Goal: Task Accomplishment & Management: Manage account settings

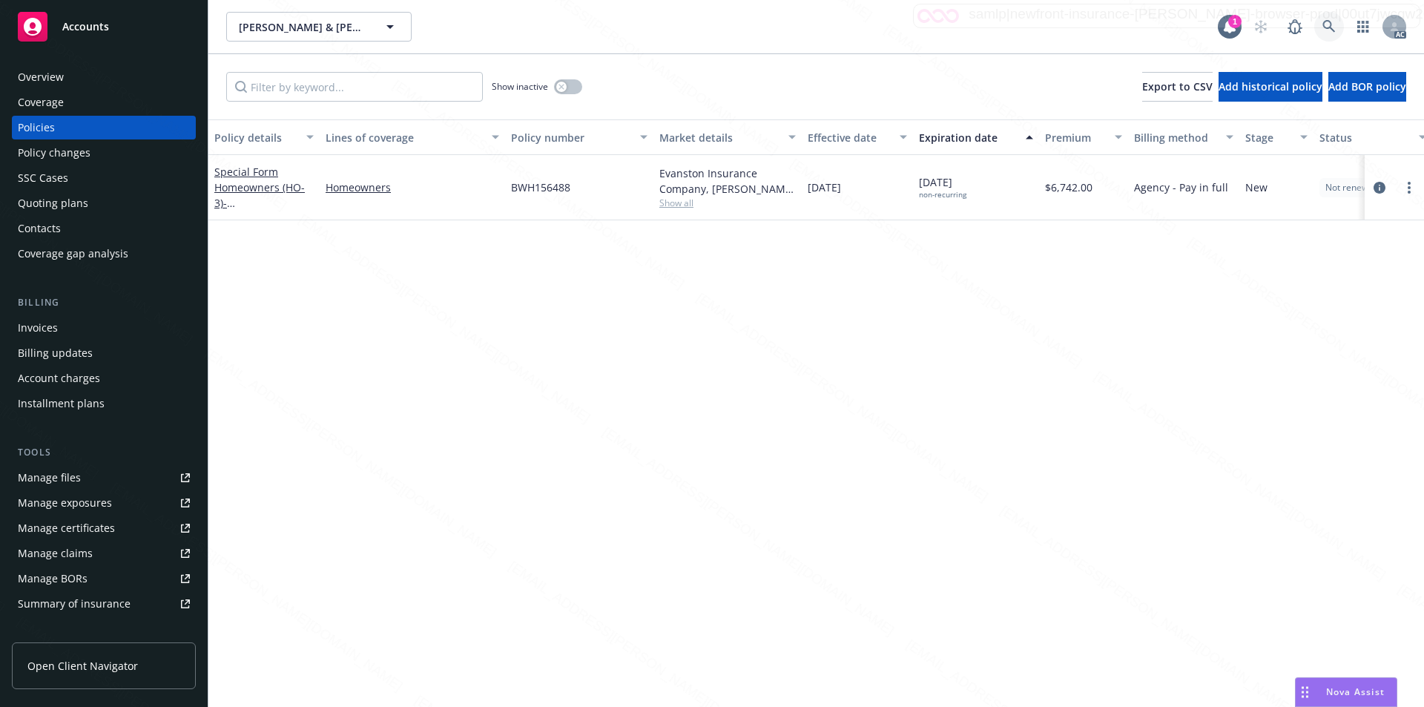
click at [1324, 22] on icon at bounding box center [1329, 26] width 13 height 13
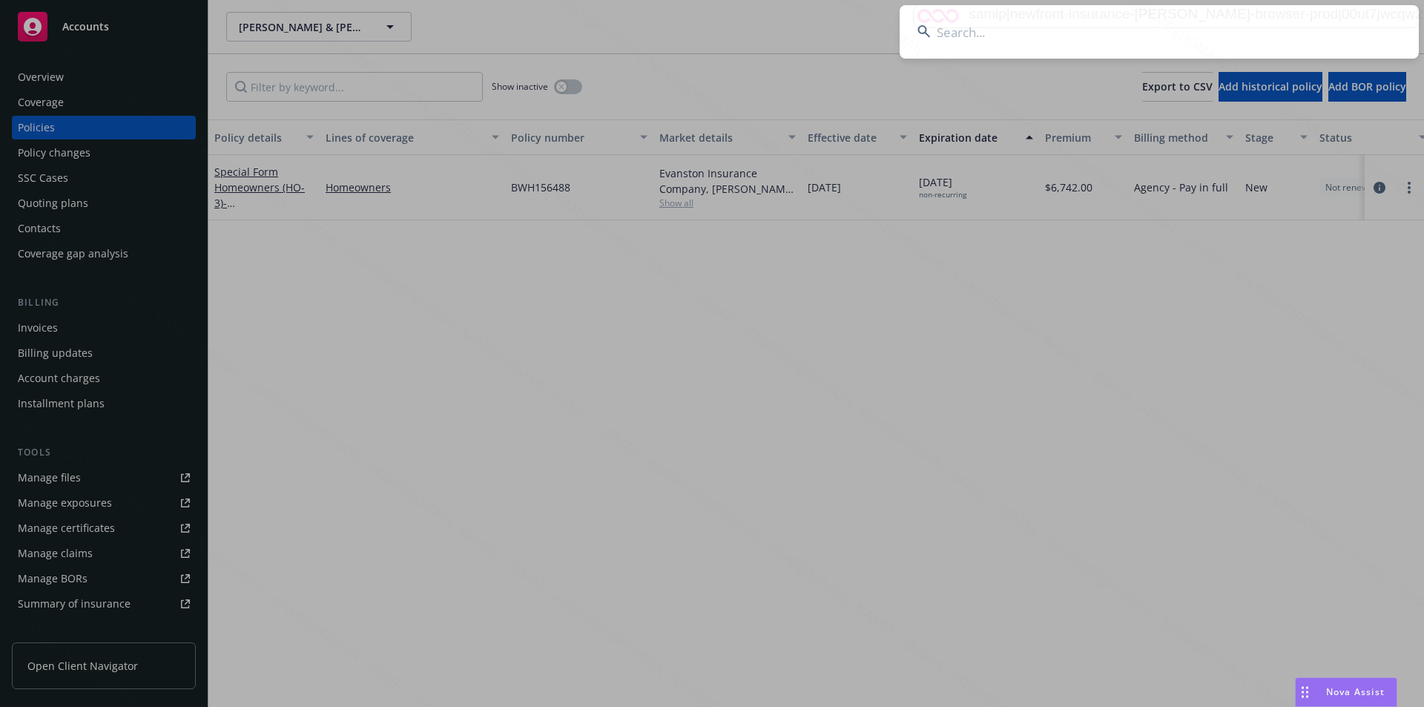
click at [951, 36] on input at bounding box center [1159, 31] width 519 height 53
type input "[PERSON_NAME] & [PERSON_NAME]"
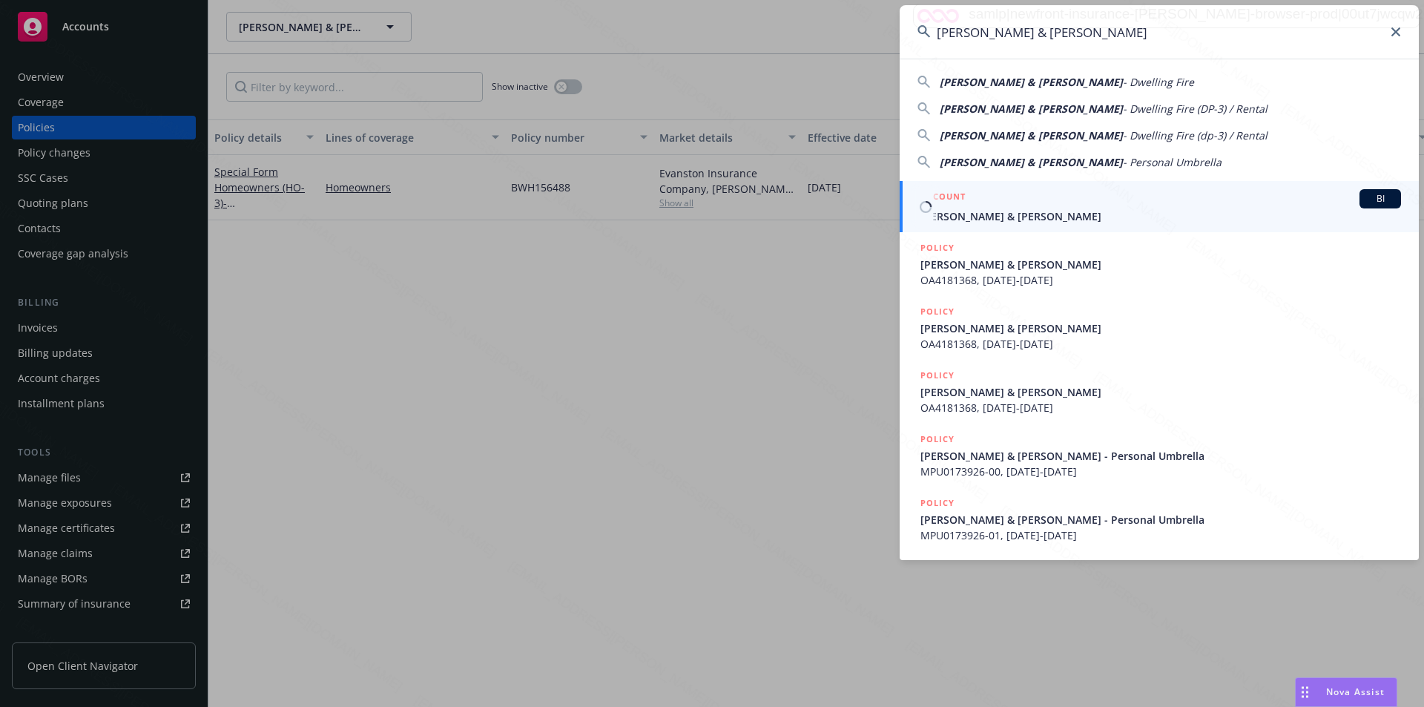
click at [966, 219] on span "[PERSON_NAME] & [PERSON_NAME]" at bounding box center [1161, 216] width 481 height 16
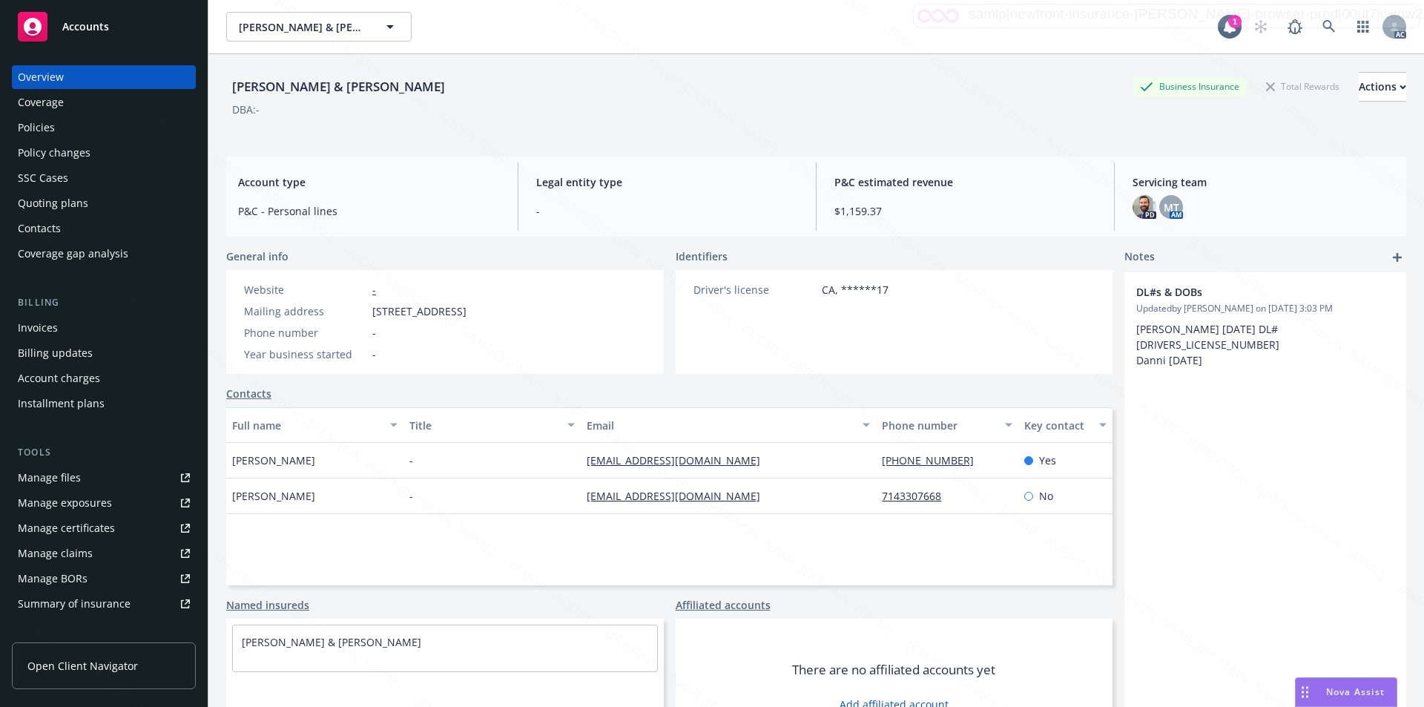
click at [372, 303] on div "Website - Mailing address [STREET_ADDRESS] Phone number - Year business started…" at bounding box center [355, 322] width 234 height 80
drag, startPoint x: 439, startPoint y: 307, endPoint x: 375, endPoint y: 308, distance: 64.6
click at [374, 308] on span "[STREET_ADDRESS]" at bounding box center [419, 311] width 94 height 16
copy span "[STREET_ADDRESS]"
click at [63, 125] on div "Policies" at bounding box center [104, 128] width 172 height 24
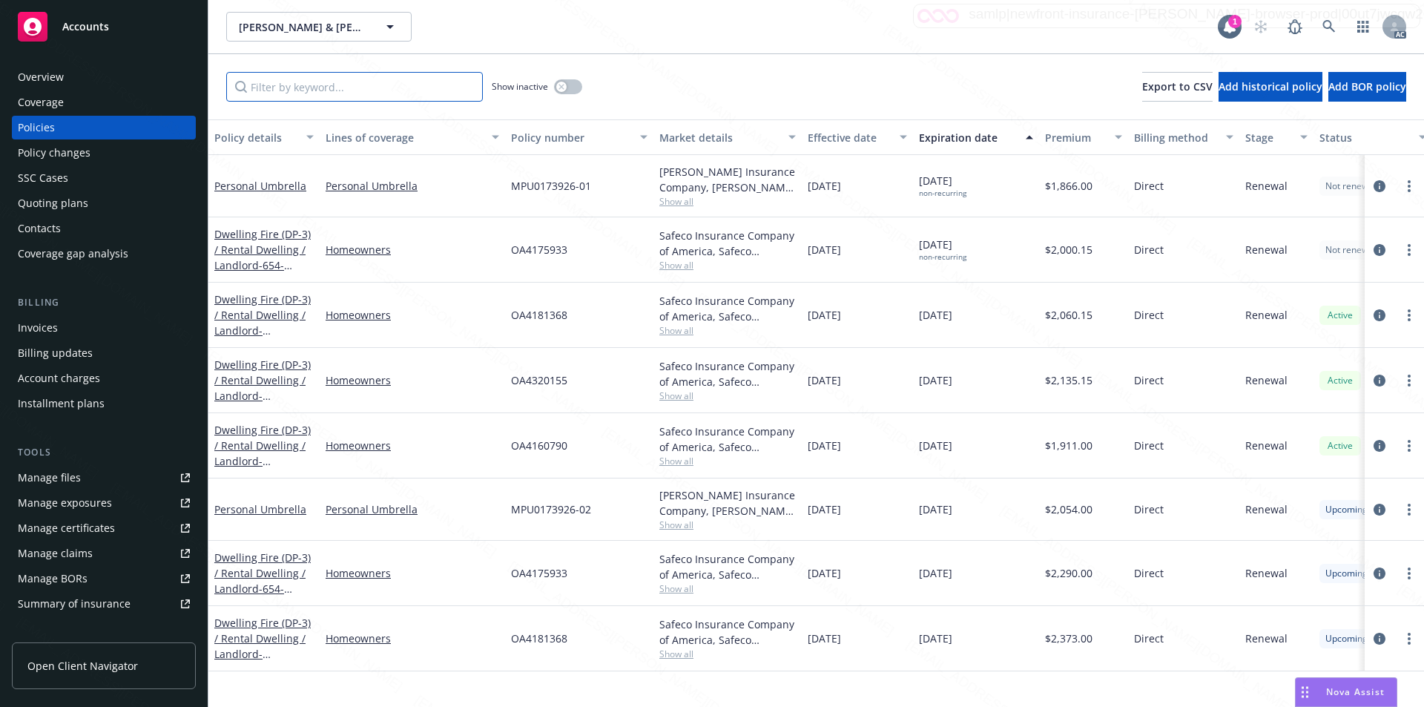
click at [381, 88] on input "Filter by keyword..." at bounding box center [354, 87] width 257 height 30
paste input "OA4181368"
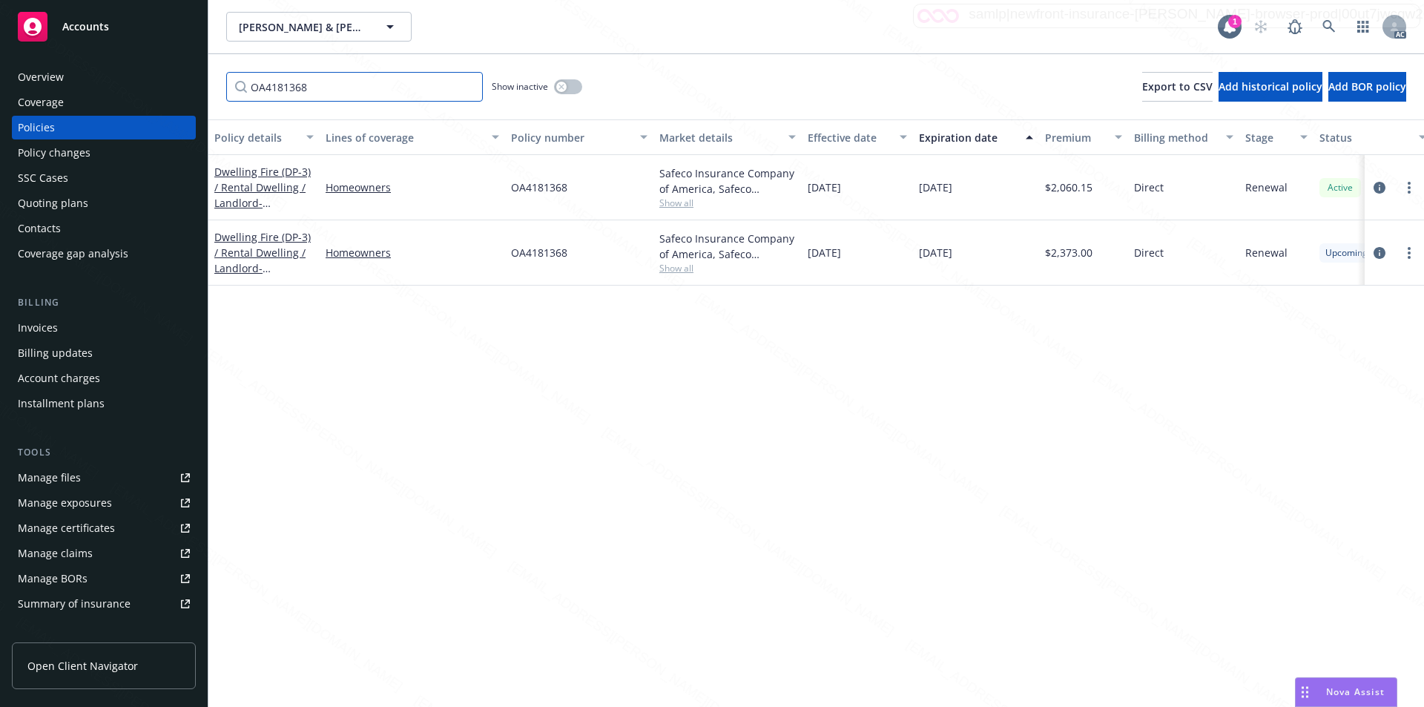
type input "OA4181368"
click at [246, 179] on div "Dwelling Fire (DP-3) / Rental Dwelling / Landlord - [PERSON_NAME] & [PERSON_NAM…" at bounding box center [263, 187] width 99 height 47
click at [248, 187] on link "Dwelling Fire (DP-3) / Rental Dwelling / Landlord - [PERSON_NAME] & [PERSON_NAM…" at bounding box center [262, 203] width 96 height 76
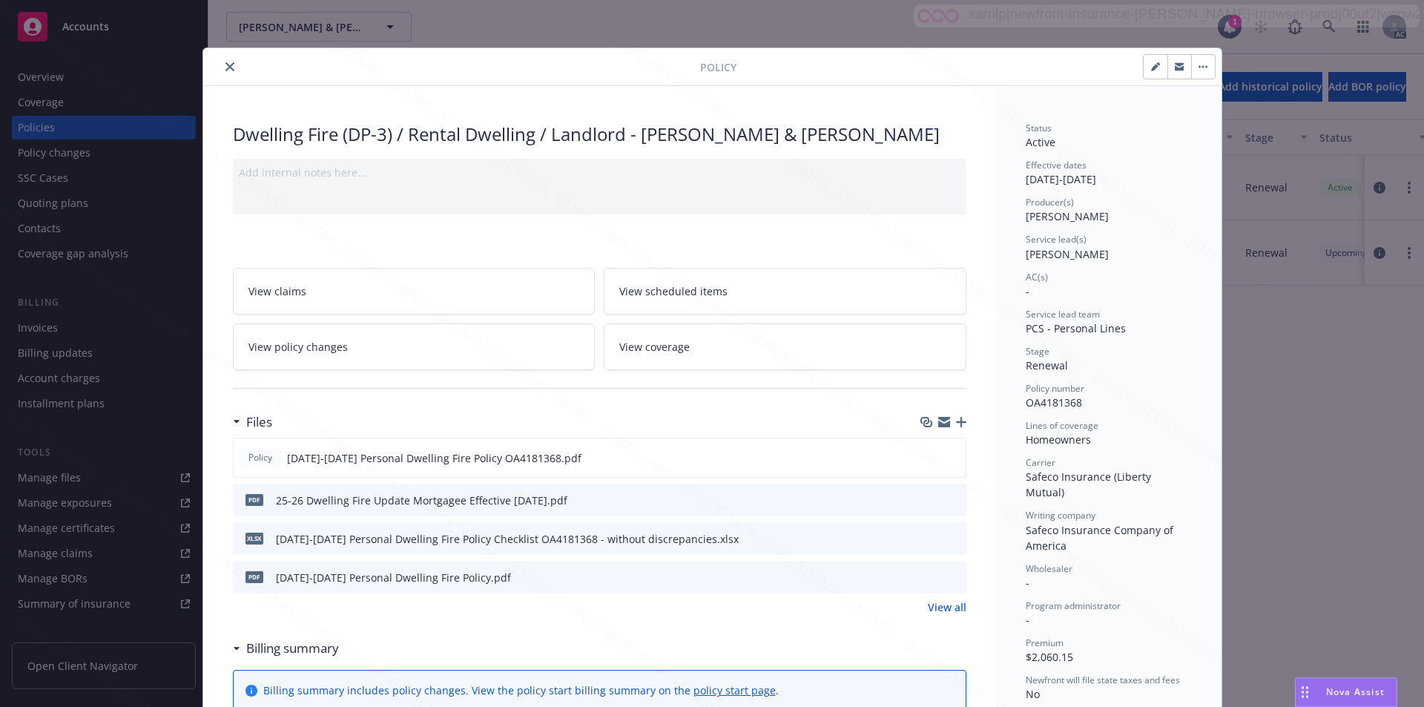
click at [382, 345] on link "View policy changes" at bounding box center [414, 346] width 363 height 47
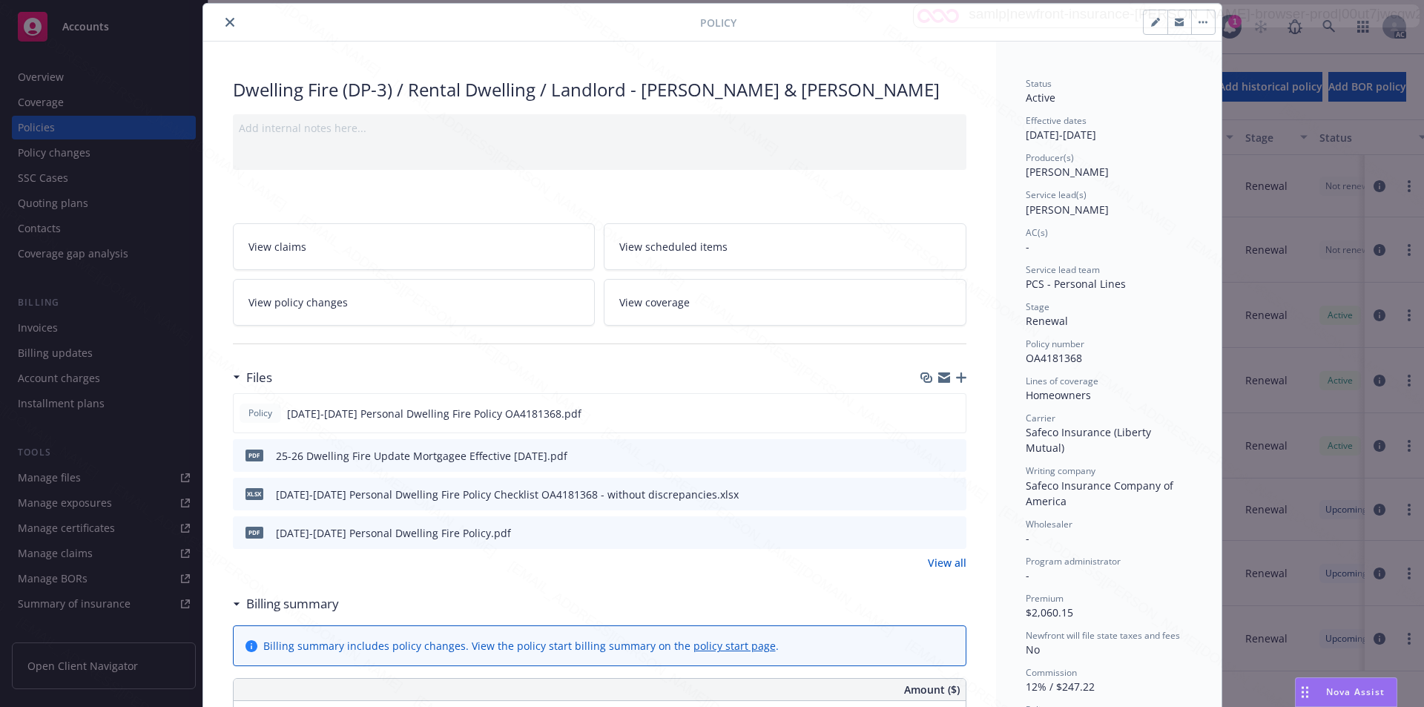
click at [378, 305] on link "View policy changes" at bounding box center [414, 302] width 363 height 47
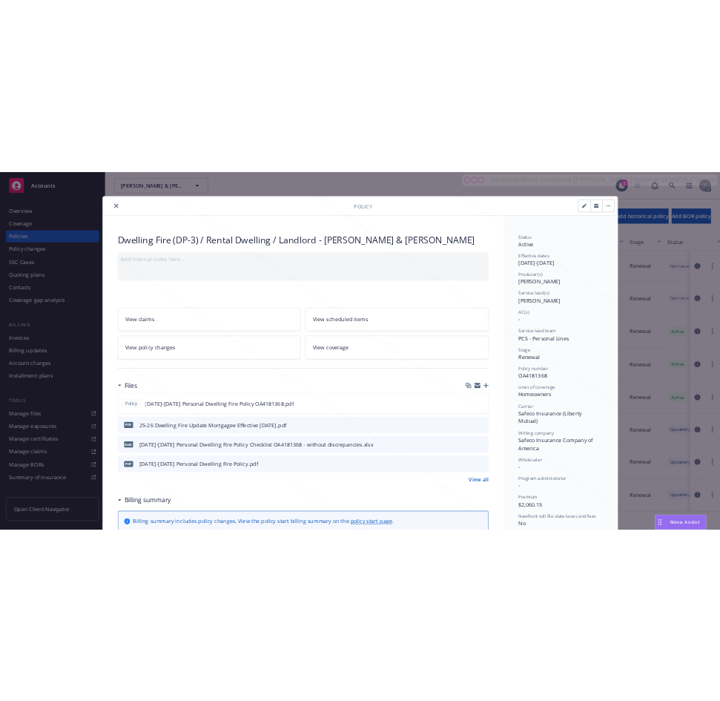
scroll to position [45, 0]
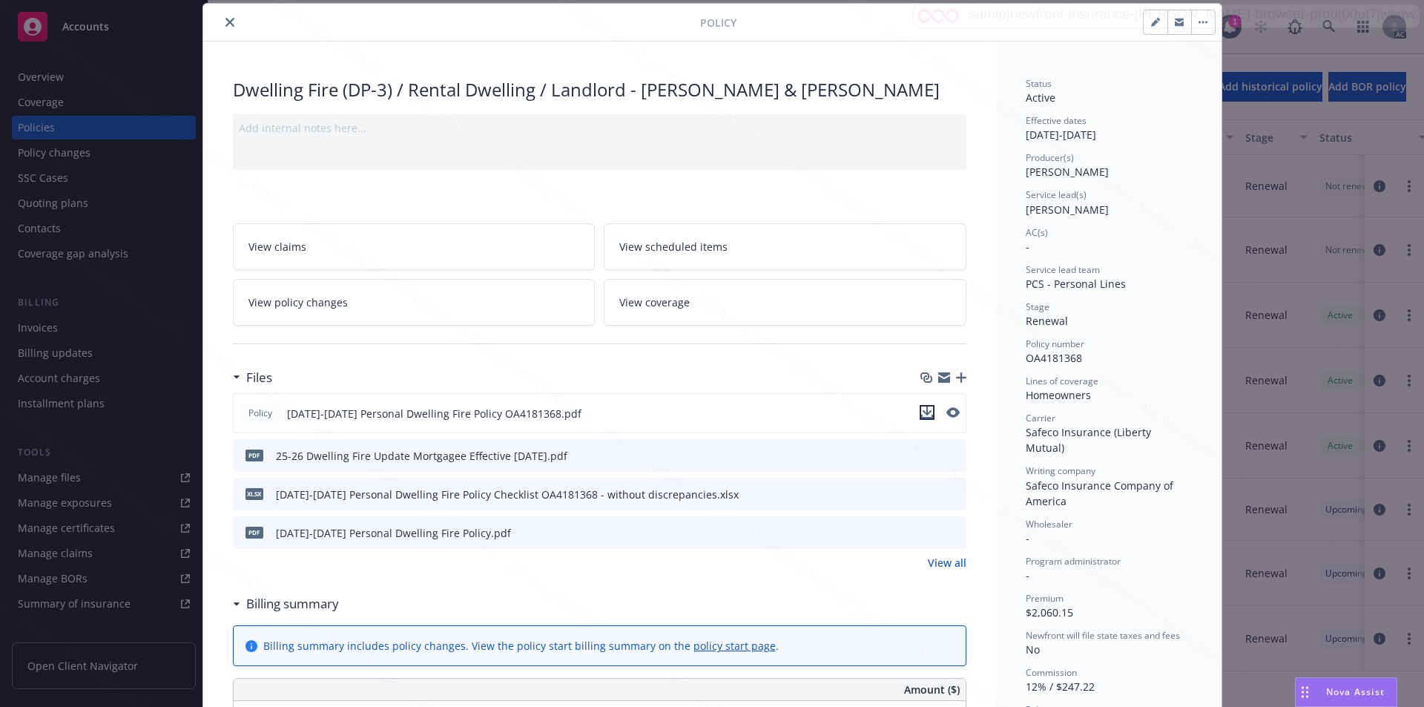
click at [925, 411] on icon "download file" at bounding box center [927, 411] width 10 height 9
click at [923, 453] on icon "download file" at bounding box center [928, 453] width 10 height 9
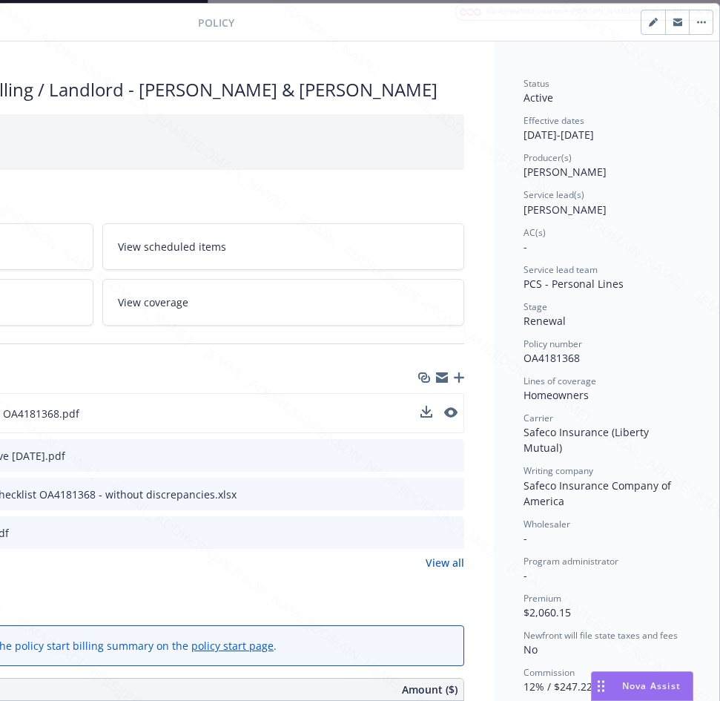
scroll to position [45, 311]
drag, startPoint x: 513, startPoint y: 352, endPoint x: 568, endPoint y: 358, distance: 54.4
click at [568, 358] on span "OA4181368" at bounding box center [552, 358] width 56 height 14
copy span "OA4181368"
drag, startPoint x: 510, startPoint y: 137, endPoint x: 565, endPoint y: 135, distance: 55.7
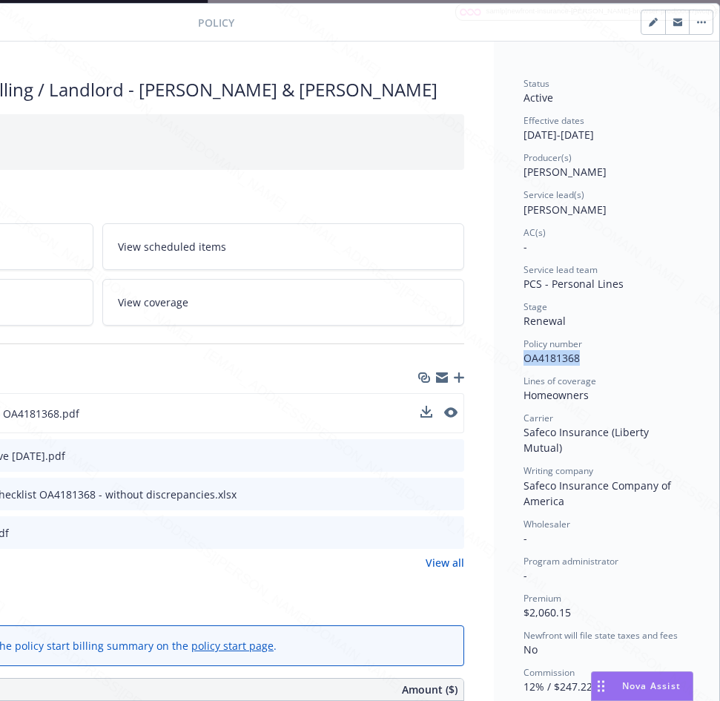
copy div "[DATE]"
click at [689, 15] on button "button" at bounding box center [701, 22] width 24 height 24
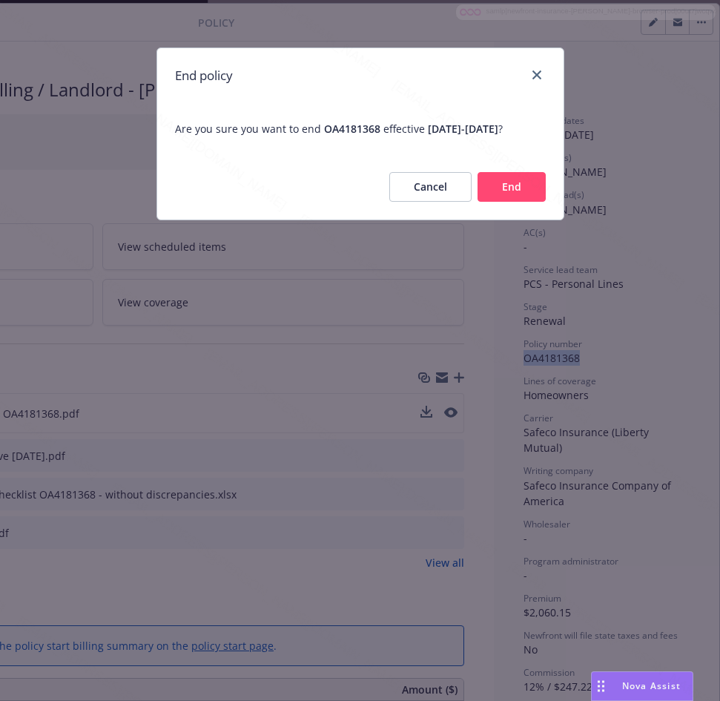
click at [505, 197] on button "End" at bounding box center [512, 187] width 68 height 30
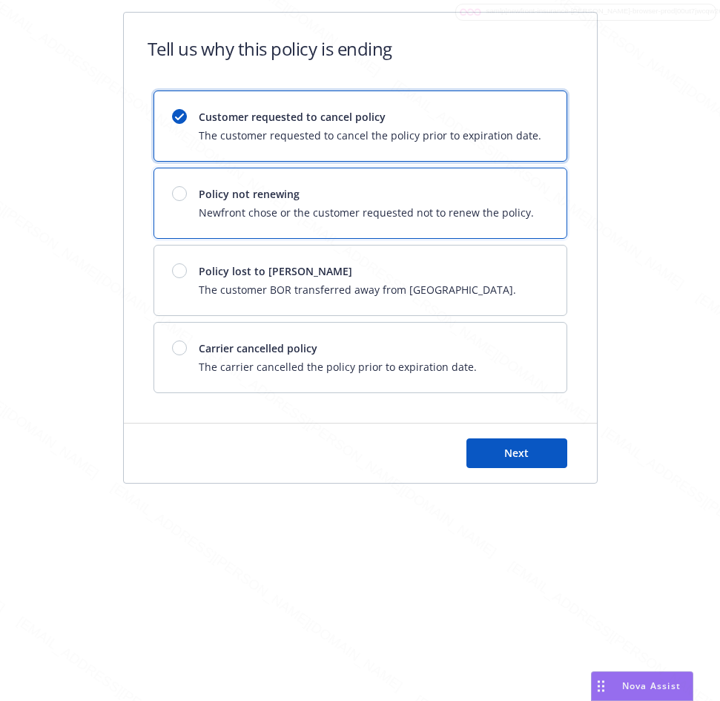
click at [286, 206] on span "Newfront chose or the customer requested not to renew the policy." at bounding box center [366, 213] width 335 height 16
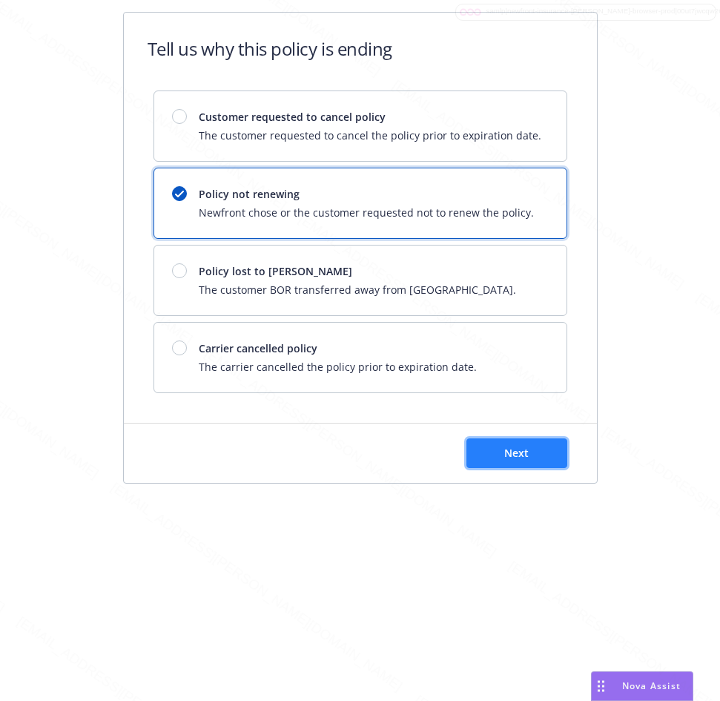
click at [497, 459] on button "Next" at bounding box center [517, 453] width 101 height 30
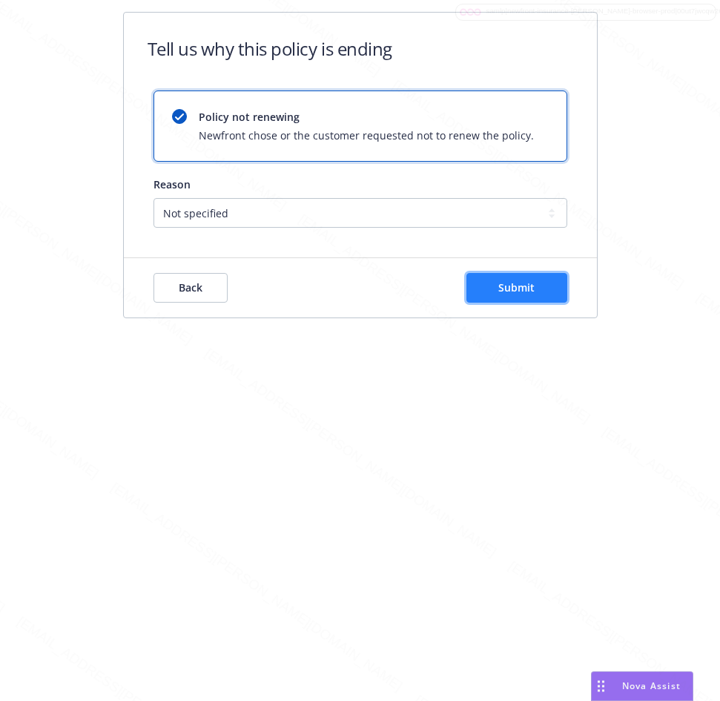
click at [502, 288] on span "Submit" at bounding box center [517, 287] width 36 height 14
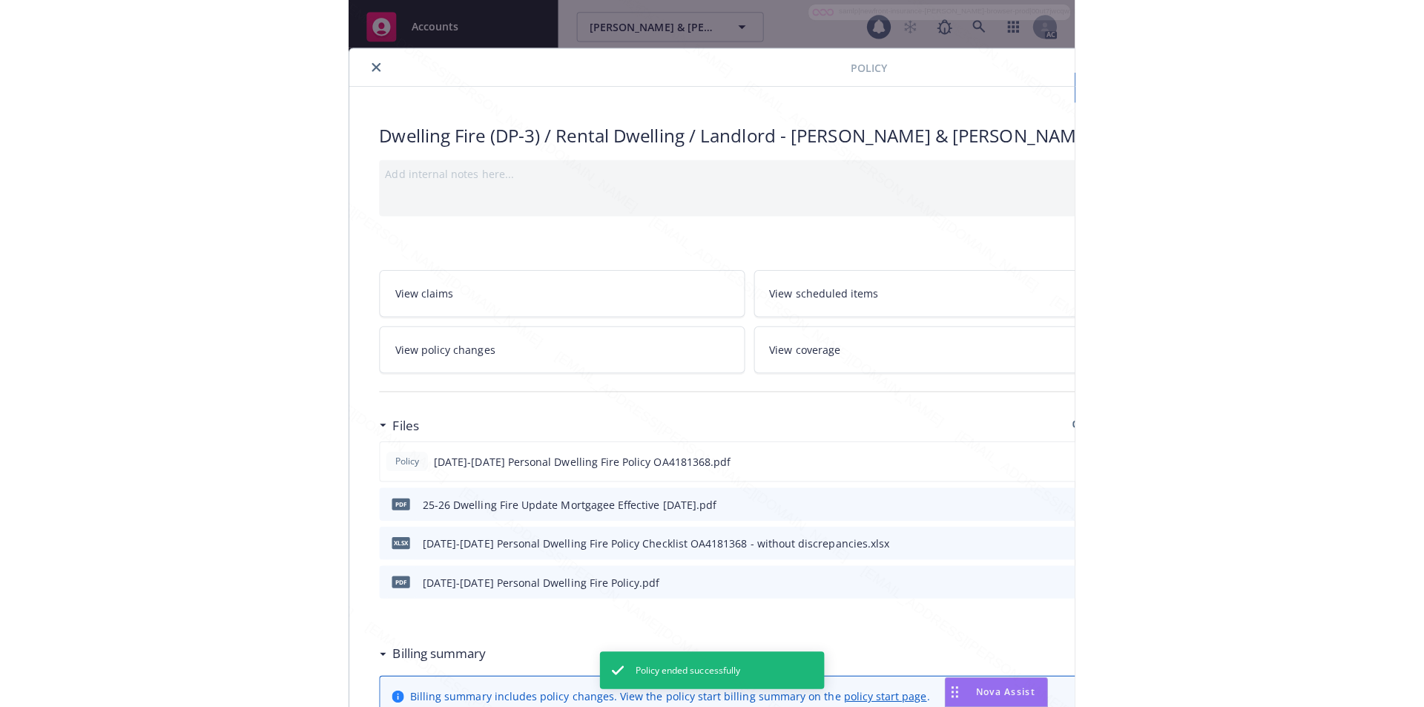
scroll to position [45, 0]
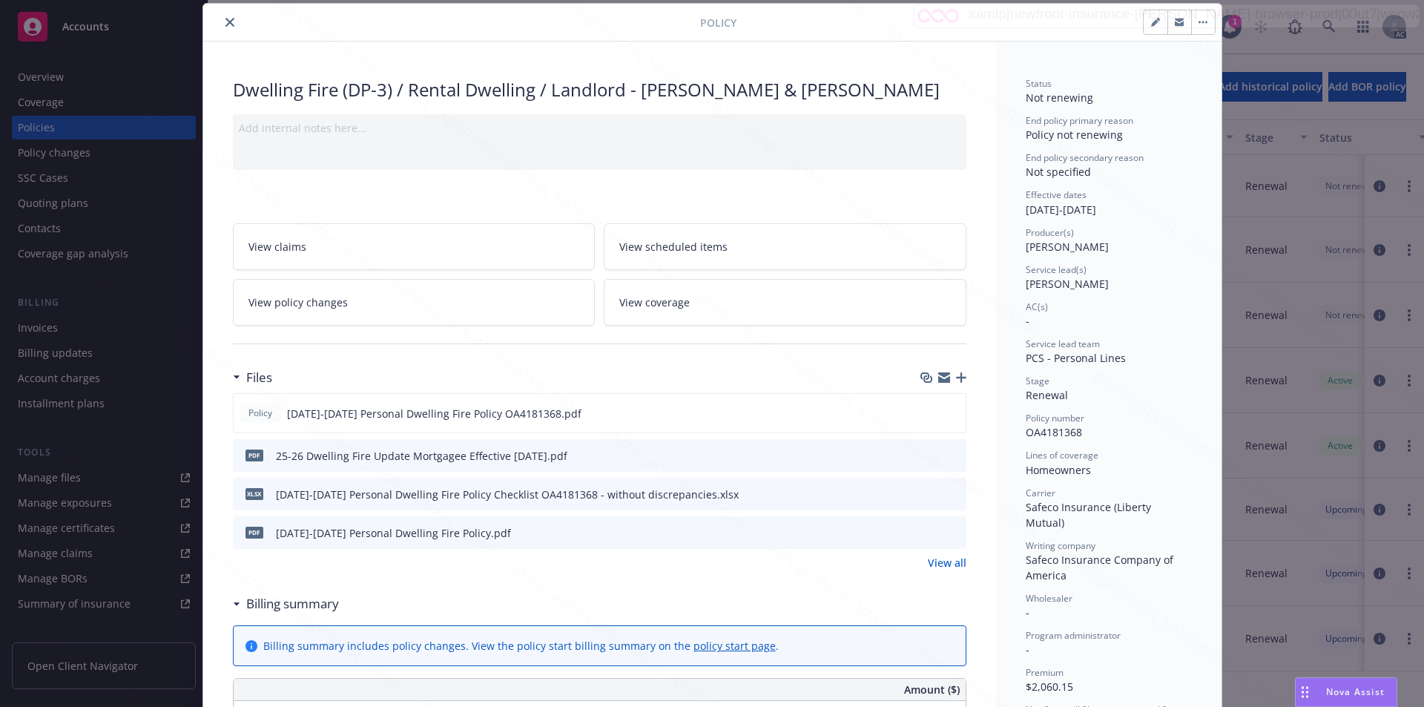
click at [221, 27] on button "close" at bounding box center [230, 22] width 18 height 18
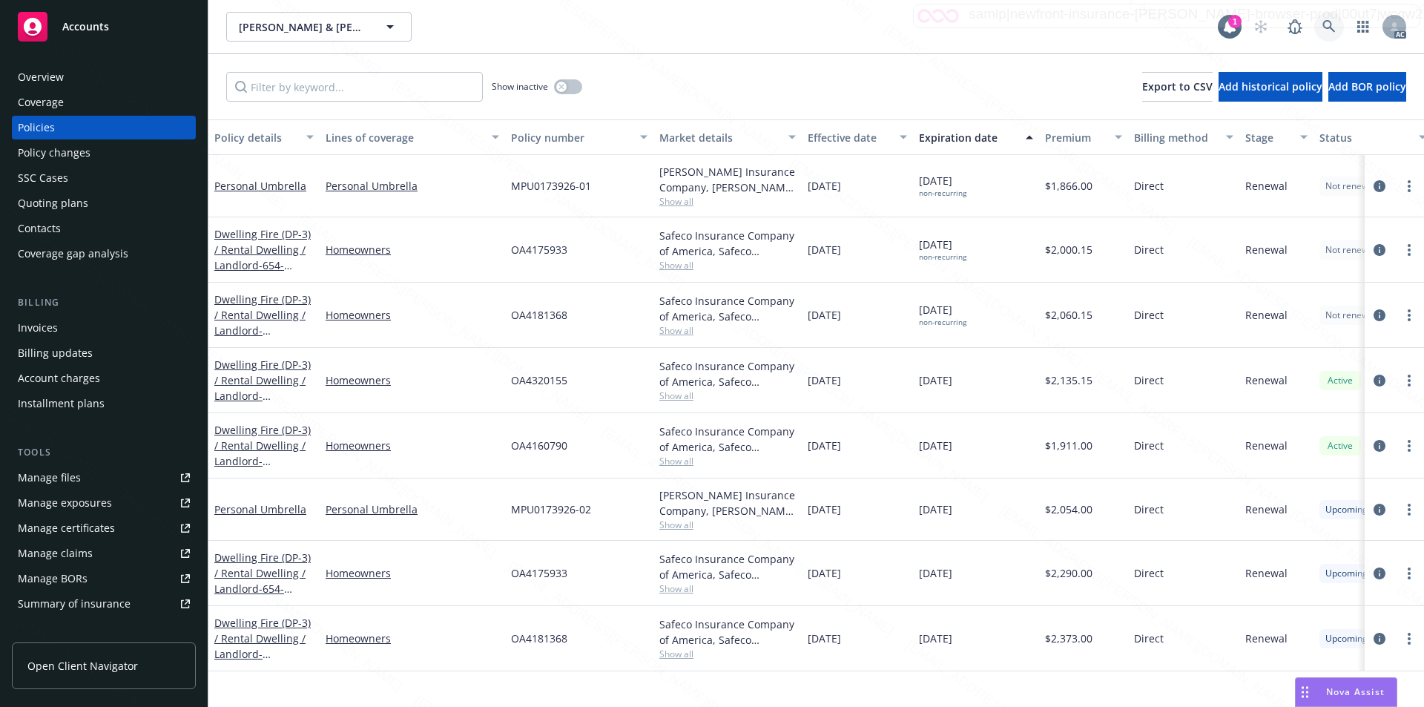
click at [1327, 26] on icon at bounding box center [1329, 26] width 13 height 13
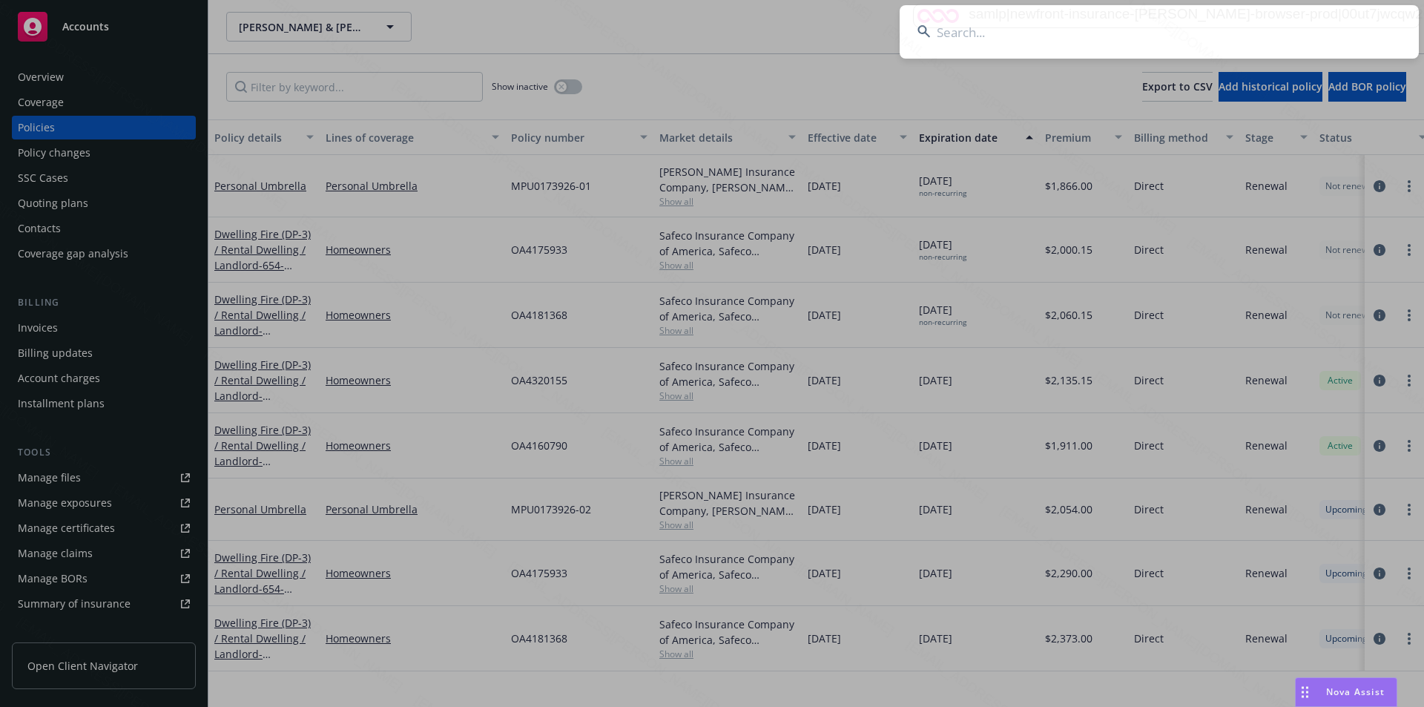
click at [981, 38] on input at bounding box center [1159, 31] width 519 height 53
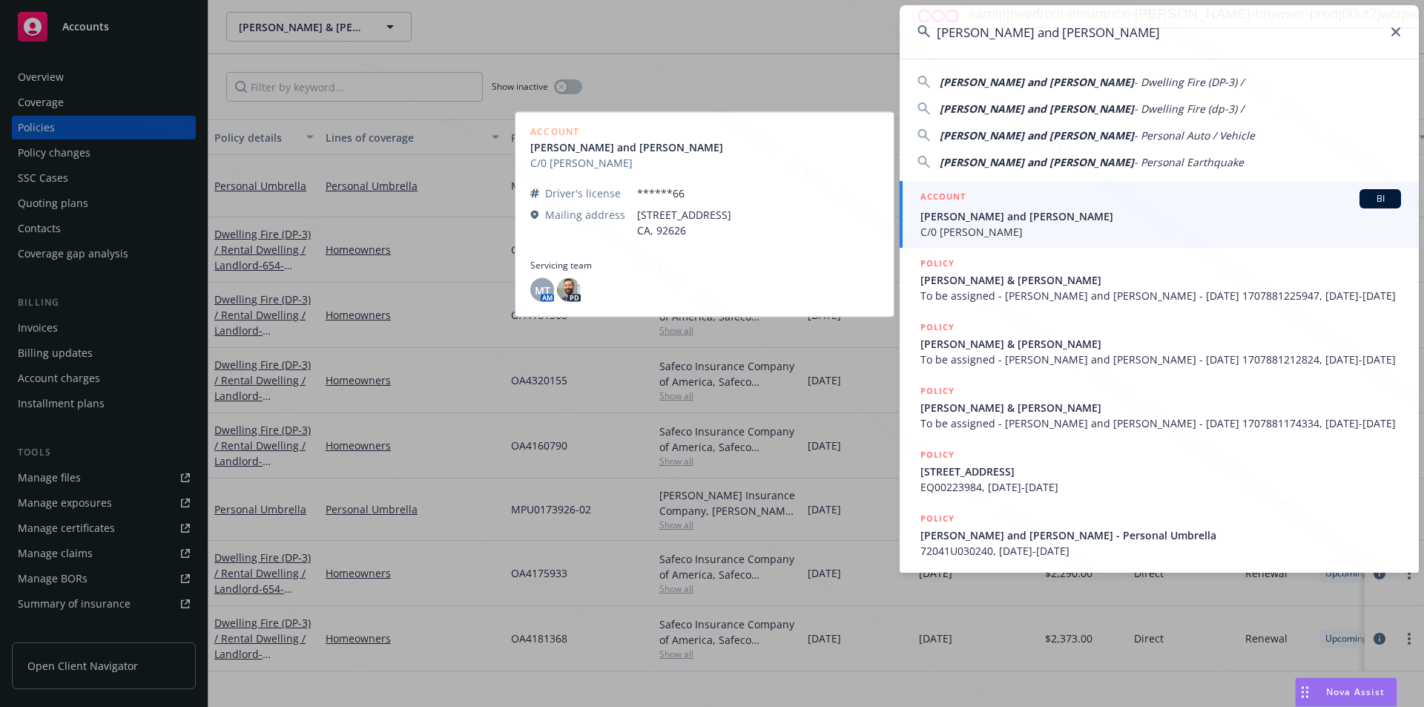
type input "[PERSON_NAME] and [PERSON_NAME]"
click at [1006, 223] on span "[PERSON_NAME] and [PERSON_NAME]" at bounding box center [1161, 216] width 481 height 16
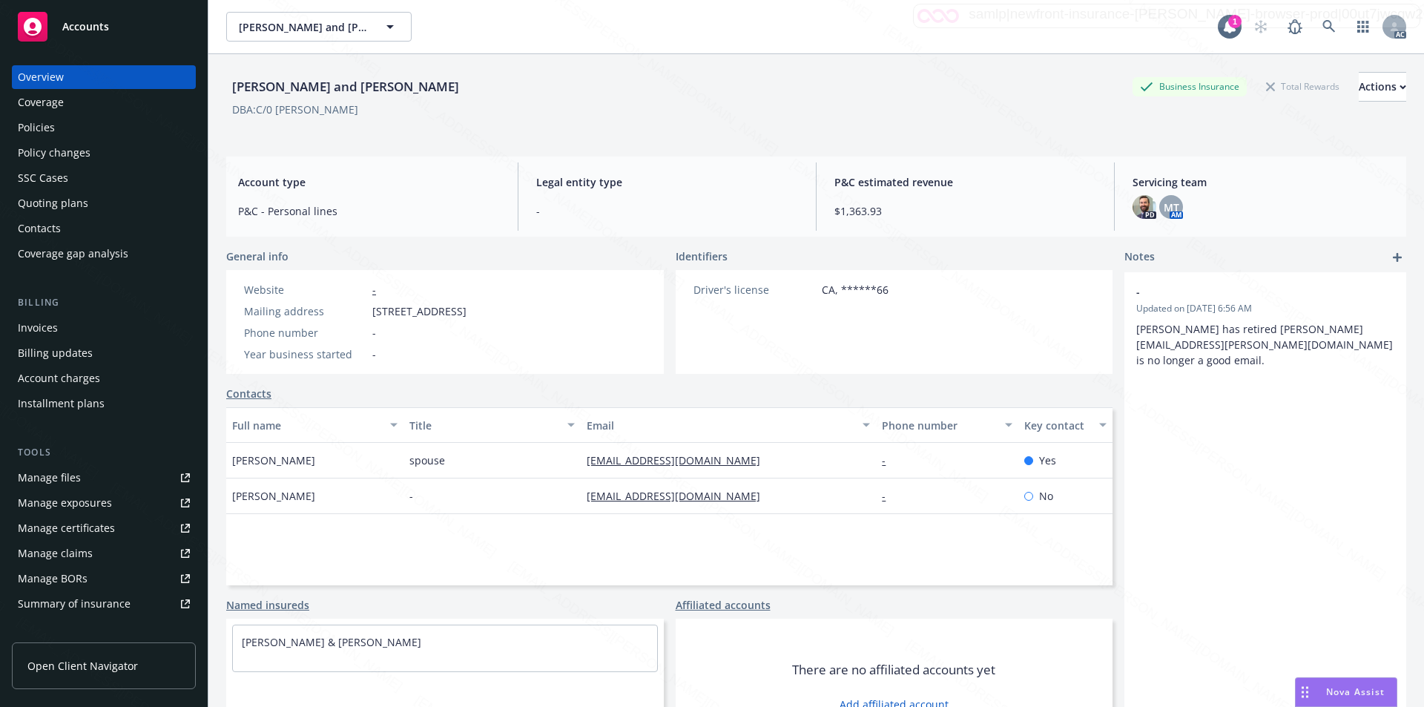
drag, startPoint x: 373, startPoint y: 310, endPoint x: 490, endPoint y: 310, distance: 116.5
click at [467, 310] on span "[STREET_ADDRESS]" at bounding box center [419, 311] width 94 height 16
copy span "[STREET_ADDRESS]"
click at [39, 126] on div "Policies" at bounding box center [36, 128] width 37 height 24
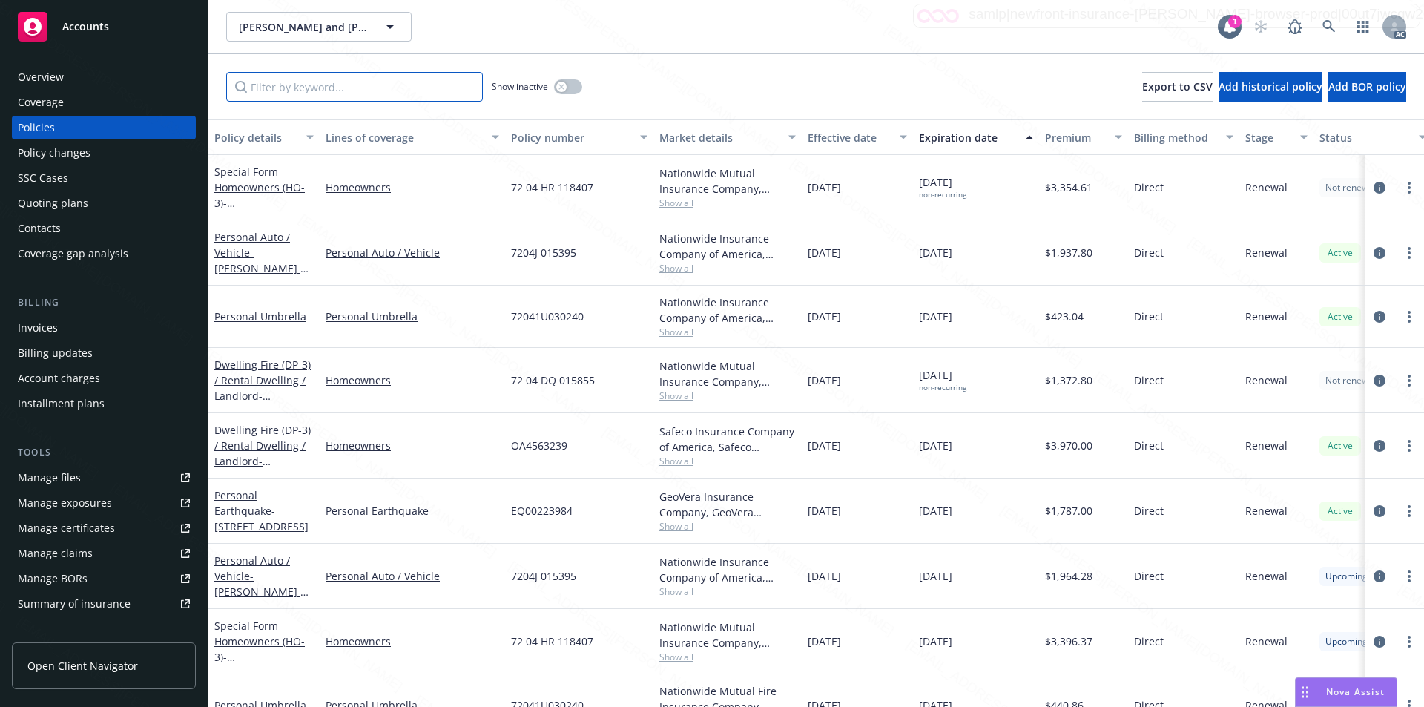
click at [333, 90] on input "Filter by keyword..." at bounding box center [354, 87] width 257 height 30
paste input "72041U030240"
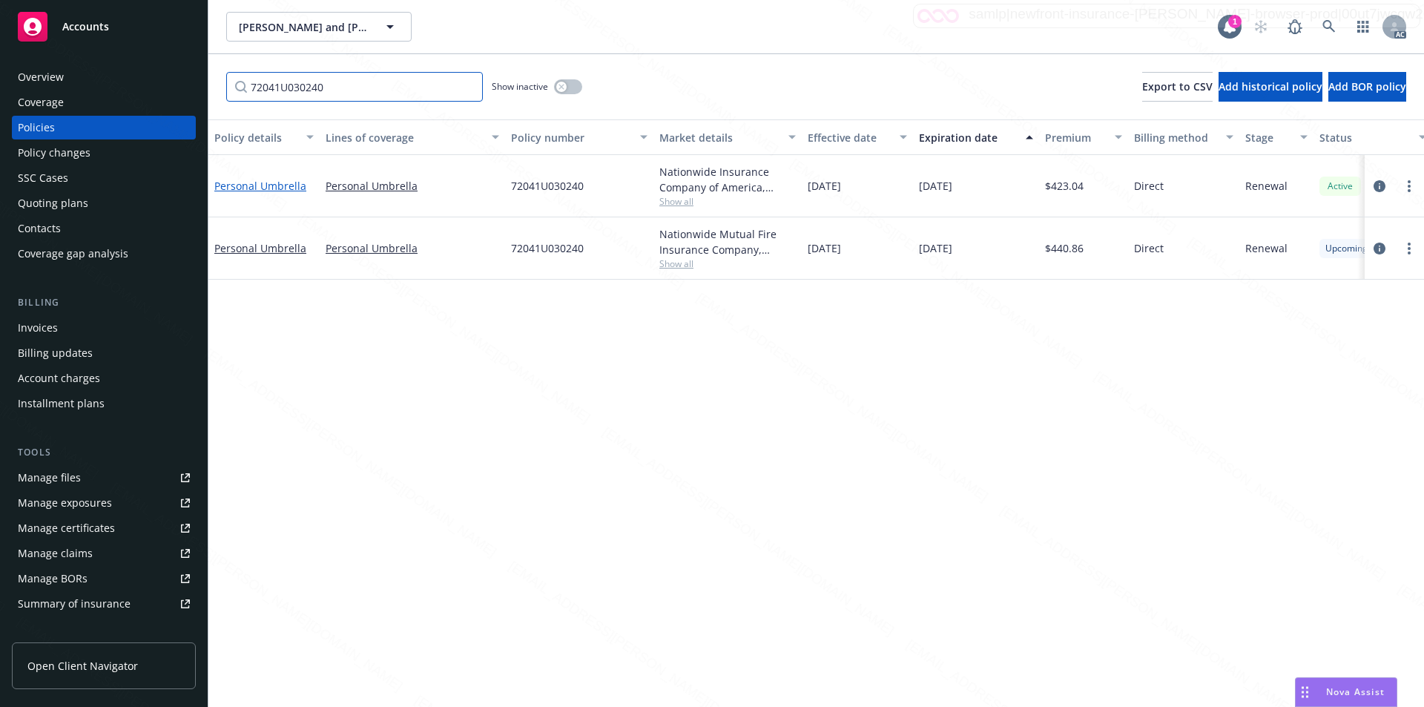
type input "72041U030240"
click at [266, 185] on link "Personal Umbrella" at bounding box center [260, 186] width 92 height 14
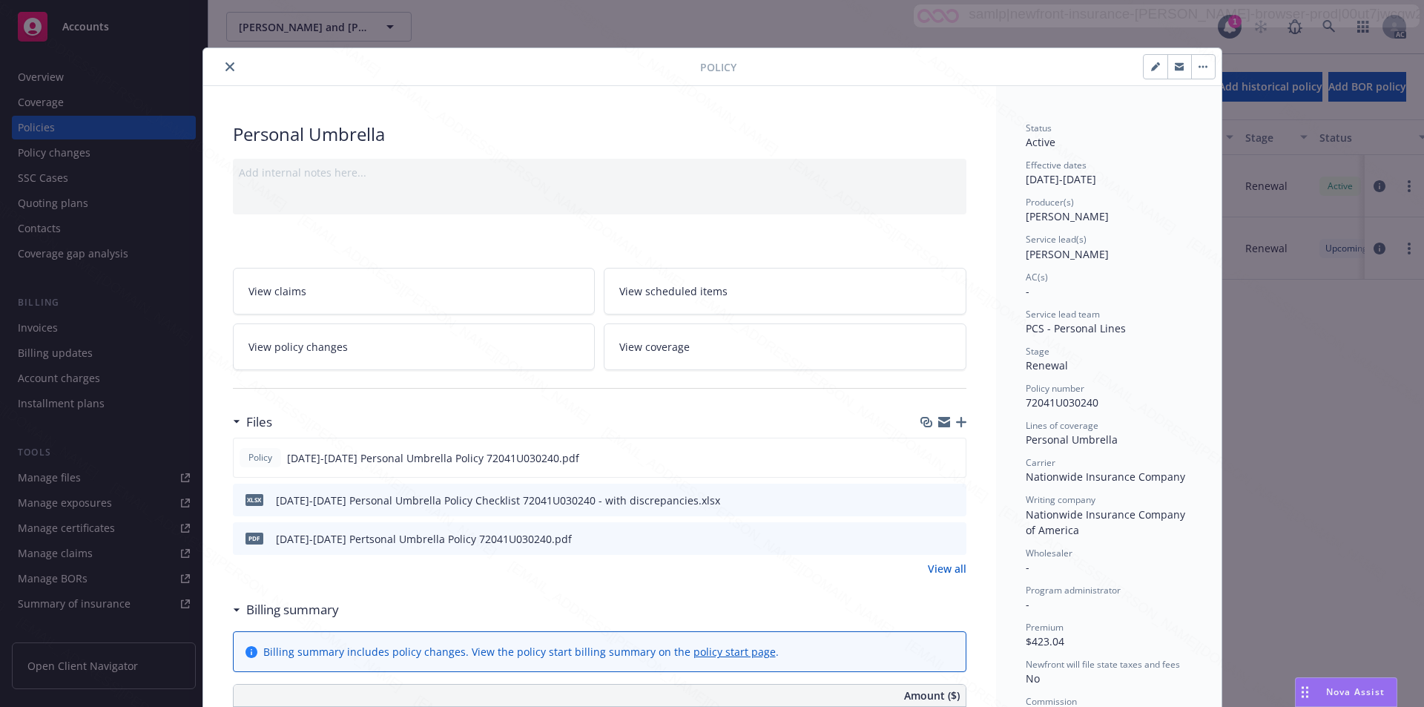
click at [372, 336] on link "View policy changes" at bounding box center [414, 346] width 363 height 47
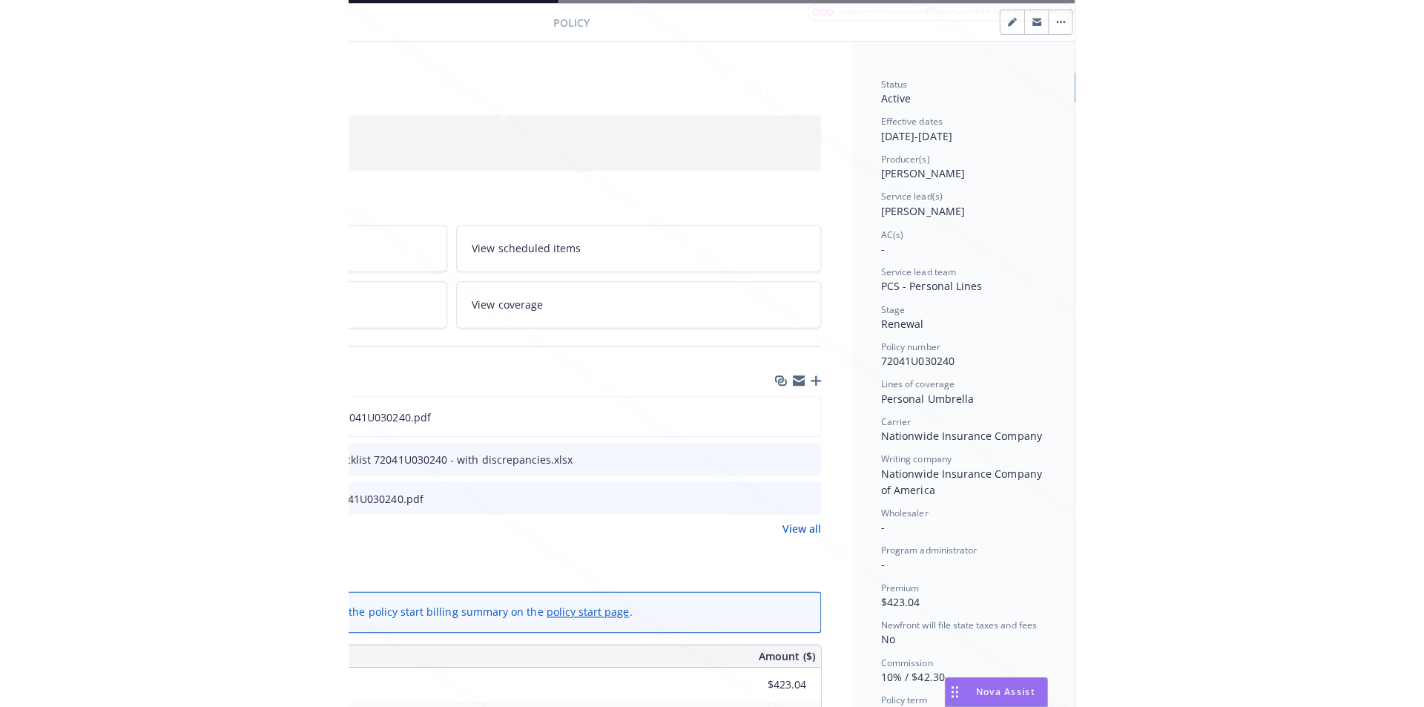
scroll to position [45, 311]
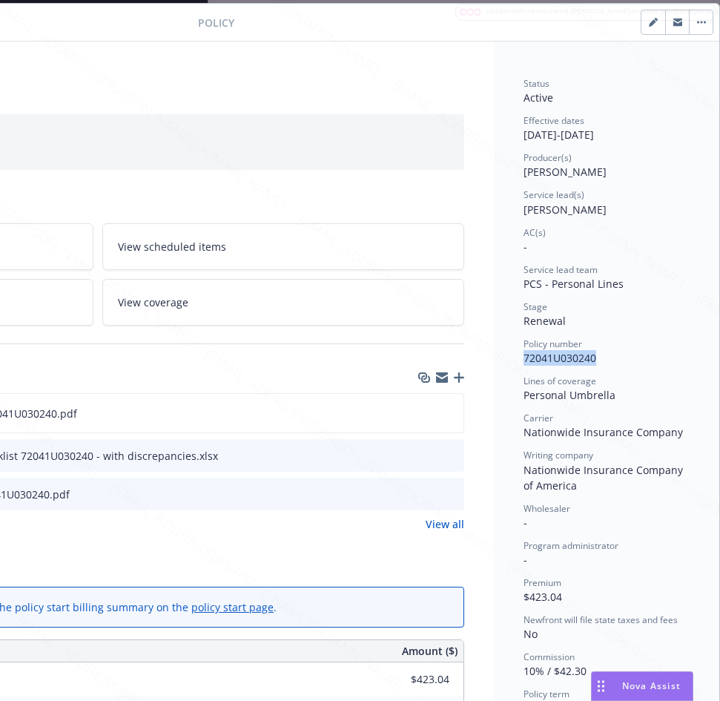
drag, startPoint x: 542, startPoint y: 358, endPoint x: 586, endPoint y: 364, distance: 44.2
click at [586, 364] on div "Policy number 72041U030240" at bounding box center [607, 352] width 166 height 28
drag, startPoint x: 510, startPoint y: 134, endPoint x: 568, endPoint y: 134, distance: 57.9
copy div "[DATE]"
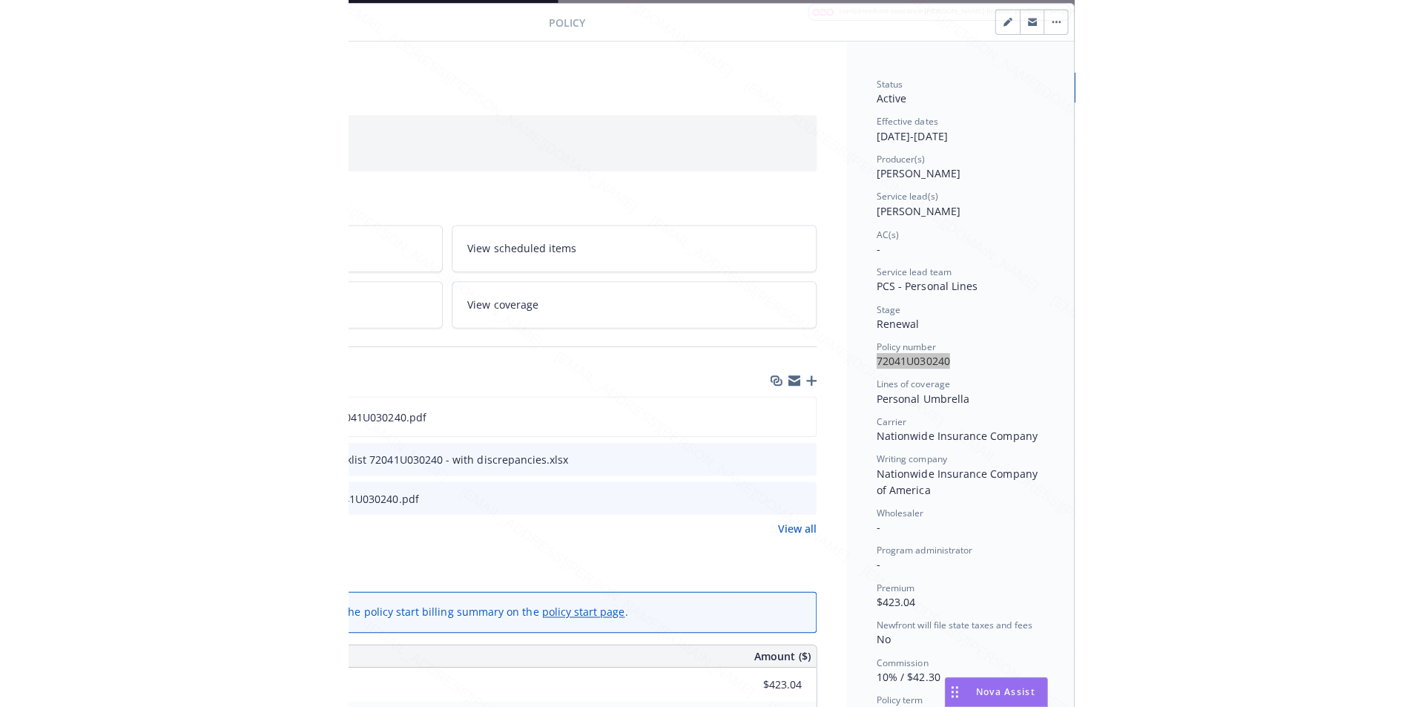
scroll to position [45, 0]
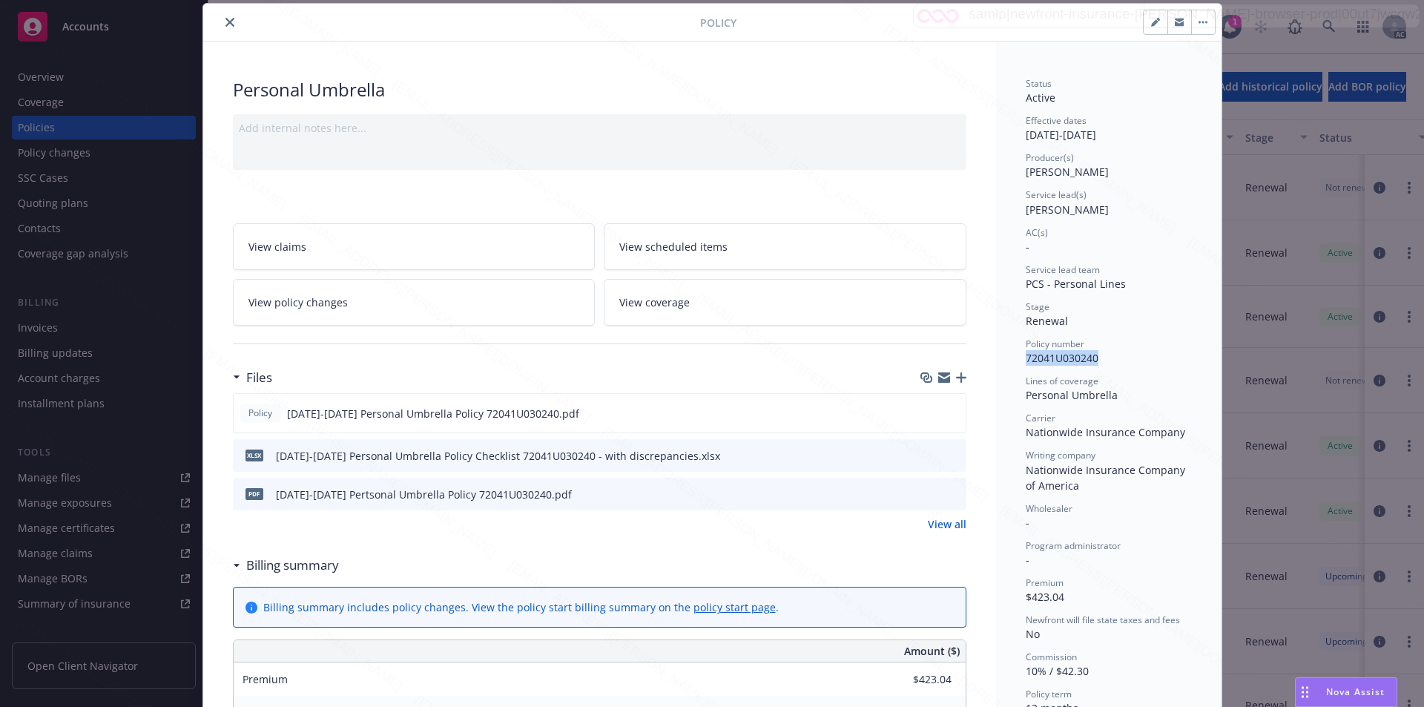
click at [226, 24] on icon "close" at bounding box center [230, 22] width 9 height 9
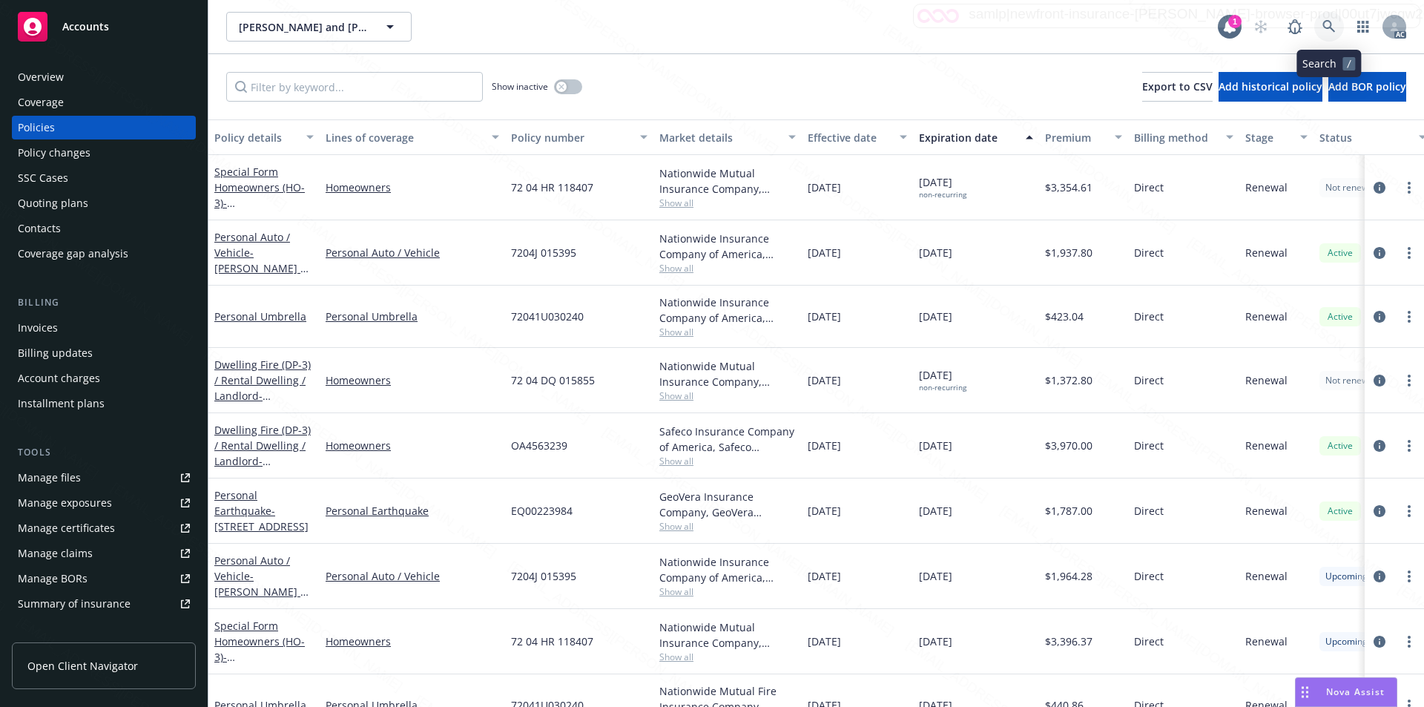
click at [1326, 24] on icon at bounding box center [1329, 26] width 13 height 13
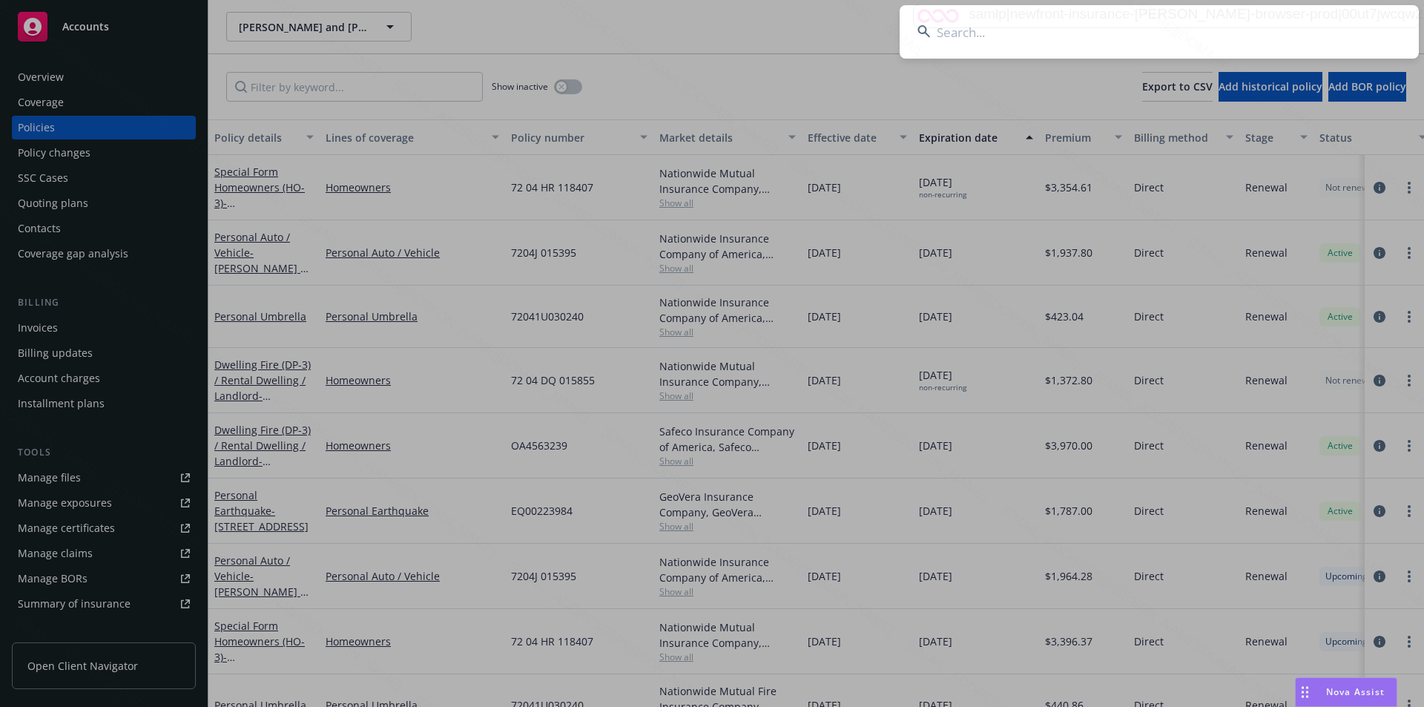
click at [1062, 38] on input at bounding box center [1159, 31] width 519 height 53
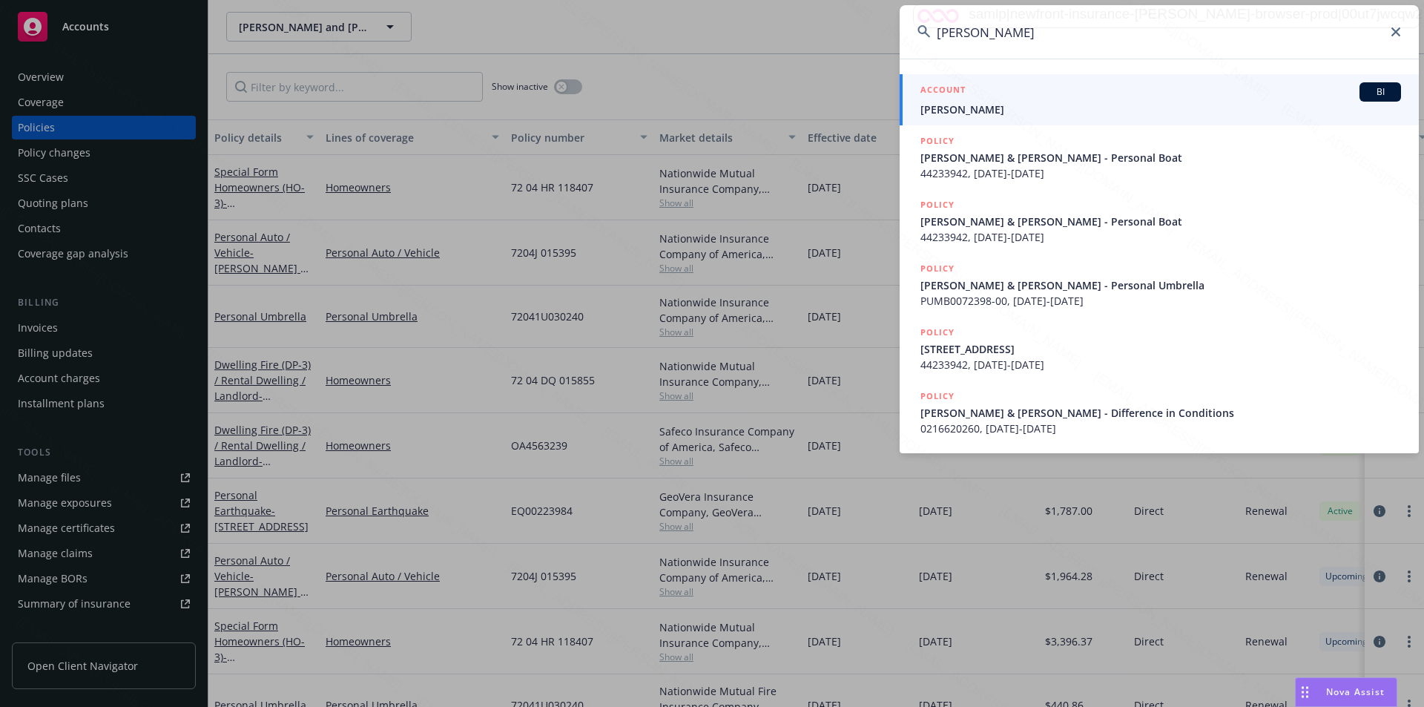
type input "[PERSON_NAME]"
click at [969, 112] on span "[PERSON_NAME]" at bounding box center [1161, 110] width 481 height 16
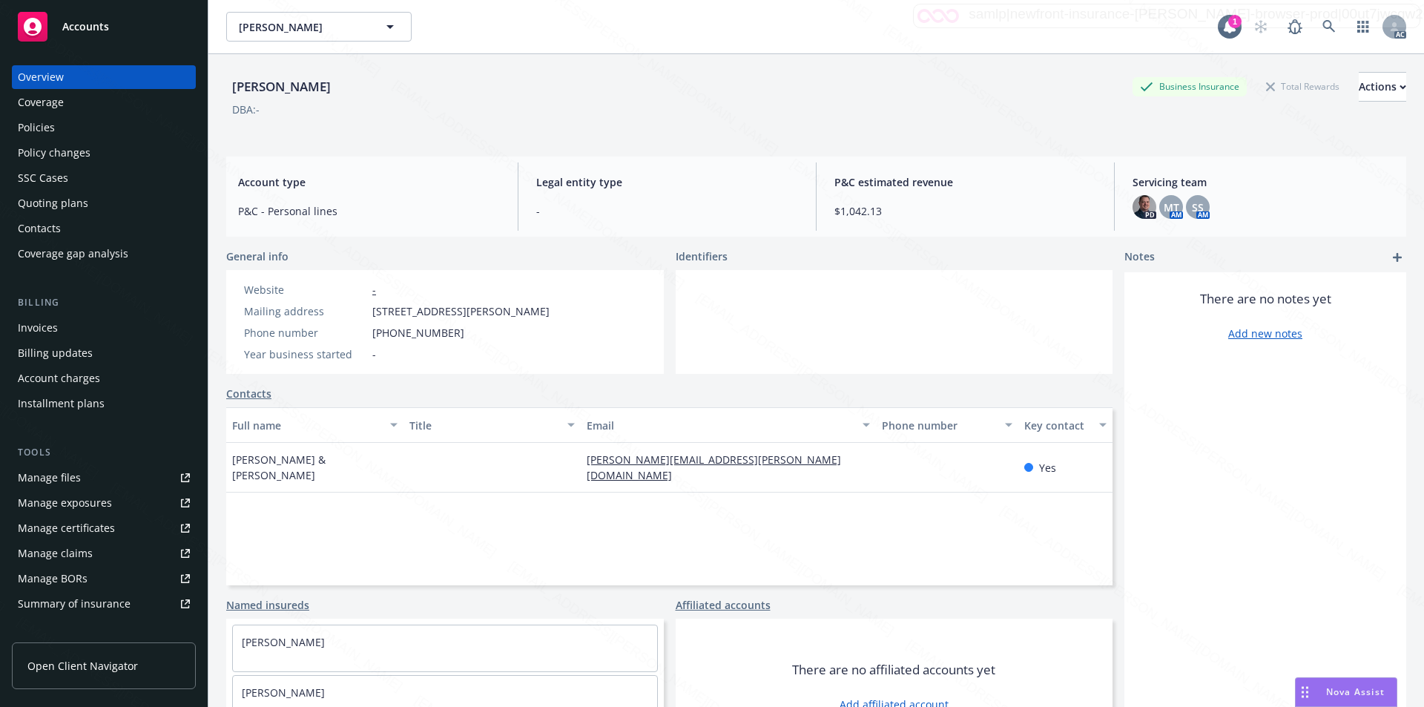
click at [367, 309] on div "Mailing address [STREET_ADDRESS]" at bounding box center [397, 311] width 318 height 16
drag, startPoint x: 454, startPoint y: 309, endPoint x: 368, endPoint y: 315, distance: 86.3
click at [368, 315] on div "Mailing address [STREET_ADDRESS]" at bounding box center [397, 311] width 318 height 16
copy div "[STREET_ADDRESS]"
click at [39, 125] on div "Policies" at bounding box center [36, 128] width 37 height 24
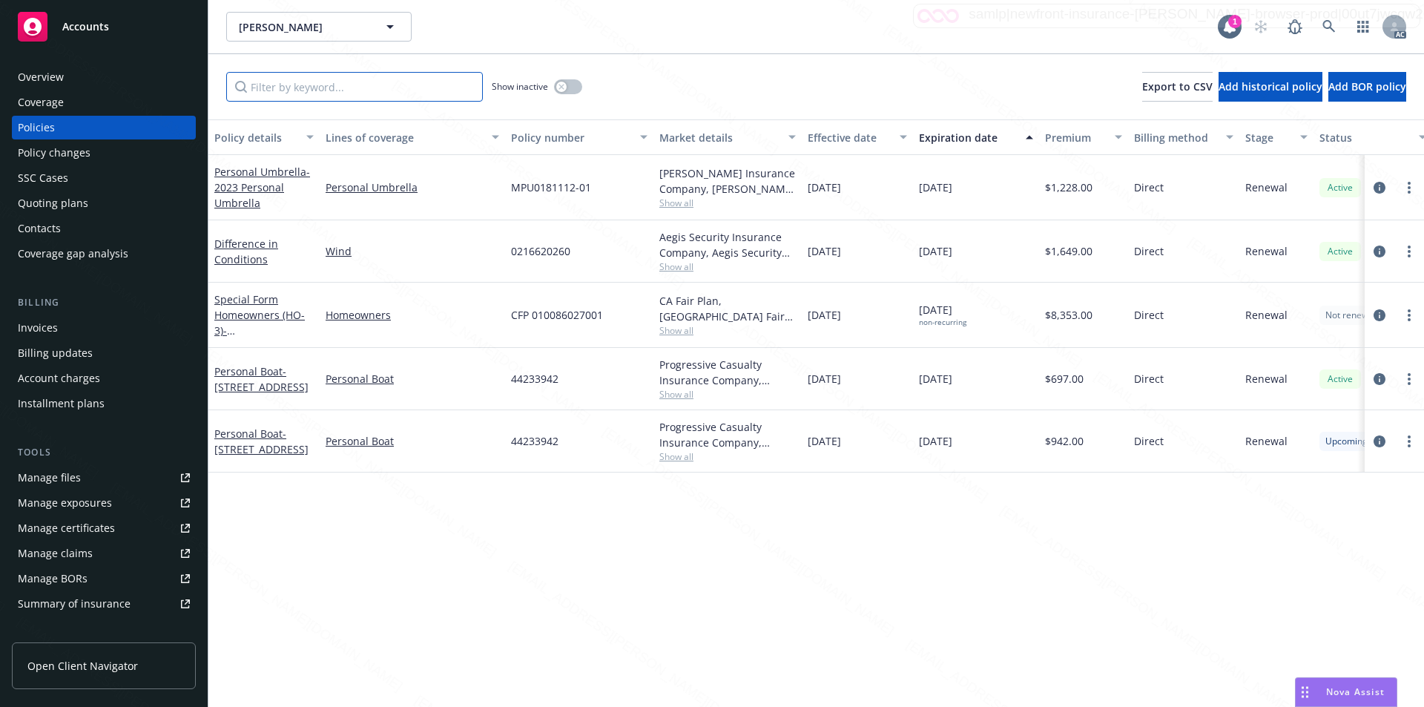
click at [318, 94] on input "Filter by keyword..." at bounding box center [354, 87] width 257 height 30
paste input "44233942"
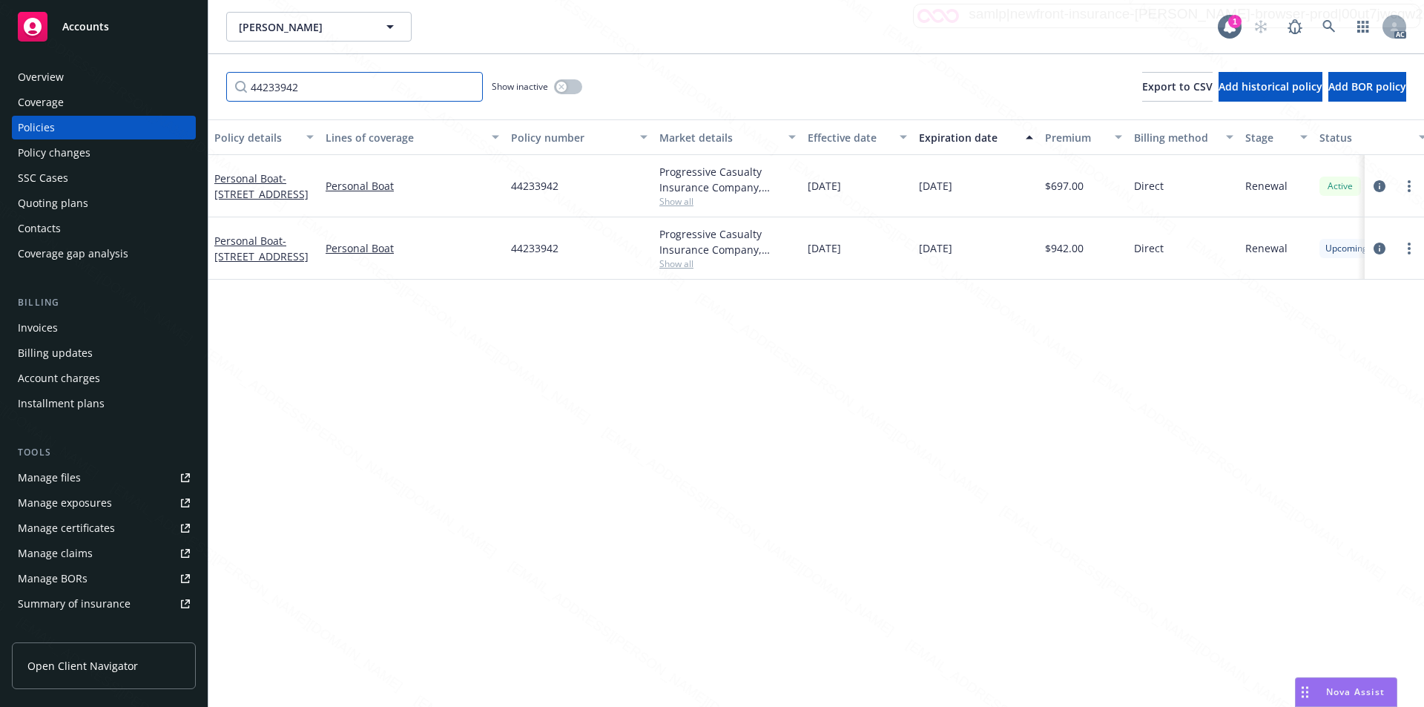
type input "44233942"
click at [601, 553] on div "Policy details Lines of coverage Policy number Market details Effective date Ex…" at bounding box center [816, 413] width 1216 height 588
click at [257, 193] on span "- [STREET_ADDRESS]" at bounding box center [261, 186] width 94 height 30
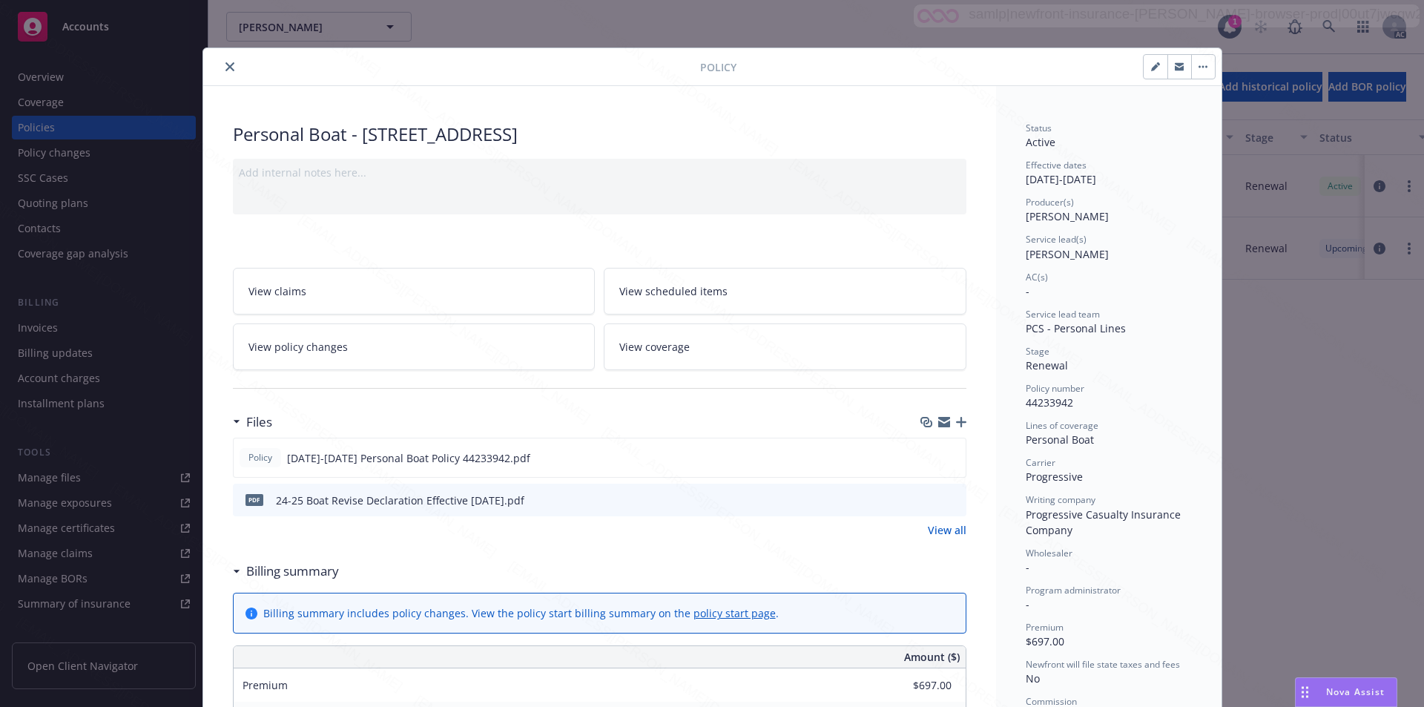
click at [399, 344] on link "View policy changes" at bounding box center [414, 346] width 363 height 47
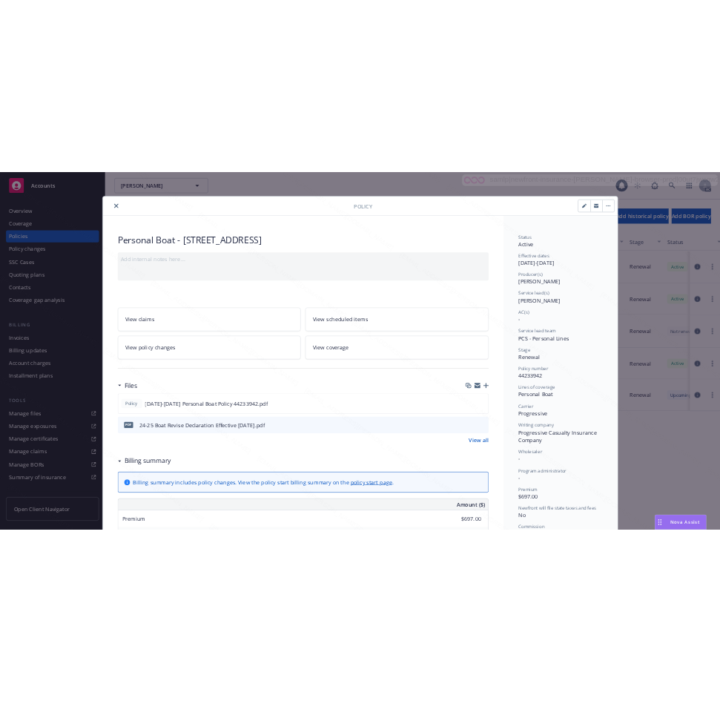
scroll to position [45, 0]
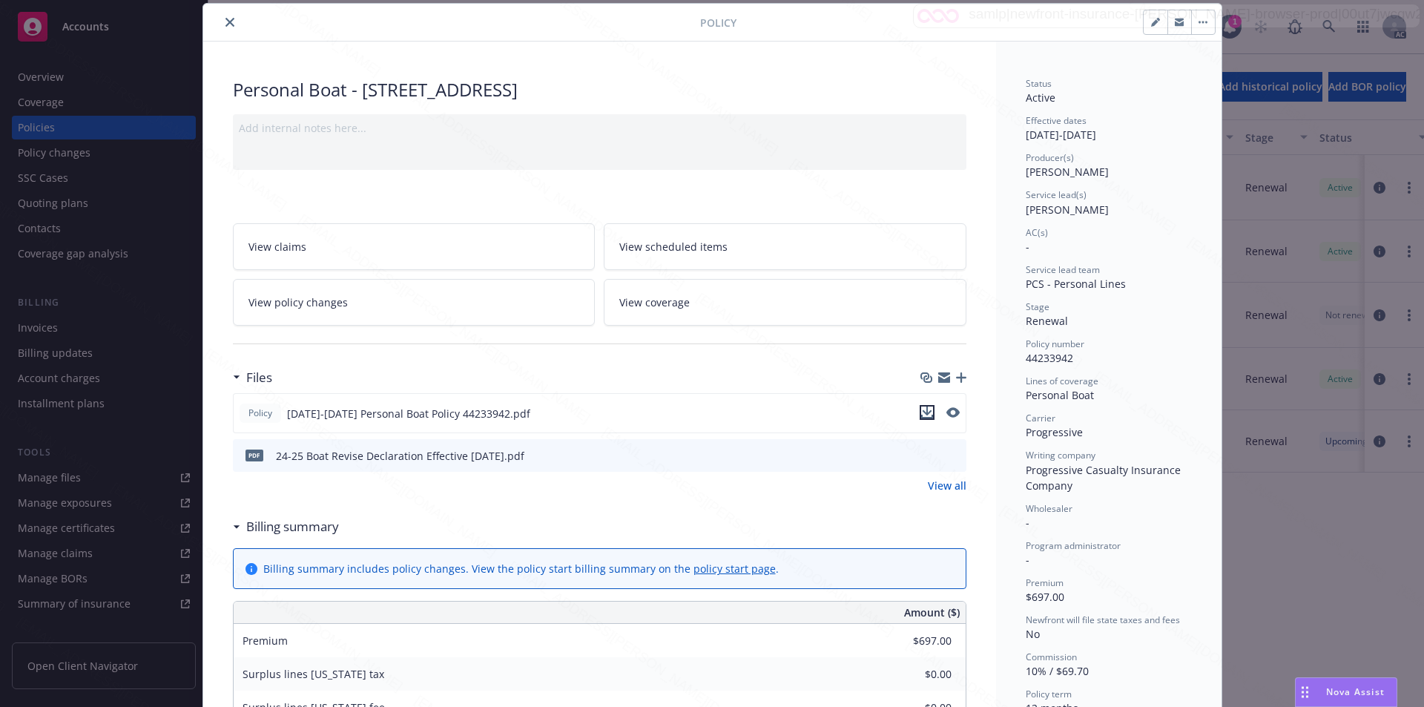
click at [927, 410] on button "download file" at bounding box center [927, 412] width 15 height 15
click at [924, 455] on icon "download file" at bounding box center [928, 453] width 10 height 9
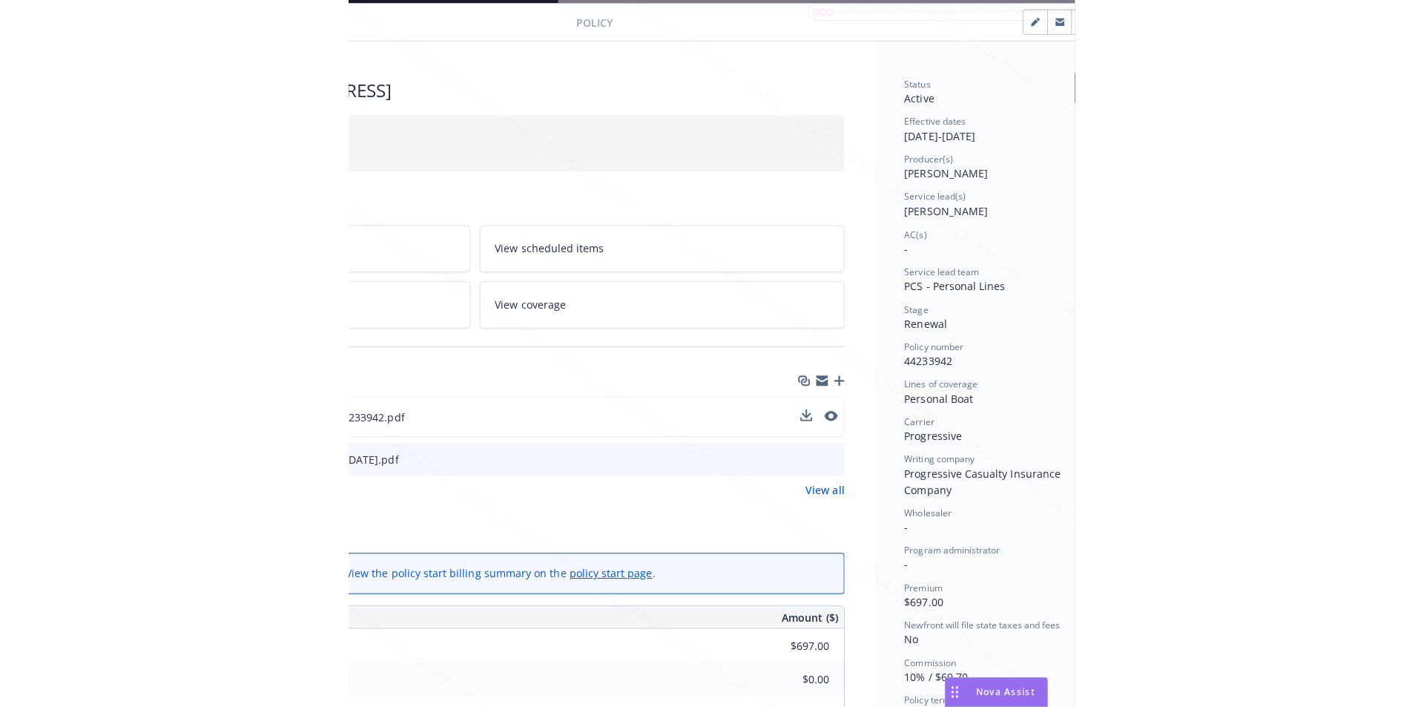
scroll to position [45, 300]
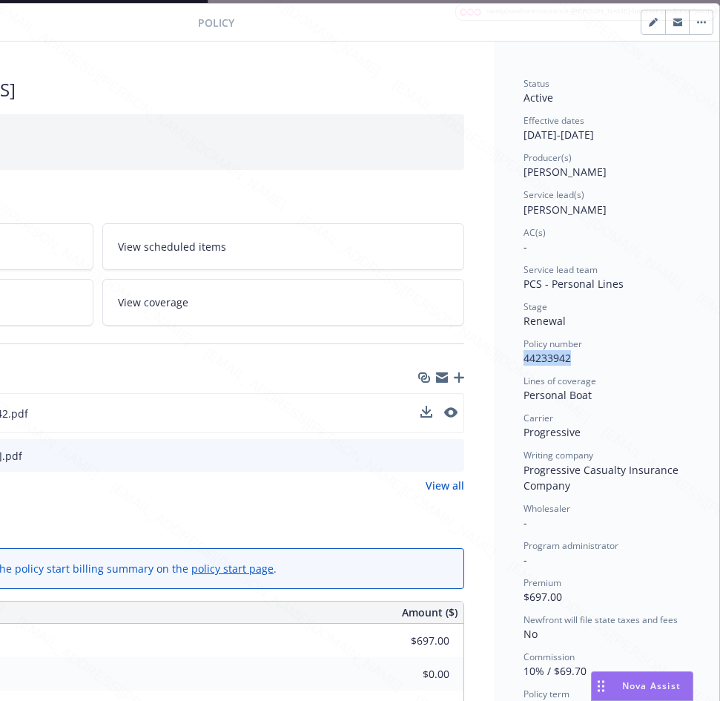
drag, startPoint x: 522, startPoint y: 362, endPoint x: 569, endPoint y: 359, distance: 46.8
copy span "44233942"
drag, startPoint x: 525, startPoint y: 128, endPoint x: 578, endPoint y: 131, distance: 53.5
click at [578, 131] on div "Effective dates [DATE] - [DATE]" at bounding box center [607, 128] width 166 height 28
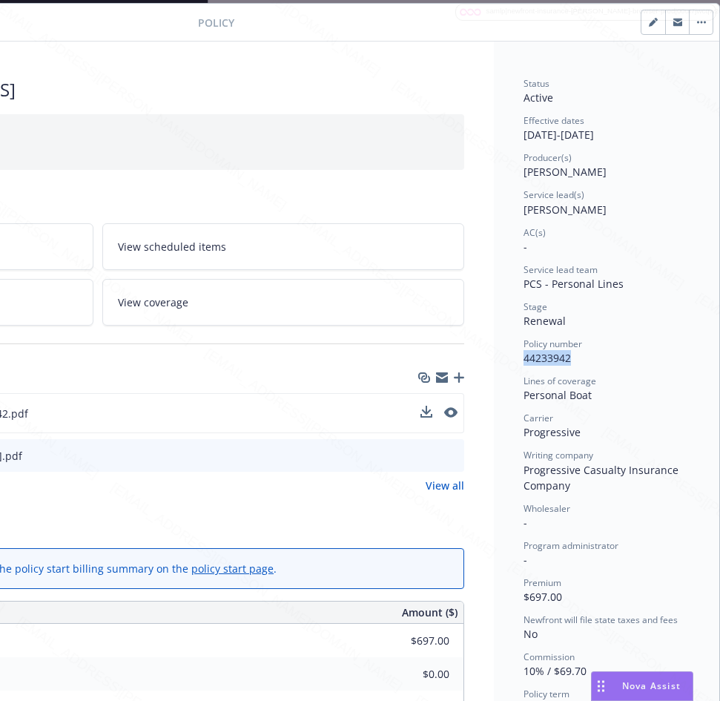
copy div "[DATE]"
drag, startPoint x: 528, startPoint y: 393, endPoint x: 557, endPoint y: 395, distance: 29.8
click at [583, 395] on span "Personal Boat" at bounding box center [558, 395] width 68 height 14
drag, startPoint x: 519, startPoint y: 398, endPoint x: 594, endPoint y: 393, distance: 75.9
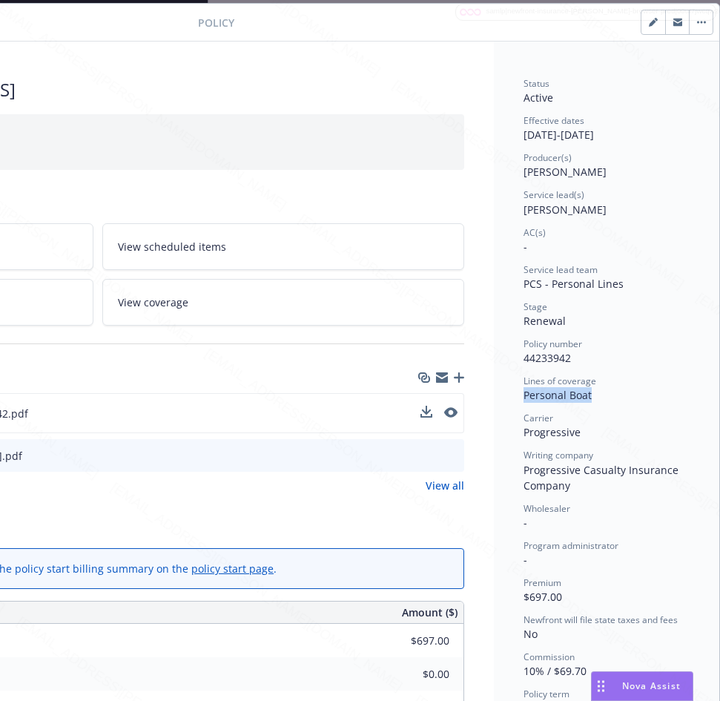
copy span "Personal Boat"
click at [666, 183] on div "Status Active Effective dates [DATE] - [DATE] Producer(s) [PERSON_NAME] Service…" at bounding box center [607, 434] width 166 height 714
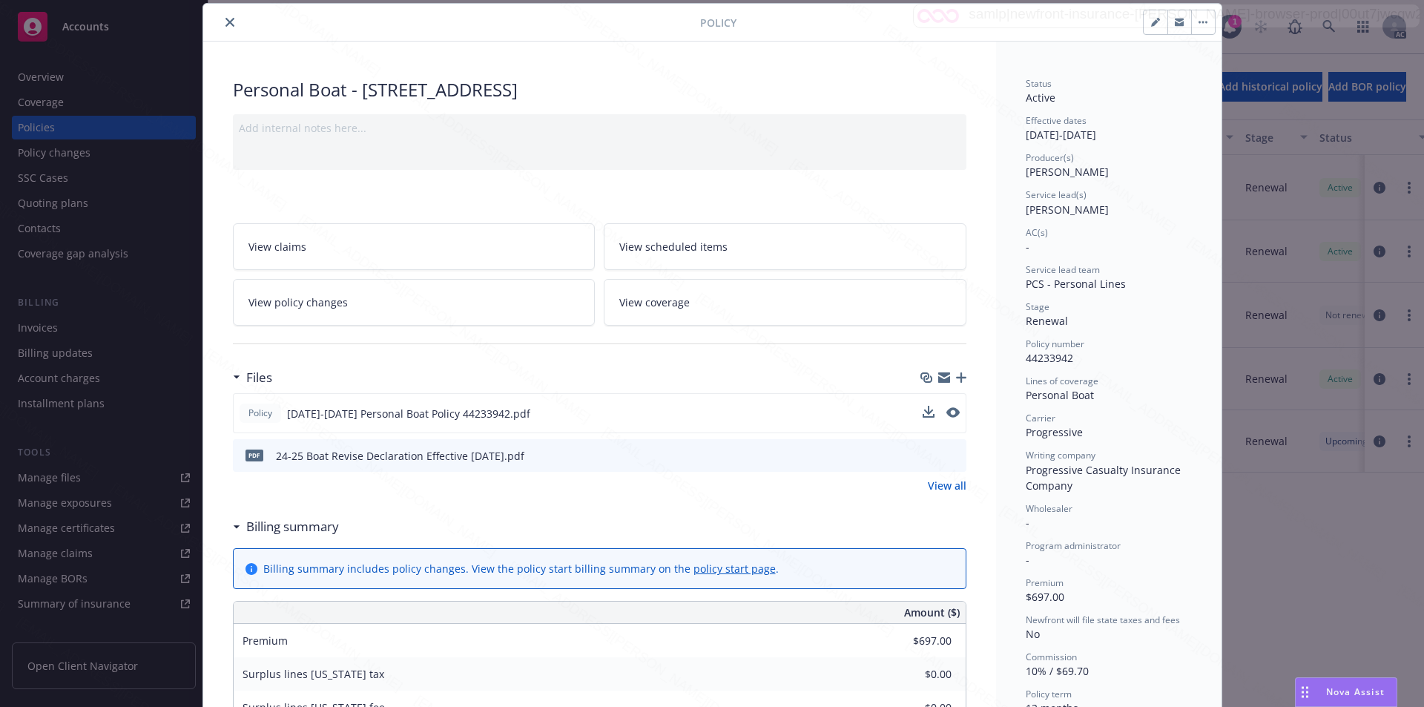
scroll to position [45, 0]
click at [1201, 19] on button "button" at bounding box center [1204, 22] width 24 height 24
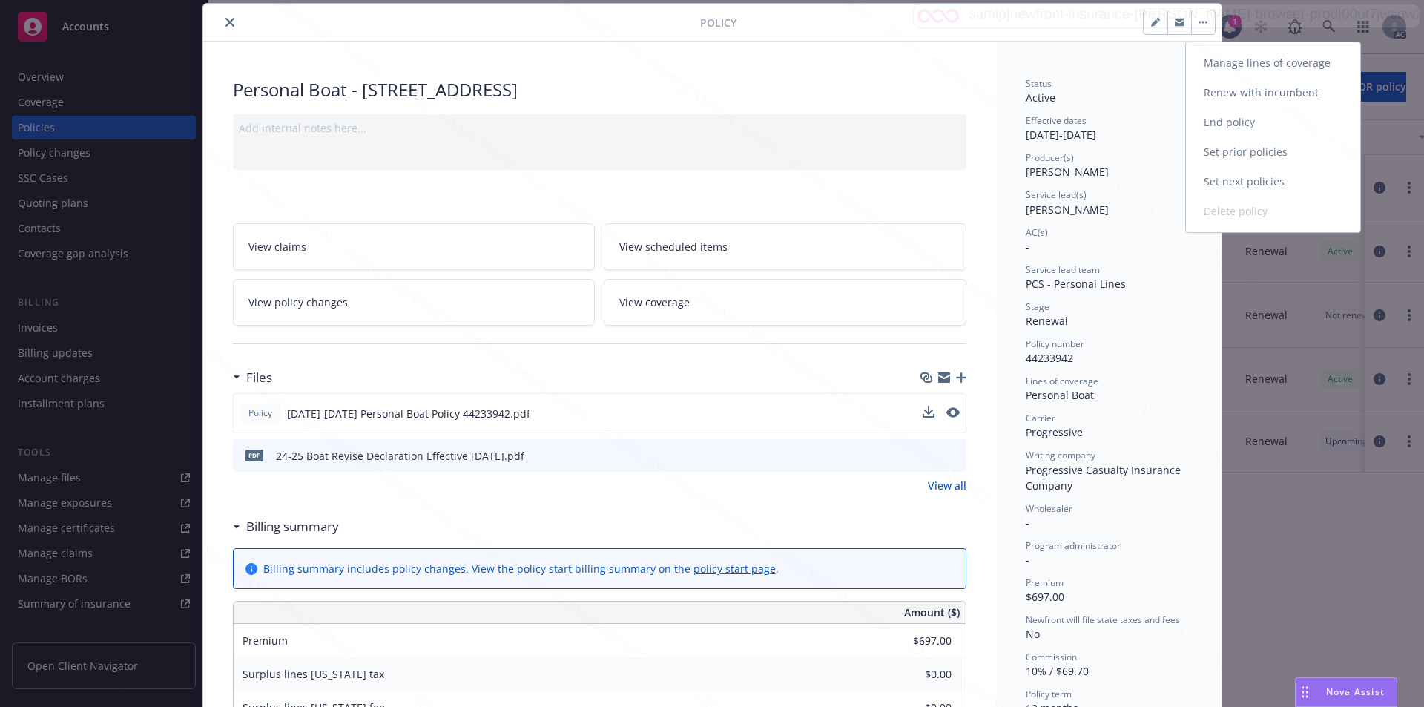
click at [1236, 118] on link "End policy" at bounding box center [1273, 123] width 174 height 30
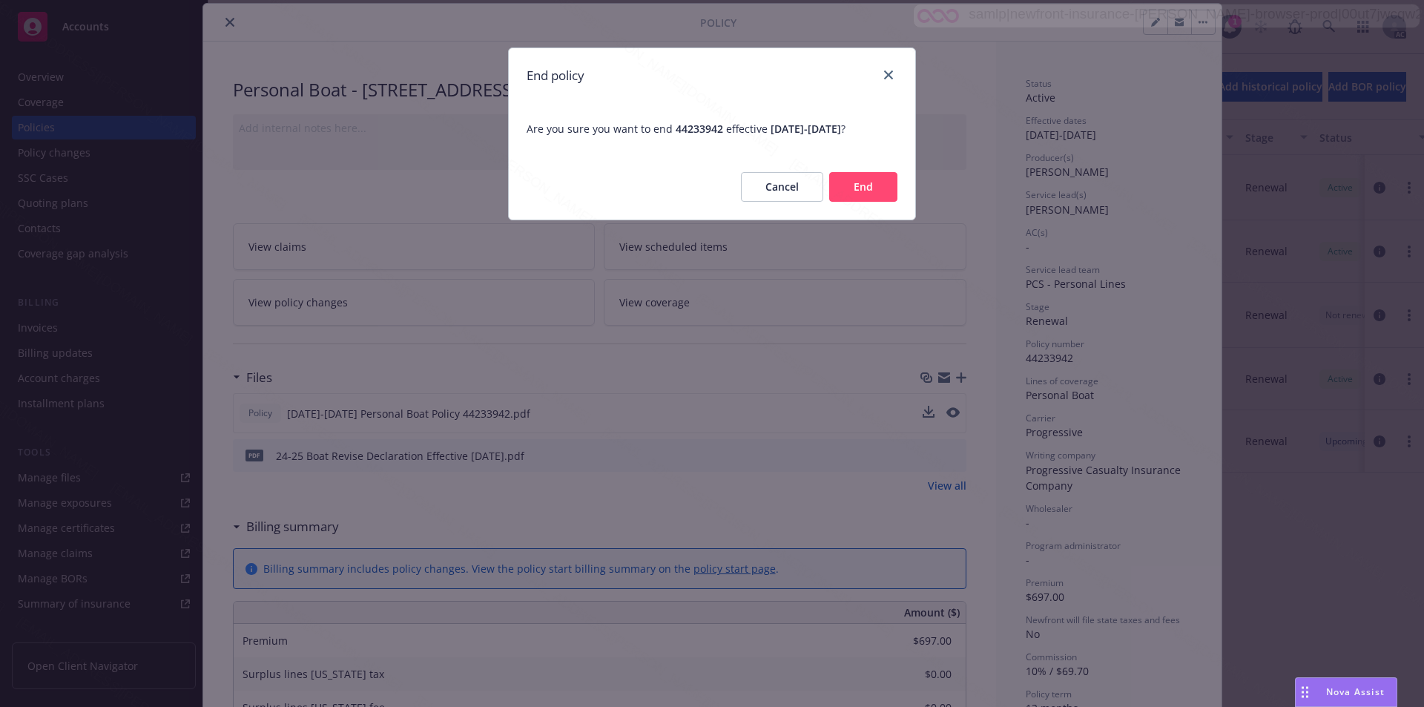
click at [877, 185] on button "End" at bounding box center [863, 187] width 68 height 30
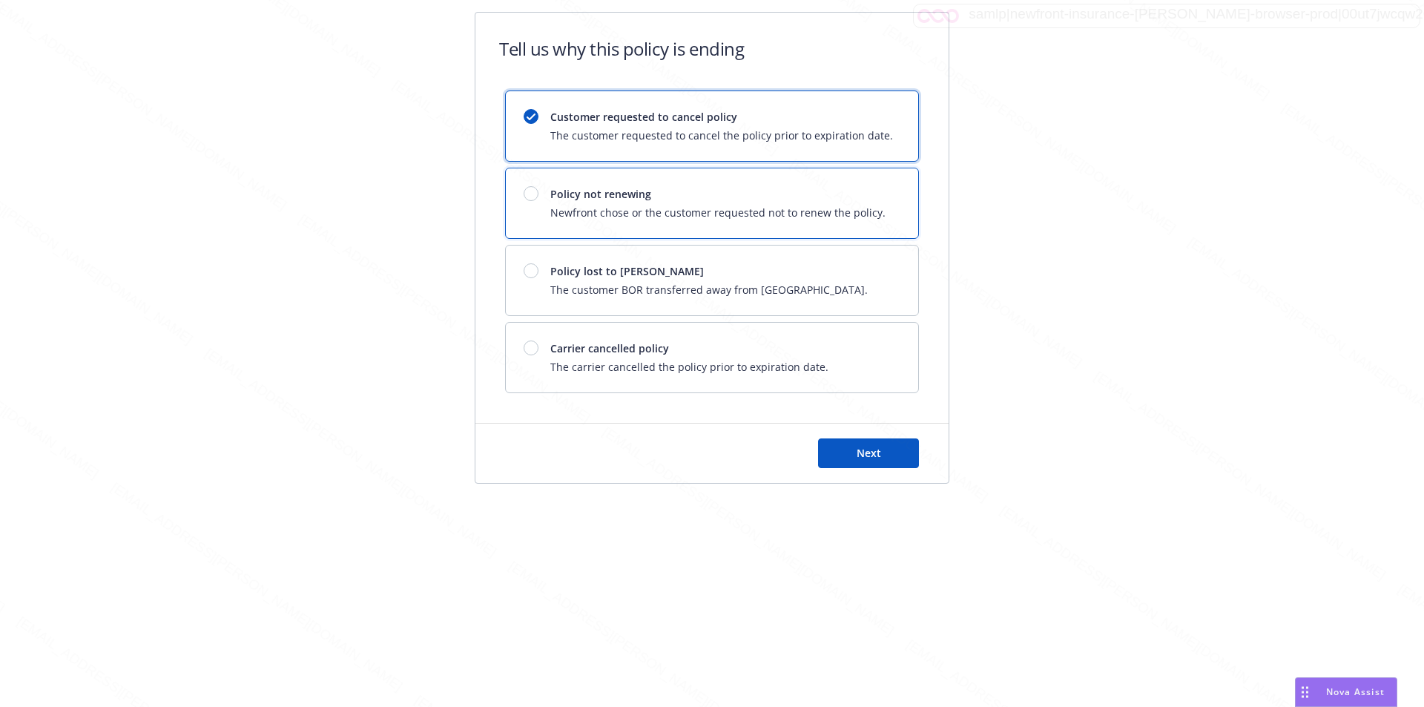
click at [591, 187] on span "Policy not renewing" at bounding box center [718, 194] width 335 height 16
click at [865, 456] on span "Next" at bounding box center [869, 453] width 24 height 14
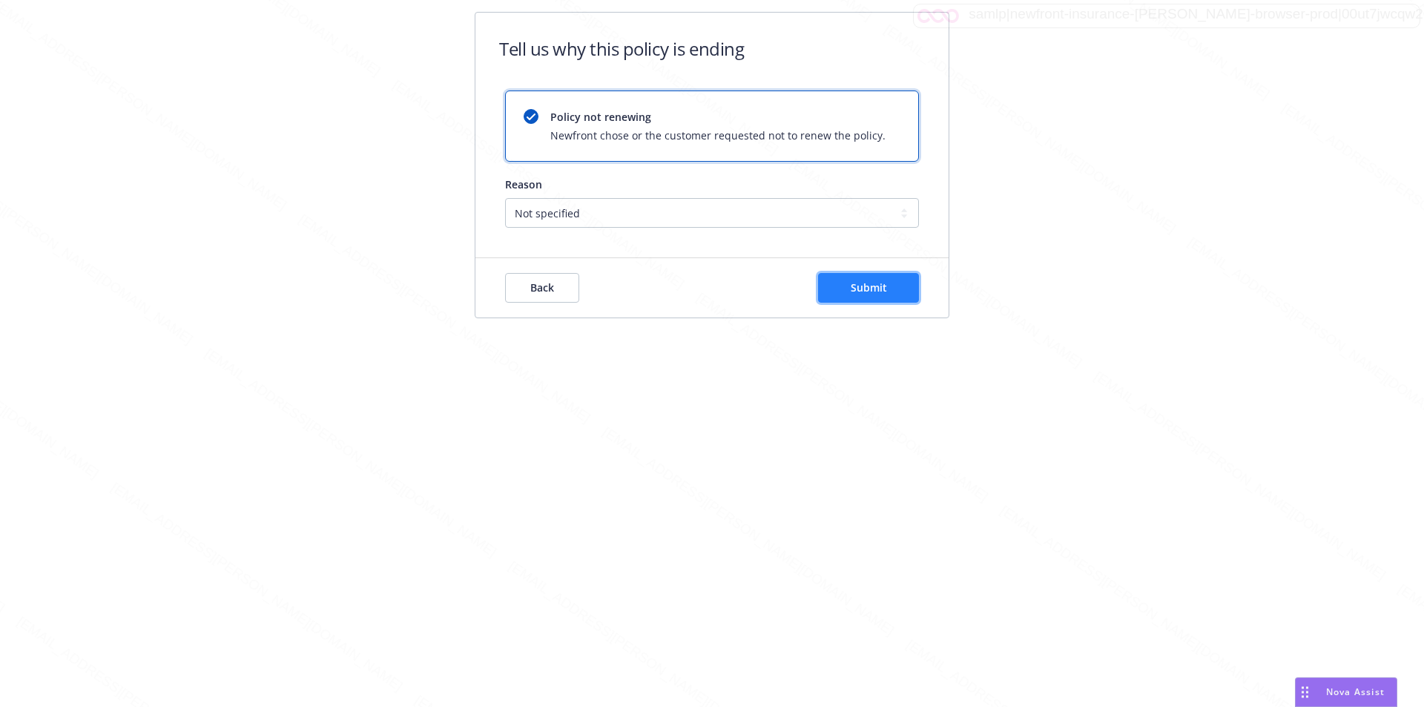
click at [851, 292] on span "Submit" at bounding box center [869, 287] width 36 height 14
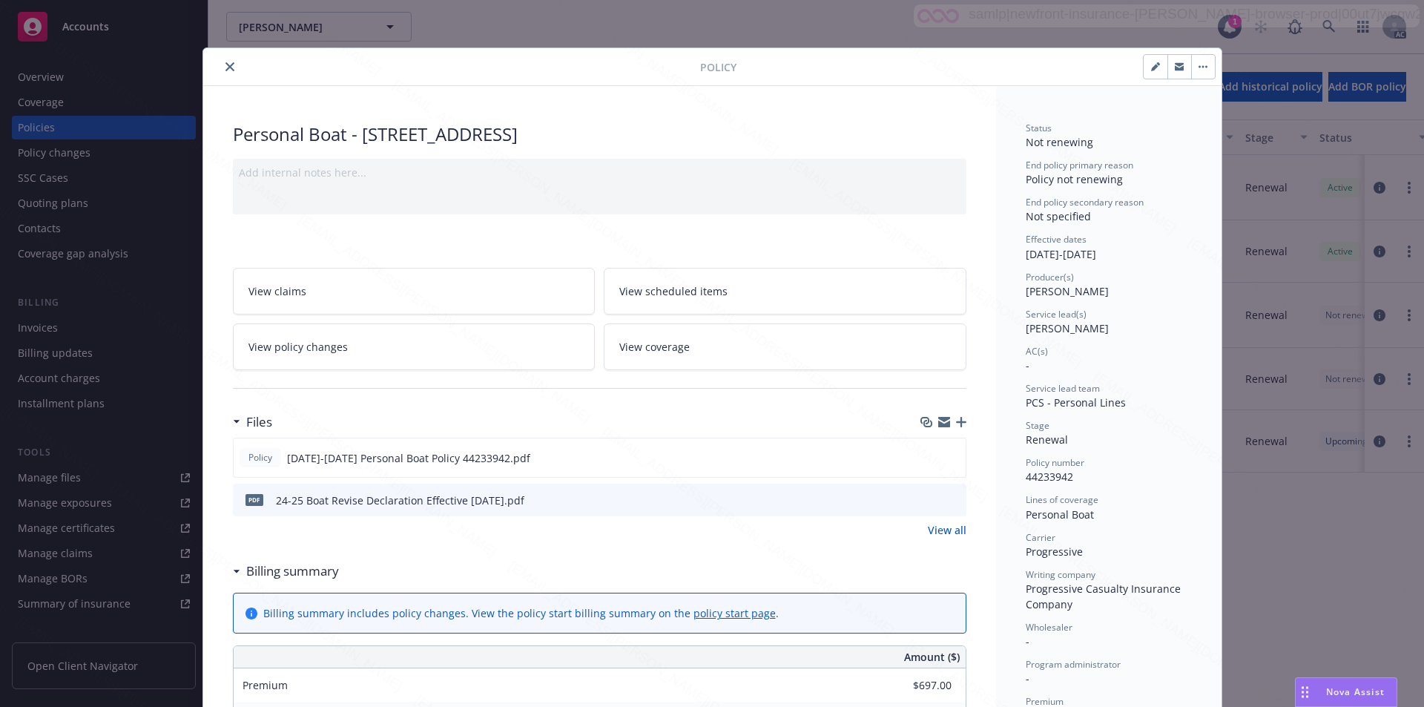
click at [1199, 69] on button "button" at bounding box center [1204, 67] width 24 height 24
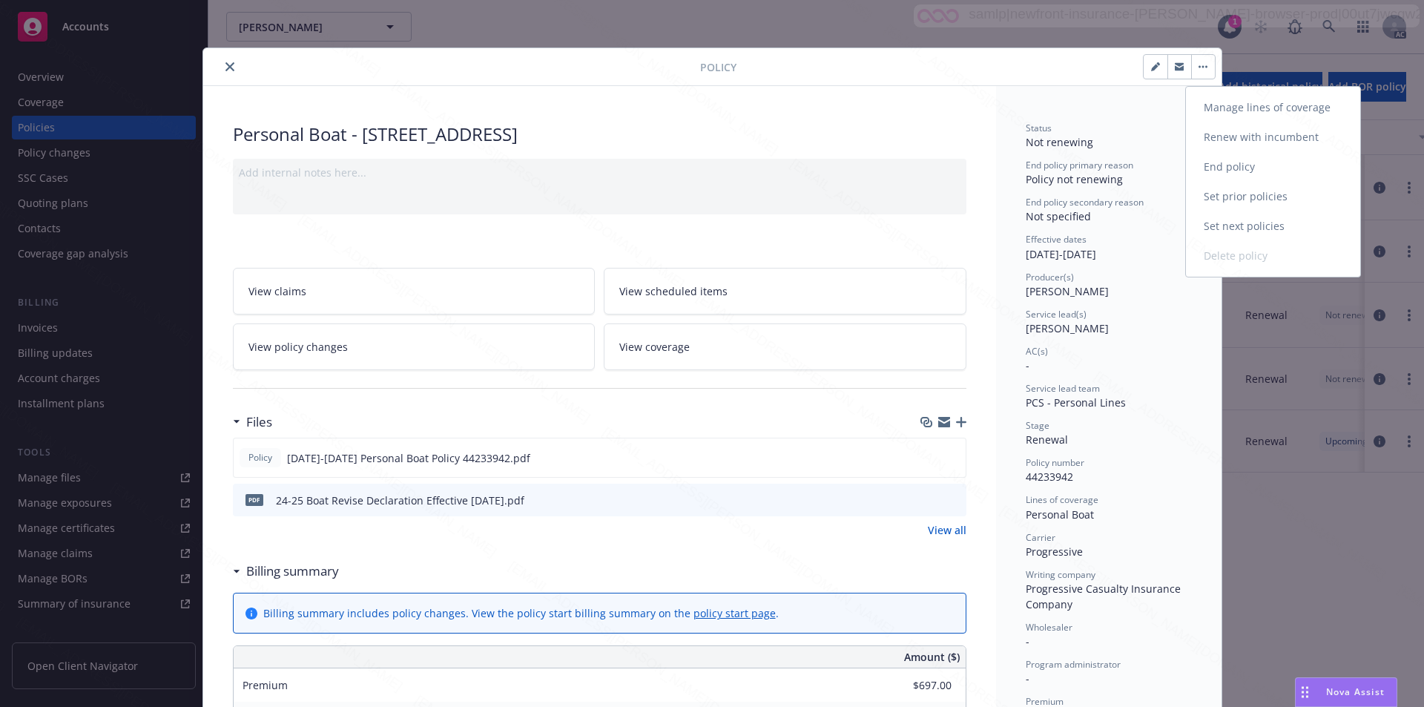
click at [1211, 164] on link "End policy" at bounding box center [1273, 167] width 174 height 30
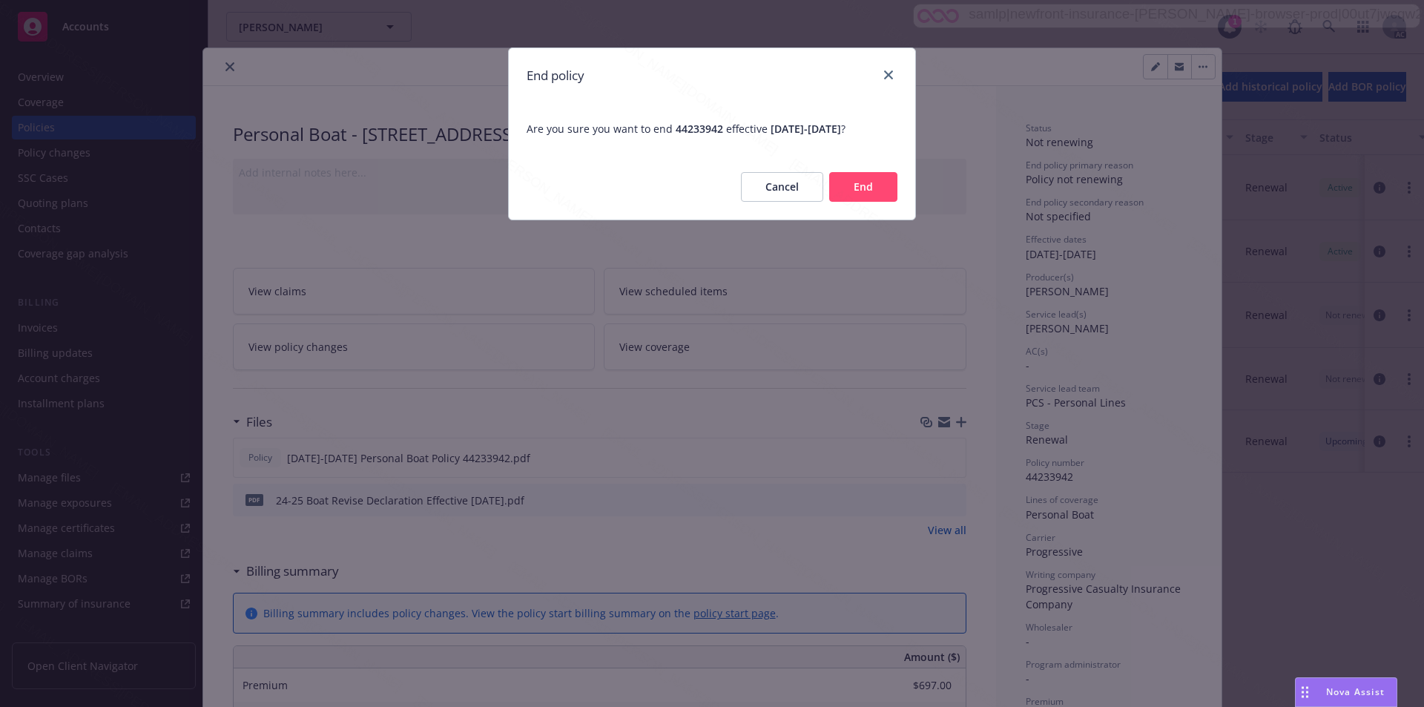
click at [858, 184] on button "End" at bounding box center [863, 187] width 68 height 30
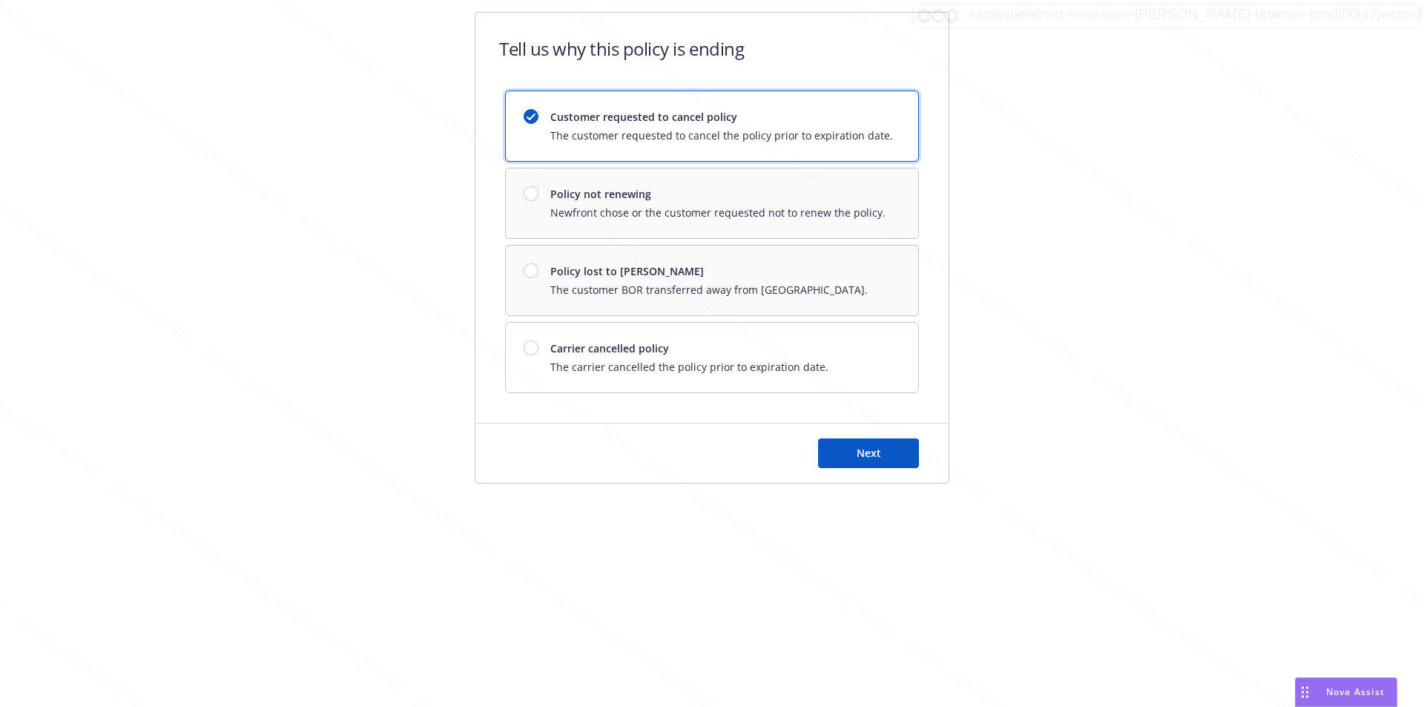
click at [722, 210] on div "Customer requested to cancel policy The customer requested to cancel the policy…" at bounding box center [712, 242] width 414 height 303
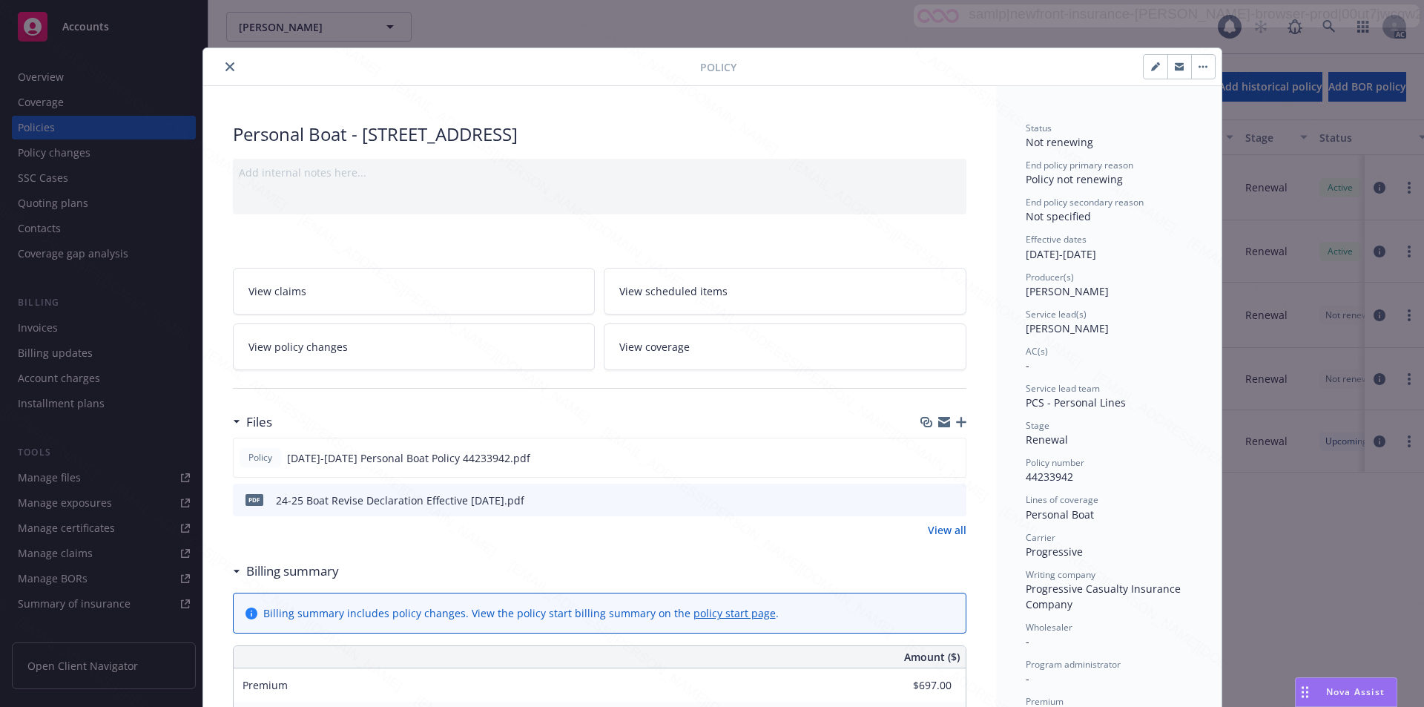
scroll to position [45, 0]
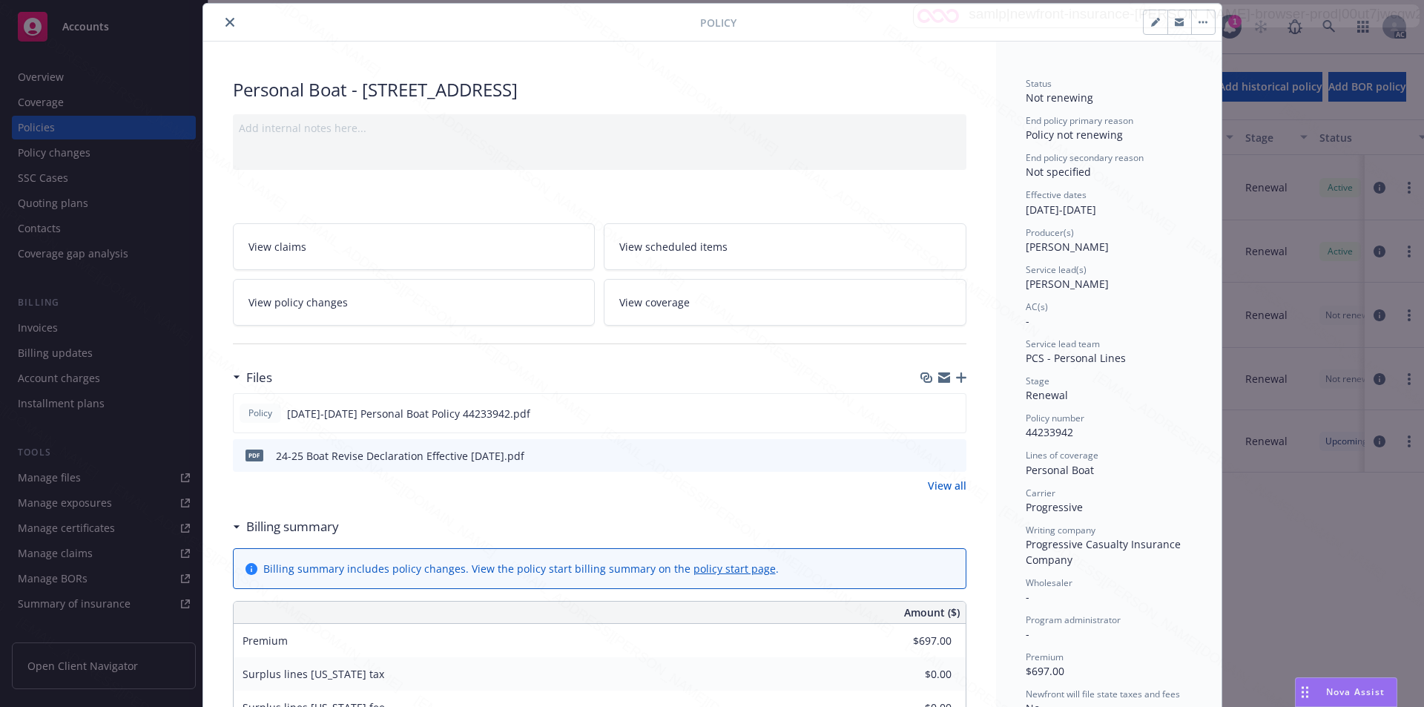
click at [223, 28] on button "close" at bounding box center [230, 22] width 18 height 18
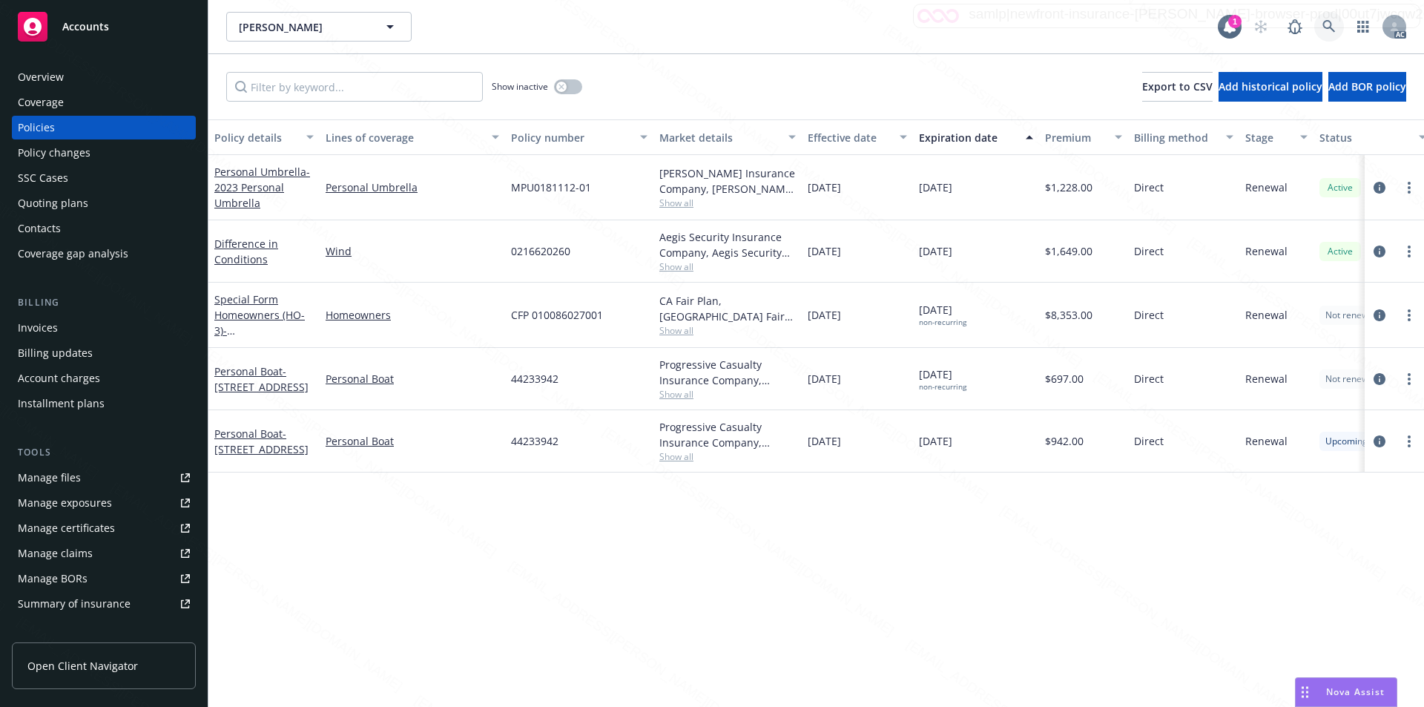
click at [1324, 20] on icon at bounding box center [1329, 26] width 13 height 13
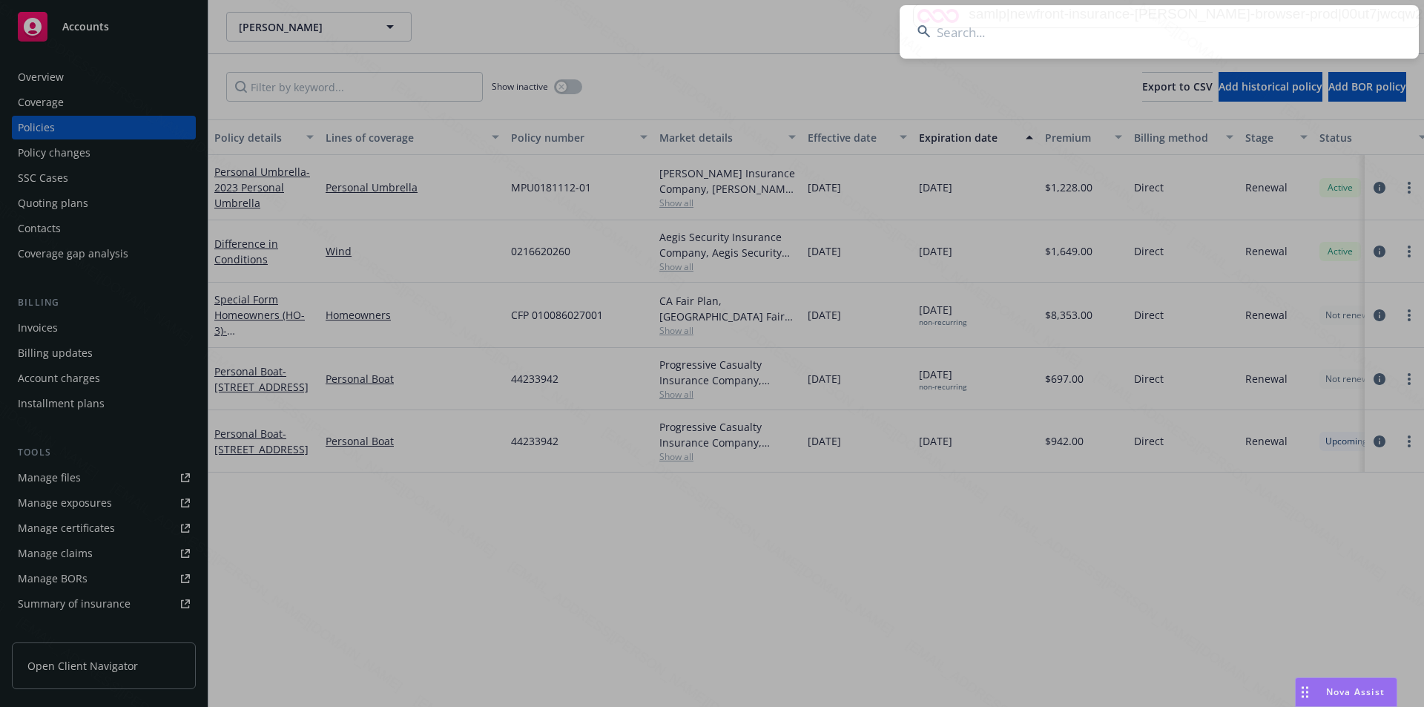
click at [1028, 55] on input at bounding box center [1159, 31] width 519 height 53
click at [1025, 50] on input at bounding box center [1159, 31] width 519 height 53
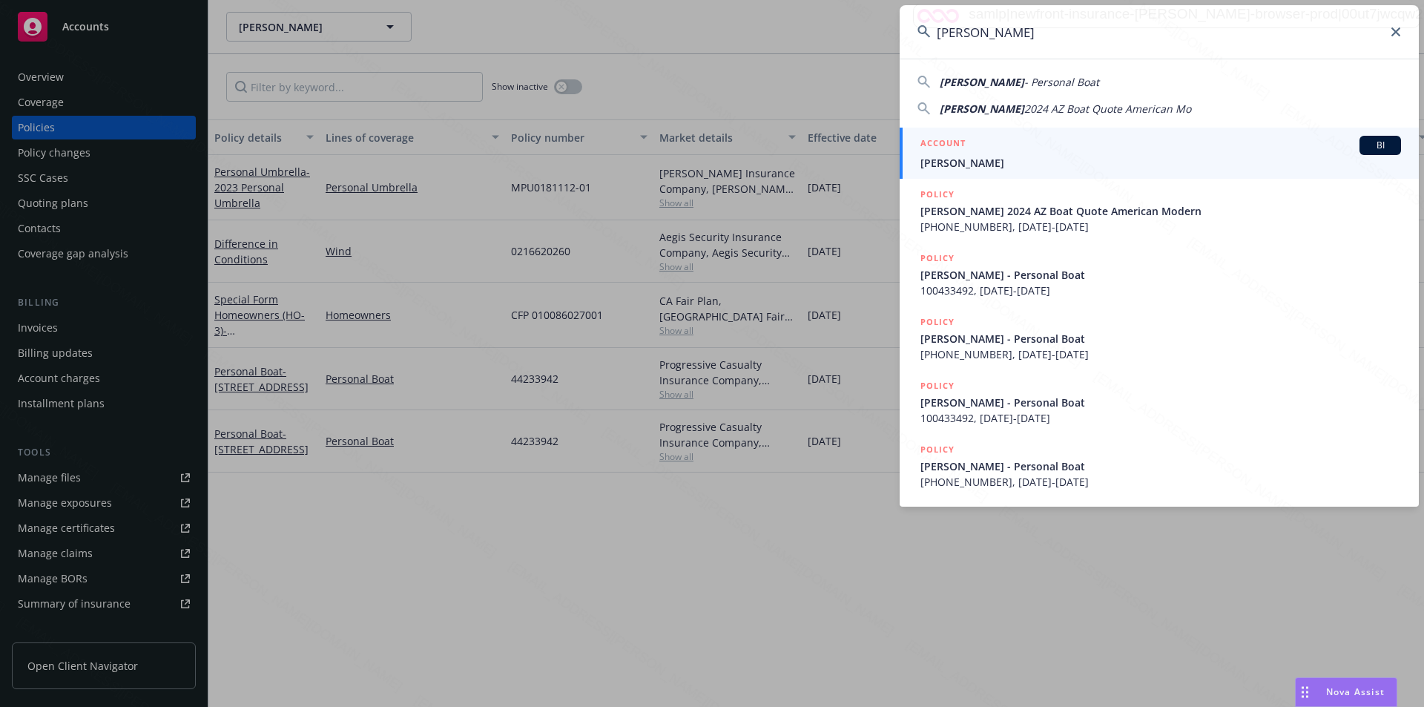
type input "[PERSON_NAME]"
click at [974, 158] on span "[PERSON_NAME]" at bounding box center [1161, 163] width 481 height 16
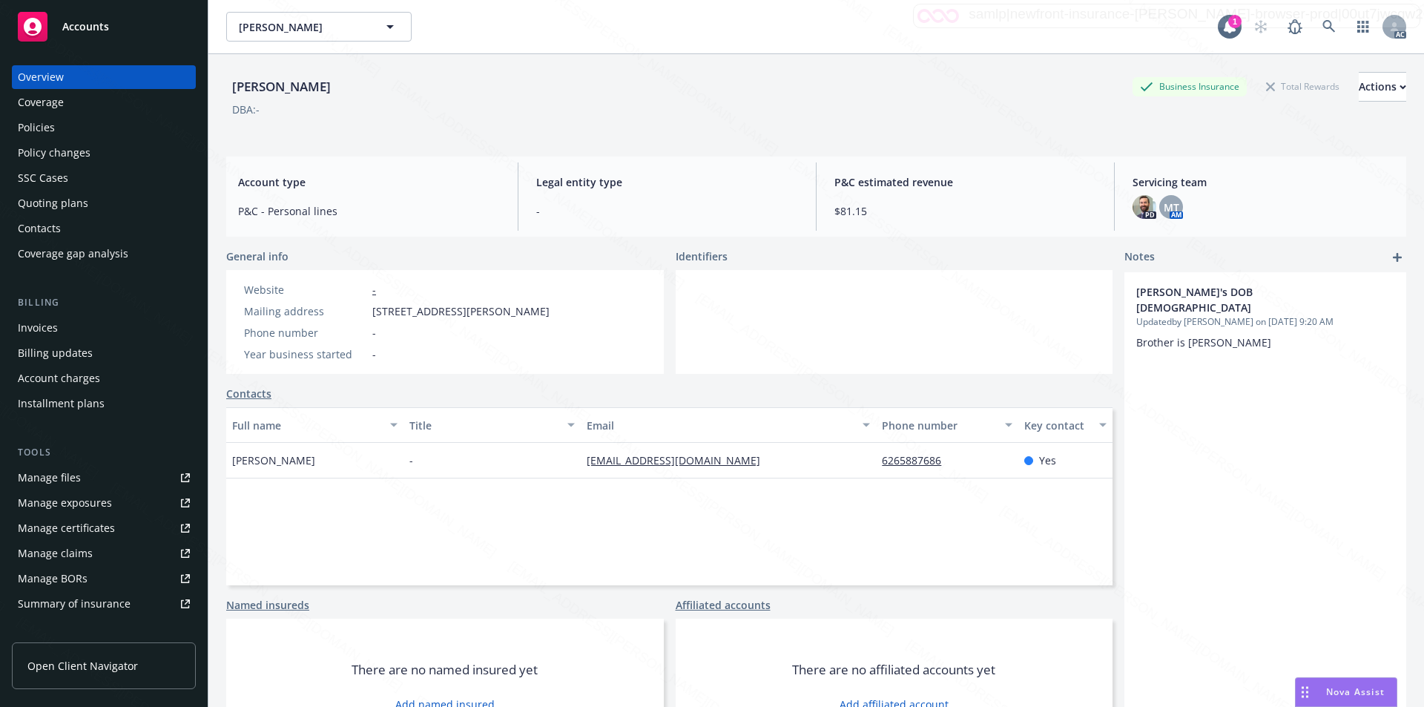
click at [372, 308] on span "[STREET_ADDRESS][PERSON_NAME]" at bounding box center [460, 311] width 177 height 16
drag, startPoint x: 477, startPoint y: 303, endPoint x: 367, endPoint y: 310, distance: 110.0
click at [367, 310] on div "Mailing address [STREET_ADDRESS][PERSON_NAME]" at bounding box center [397, 311] width 318 height 16
copy div "1460 [PERSON_NAME]"
click at [43, 127] on div "Policies" at bounding box center [36, 128] width 37 height 24
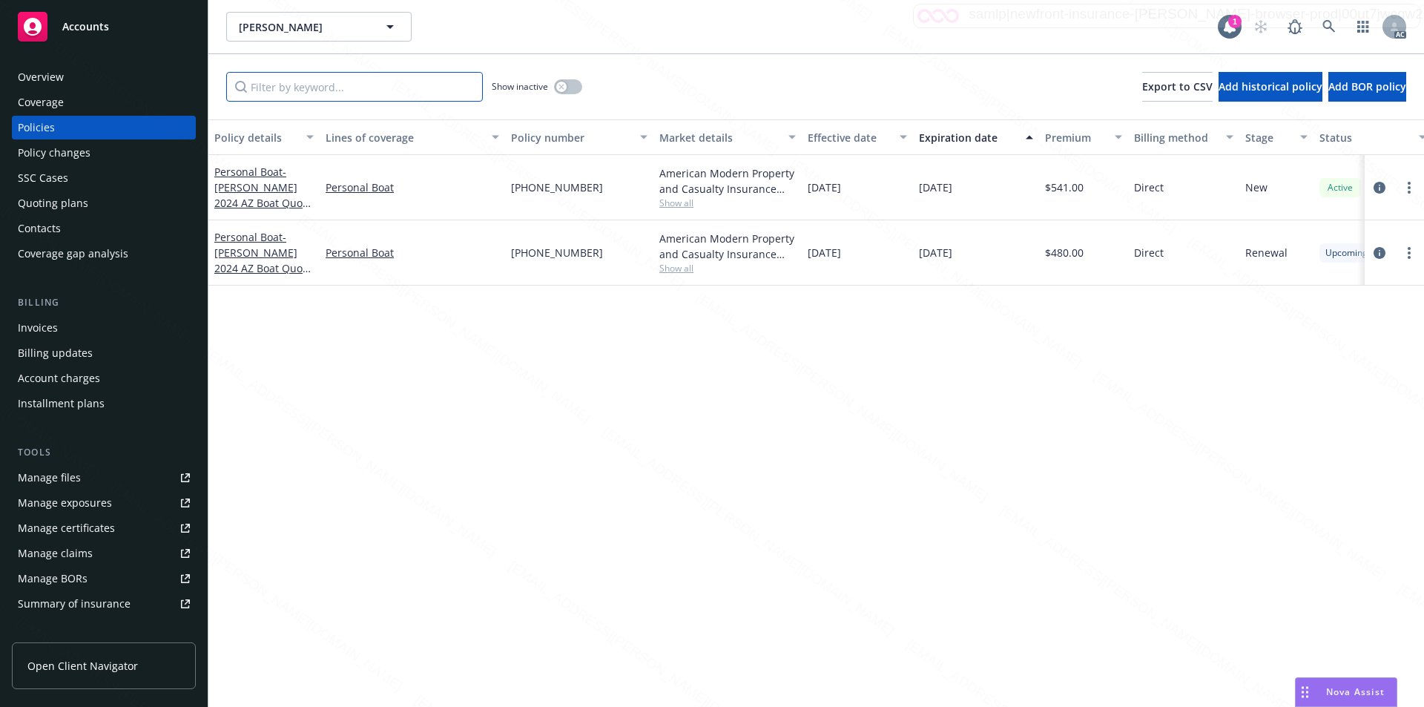
click at [332, 85] on input "Filter by keyword..." at bounding box center [354, 87] width 257 height 30
paste input "[PHONE_NUMBER]"
type input "[PHONE_NUMBER]"
click at [257, 194] on div "Personal Boat - [PERSON_NAME] 2024 AZ Boat Quote American Modern" at bounding box center [263, 187] width 99 height 47
click at [258, 189] on span "- [PERSON_NAME] 2024 AZ Boat Quote American Modern" at bounding box center [263, 195] width 98 height 61
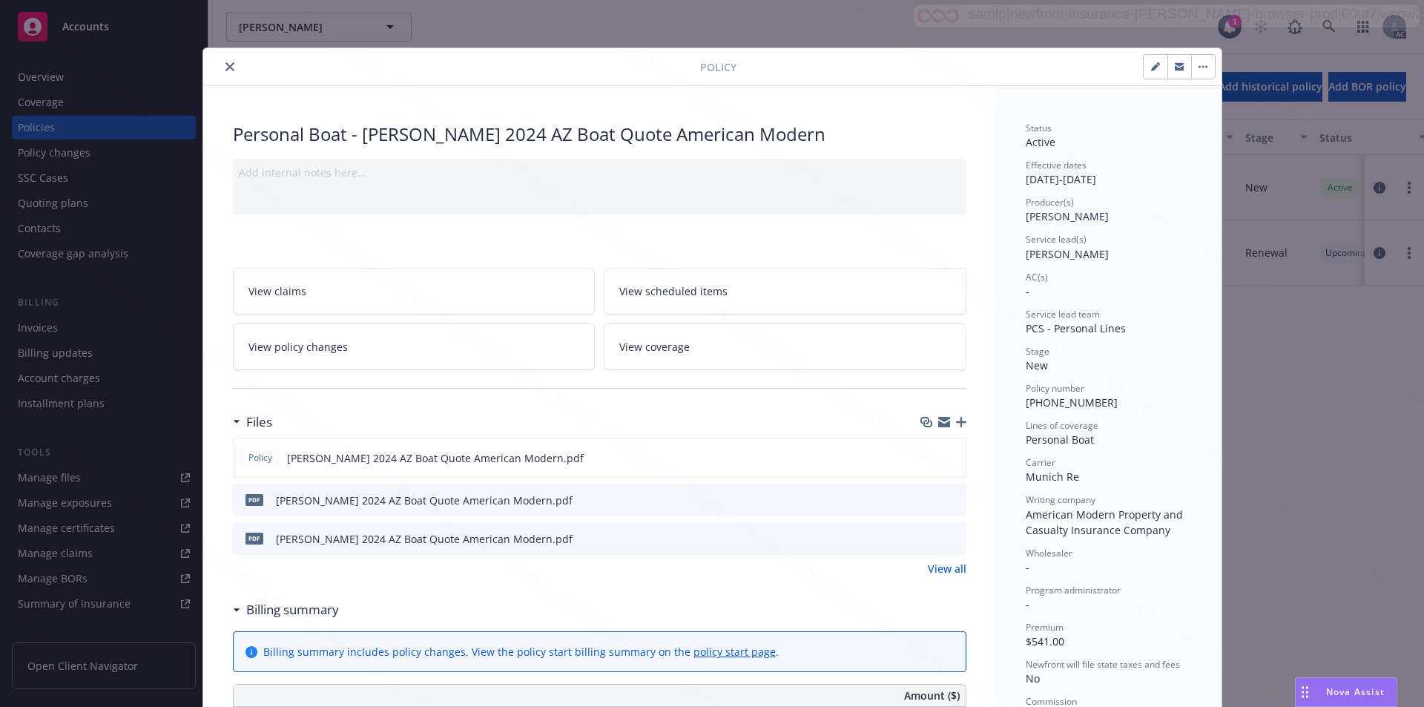
click at [344, 346] on link "View policy changes" at bounding box center [414, 346] width 363 height 47
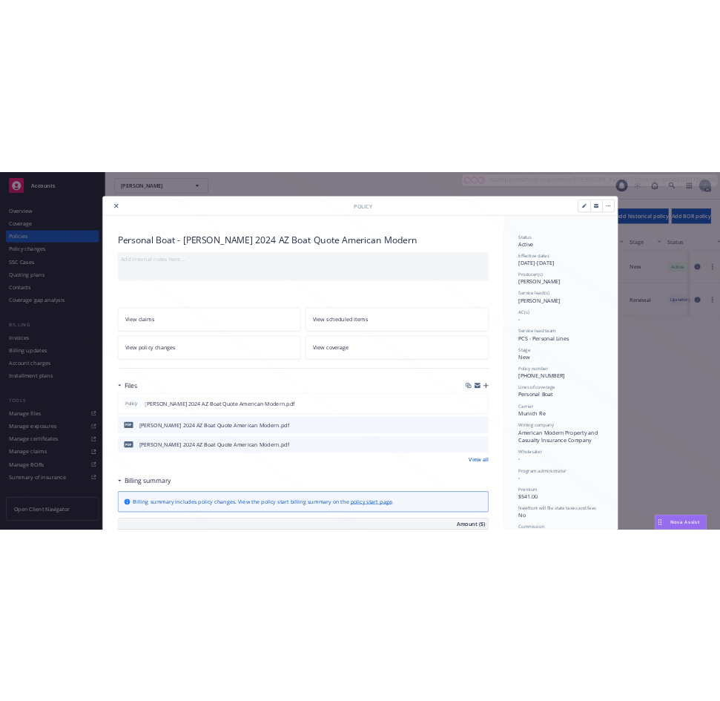
scroll to position [45, 0]
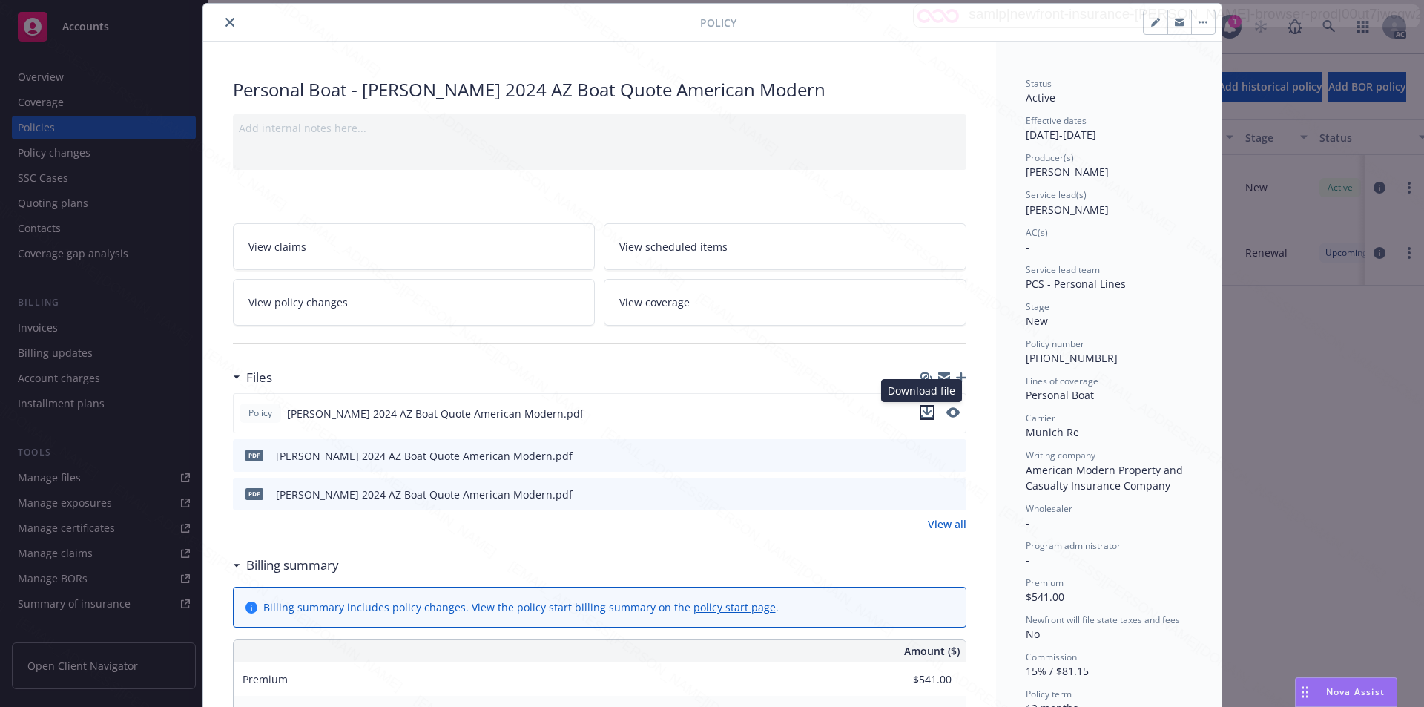
click at [922, 413] on icon "download file" at bounding box center [927, 411] width 10 height 9
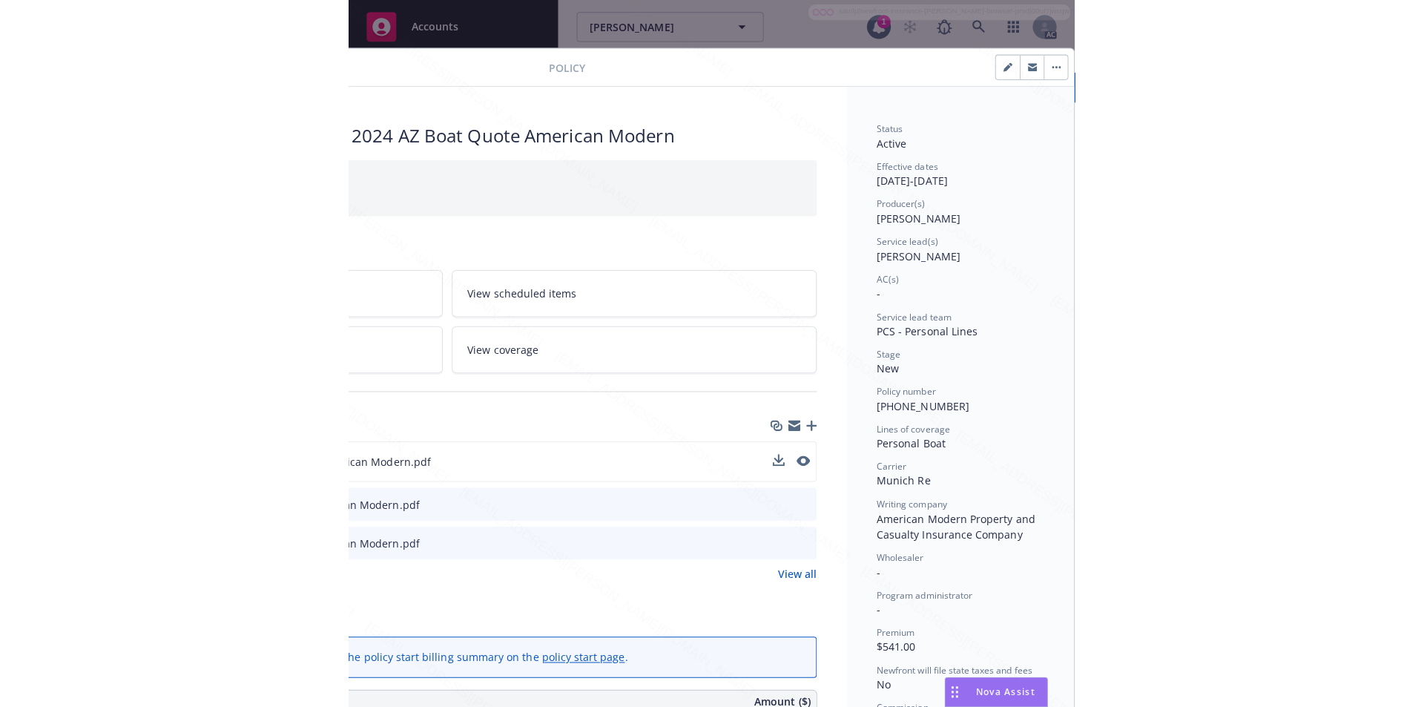
scroll to position [0, 0]
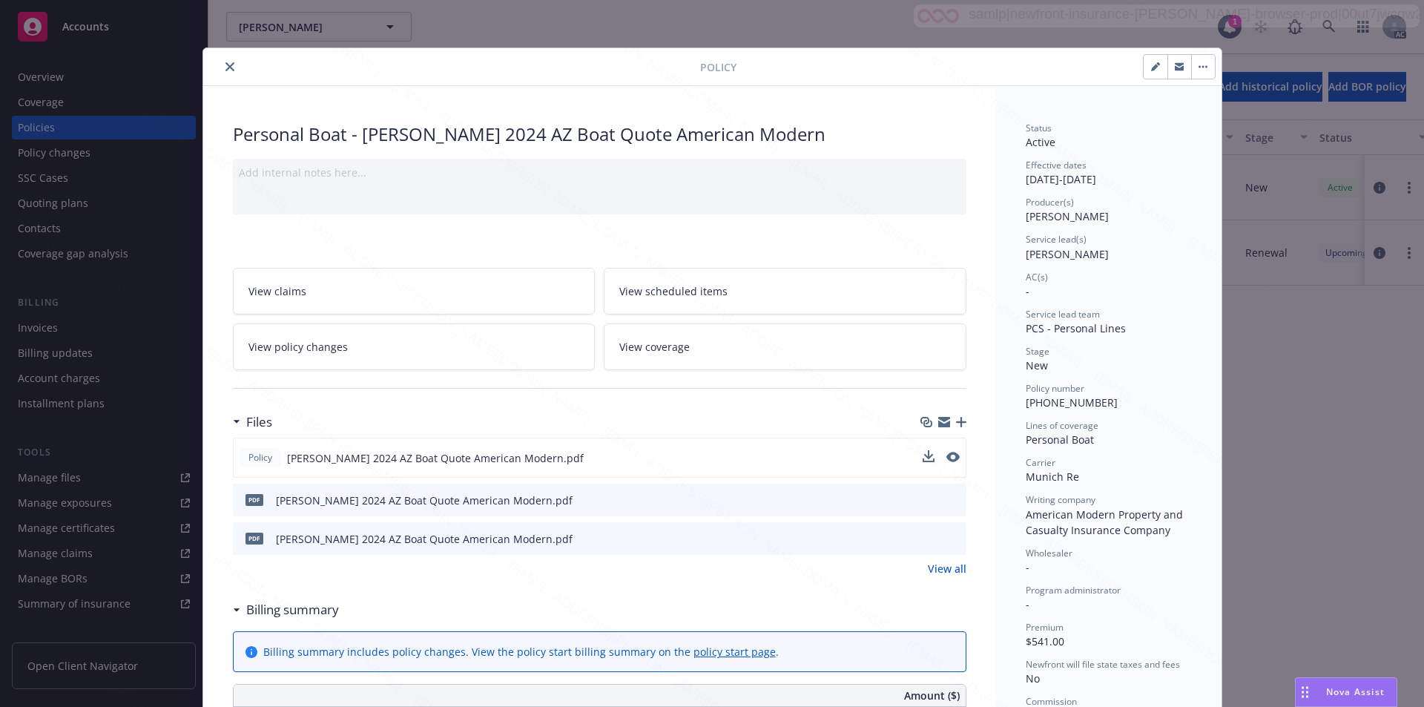
click at [222, 71] on button "close" at bounding box center [230, 67] width 18 height 18
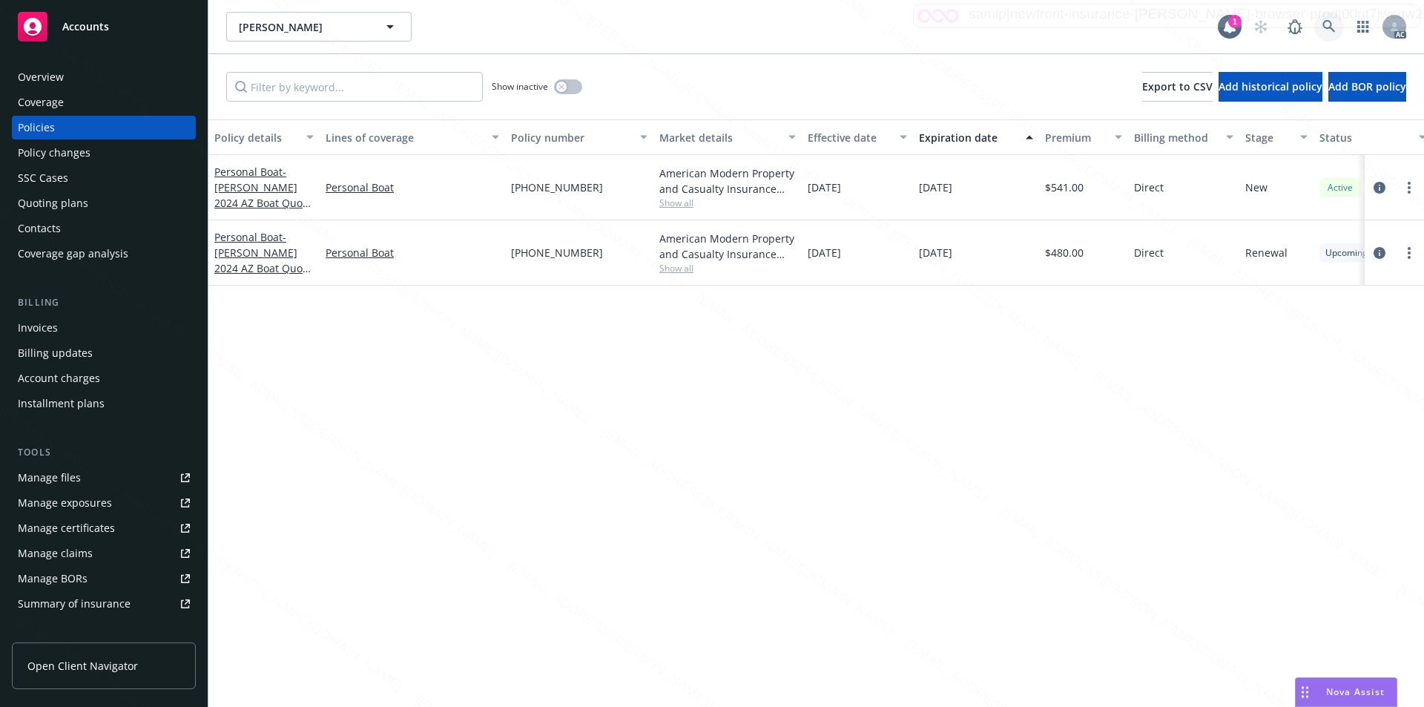
click at [1324, 23] on icon at bounding box center [1329, 26] width 13 height 13
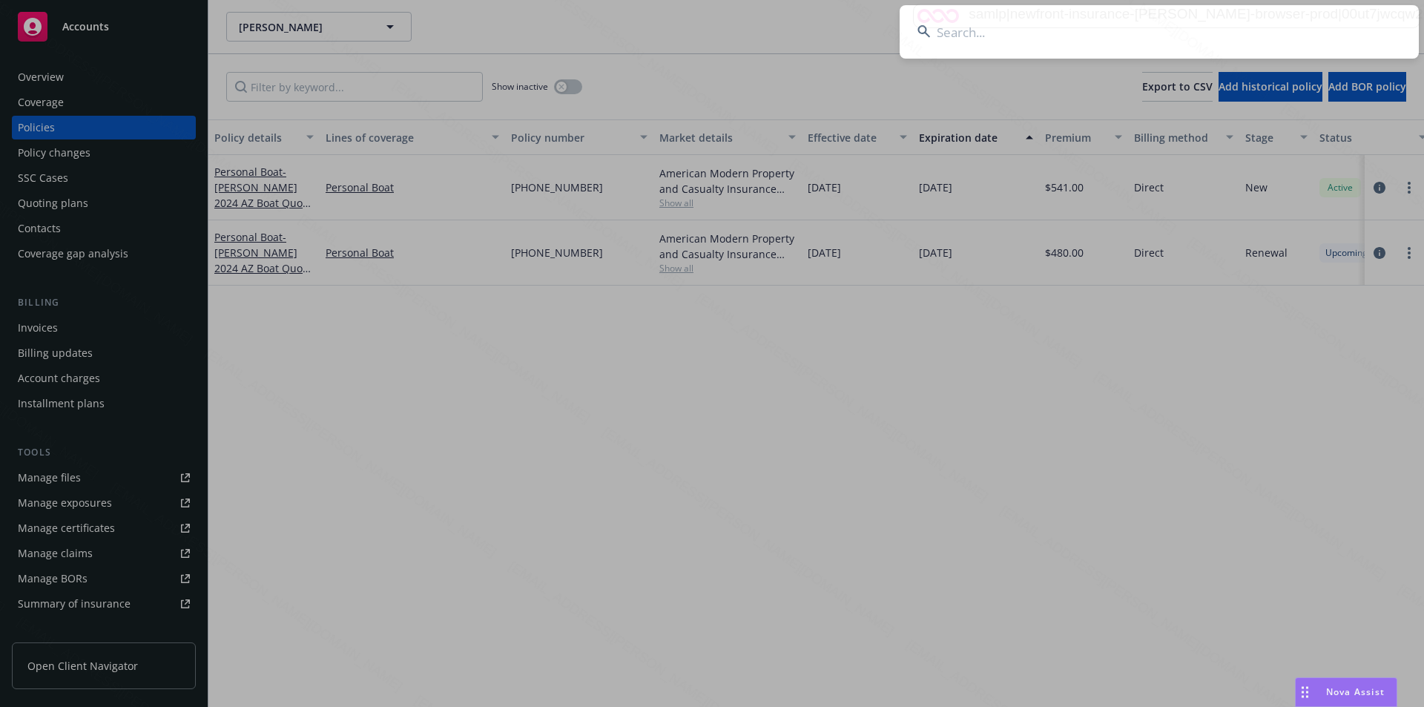
click at [1120, 39] on input at bounding box center [1159, 31] width 519 height 53
type input "[PERSON_NAME] Tri & [PERSON_NAME]"
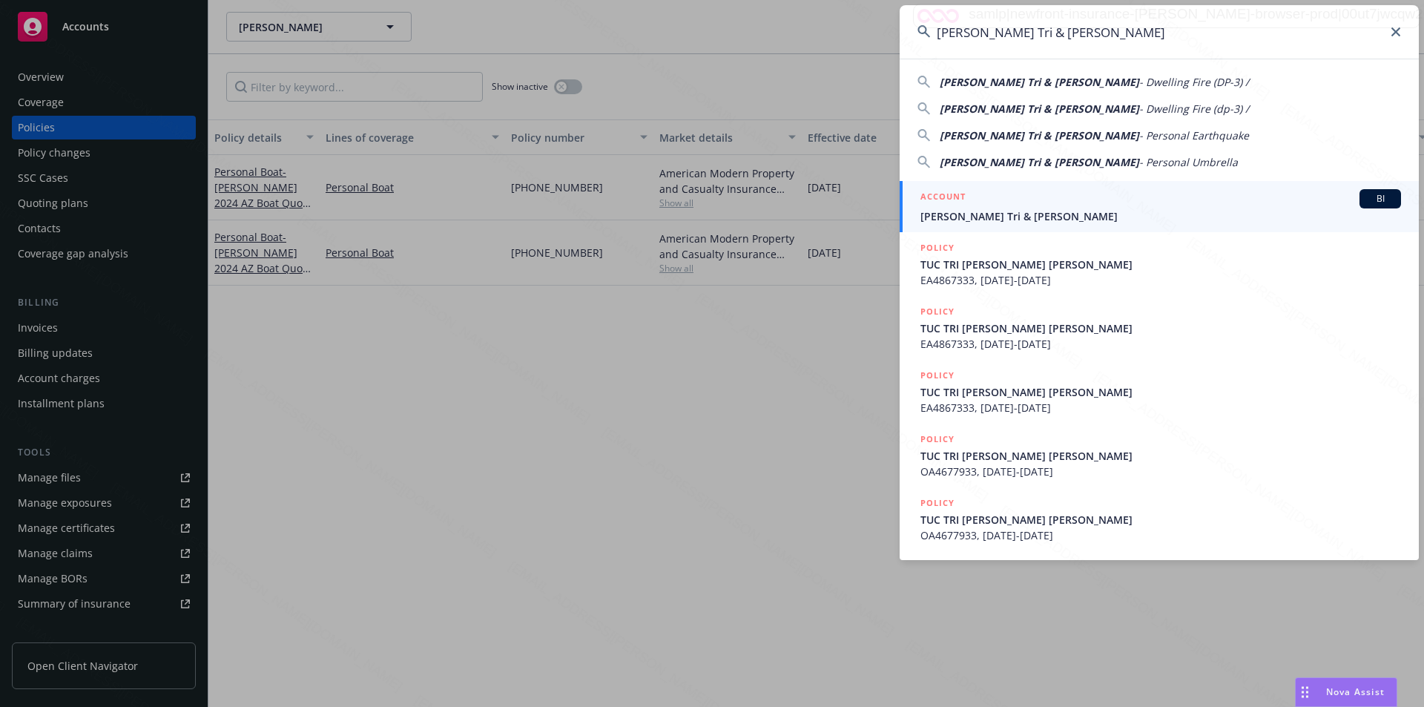
click at [955, 213] on span "[PERSON_NAME] Tri & [PERSON_NAME]" at bounding box center [1161, 216] width 481 height 16
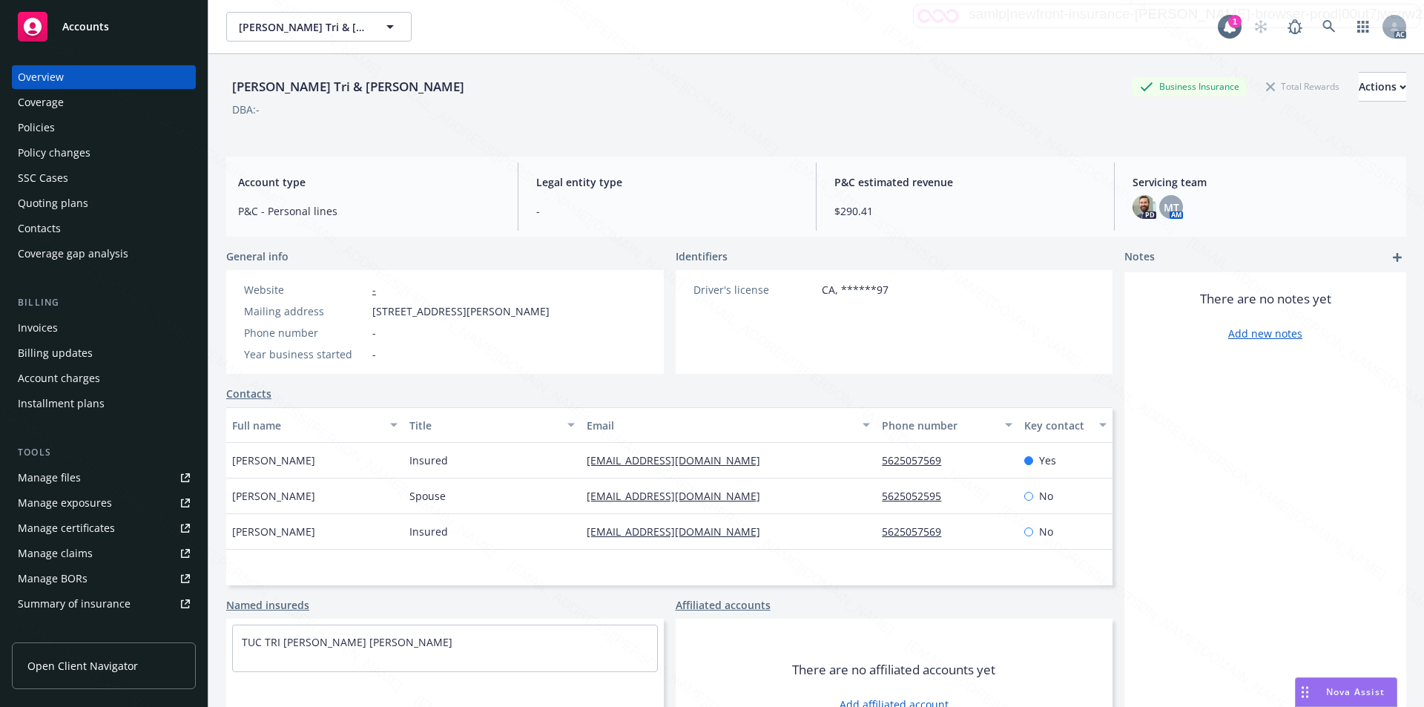
click at [367, 309] on div "Mailing address [STREET_ADDRESS][PERSON_NAME]" at bounding box center [397, 311] width 318 height 16
drag, startPoint x: 453, startPoint y: 313, endPoint x: 372, endPoint y: 312, distance: 80.1
click at [372, 312] on span "[STREET_ADDRESS][PERSON_NAME]" at bounding box center [460, 311] width 177 height 16
click at [36, 127] on div "Policies" at bounding box center [36, 128] width 37 height 24
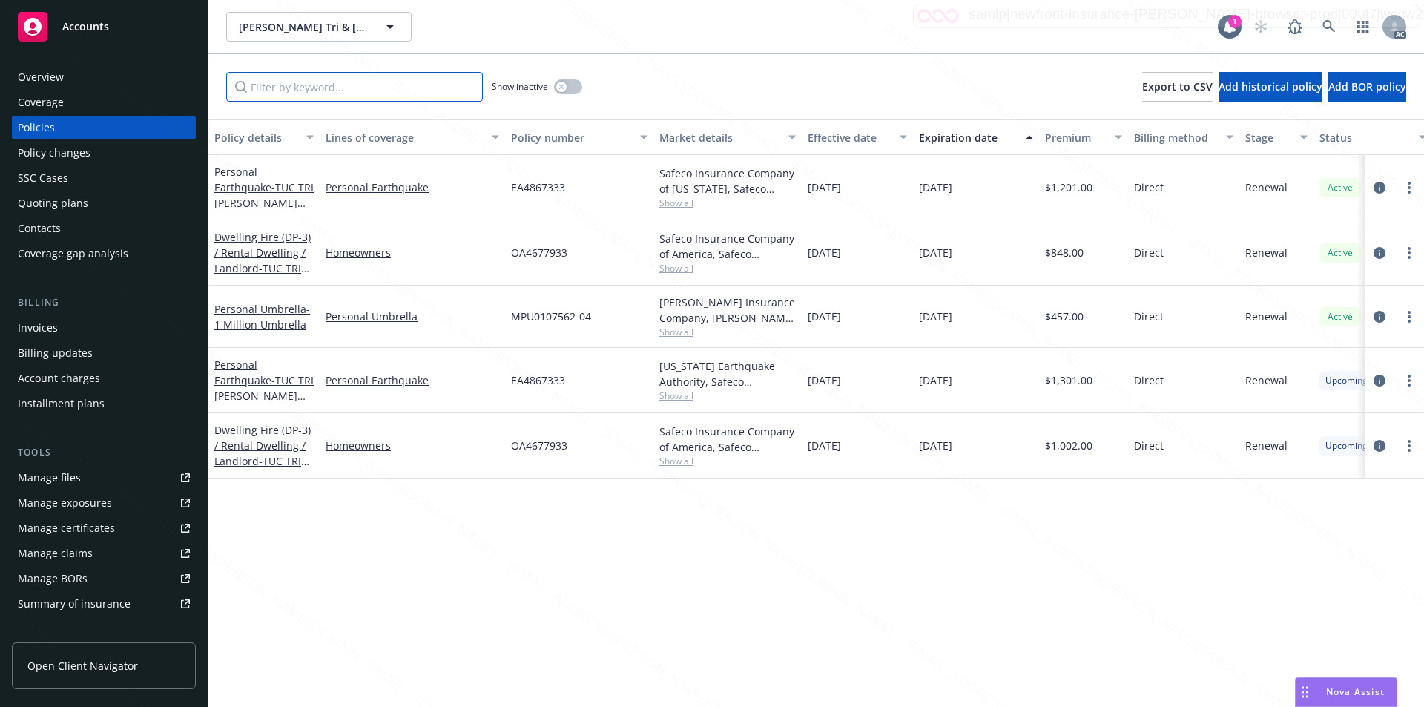
click at [321, 98] on input "Filter by keyword..." at bounding box center [354, 87] width 257 height 30
click at [319, 84] on input "Filter by keyword..." at bounding box center [354, 87] width 257 height 30
paste input "OA4677933"
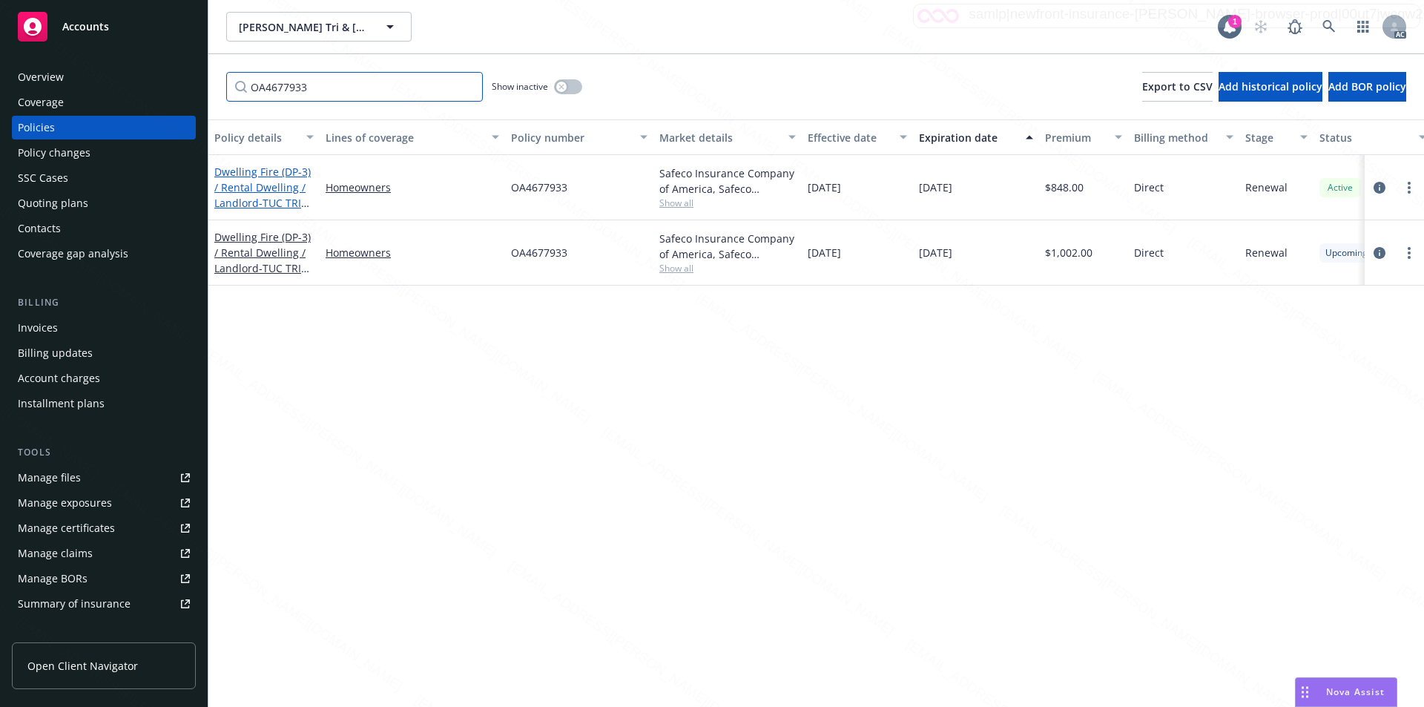
type input "OA4677933"
click at [266, 184] on link "Dwelling Fire (DP-3) / Rental Dwelling / Landlord - TUC TRI [PERSON_NAME] [PERS…" at bounding box center [262, 203] width 96 height 76
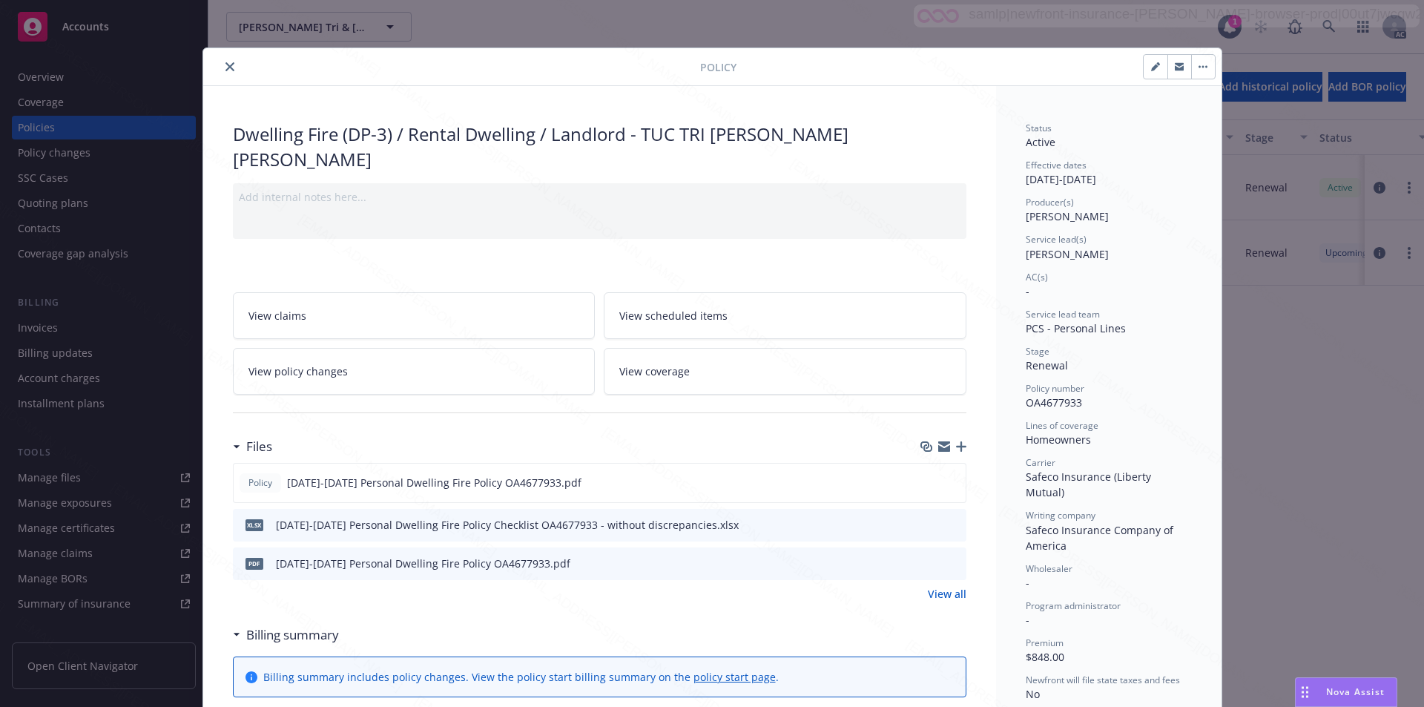
click at [299, 364] on span "View policy changes" at bounding box center [298, 372] width 99 height 16
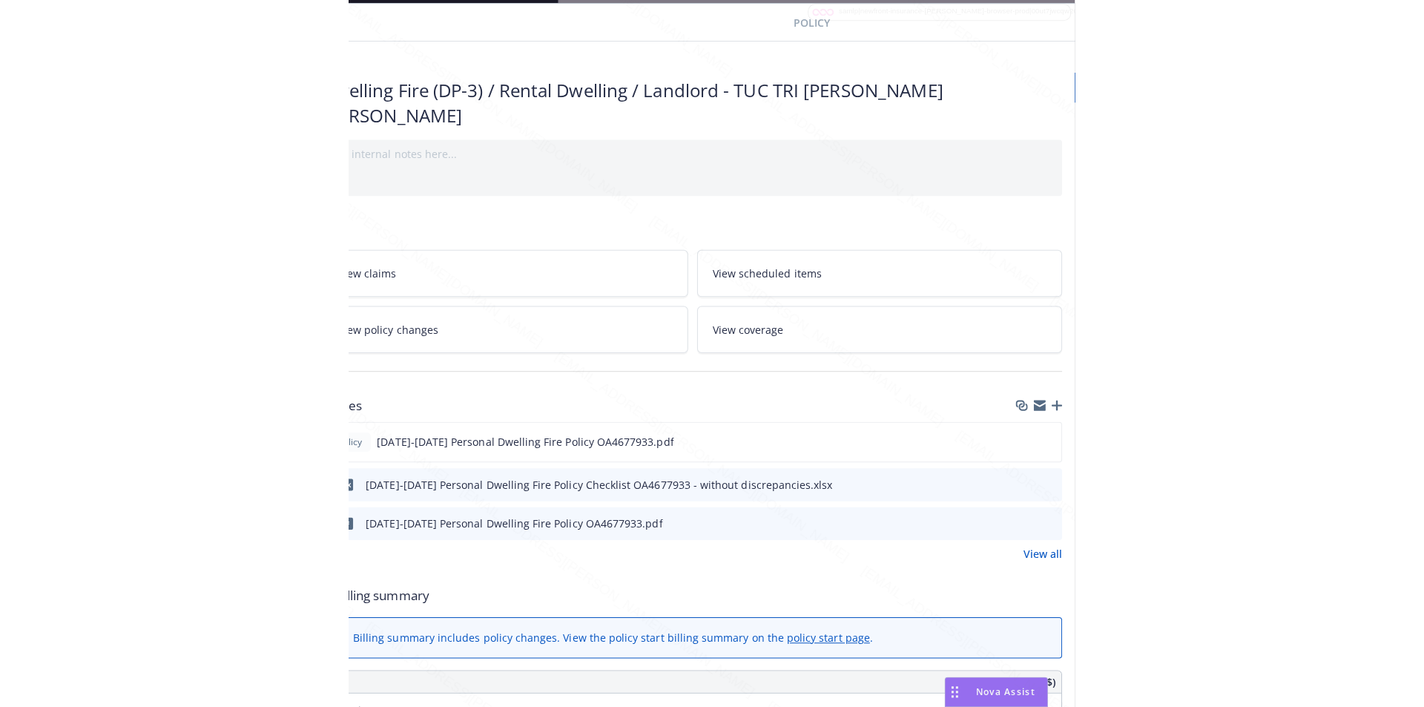
scroll to position [45, 311]
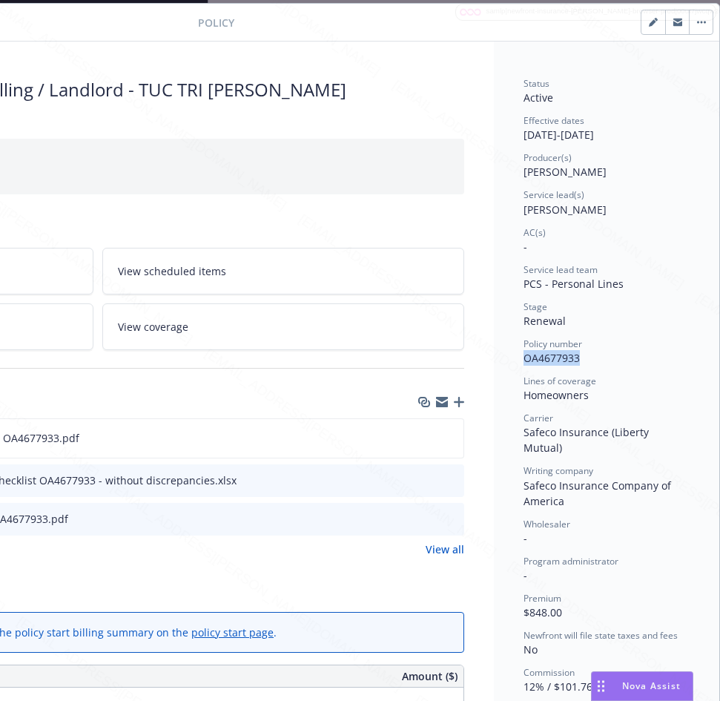
drag, startPoint x: 514, startPoint y: 358, endPoint x: 572, endPoint y: 356, distance: 57.9
click at [572, 356] on div "Policy number OA4677933" at bounding box center [607, 352] width 166 height 28
drag, startPoint x: 511, startPoint y: 131, endPoint x: 568, endPoint y: 131, distance: 56.4
click at [257, 418] on div "Policy [DATE]-[DATE] Personal Dwelling Fire Policy OA4677933.pdf" at bounding box center [98, 438] width 734 height 40
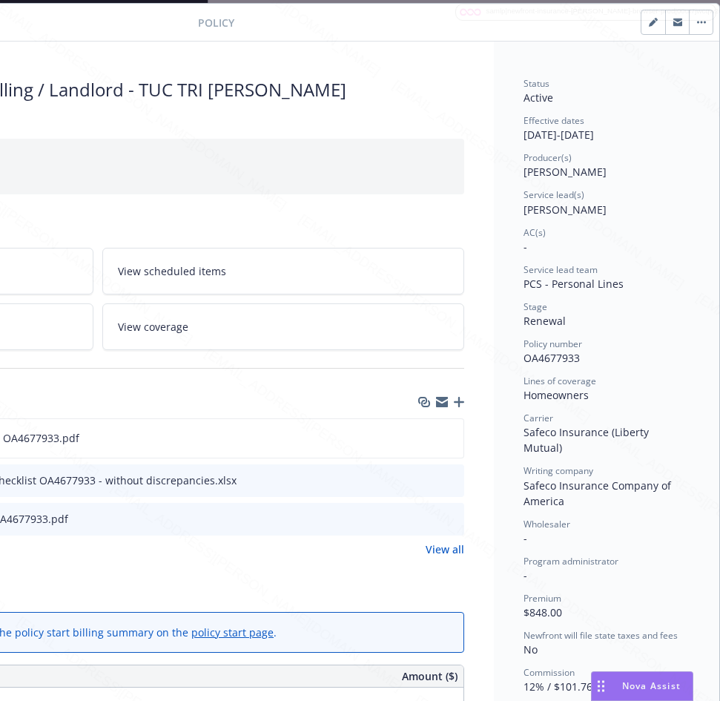
click at [274, 575] on div "Billing summary" at bounding box center [98, 590] width 734 height 31
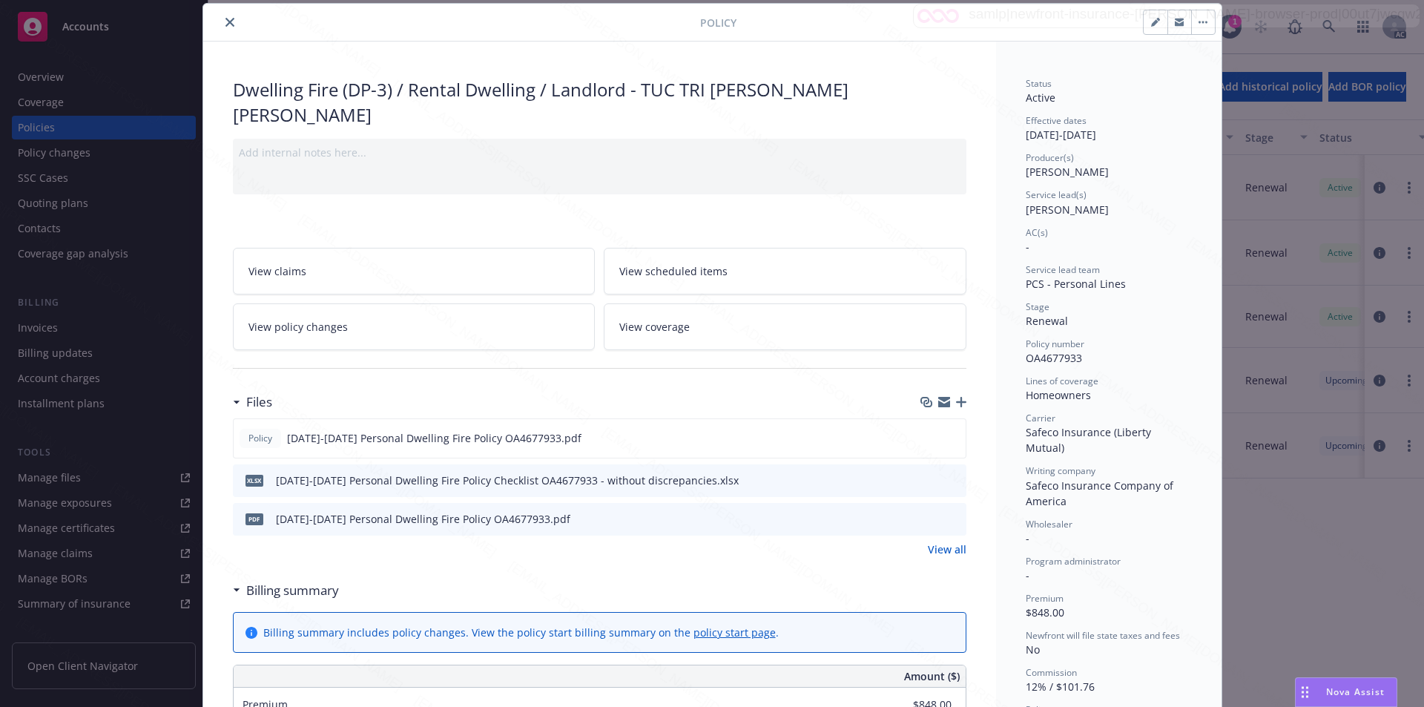
scroll to position [45, 0]
click at [343, 314] on link "View policy changes" at bounding box center [414, 326] width 363 height 47
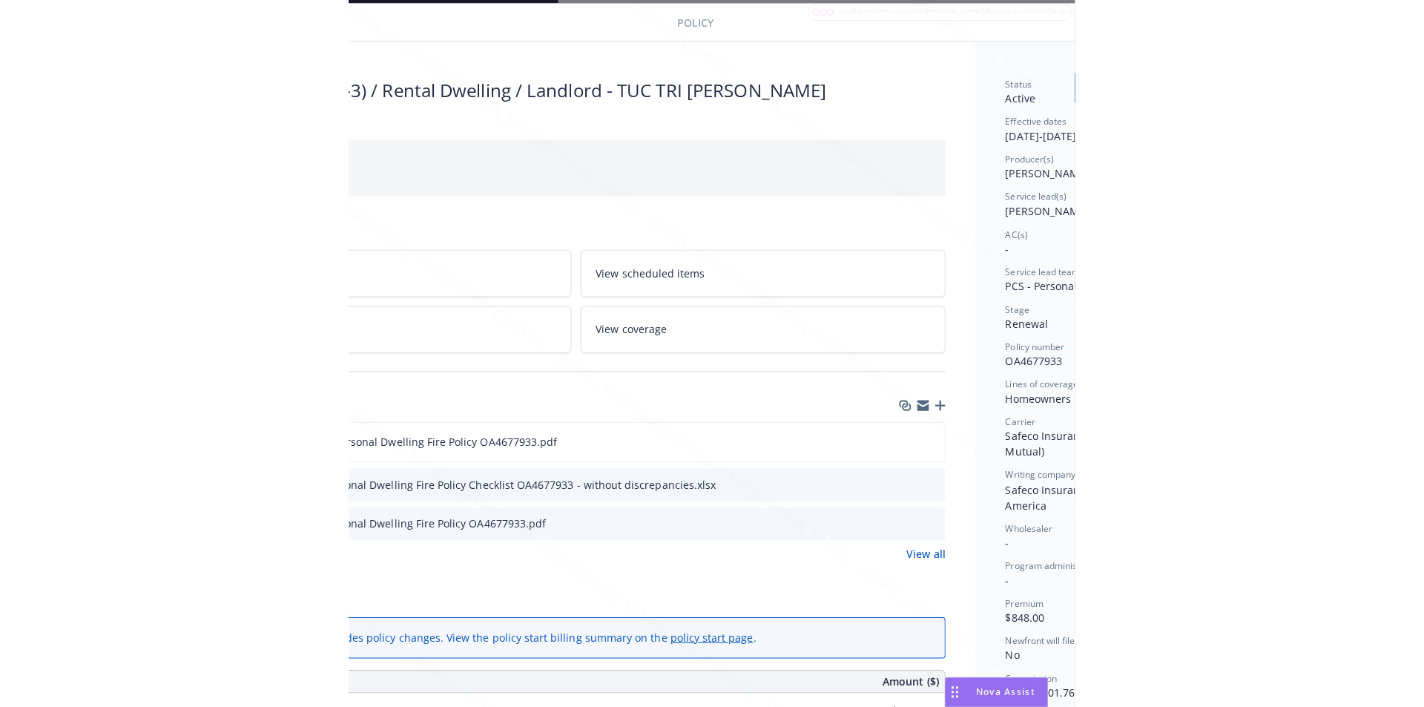
scroll to position [45, 311]
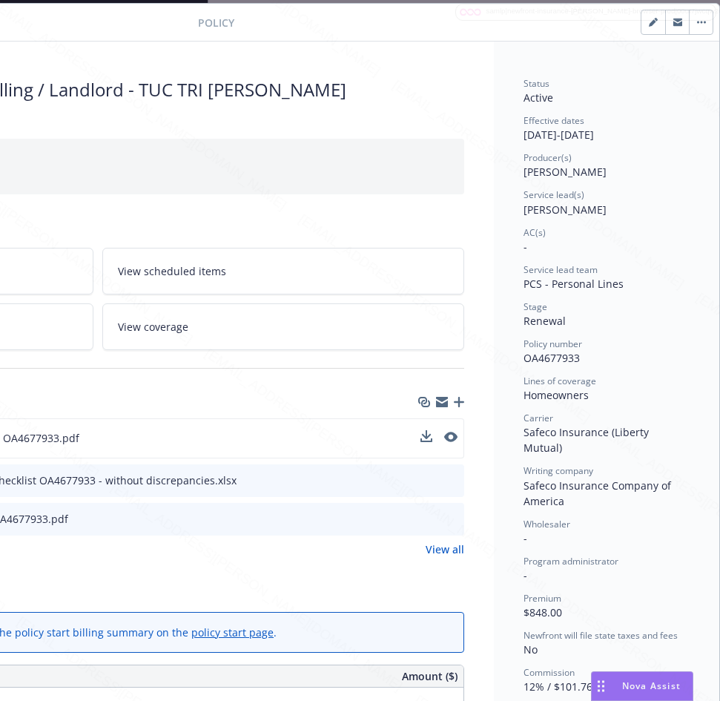
click at [397, 418] on div "Policy [DATE]-[DATE] Personal Dwelling Fire Policy OA4677933.pdf" at bounding box center [98, 438] width 734 height 40
click at [421, 431] on icon "download file" at bounding box center [426, 435] width 10 height 9
click at [689, 20] on button "button" at bounding box center [701, 22] width 24 height 24
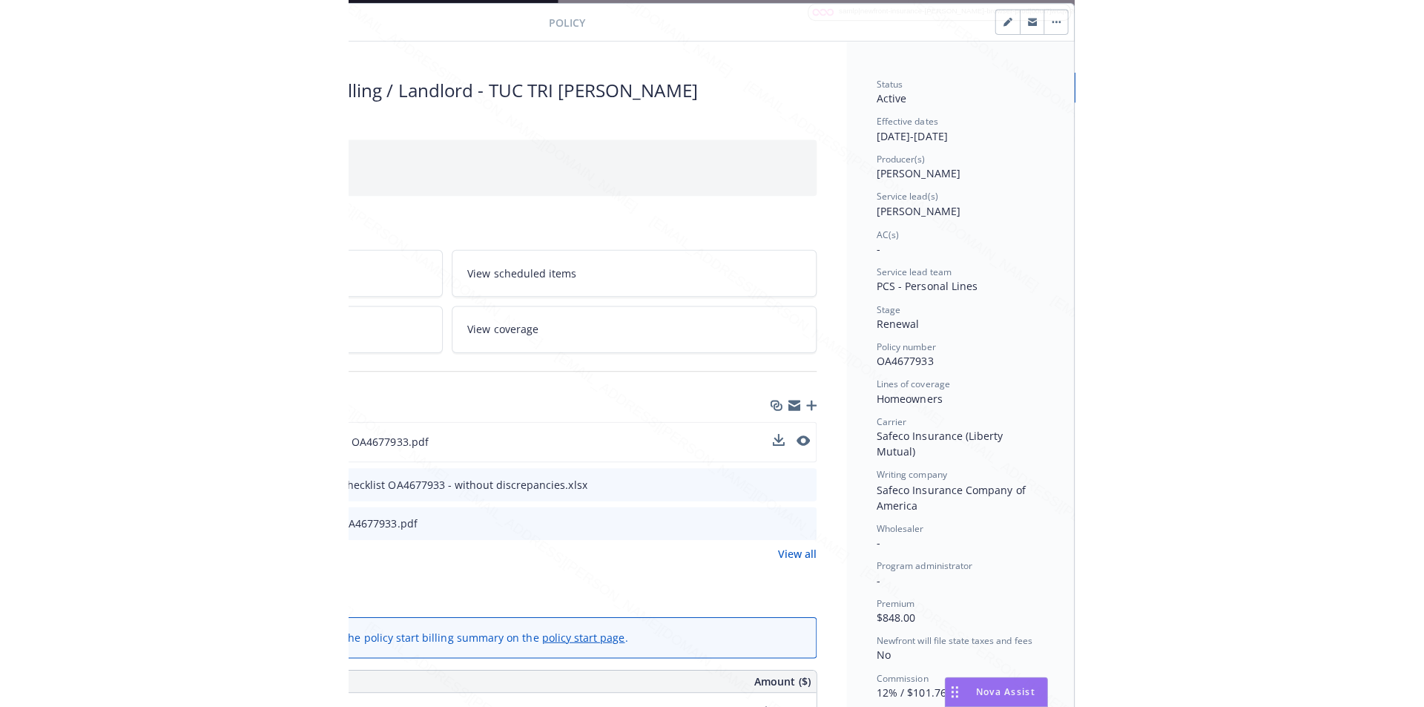
scroll to position [45, 0]
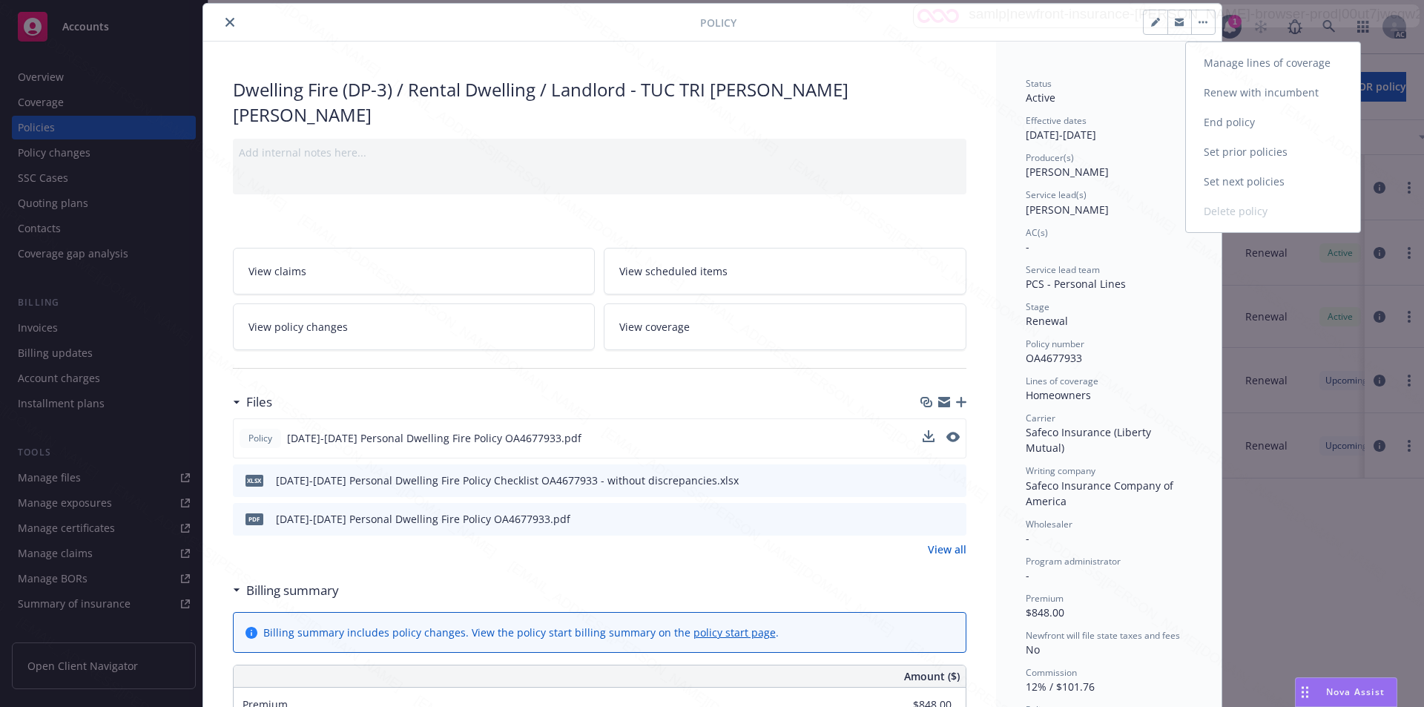
click at [1234, 125] on link "End policy" at bounding box center [1273, 123] width 174 height 30
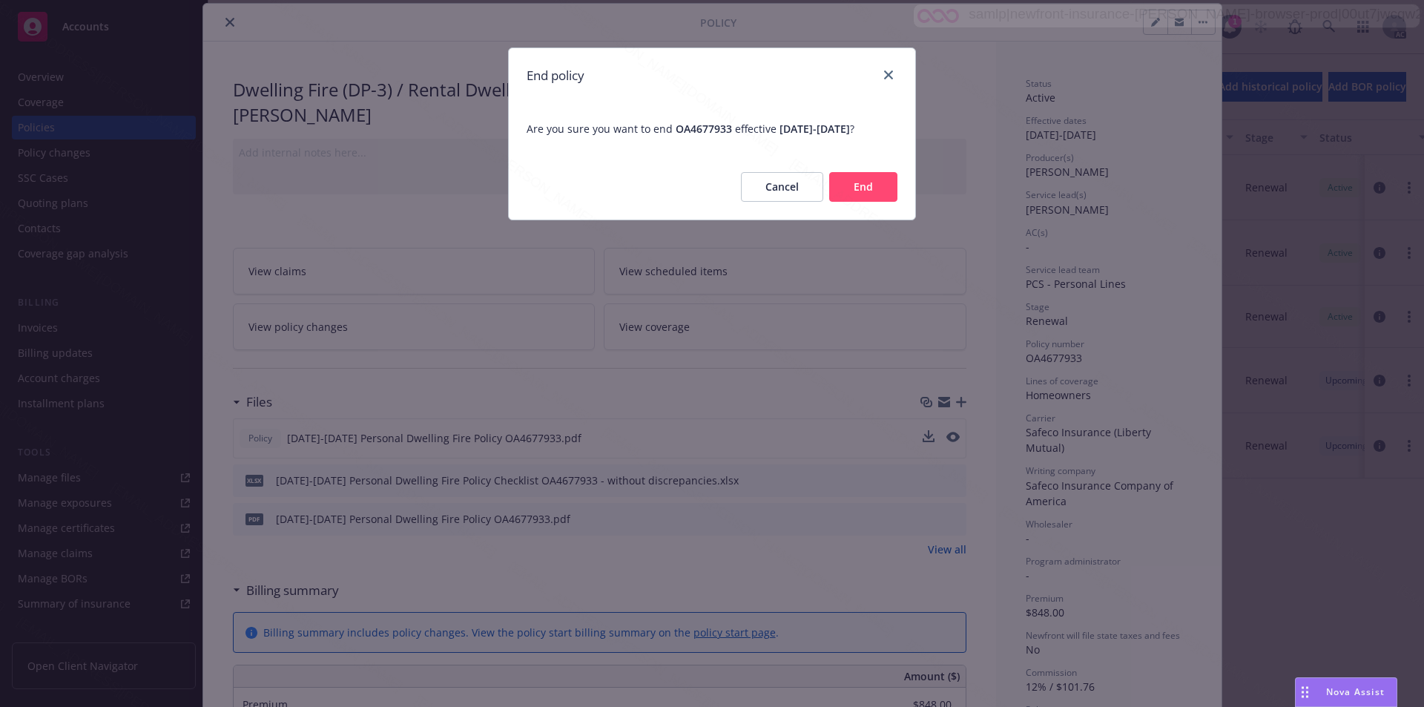
click at [852, 202] on button "End" at bounding box center [863, 187] width 68 height 30
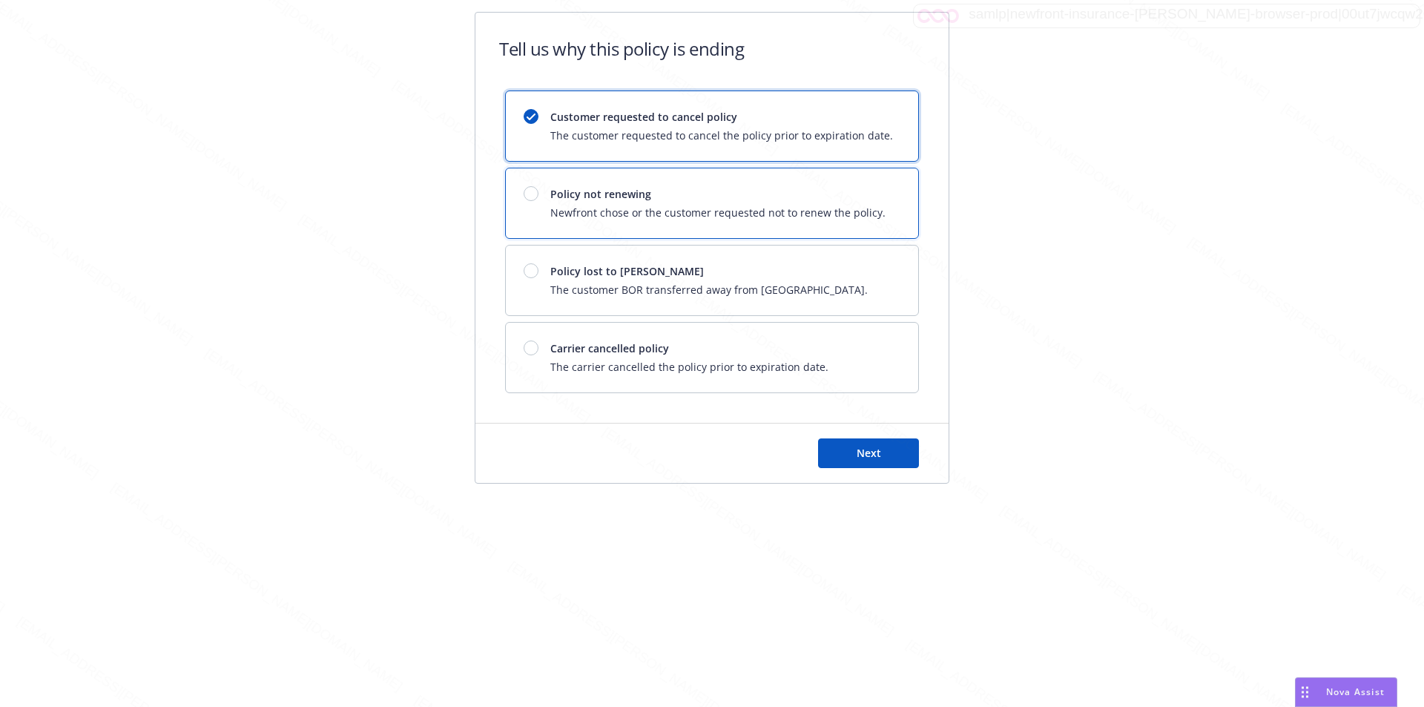
click at [691, 209] on span "Newfront chose or the customer requested not to renew the policy." at bounding box center [718, 213] width 335 height 16
click at [857, 450] on span "Next" at bounding box center [869, 453] width 24 height 14
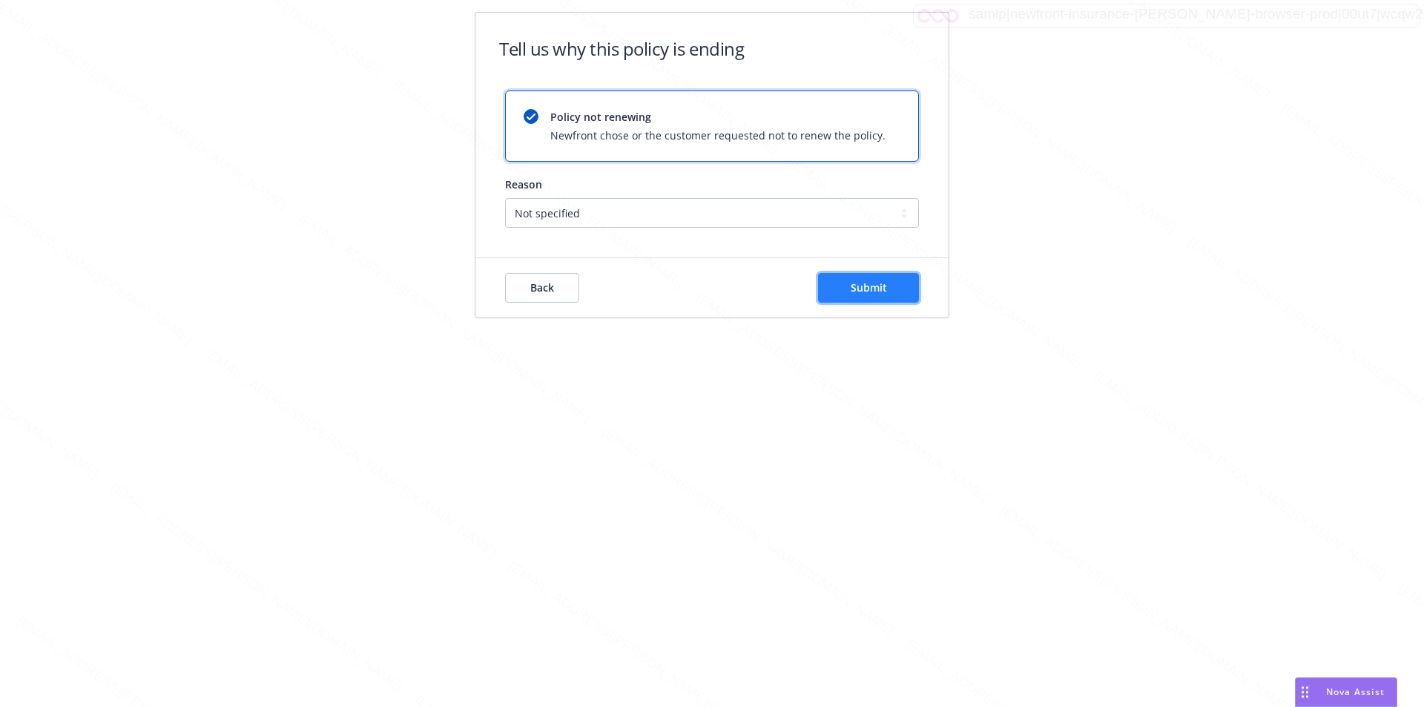
click at [843, 289] on button "Submit" at bounding box center [868, 288] width 101 height 30
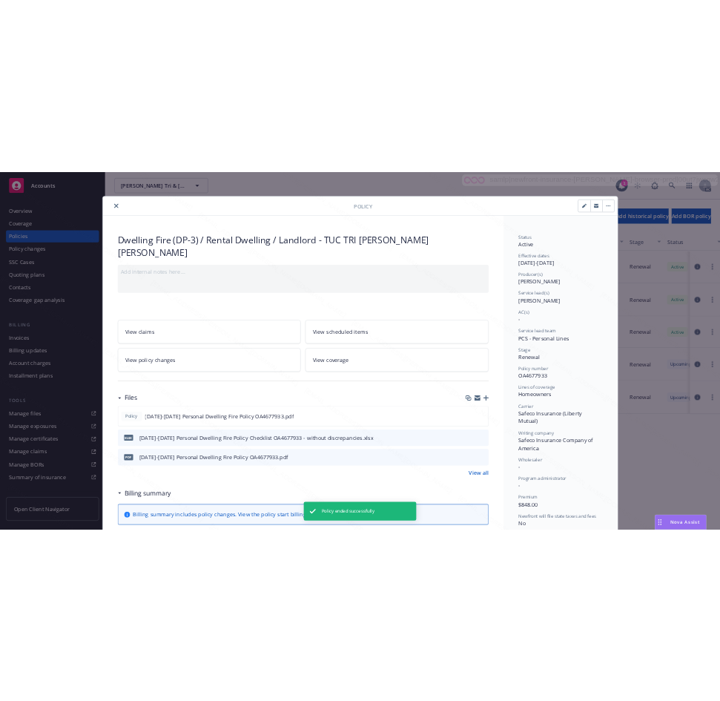
scroll to position [45, 0]
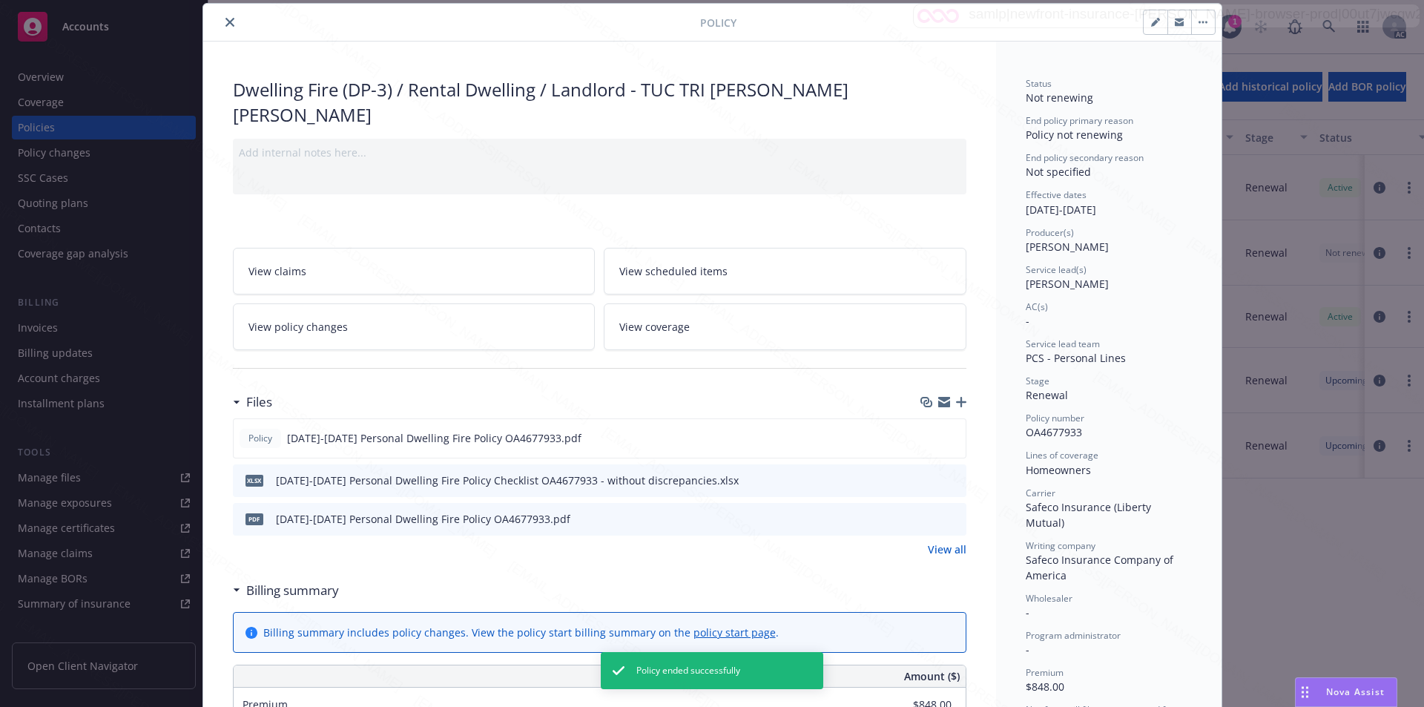
click at [222, 16] on button "close" at bounding box center [230, 22] width 18 height 18
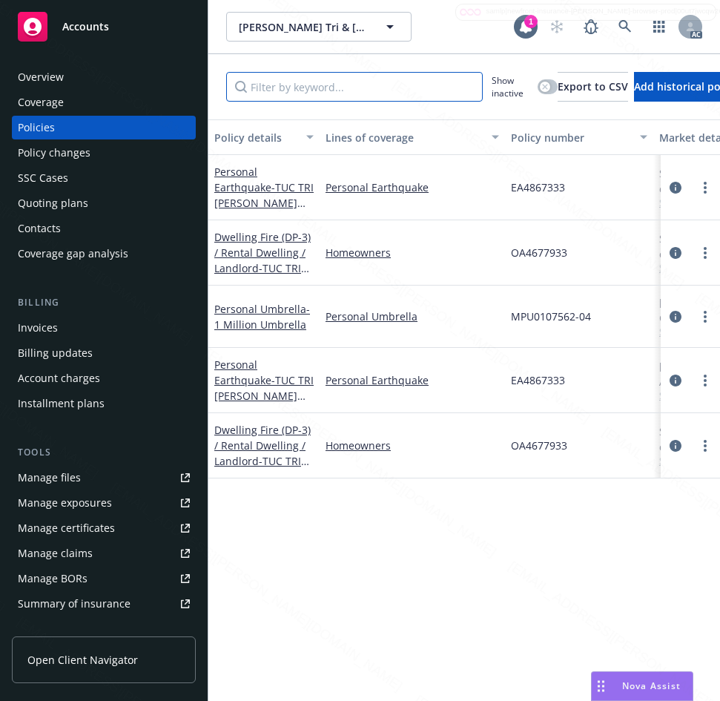
click at [286, 86] on input "Filter by keyword..." at bounding box center [354, 87] width 257 height 30
paste input "EA4867333"
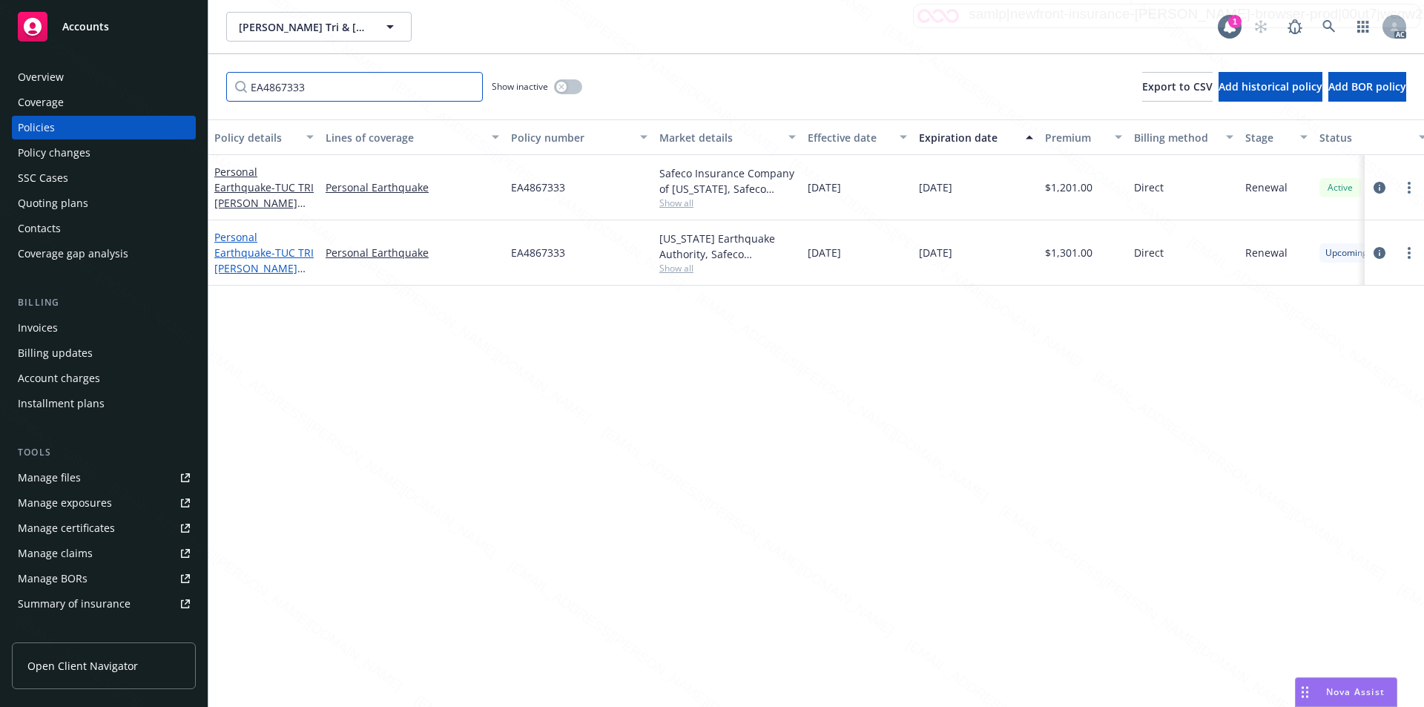
type input "EA4867333"
click at [249, 261] on span "- TUC TRI [PERSON_NAME] [PERSON_NAME]" at bounding box center [263, 268] width 99 height 45
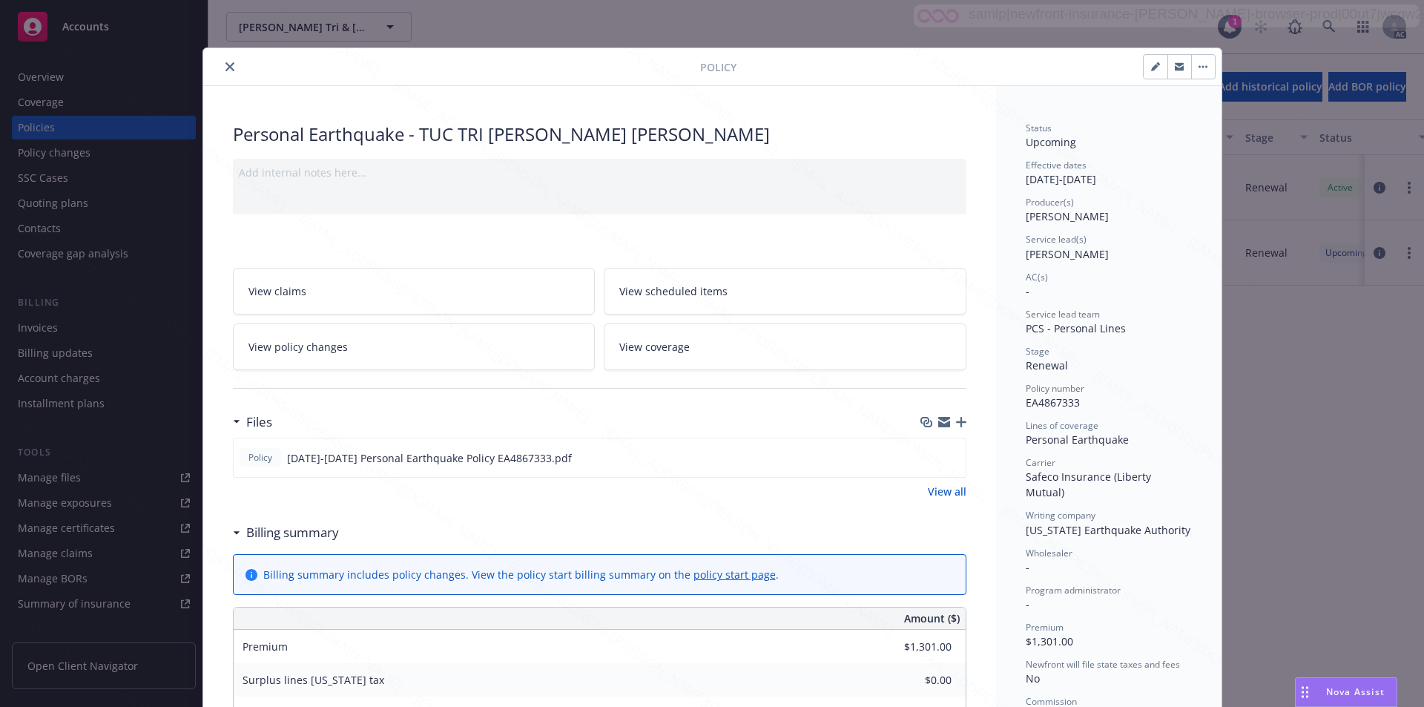
click at [221, 69] on button "close" at bounding box center [230, 67] width 18 height 18
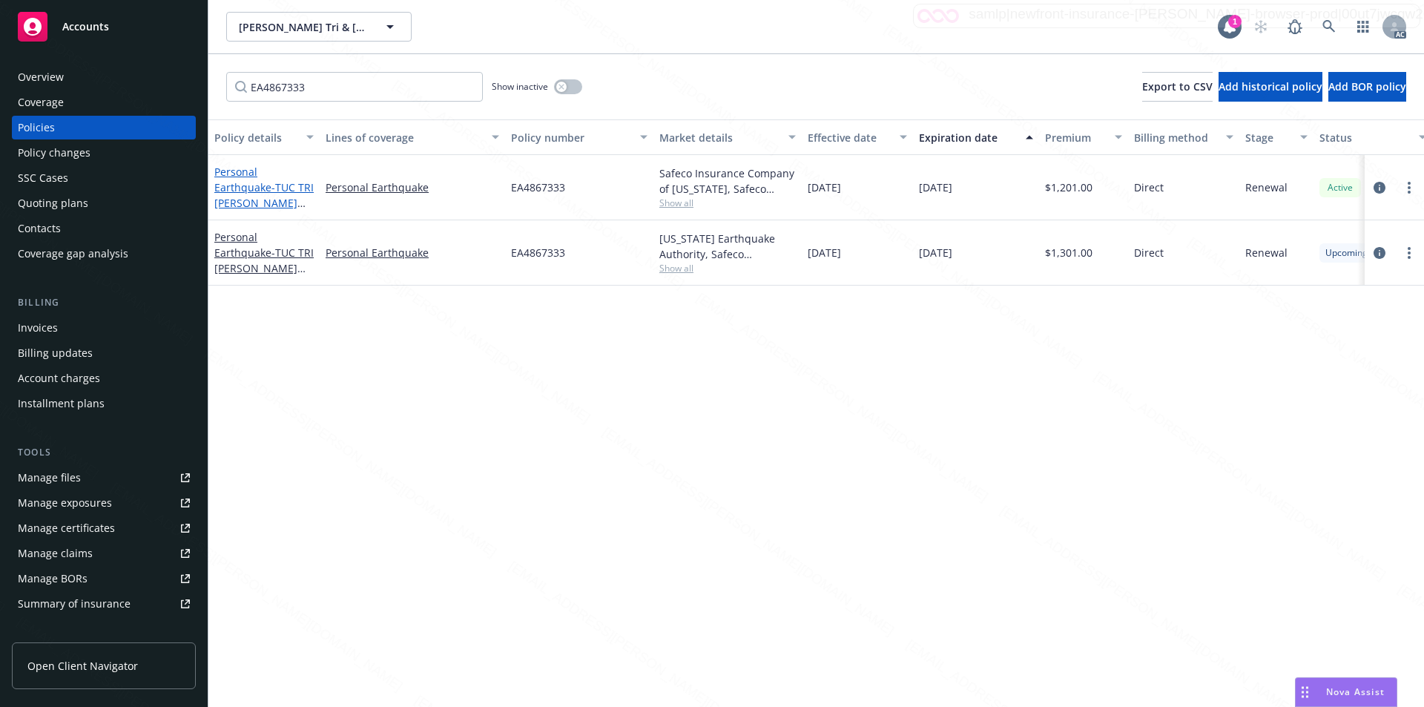
click at [264, 189] on link "Personal Earthquake - TUC TRI [PERSON_NAME] [PERSON_NAME]" at bounding box center [263, 195] width 99 height 61
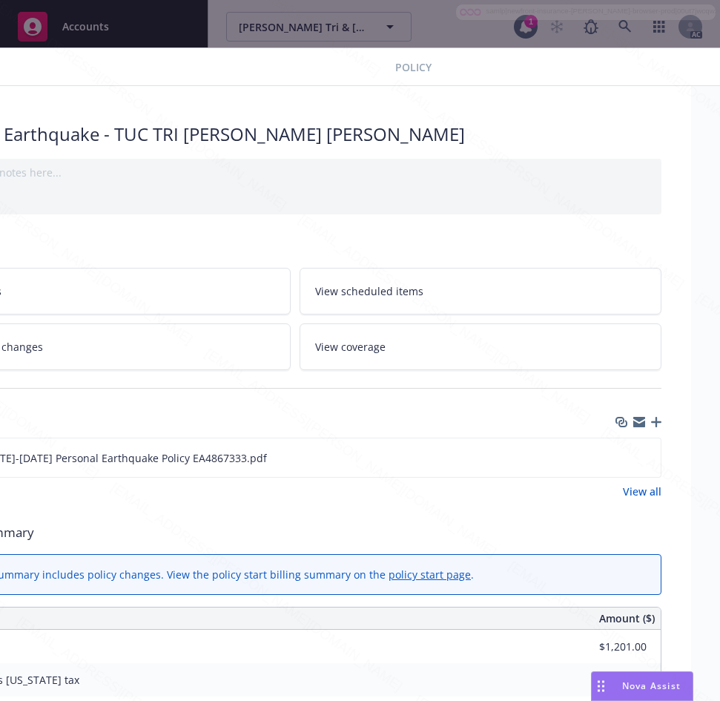
scroll to position [0, 127]
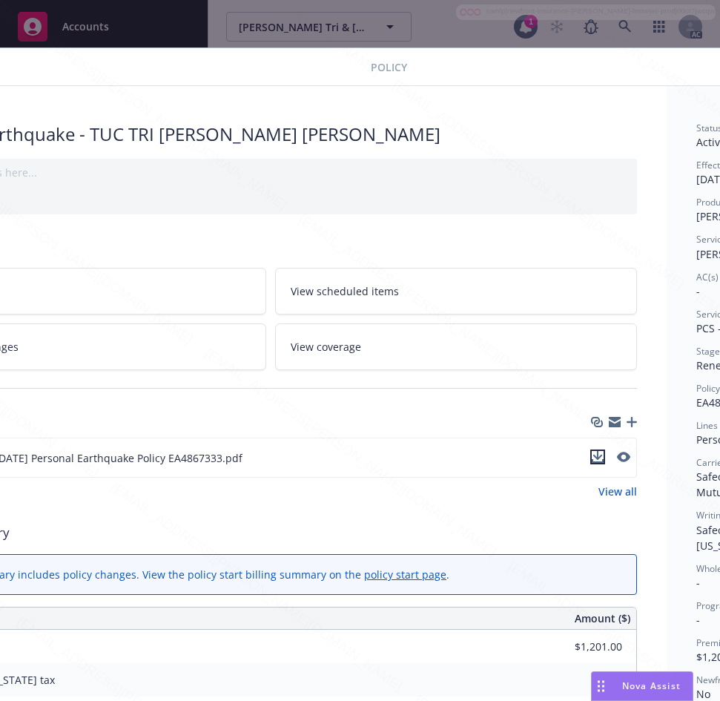
click at [599, 451] on icon "download file" at bounding box center [598, 457] width 12 height 12
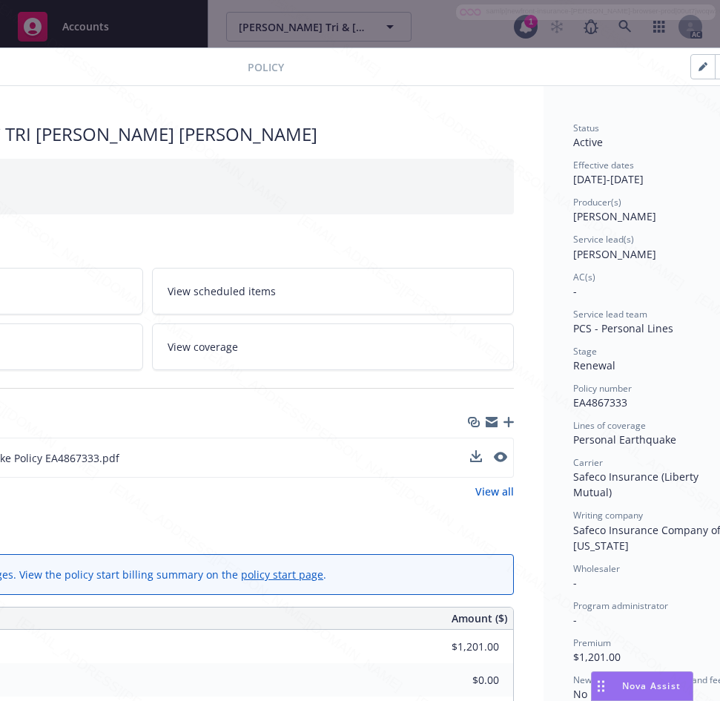
scroll to position [0, 263]
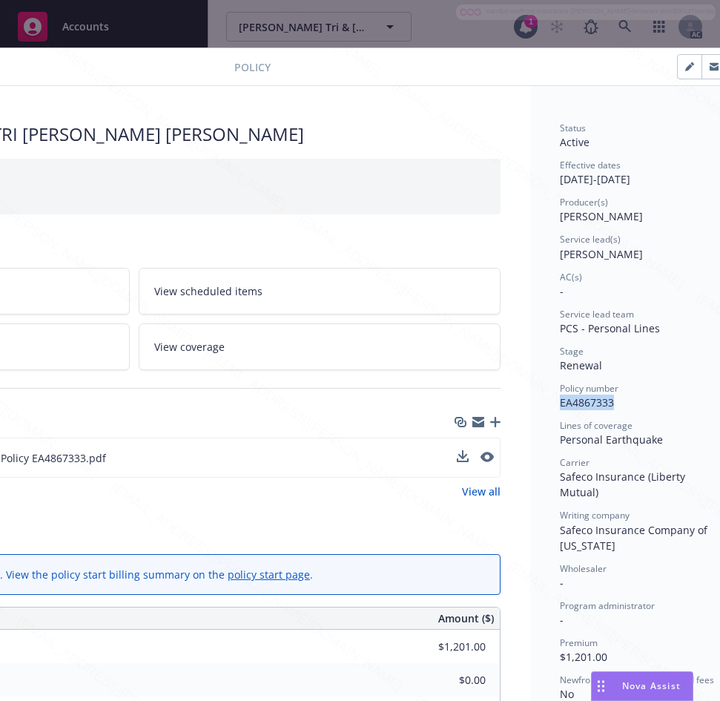
drag, startPoint x: 559, startPoint y: 399, endPoint x: 632, endPoint y: 407, distance: 73.8
drag, startPoint x: 559, startPoint y: 175, endPoint x: 615, endPoint y: 178, distance: 56.5
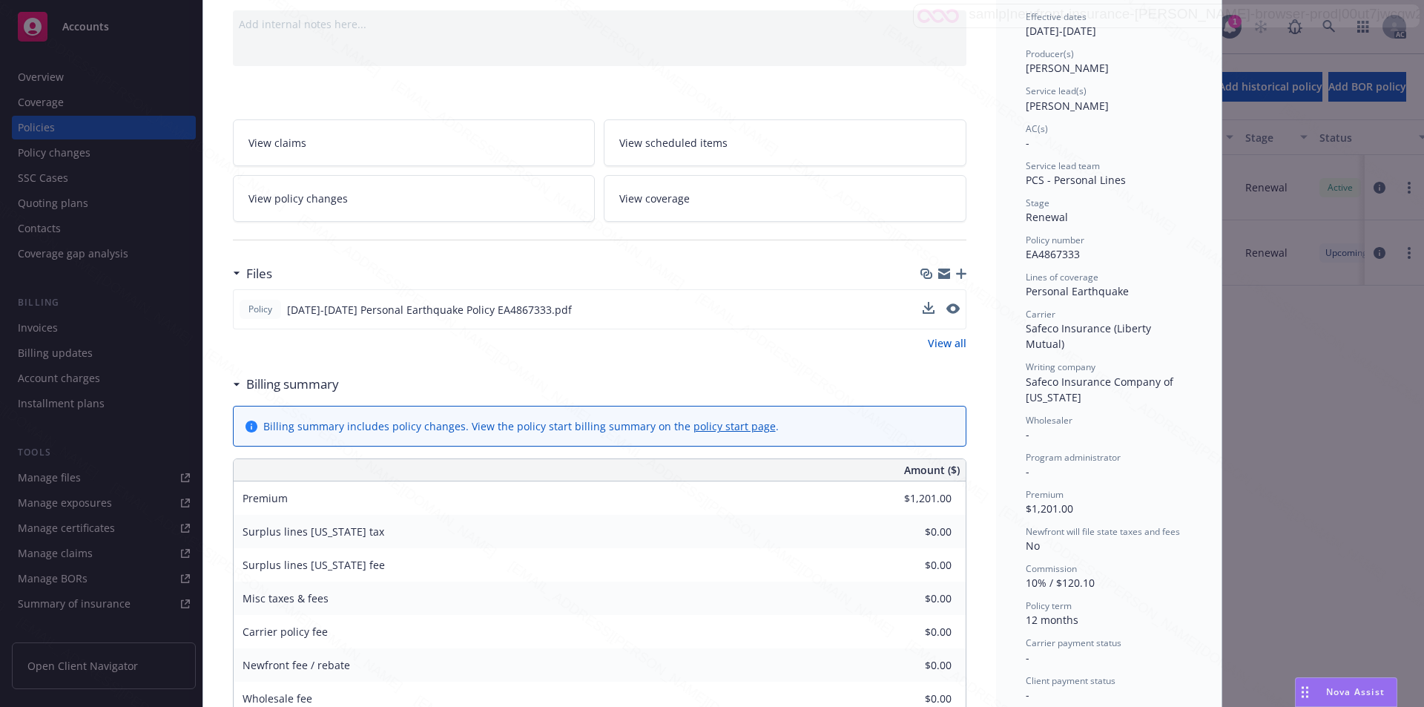
scroll to position [0, 0]
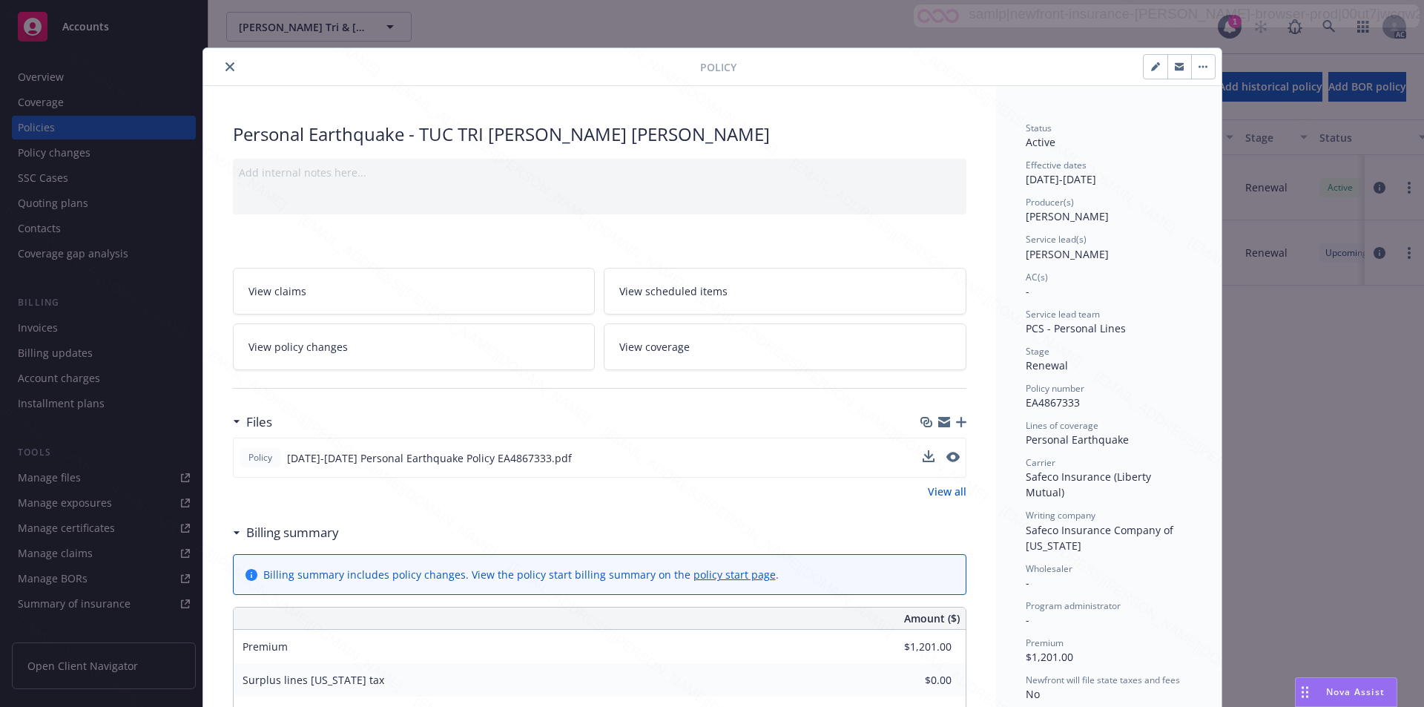
click at [1200, 57] on button "button" at bounding box center [1204, 67] width 24 height 24
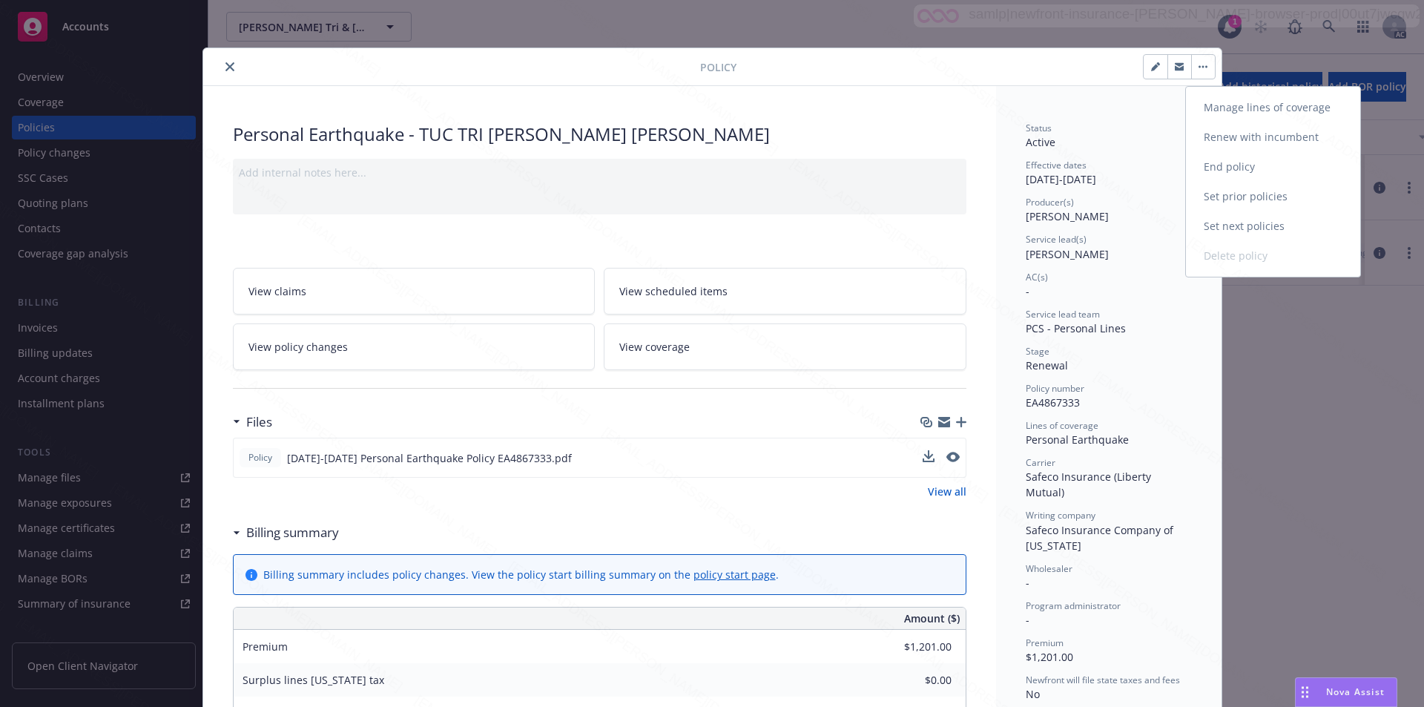
click at [1229, 166] on link "End policy" at bounding box center [1273, 167] width 174 height 30
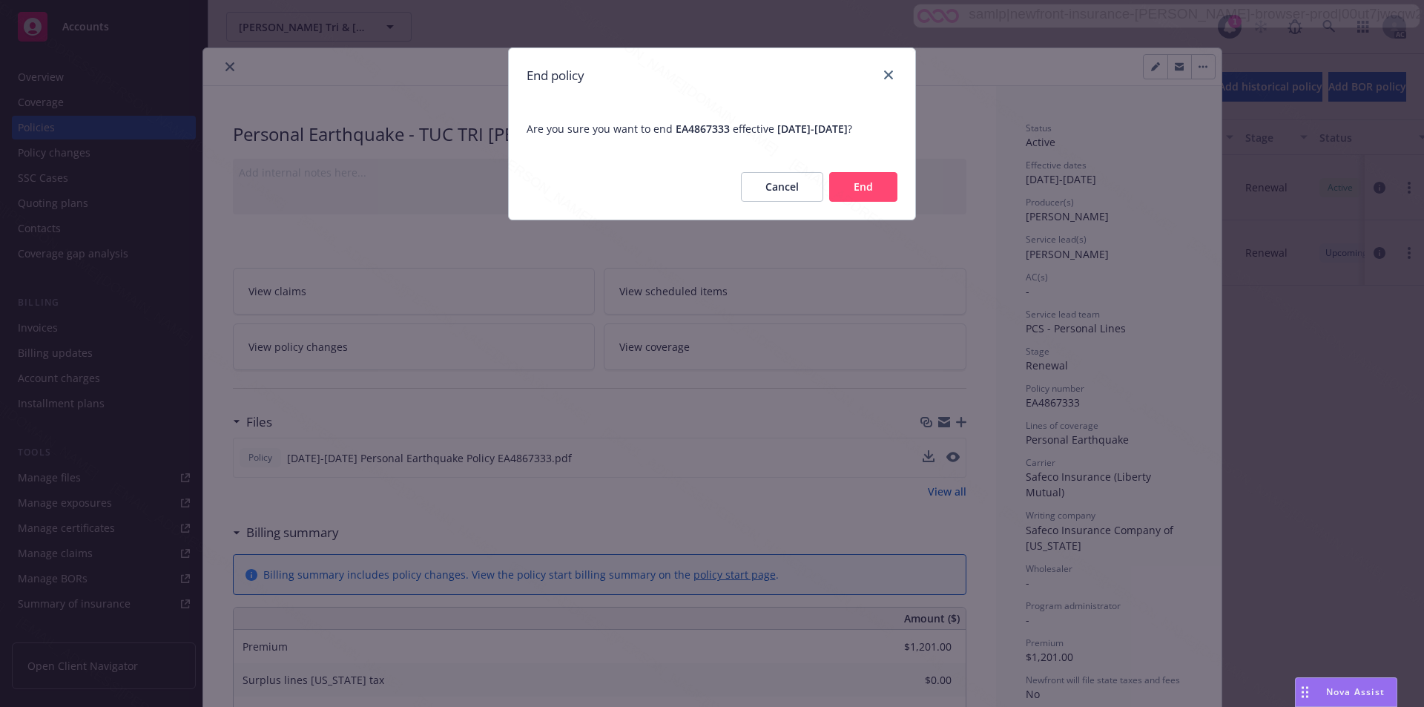
click at [865, 186] on button "End" at bounding box center [863, 187] width 68 height 30
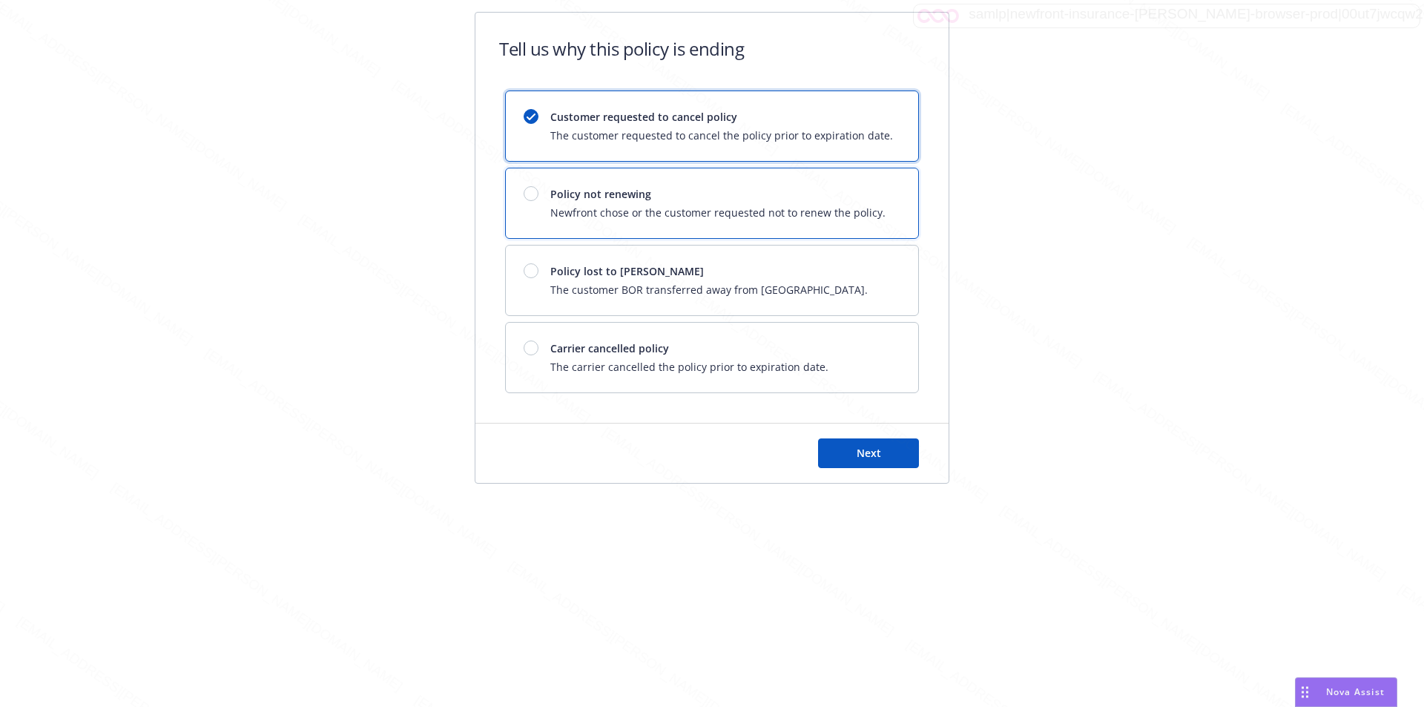
click at [648, 196] on span "Policy not renewing" at bounding box center [718, 194] width 335 height 16
click at [841, 451] on button "Next" at bounding box center [868, 453] width 101 height 30
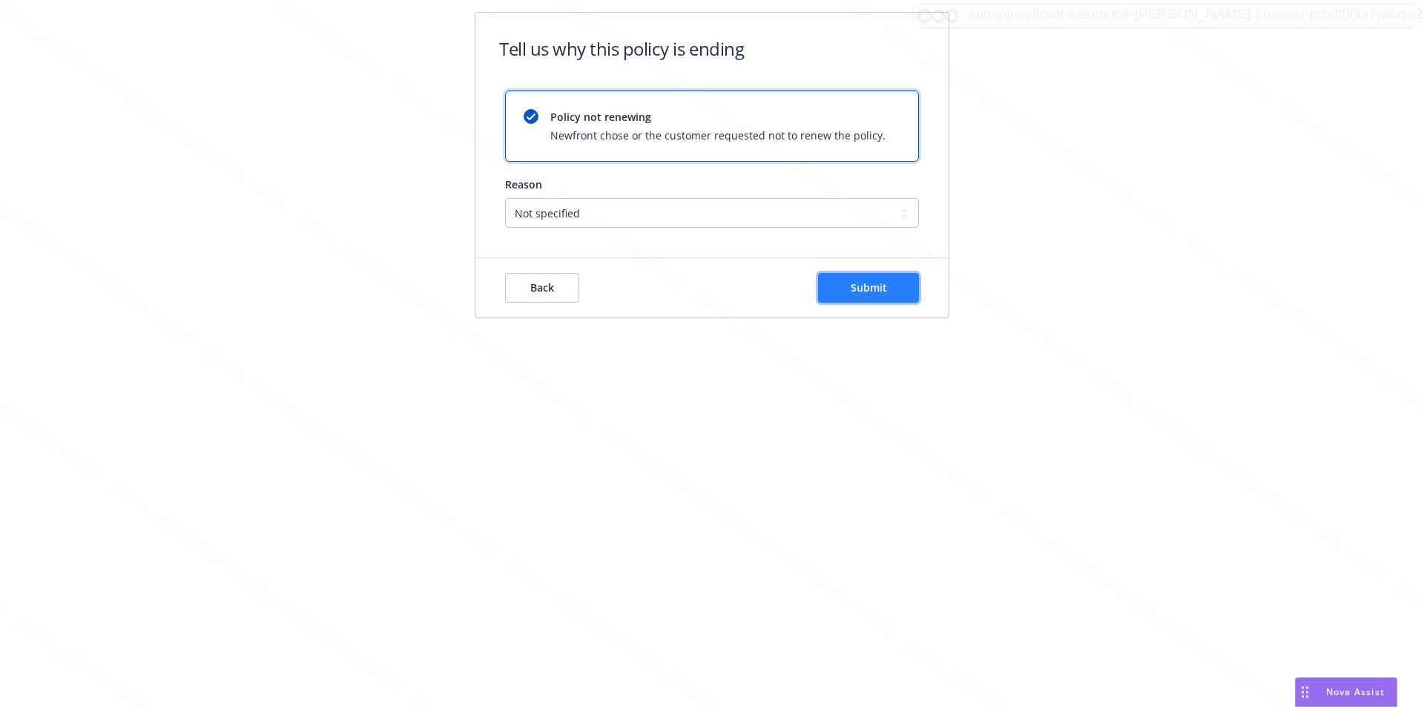
click at [874, 292] on span "Submit" at bounding box center [869, 287] width 36 height 14
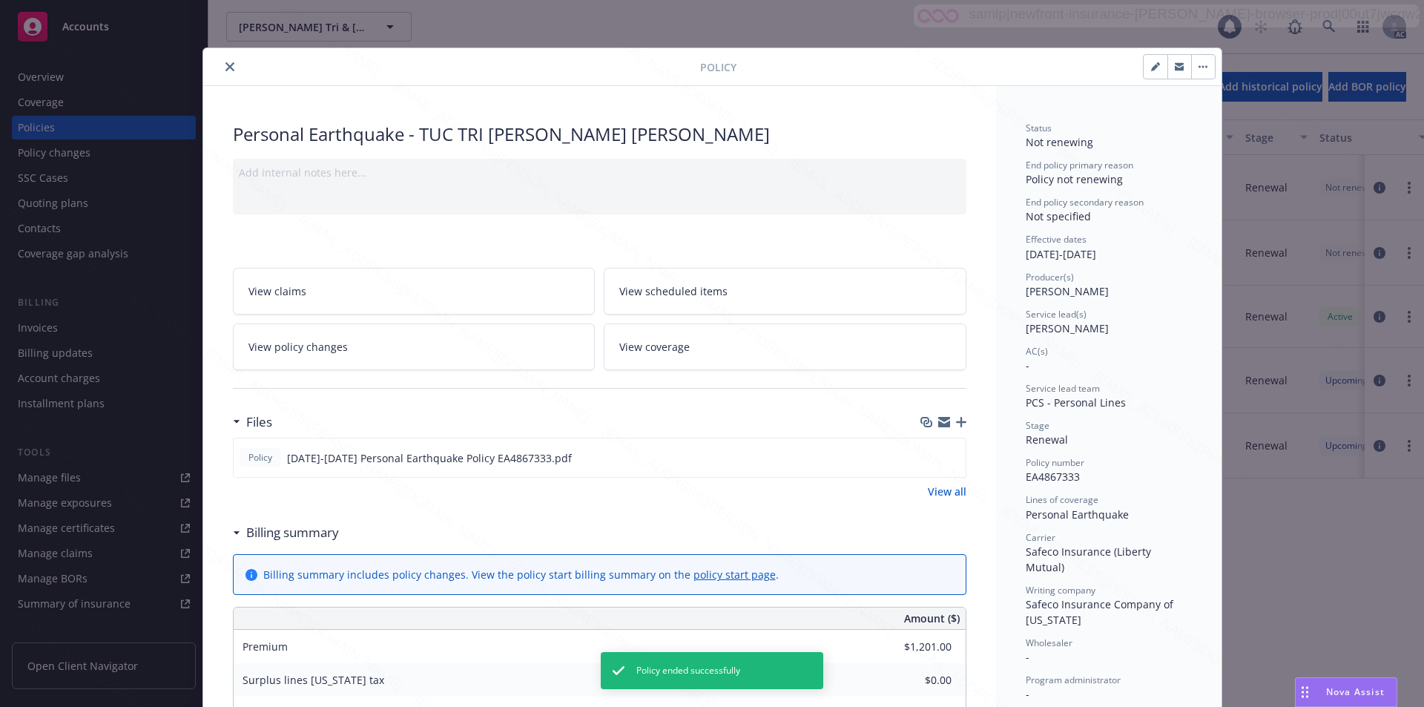
scroll to position [45, 0]
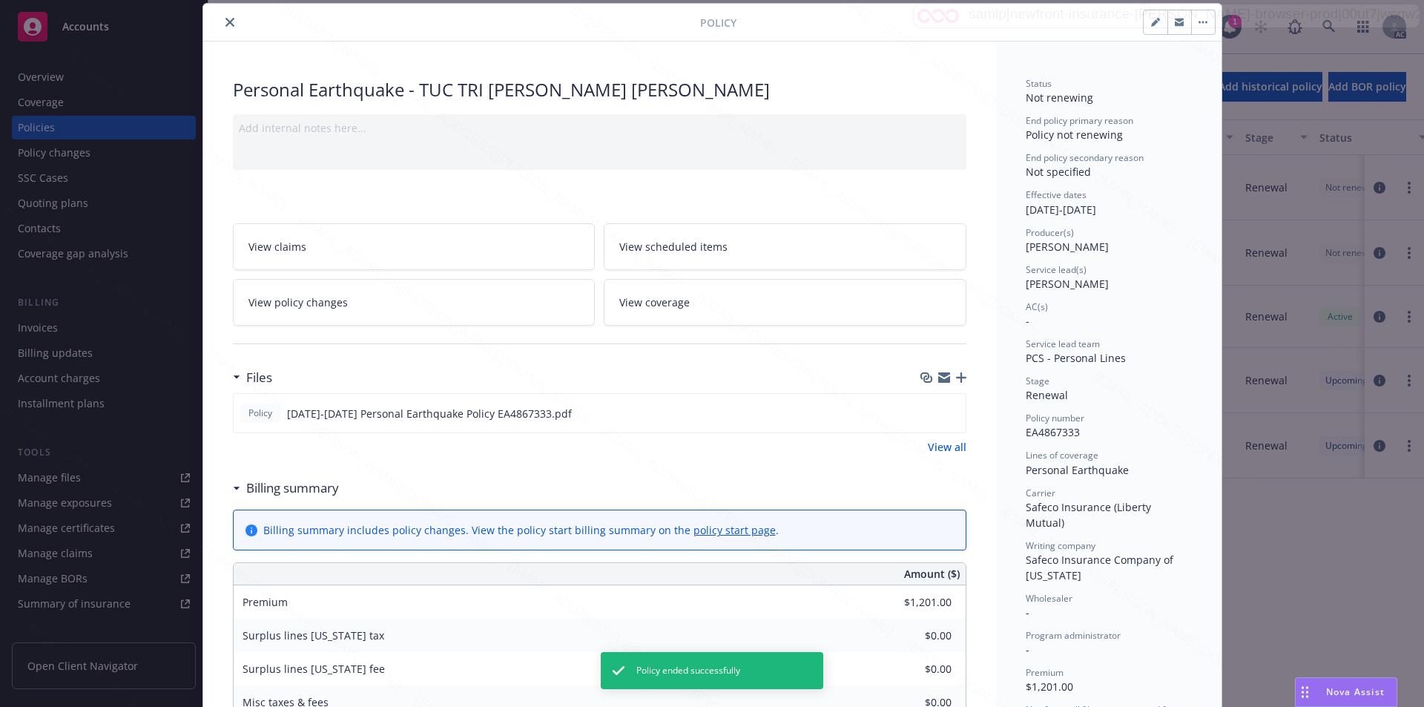
click at [224, 16] on button "close" at bounding box center [230, 22] width 18 height 18
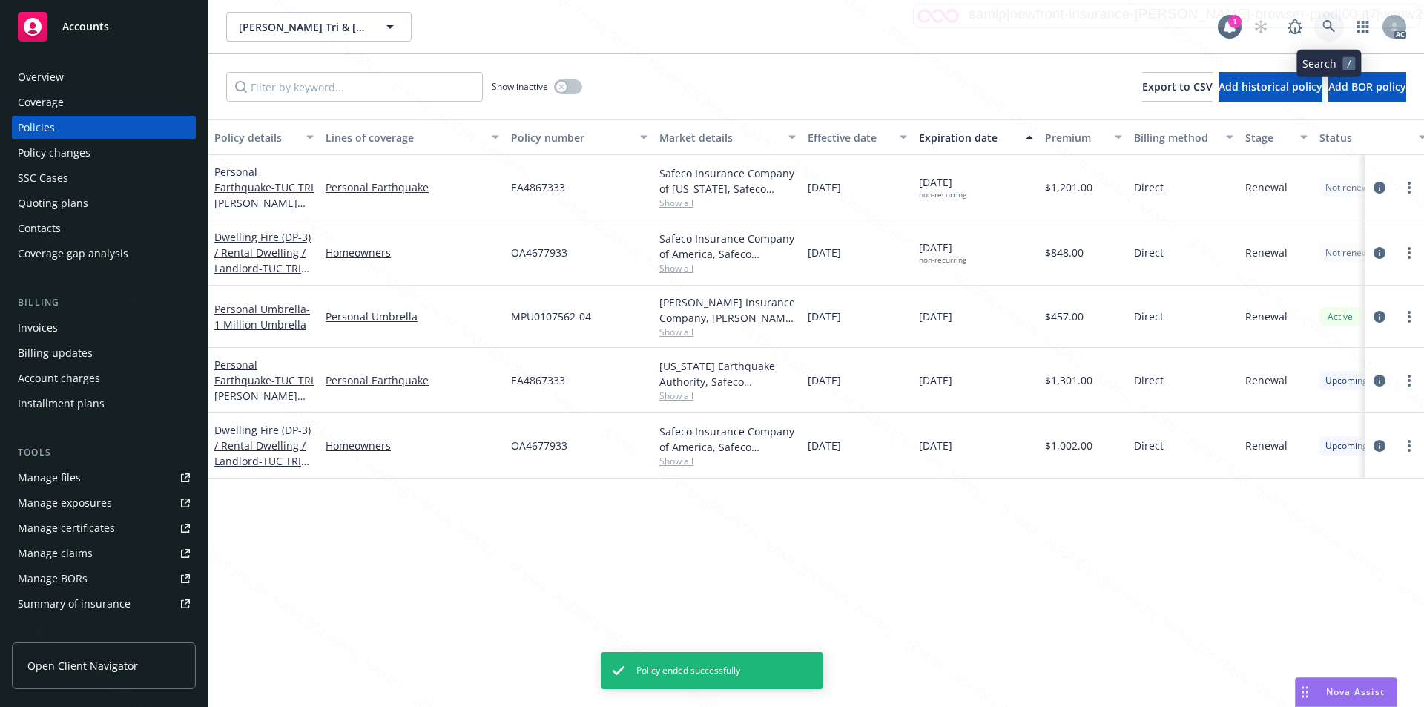
click at [1322, 26] on link at bounding box center [1330, 27] width 30 height 30
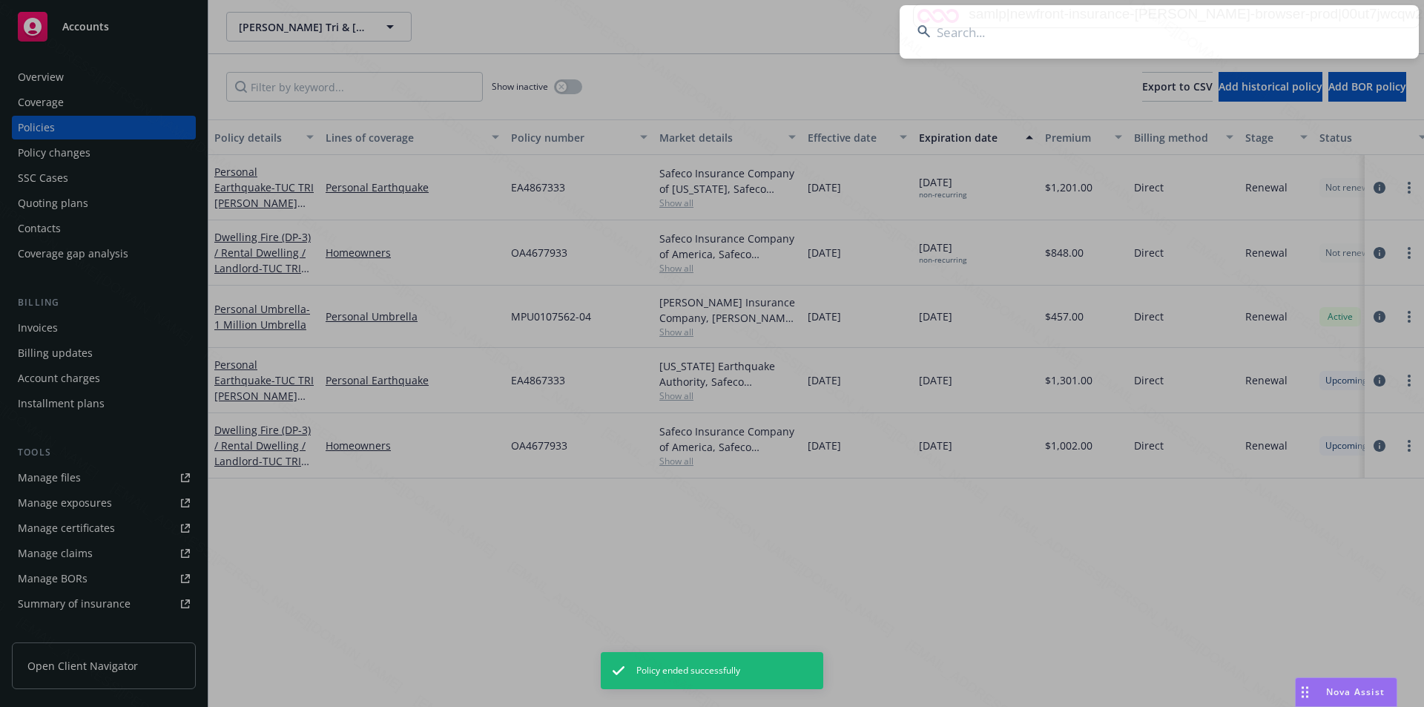
click at [1064, 40] on input at bounding box center [1159, 31] width 519 height 53
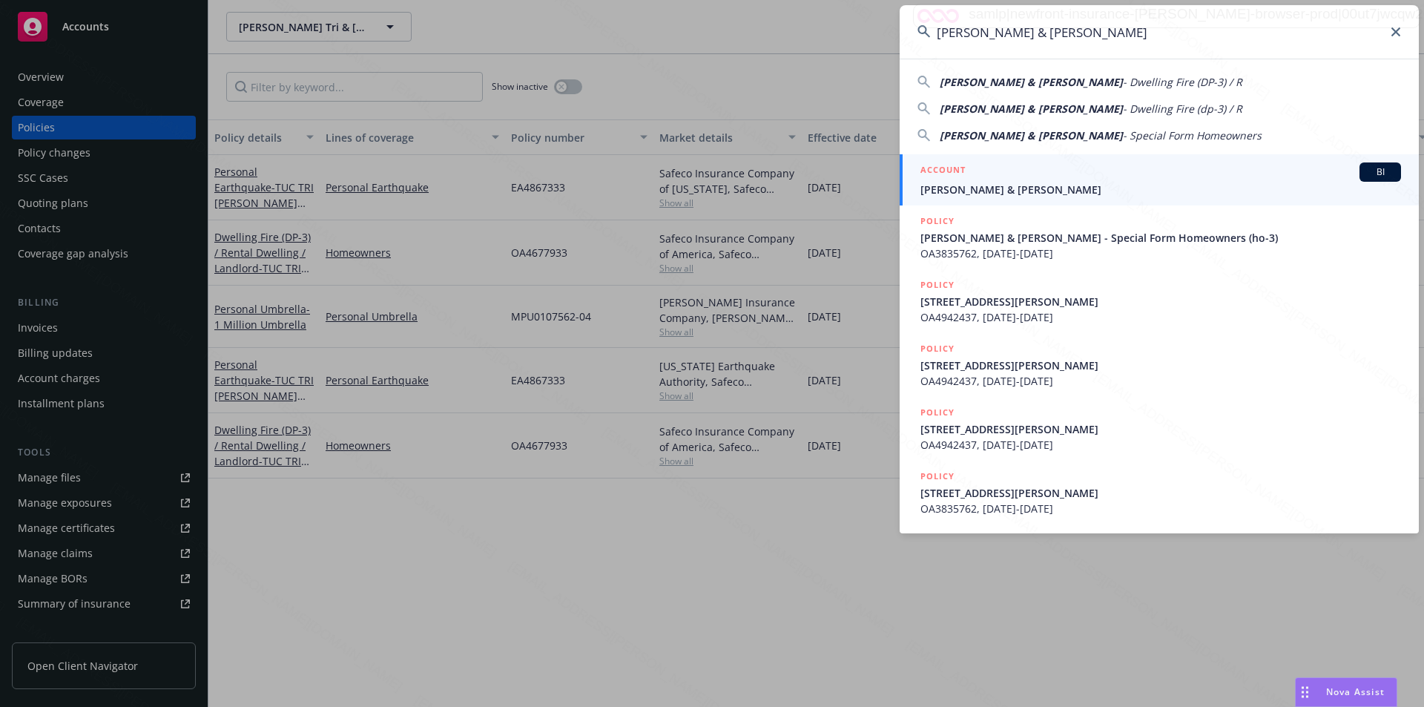
type input "[PERSON_NAME] & [PERSON_NAME]"
click at [990, 188] on span "[PERSON_NAME] & [PERSON_NAME]" at bounding box center [1161, 190] width 481 height 16
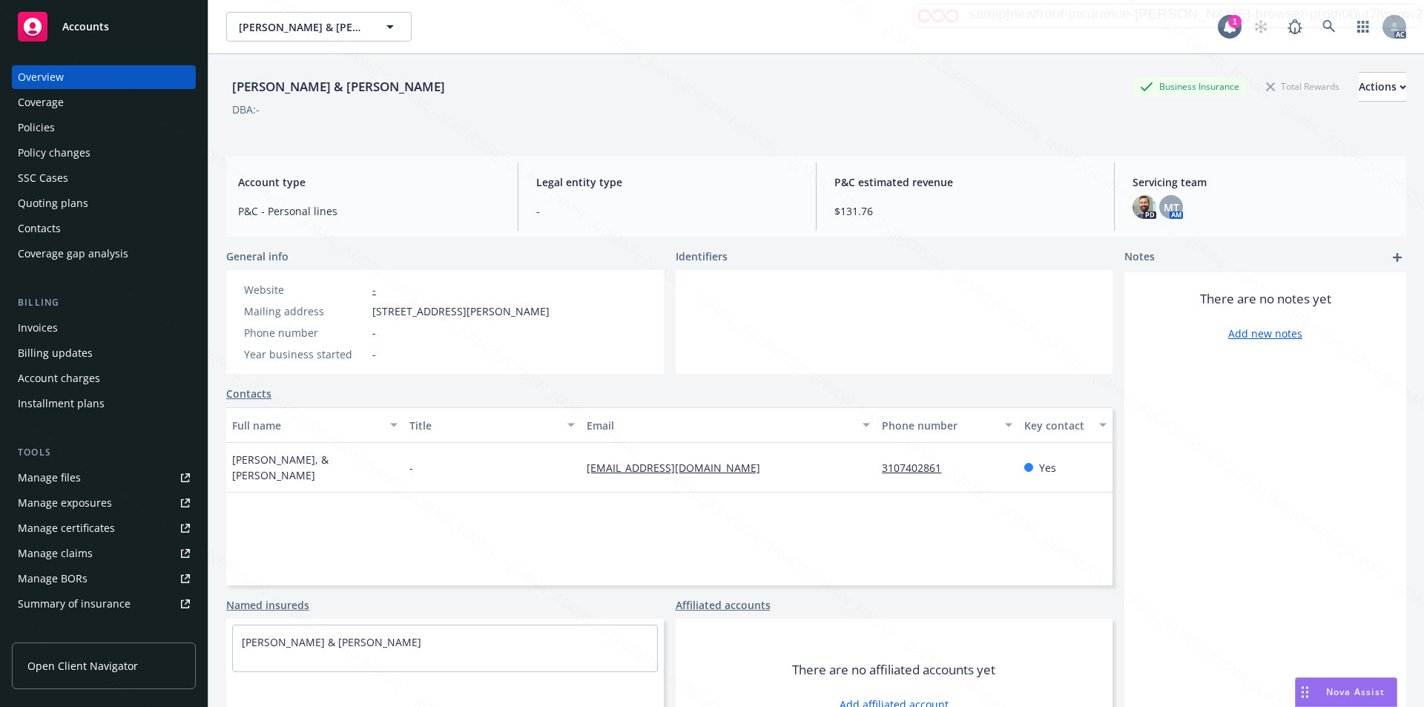
click at [372, 312] on span "[STREET_ADDRESS][PERSON_NAME]" at bounding box center [460, 311] width 177 height 16
drag, startPoint x: 447, startPoint y: 310, endPoint x: 366, endPoint y: 314, distance: 81.0
click at [366, 314] on div "Mailing address [STREET_ADDRESS][PERSON_NAME]" at bounding box center [397, 311] width 318 height 16
click at [454, 310] on span "[STREET_ADDRESS][PERSON_NAME]" at bounding box center [460, 311] width 177 height 16
drag, startPoint x: 451, startPoint y: 310, endPoint x: 372, endPoint y: 314, distance: 79.5
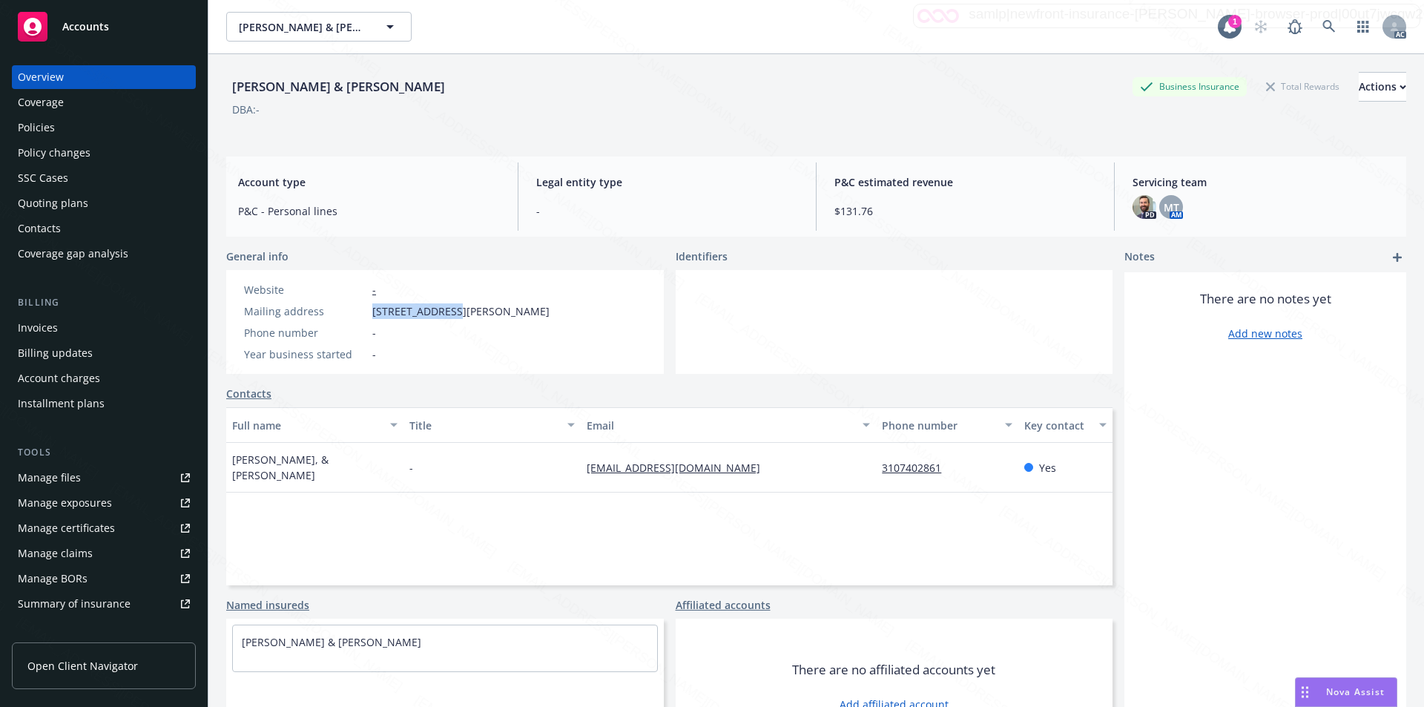
click at [372, 314] on div "Mailing address [STREET_ADDRESS][PERSON_NAME]" at bounding box center [397, 311] width 318 height 16
click at [896, 332] on div at bounding box center [895, 322] width 438 height 104
click at [33, 127] on div "Policies" at bounding box center [36, 128] width 37 height 24
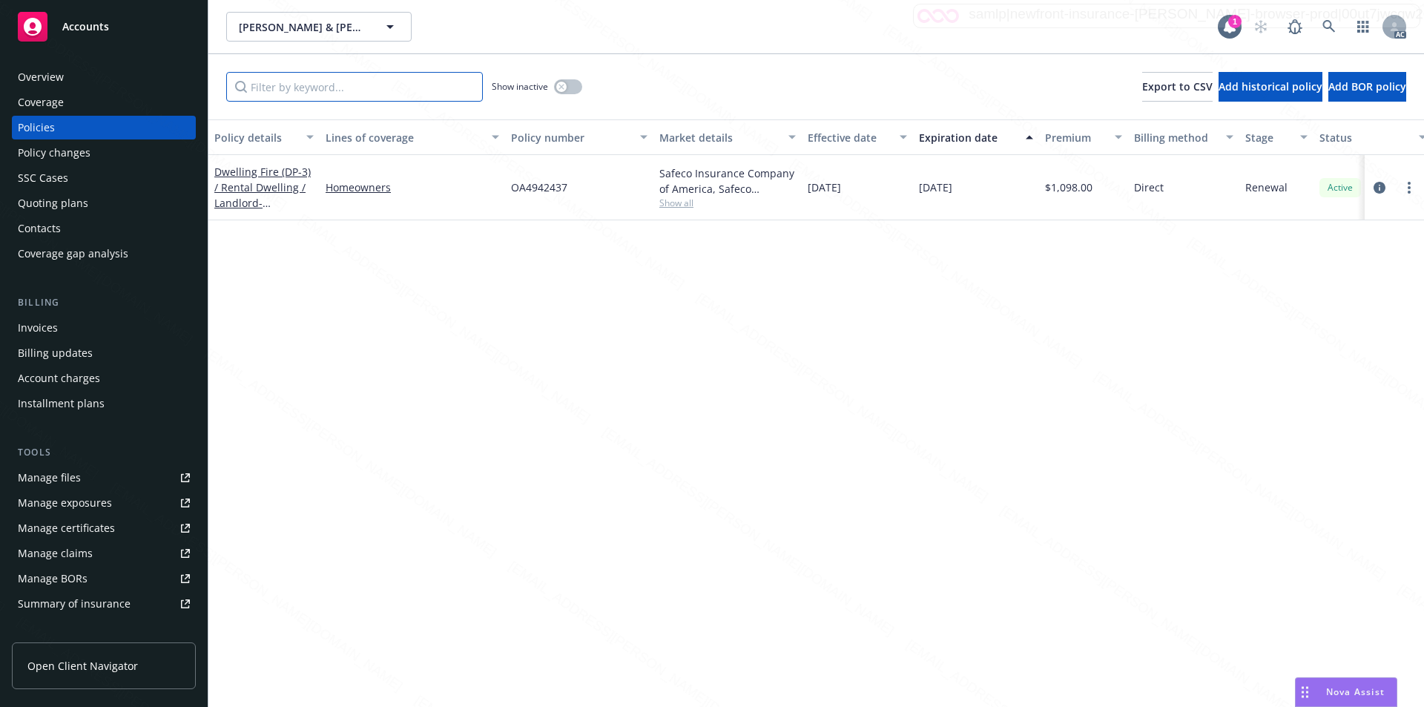
click at [352, 88] on input "Filter by keyword..." at bounding box center [354, 87] width 257 height 30
paste input "OA4942437"
type input "OA4942437"
click at [249, 191] on link "Dwelling Fire (DP-3) / Rental Dwelling / Landlord - [STREET_ADDRESS][PERSON_NAM…" at bounding box center [262, 203] width 96 height 76
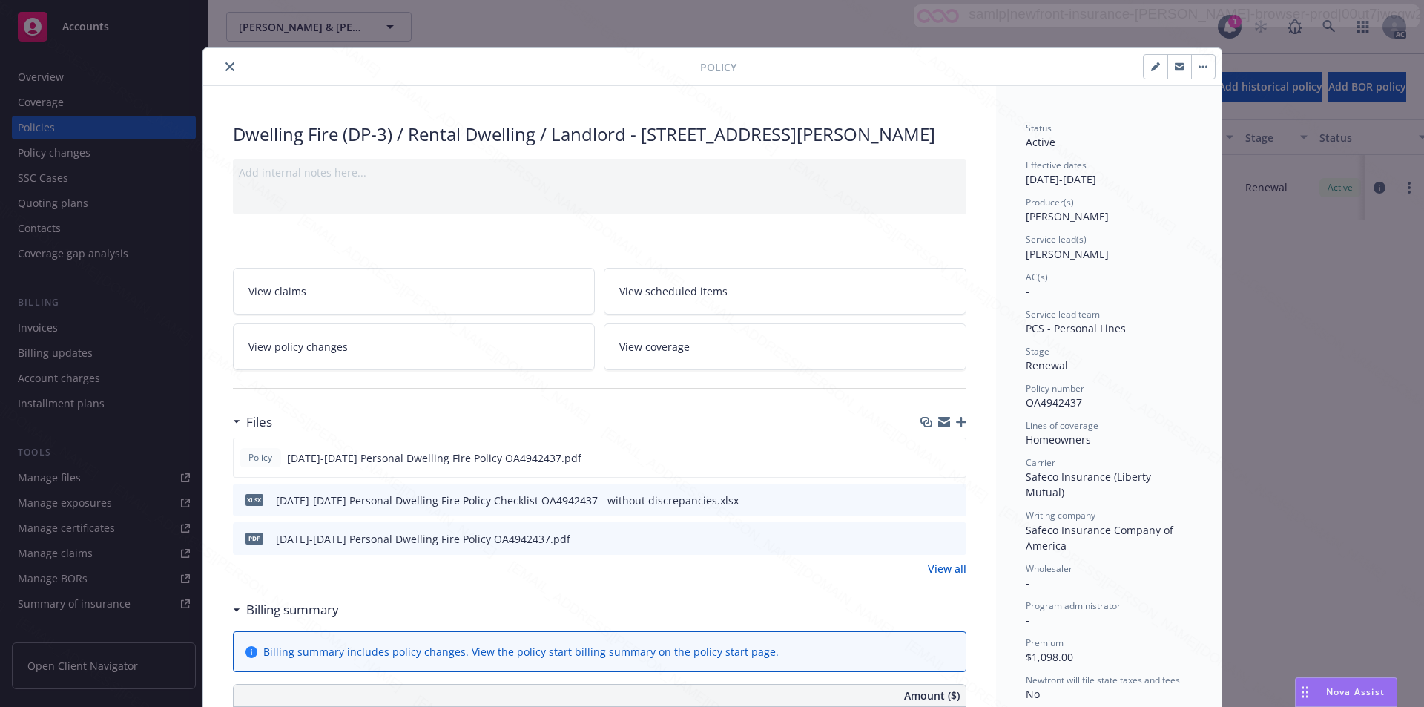
click at [318, 355] on span "View policy changes" at bounding box center [298, 347] width 99 height 16
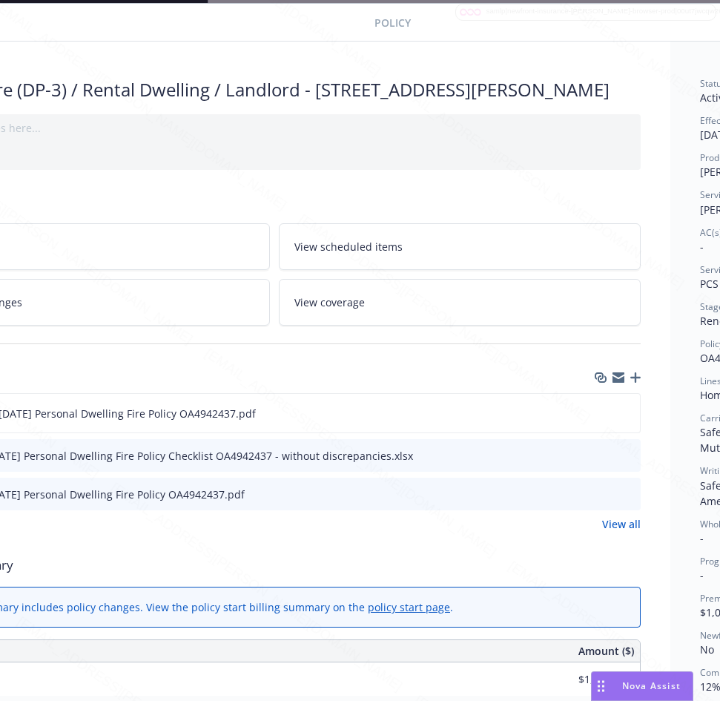
scroll to position [45, 125]
click at [597, 418] on icon "download file" at bounding box center [600, 413] width 12 height 12
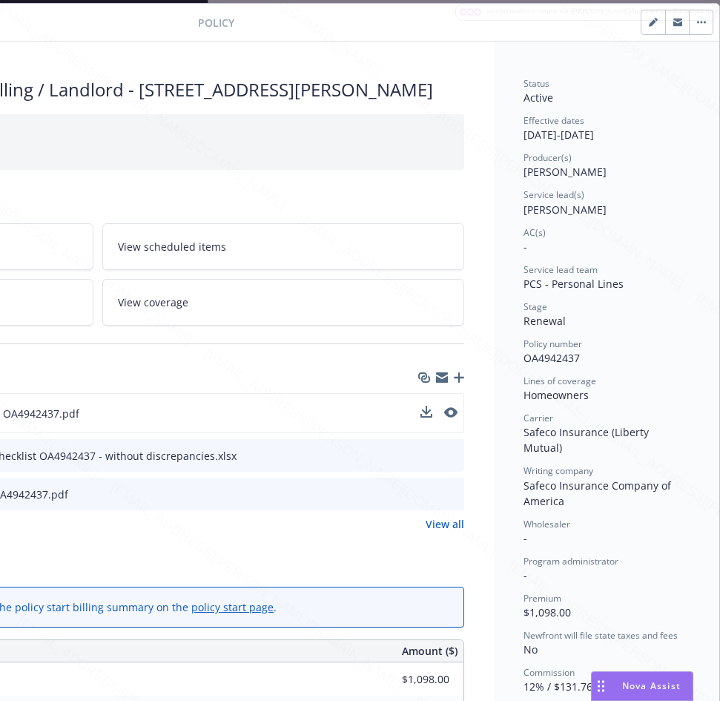
scroll to position [45, 311]
drag, startPoint x: 513, startPoint y: 357, endPoint x: 567, endPoint y: 355, distance: 53.5
click at [569, 355] on div "Policy number OA4942437" at bounding box center [607, 352] width 166 height 28
drag, startPoint x: 510, startPoint y: 134, endPoint x: 562, endPoint y: 137, distance: 52.1
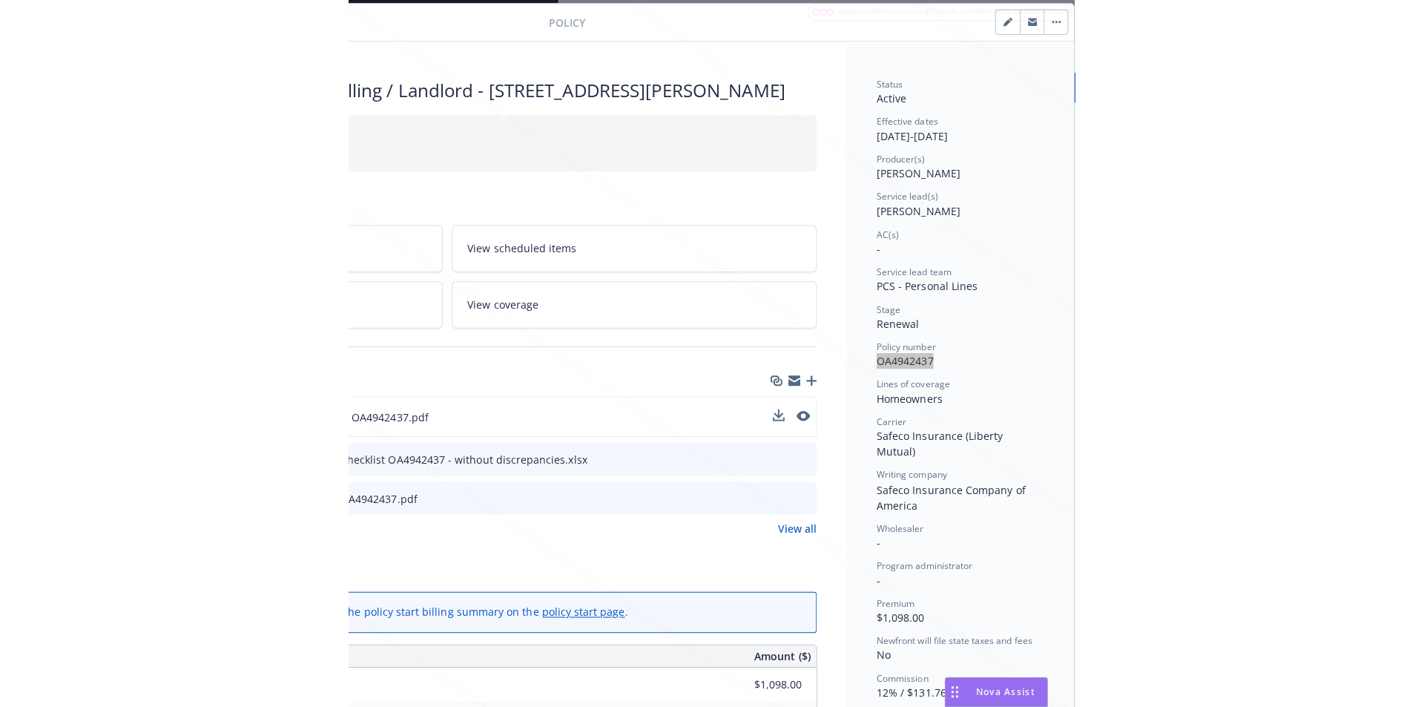
scroll to position [193, 311]
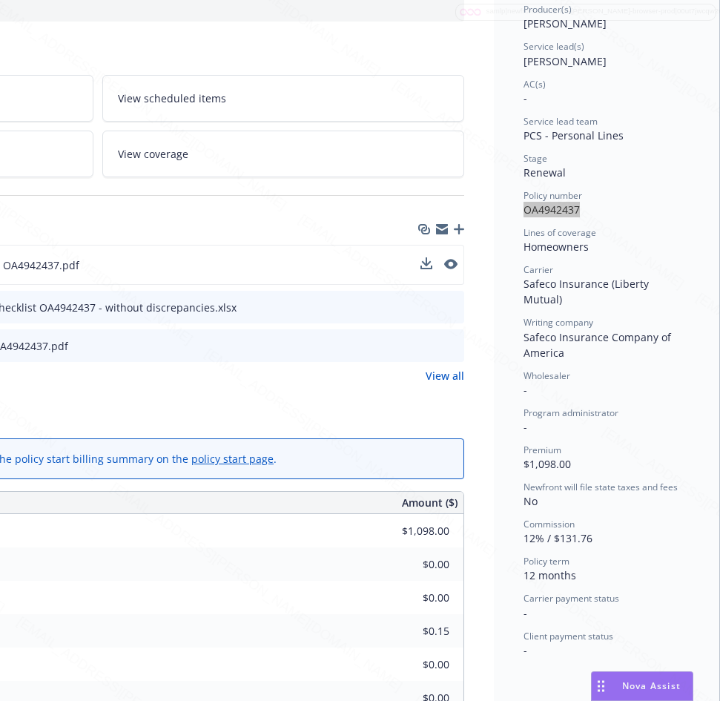
click at [326, 430] on div "Billing summary" at bounding box center [98, 416] width 734 height 31
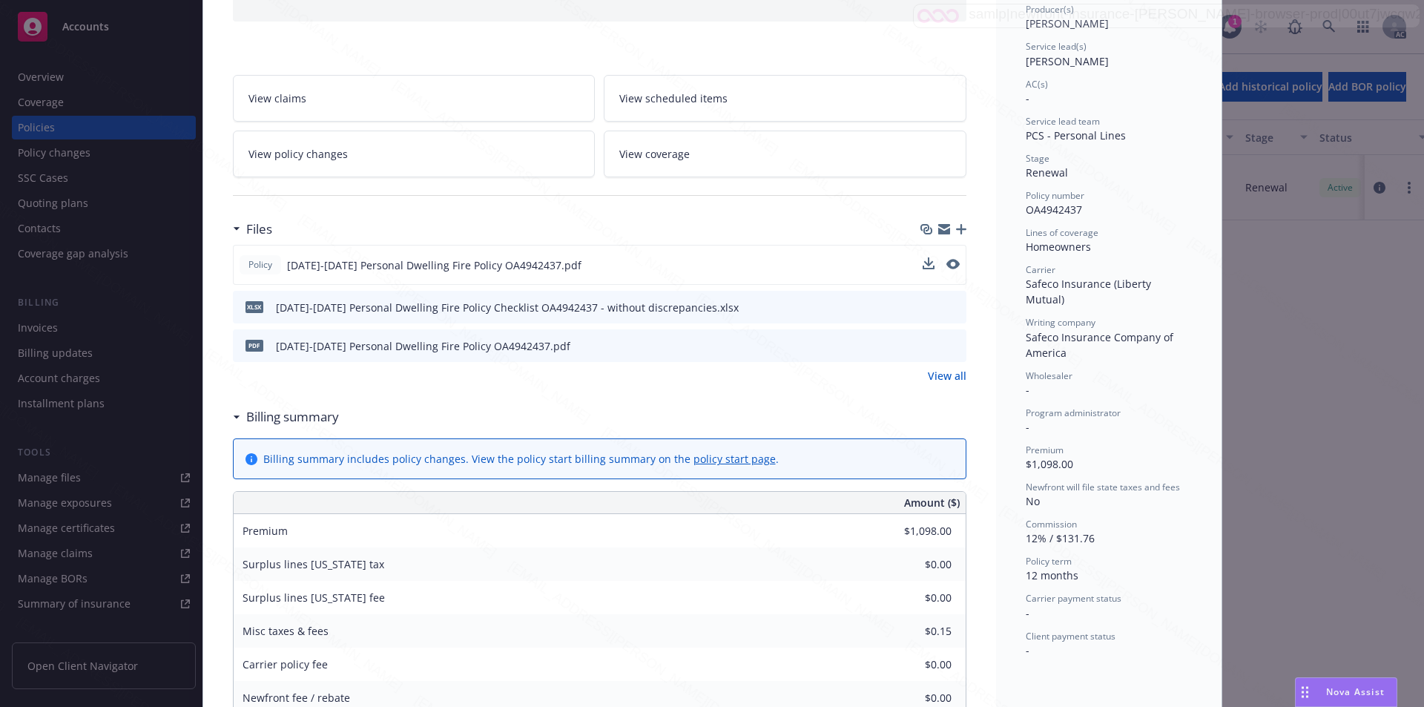
scroll to position [0, 0]
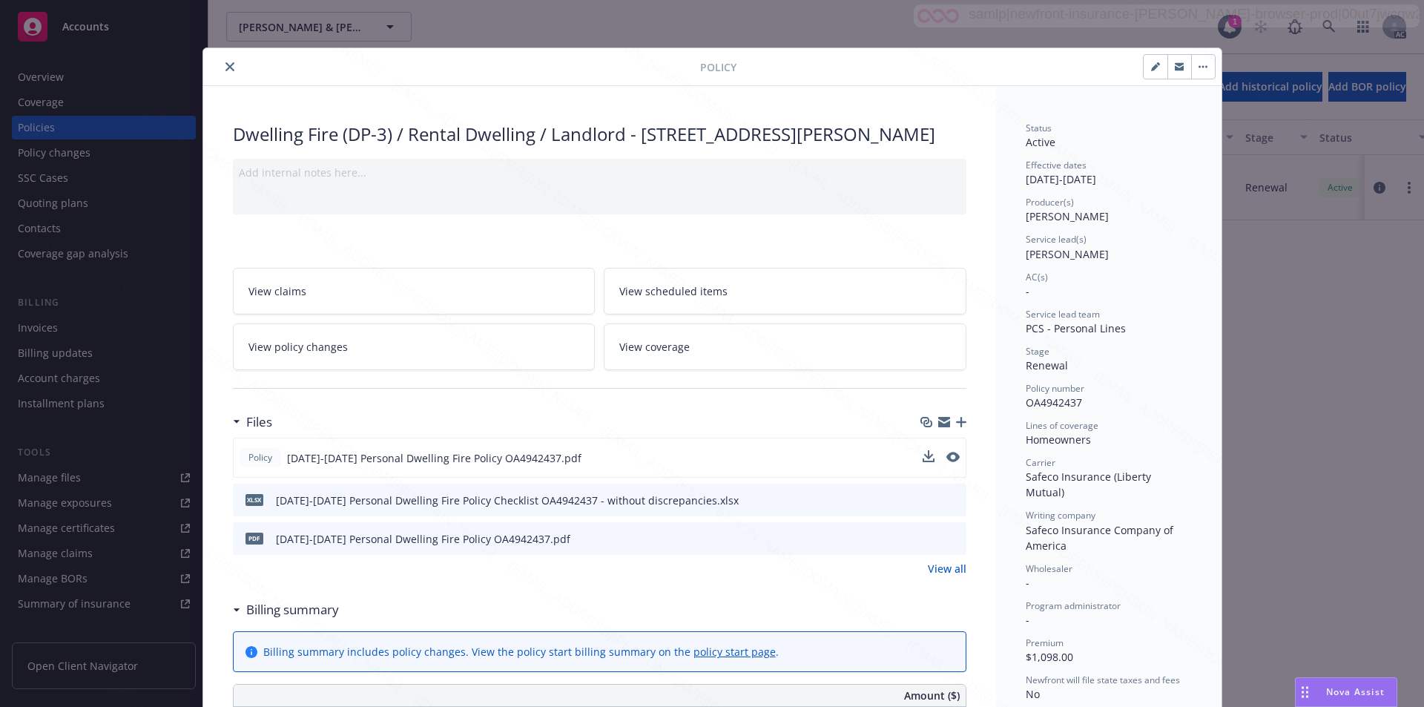
click at [1198, 65] on button "button" at bounding box center [1204, 67] width 24 height 24
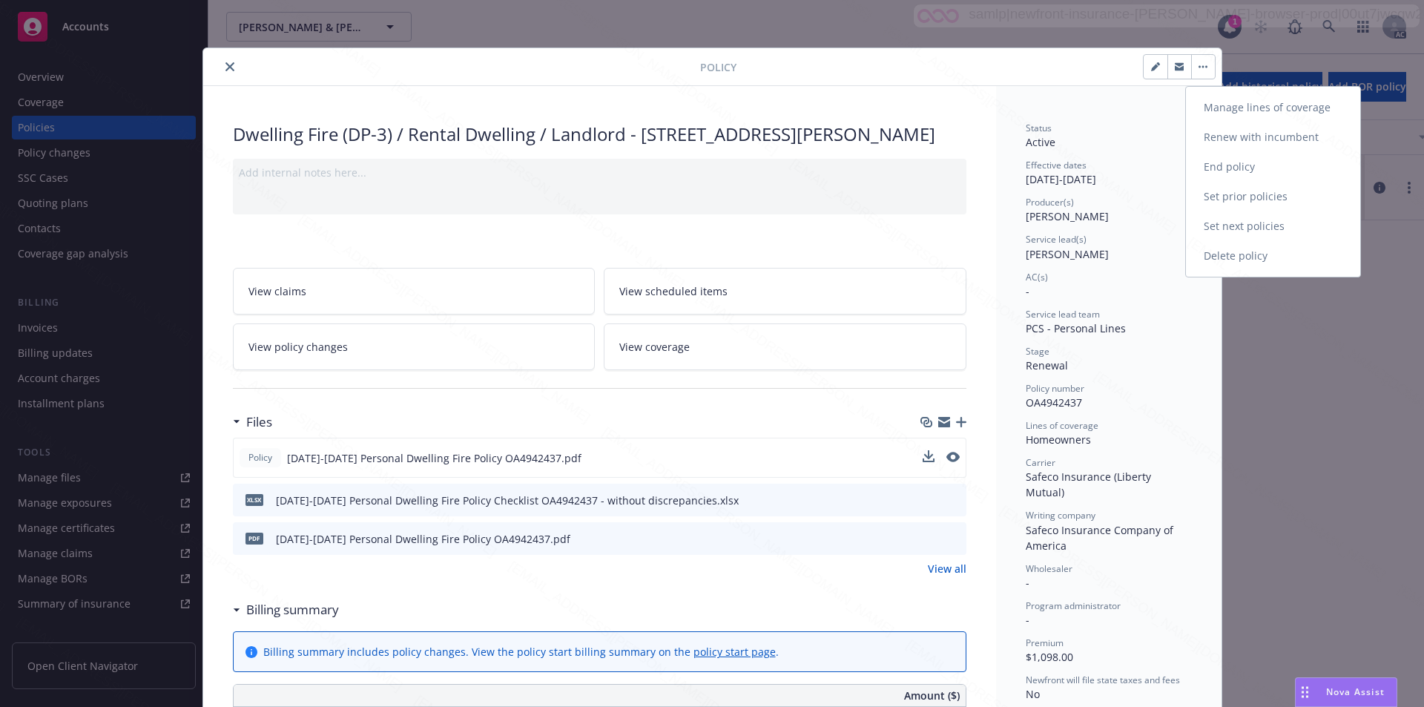
click at [1212, 161] on link "End policy" at bounding box center [1273, 167] width 174 height 30
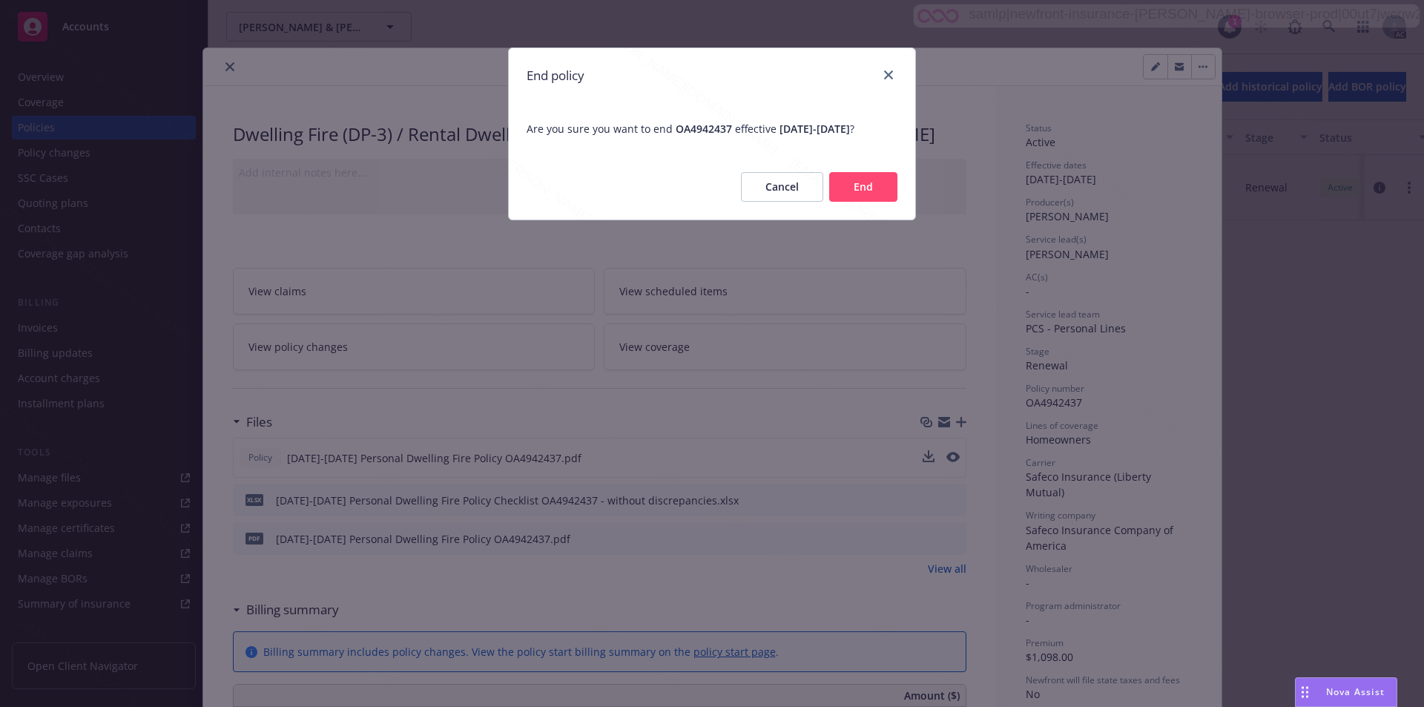
click at [866, 192] on button "End" at bounding box center [863, 187] width 68 height 30
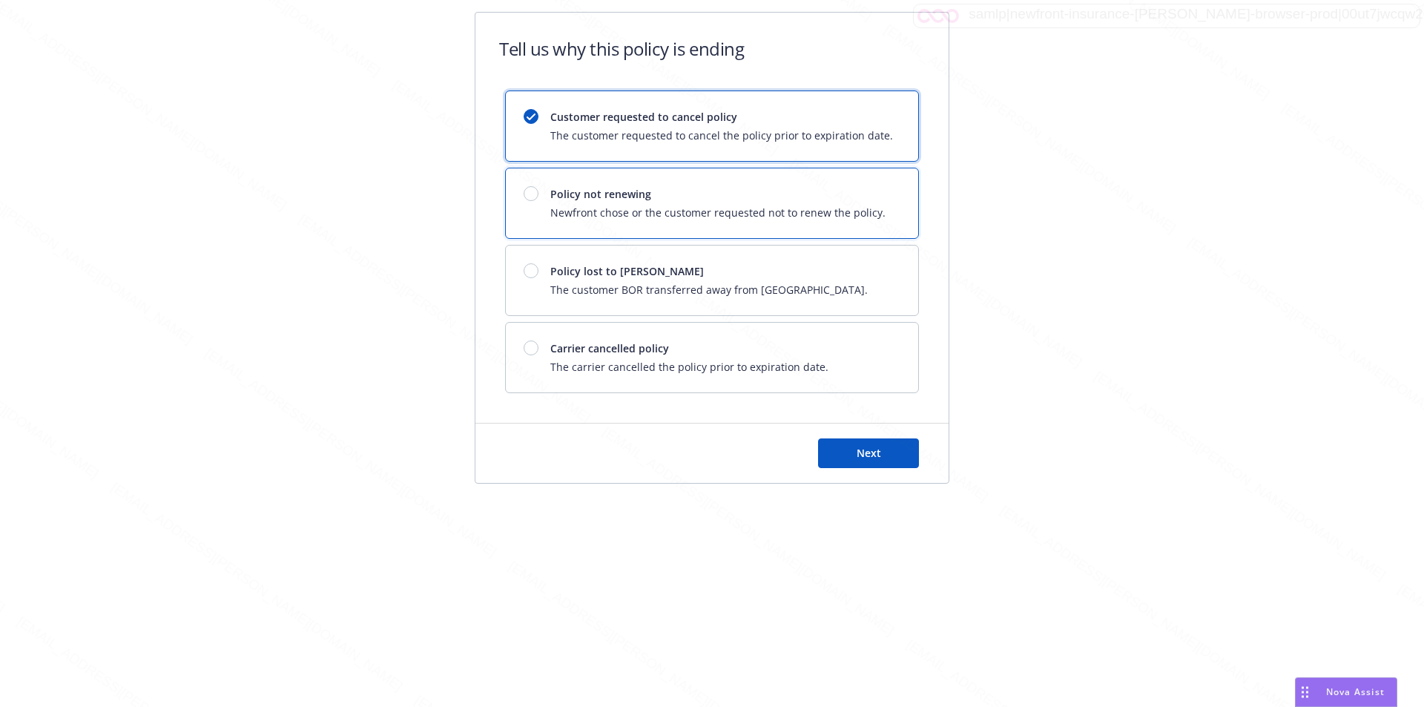
click at [737, 205] on span "Newfront chose or the customer requested not to renew the policy." at bounding box center [718, 213] width 335 height 16
click at [879, 460] on button "Next" at bounding box center [868, 453] width 101 height 30
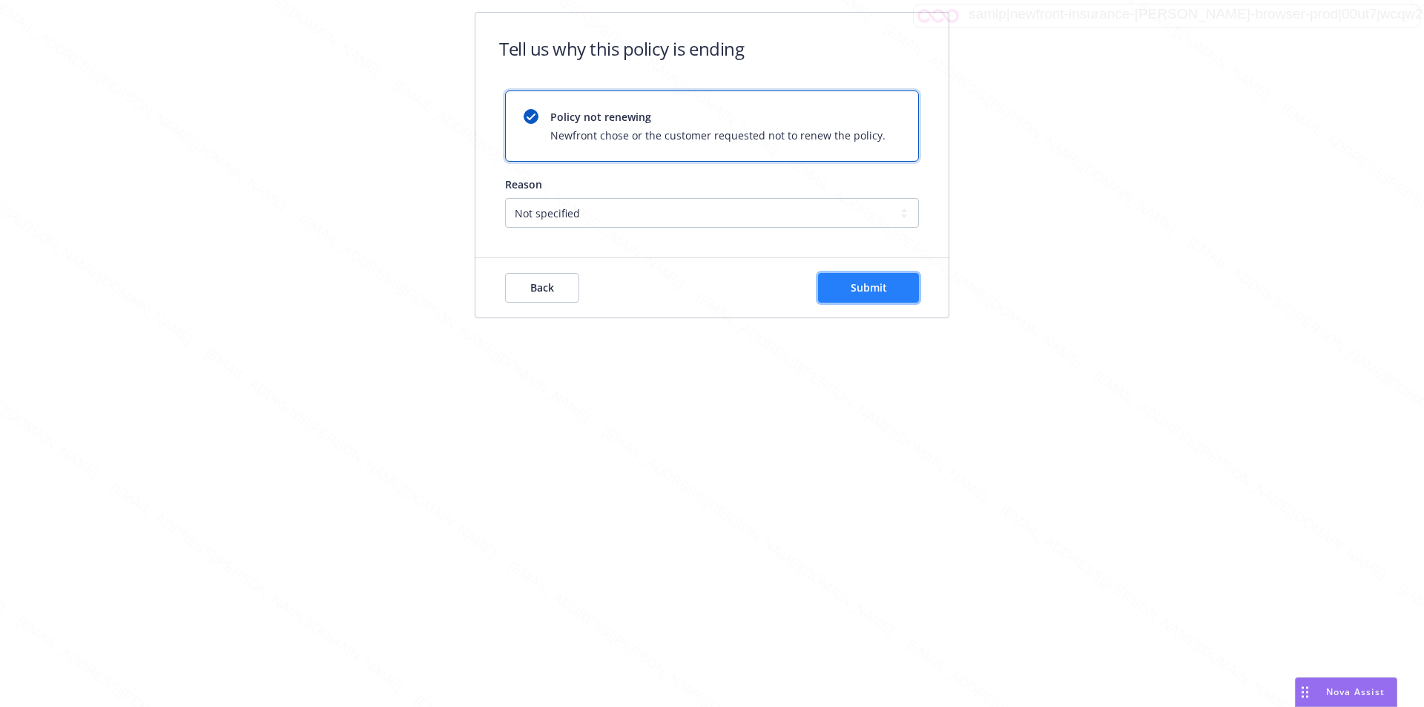
click at [860, 284] on span "Submit" at bounding box center [869, 287] width 36 height 14
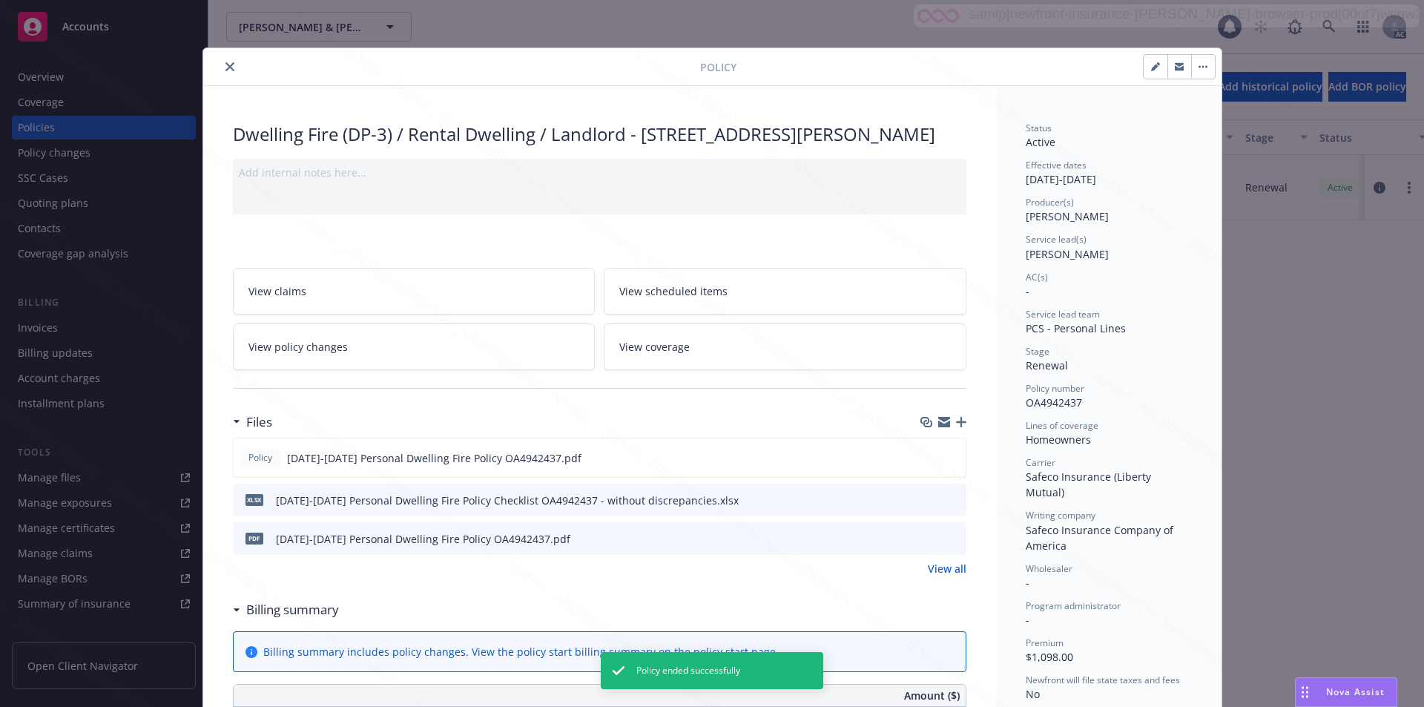
scroll to position [45, 0]
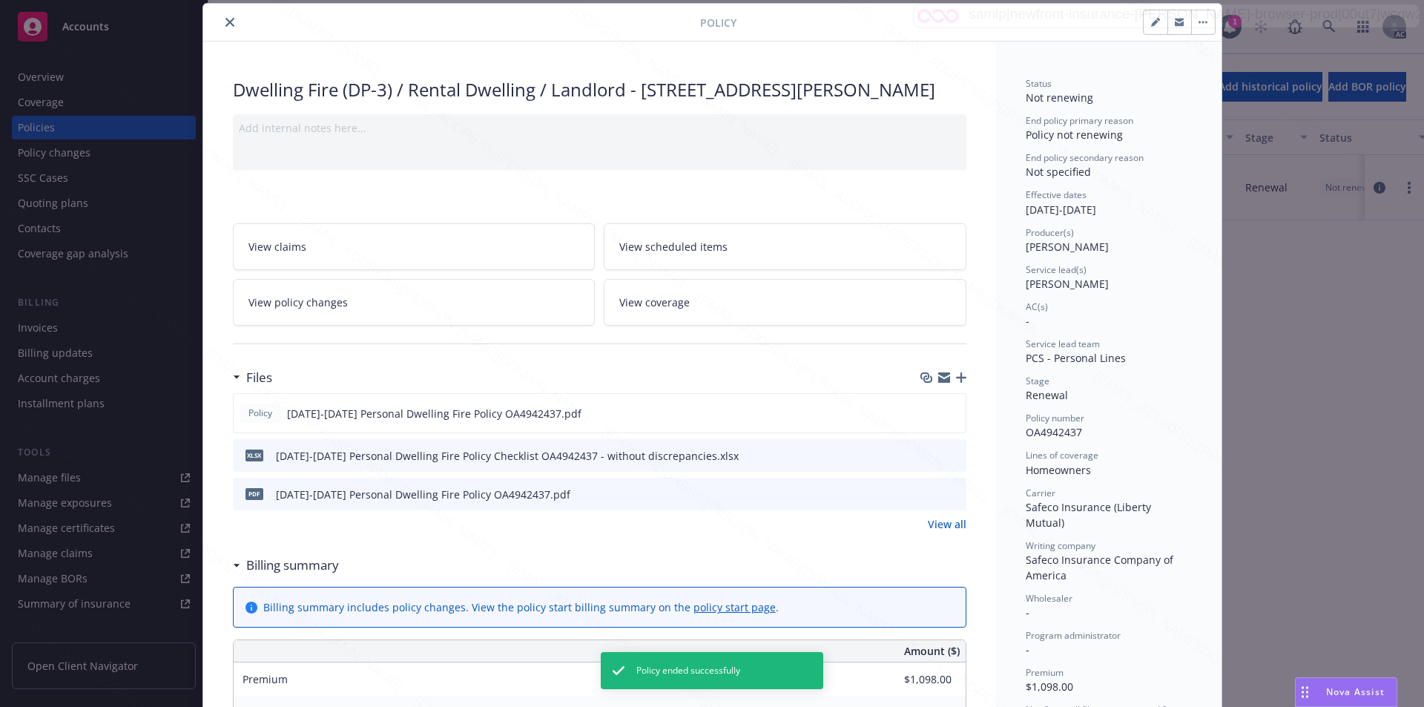
click at [226, 18] on icon "close" at bounding box center [230, 22] width 9 height 9
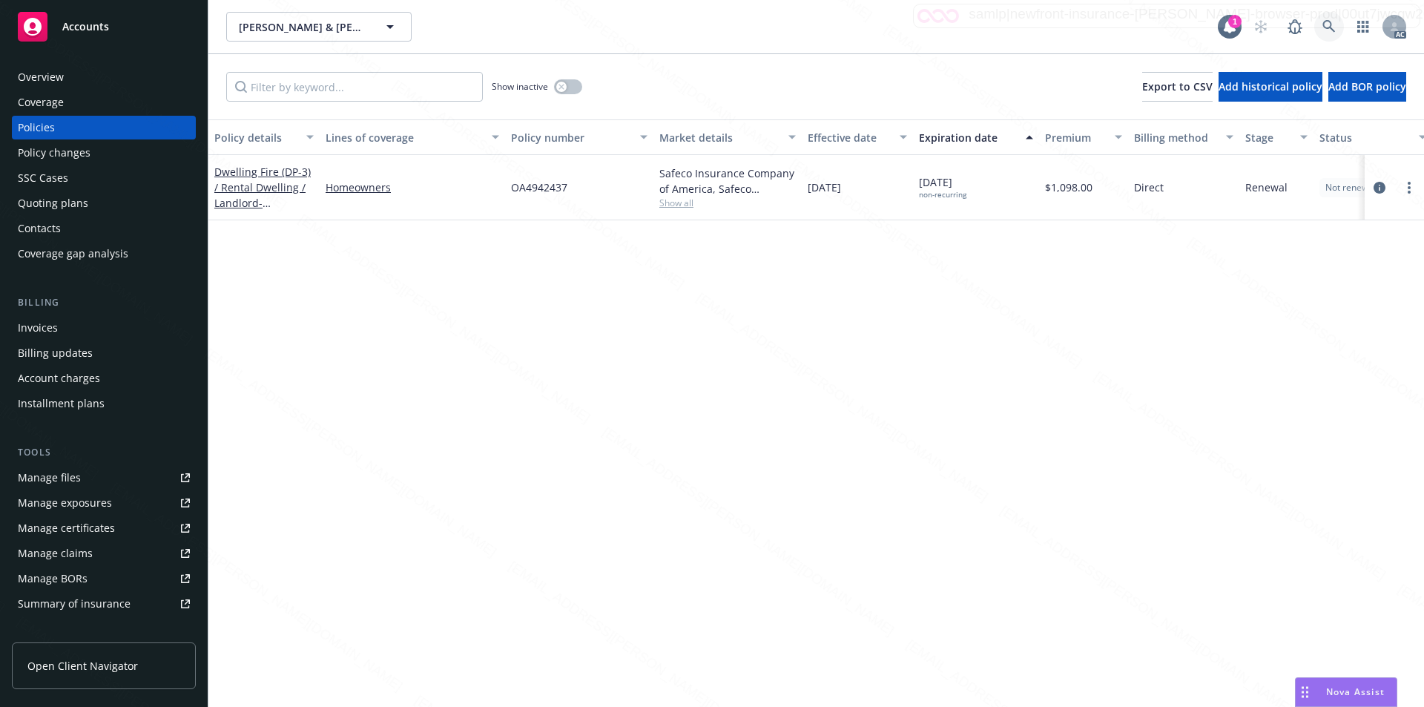
click at [1334, 24] on icon at bounding box center [1329, 26] width 13 height 13
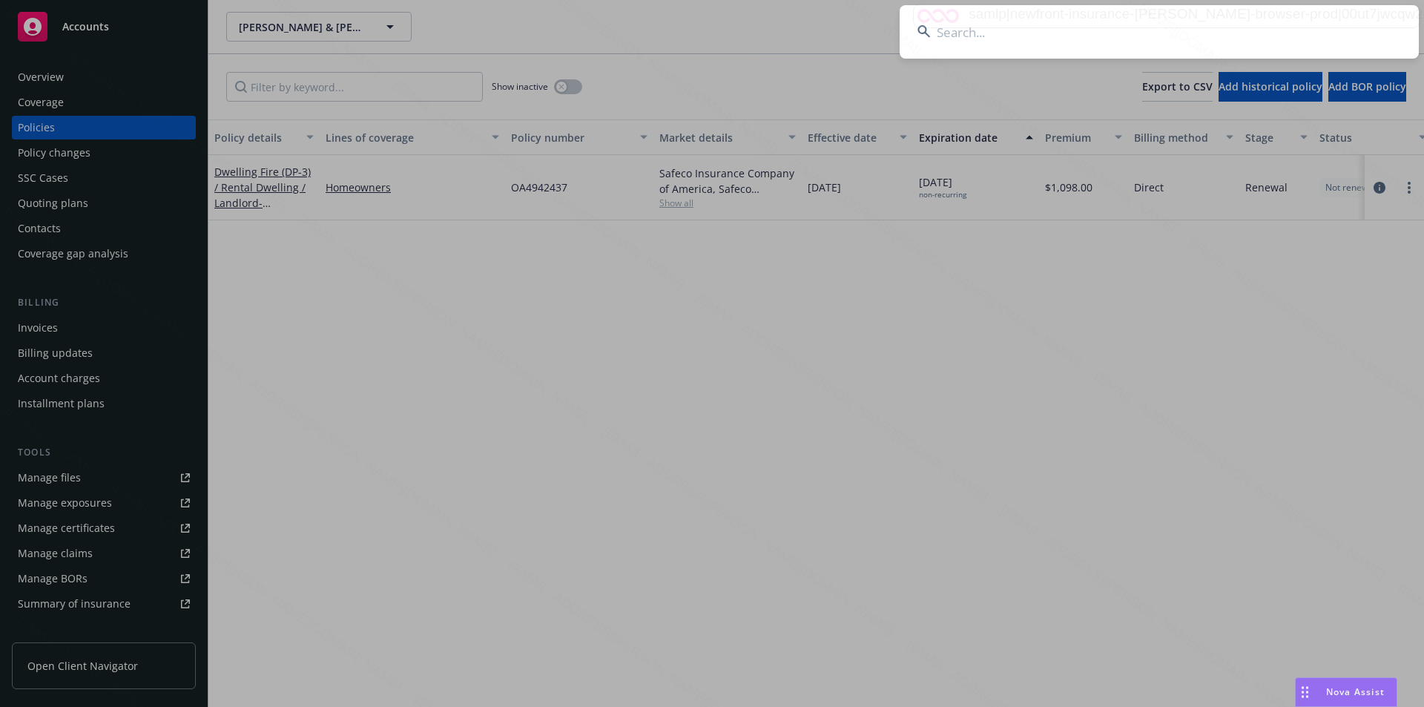
click at [1108, 42] on input at bounding box center [1159, 31] width 519 height 53
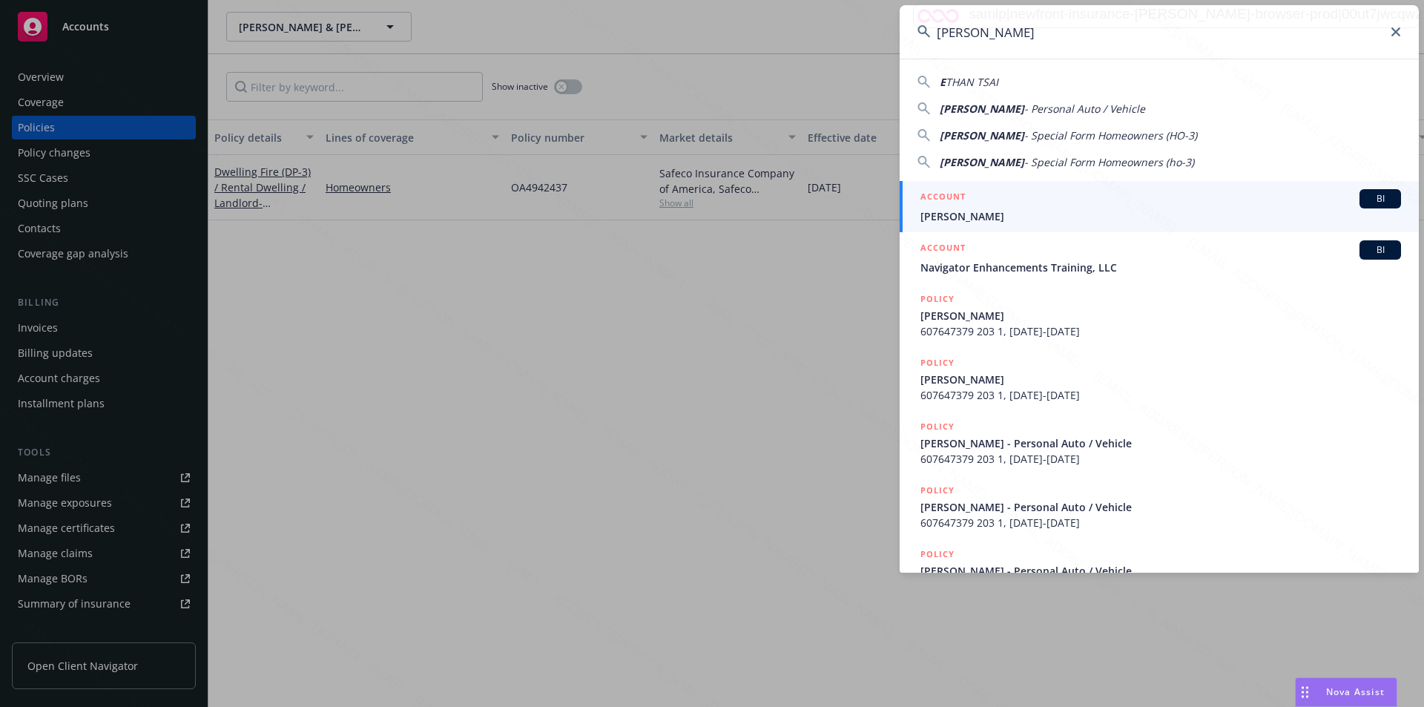
type input "[PERSON_NAME]"
click at [944, 215] on span "[PERSON_NAME]" at bounding box center [1161, 216] width 481 height 16
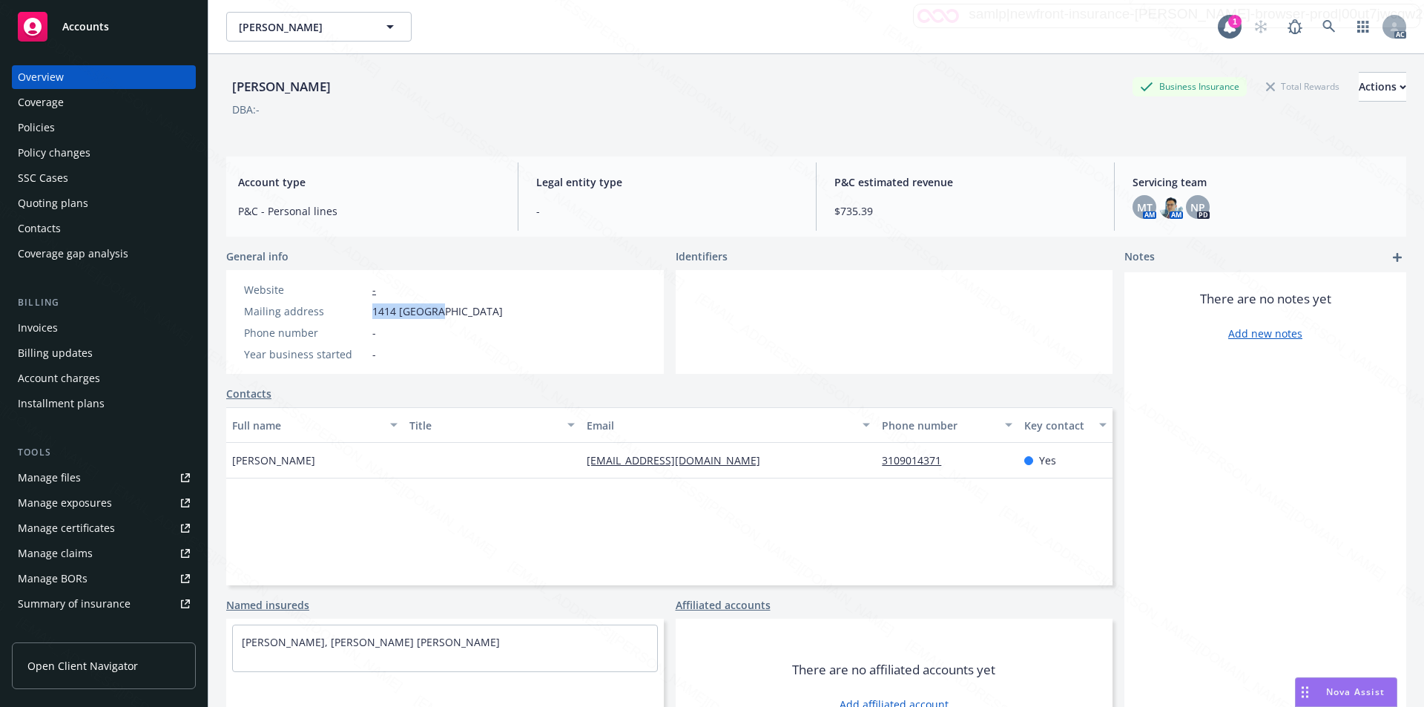
drag, startPoint x: 369, startPoint y: 305, endPoint x: 440, endPoint y: 306, distance: 71.2
click at [440, 306] on div "Mailing address [STREET_ADDRESS]" at bounding box center [373, 311] width 271 height 16
click at [948, 341] on div at bounding box center [895, 322] width 438 height 104
click at [30, 131] on div "Policies" at bounding box center [36, 128] width 37 height 24
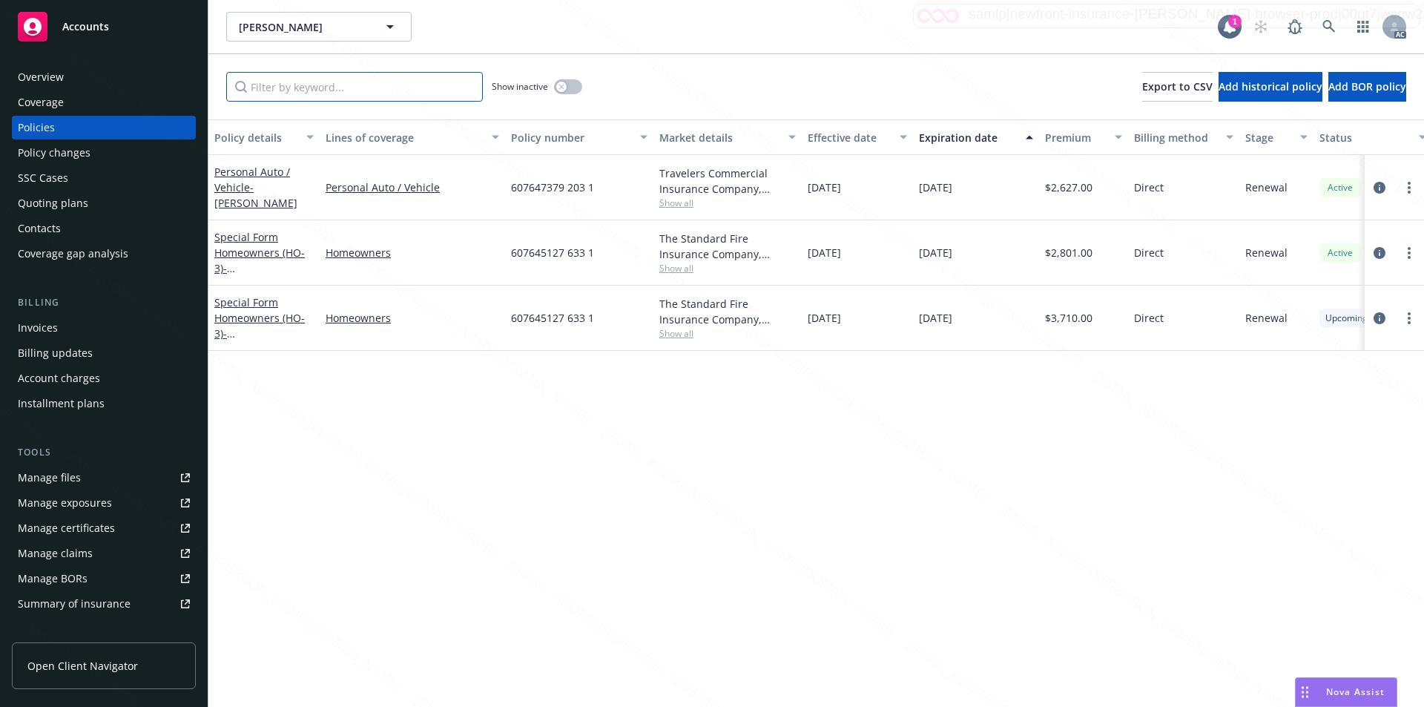
click at [336, 82] on input "Filter by keyword..." at bounding box center [354, 87] width 257 height 30
click at [333, 82] on input "Filter by keyword..." at bounding box center [354, 87] width 257 height 30
paste input "607647379 203 1"
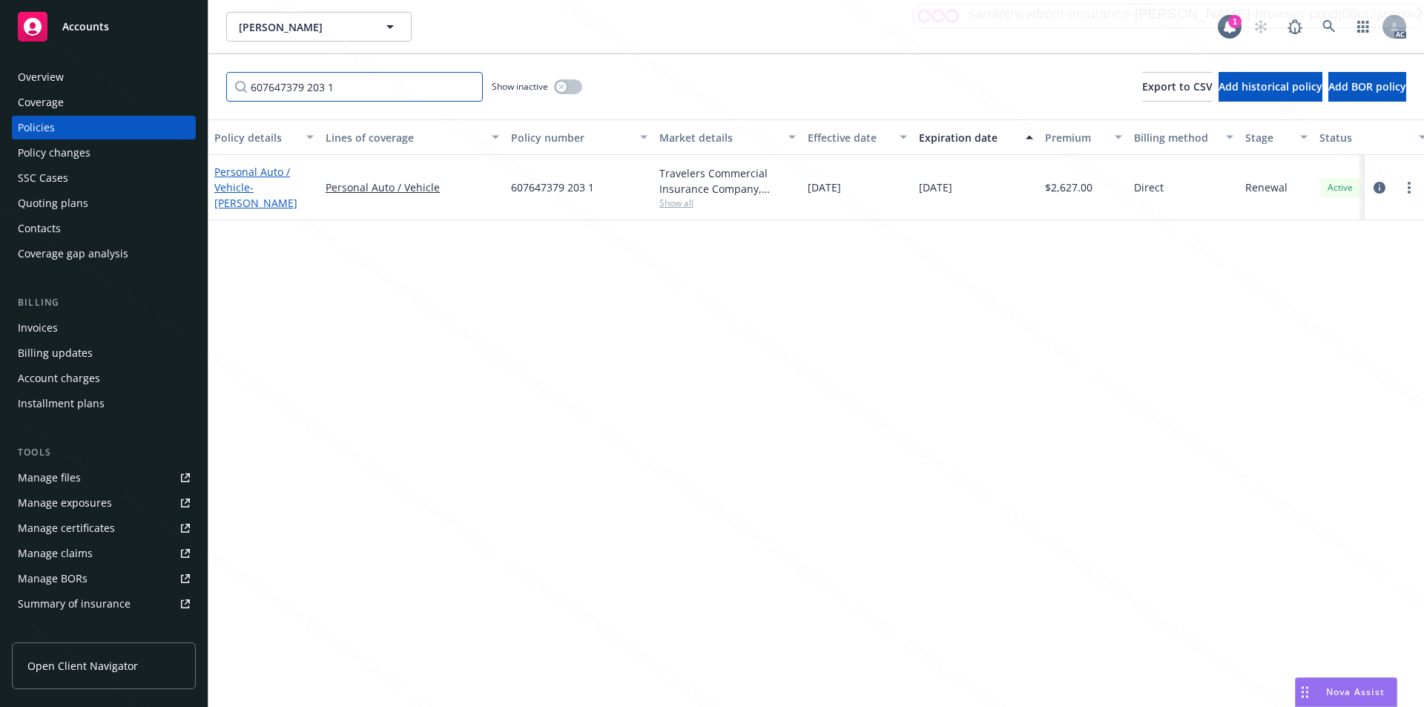
type input "607647379 203 1"
click at [243, 175] on link "Personal Auto / Vehicle - [PERSON_NAME]" at bounding box center [255, 187] width 83 height 45
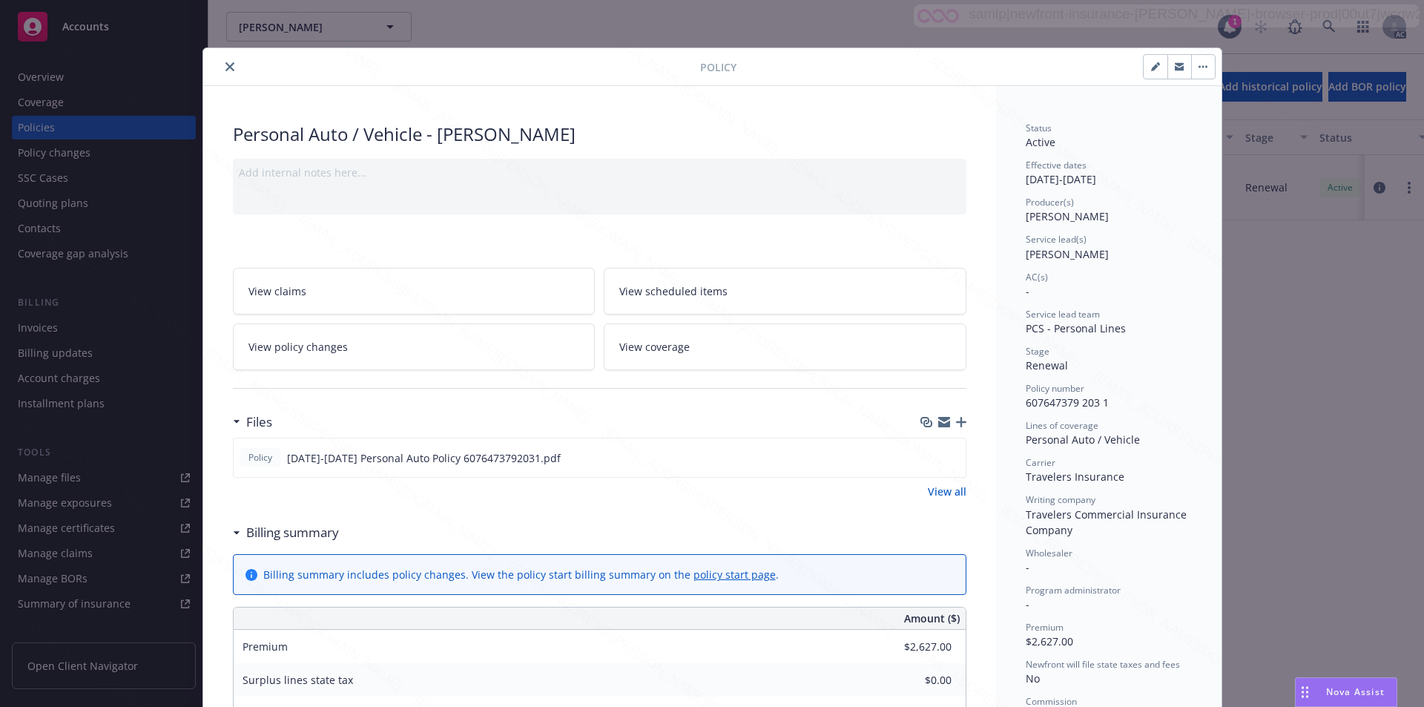
click at [322, 352] on span "View policy changes" at bounding box center [298, 347] width 99 height 16
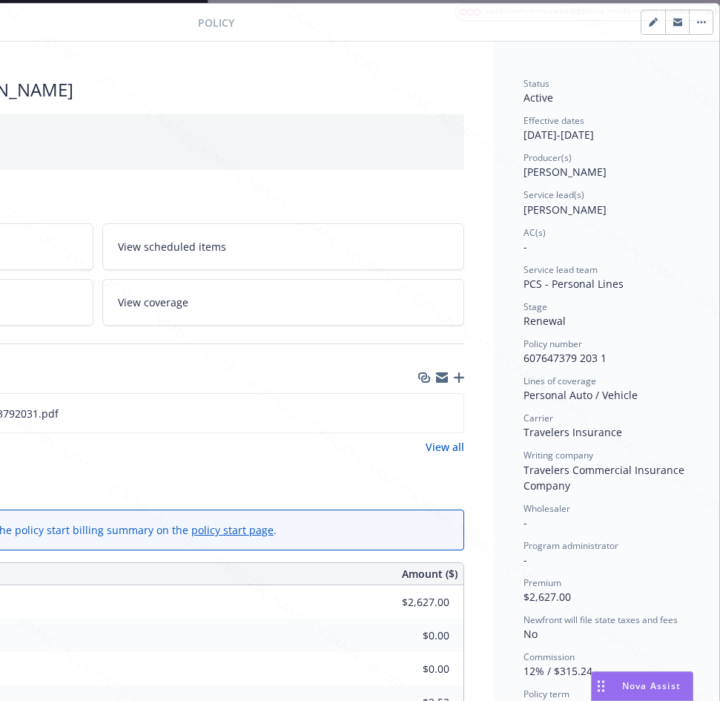
scroll to position [45, 0]
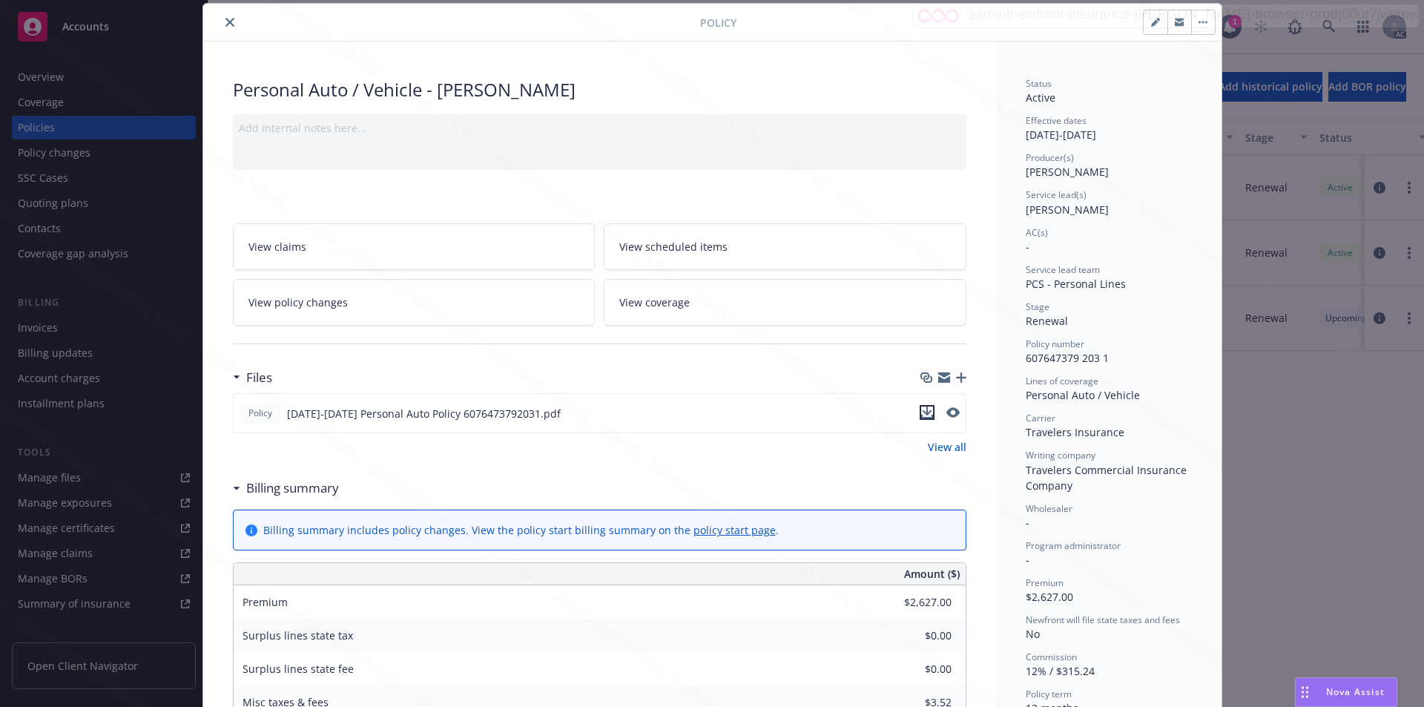
click at [925, 415] on icon "download file" at bounding box center [927, 413] width 12 height 12
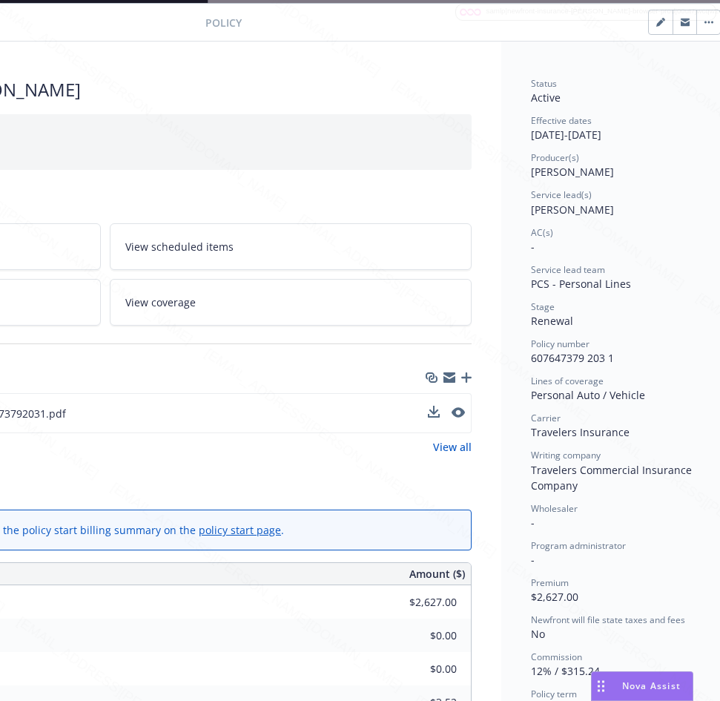
scroll to position [45, 311]
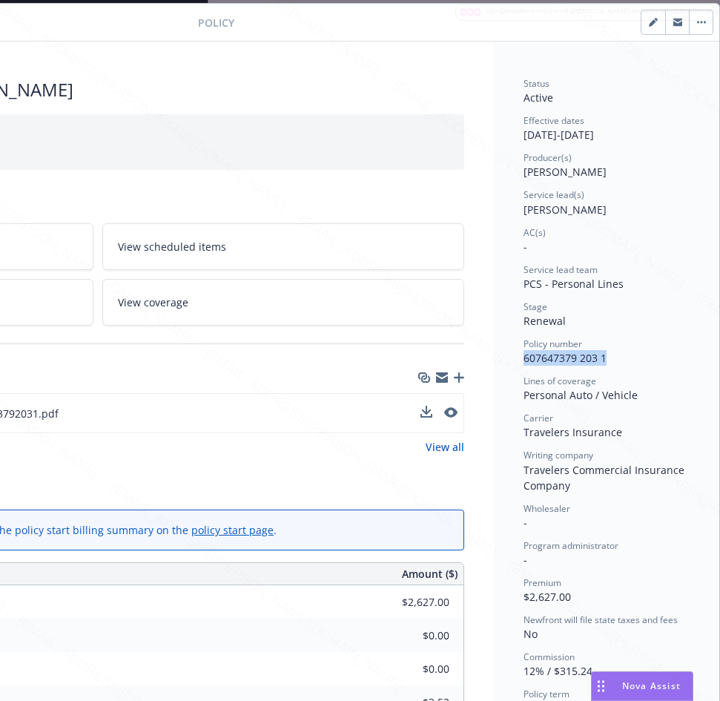
drag, startPoint x: 510, startPoint y: 357, endPoint x: 605, endPoint y: 354, distance: 95.0
click at [605, 354] on div "Status Active Effective dates [DATE] - [DATE] Producer(s) [PERSON_NAME] Service…" at bounding box center [607, 678] width 226 height 1272
drag, startPoint x: 512, startPoint y: 135, endPoint x: 568, endPoint y: 137, distance: 55.7
click at [568, 137] on div "Status Active Effective dates [DATE] - [DATE] Producer(s) [PERSON_NAME] Service…" at bounding box center [607, 678] width 226 height 1272
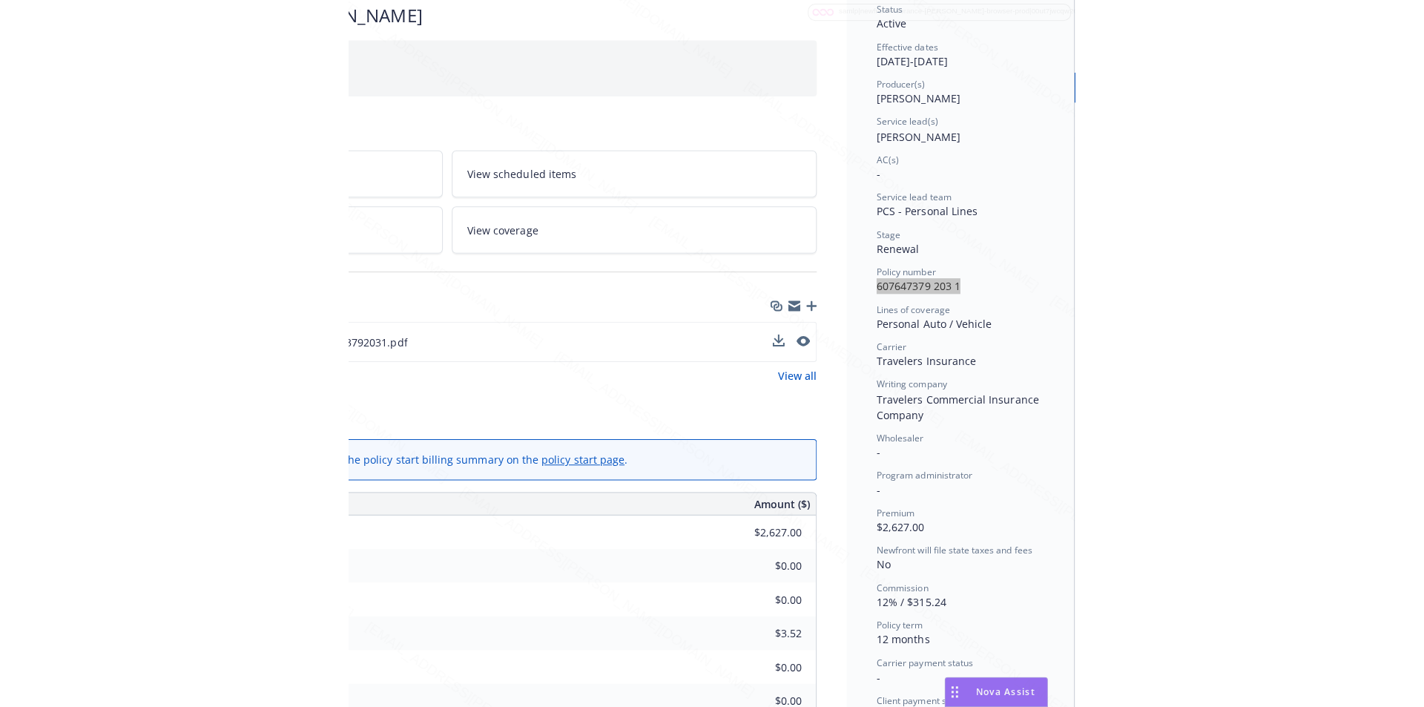
scroll to position [193, 311]
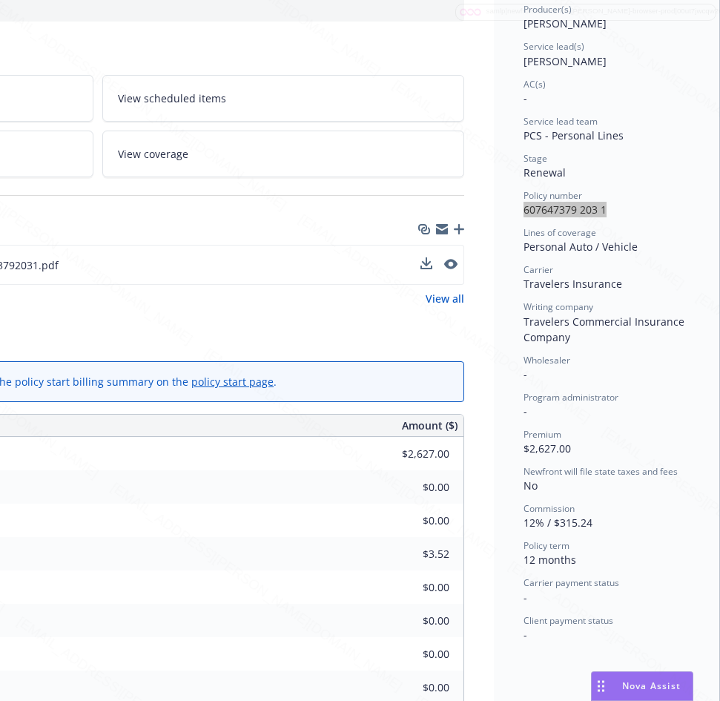
click at [292, 504] on div "Surplus lines state fee $0.00" at bounding box center [97, 520] width 732 height 33
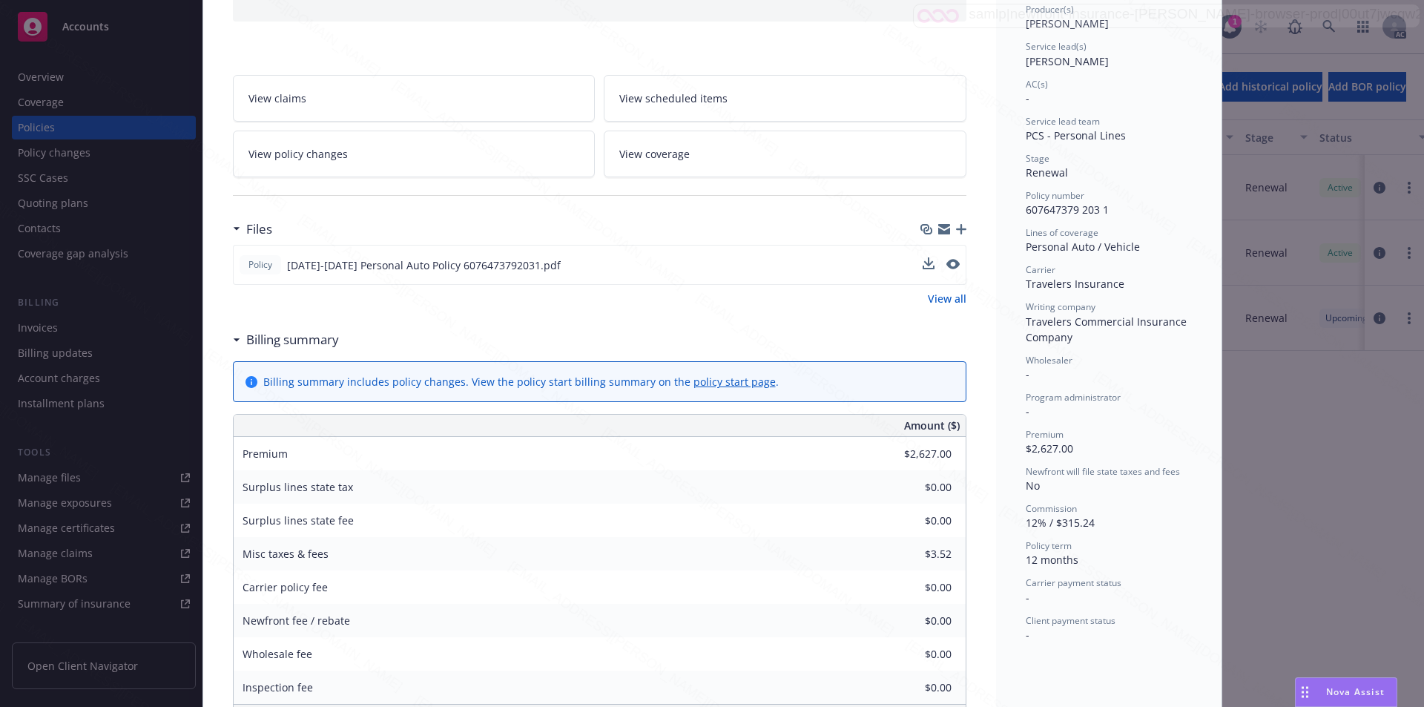
scroll to position [0, 0]
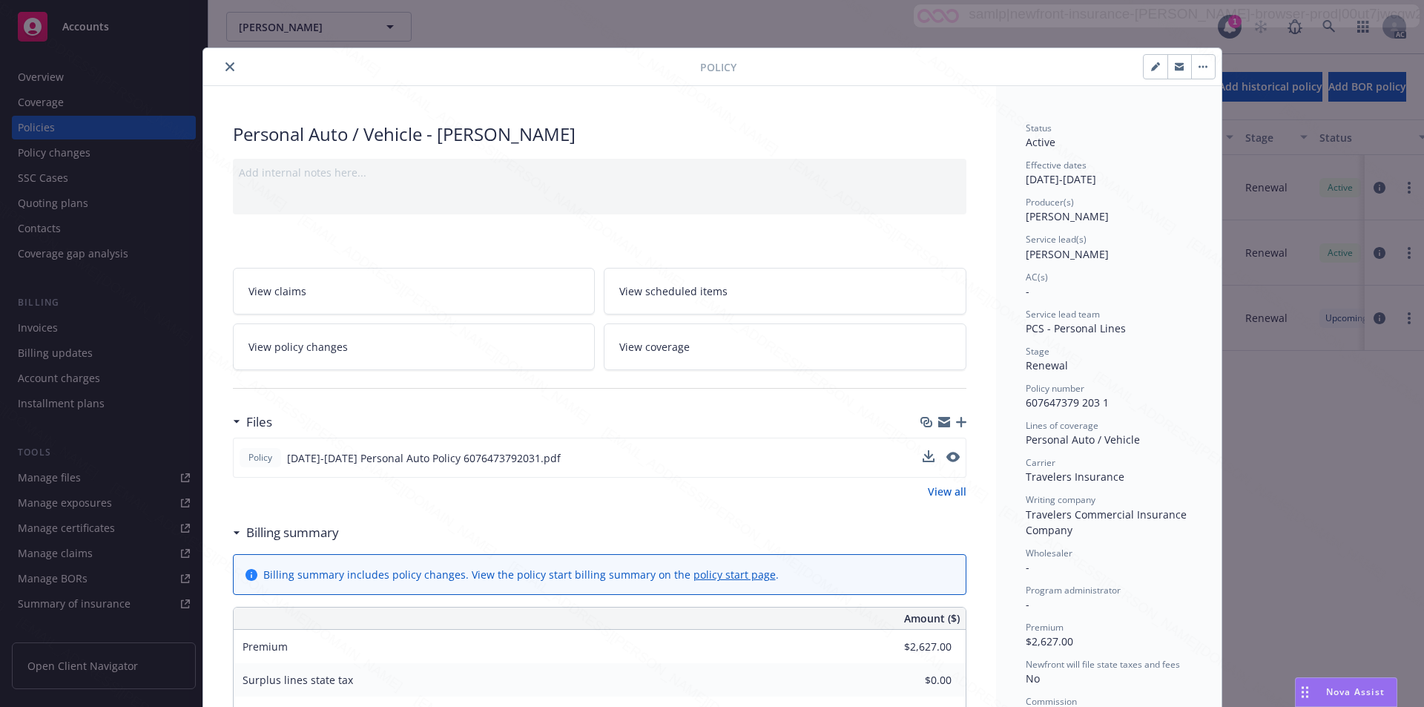
click at [1197, 69] on button "button" at bounding box center [1204, 67] width 24 height 24
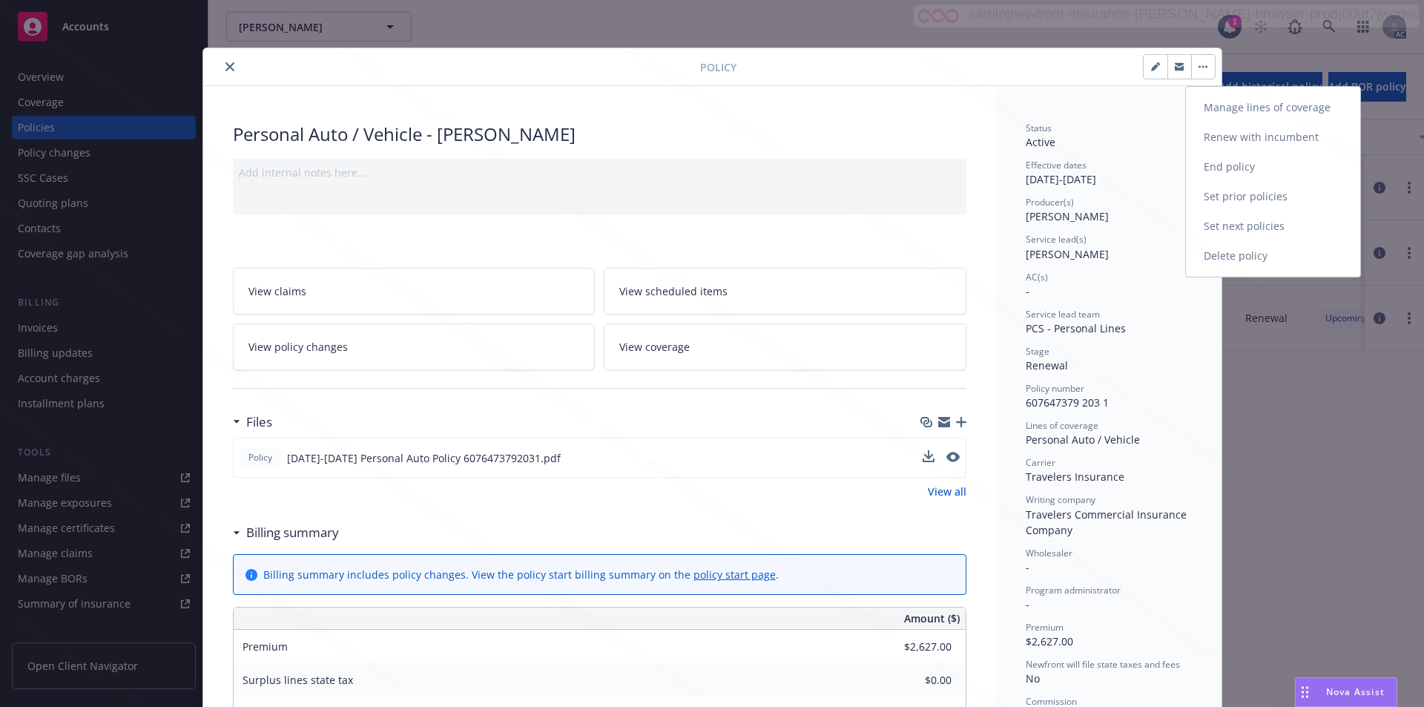
click at [1220, 171] on link "End policy" at bounding box center [1273, 167] width 174 height 30
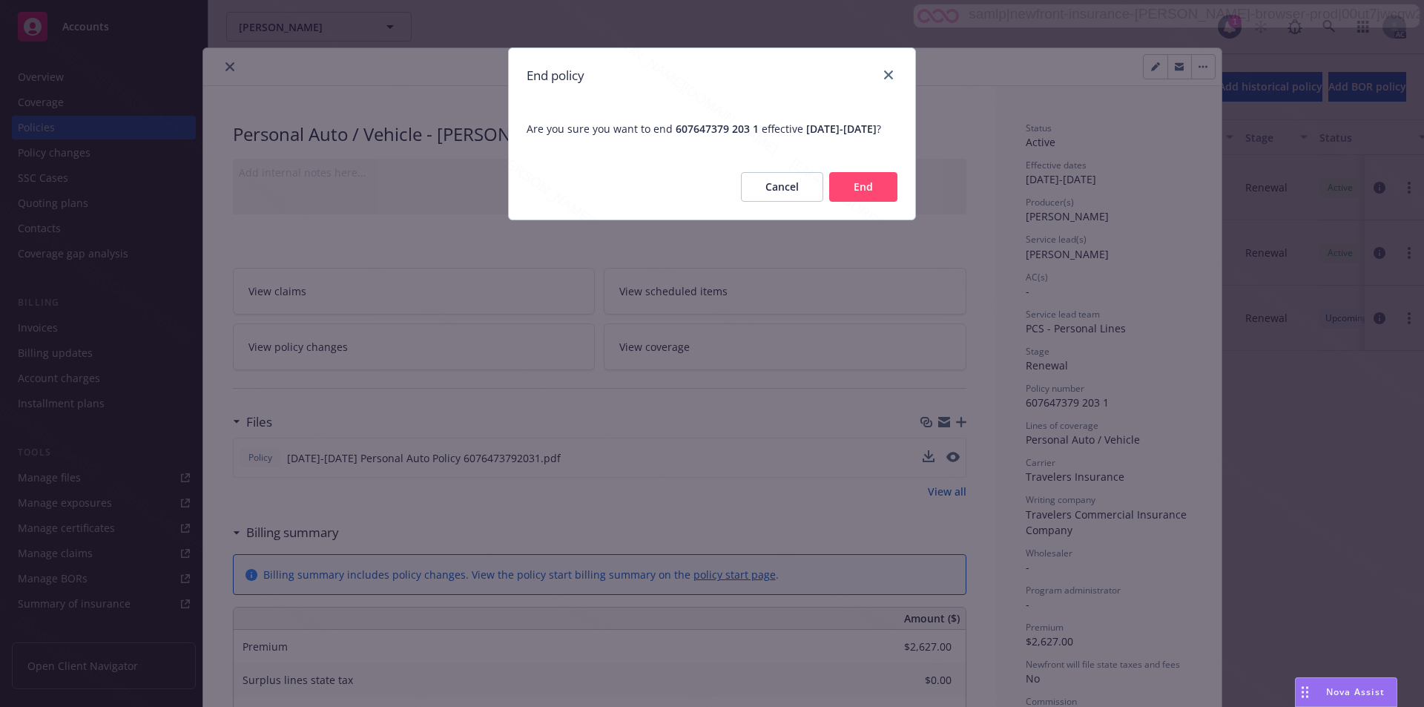
click at [878, 197] on button "End" at bounding box center [863, 187] width 68 height 30
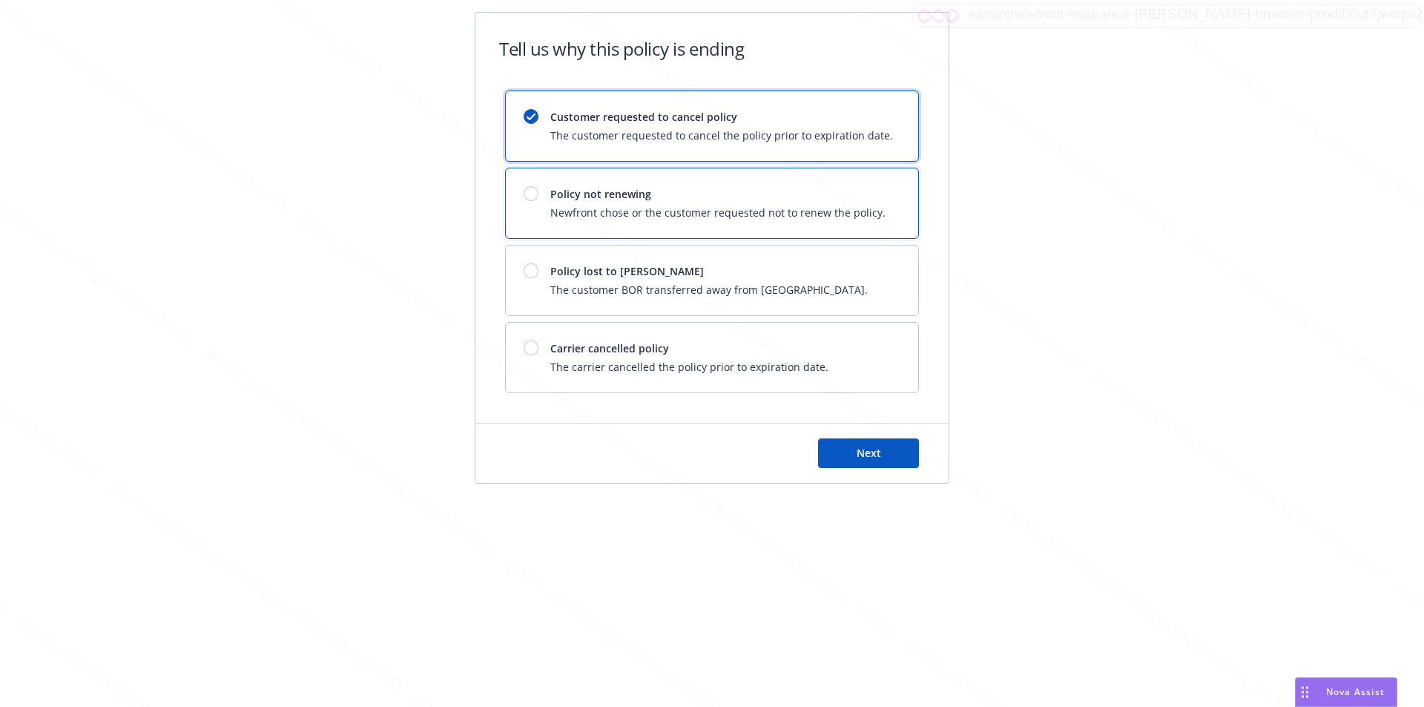
click at [778, 213] on span "Newfront chose or the customer requested not to renew the policy." at bounding box center [718, 213] width 335 height 16
click at [861, 464] on button "Next" at bounding box center [868, 453] width 101 height 30
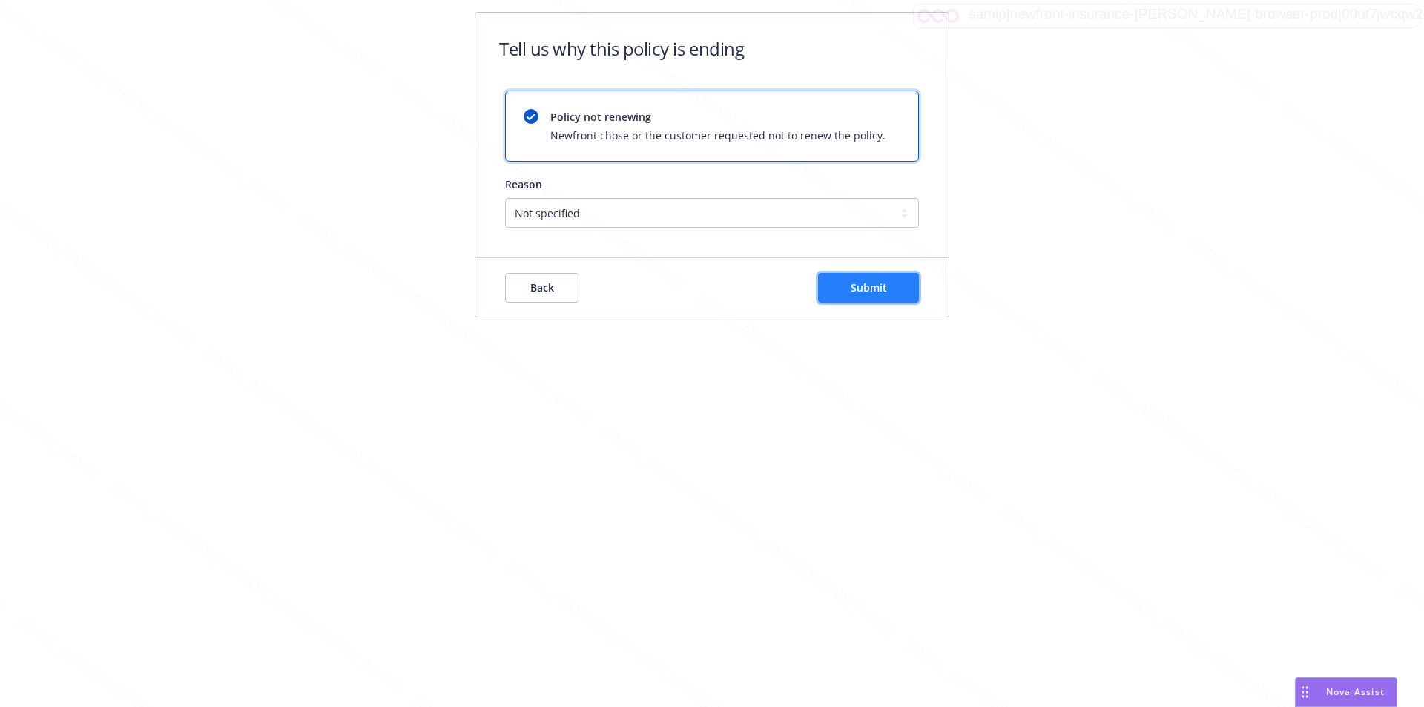
click at [851, 285] on span "Submit" at bounding box center [869, 287] width 36 height 14
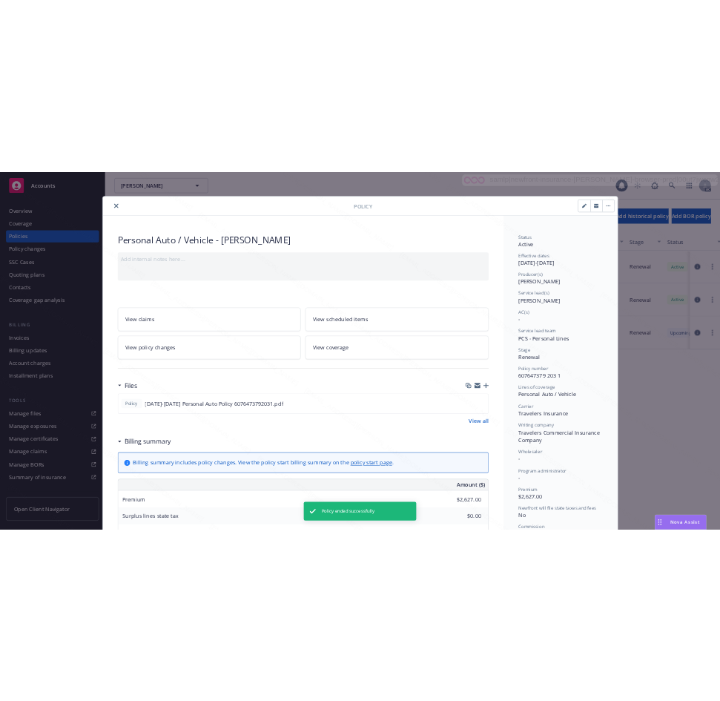
scroll to position [45, 0]
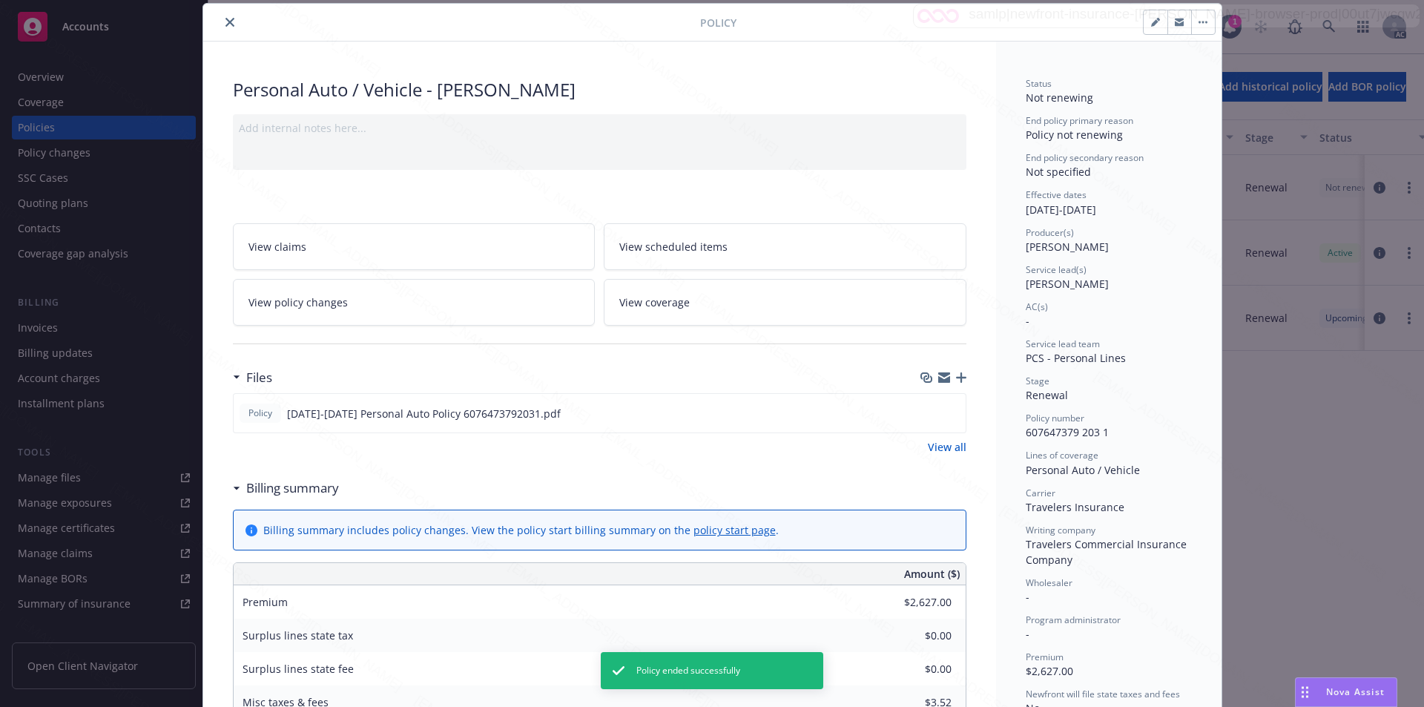
click at [226, 22] on icon "close" at bounding box center [230, 22] width 9 height 9
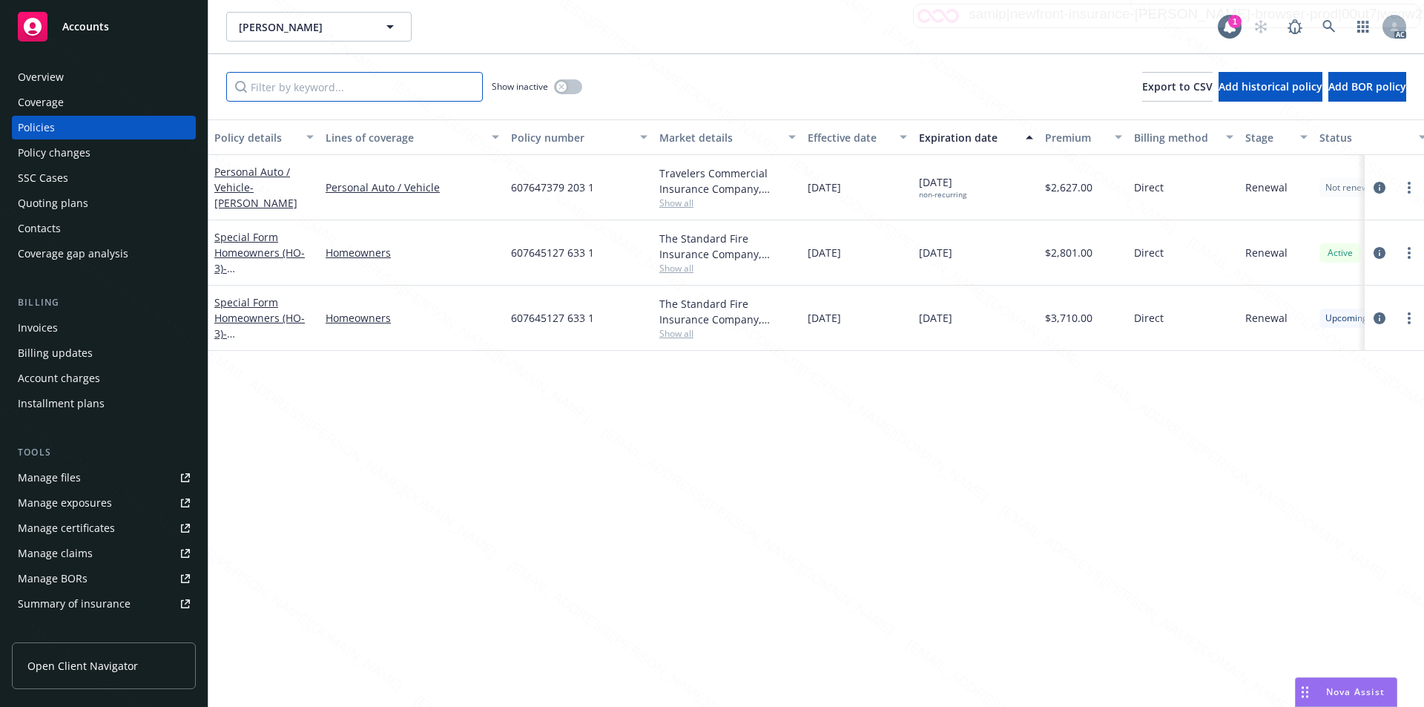
click at [309, 83] on input "Filter by keyword..." at bounding box center [354, 87] width 257 height 30
paste input "607645127 633 1"
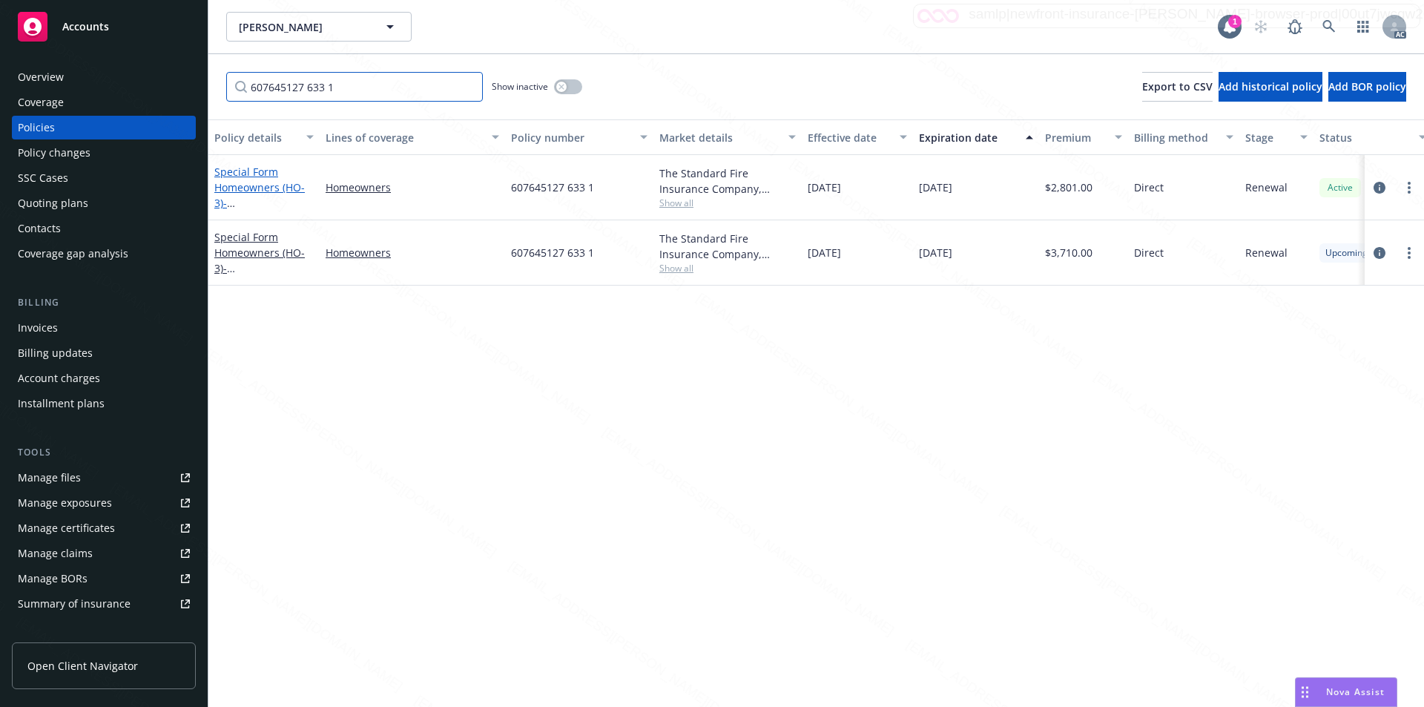
type input "607645127 633 1"
click at [246, 185] on link "Special Form Homeowners (HO-3) - [STREET_ADDRESS]" at bounding box center [260, 203] width 93 height 76
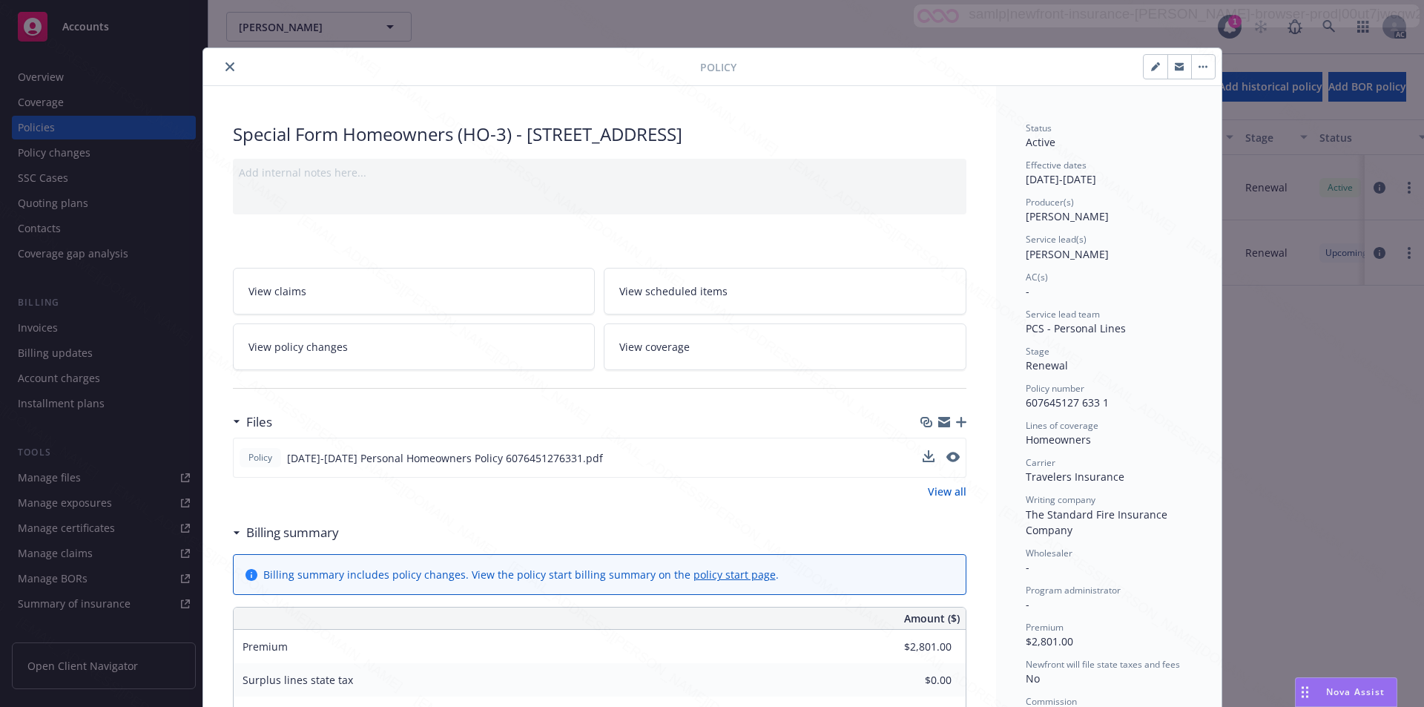
click at [887, 456] on div "Policy [DATE]-[DATE] Personal Homeowners Policy 6076451276331.pdf" at bounding box center [600, 458] width 734 height 40
click at [921, 457] on icon "download file" at bounding box center [927, 457] width 12 height 12
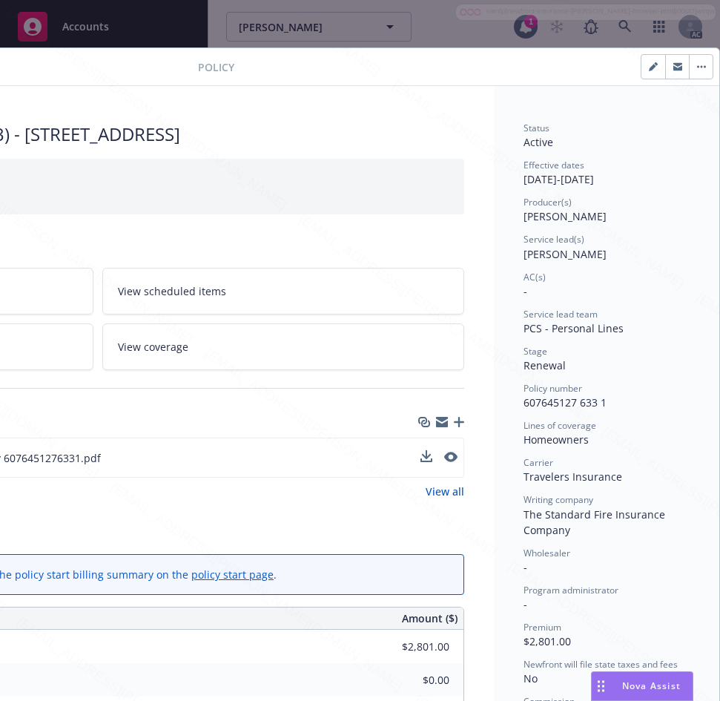
scroll to position [0, 311]
drag, startPoint x: 510, startPoint y: 400, endPoint x: 601, endPoint y: 393, distance: 90.8
drag, startPoint x: 602, startPoint y: 401, endPoint x: 501, endPoint y: 405, distance: 101.0
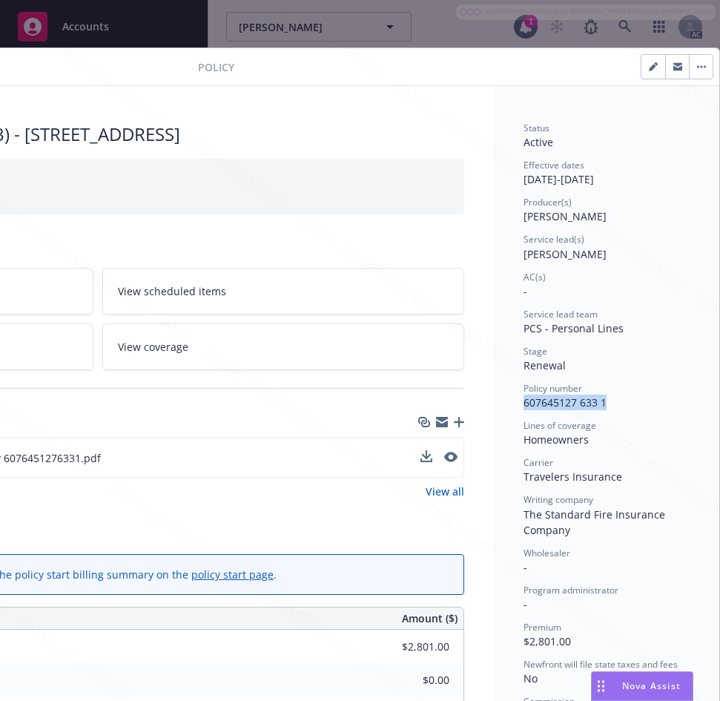
drag, startPoint x: 510, startPoint y: 180, endPoint x: 566, endPoint y: 182, distance: 56.4
click at [629, 430] on div "Lines of coverage" at bounding box center [607, 425] width 166 height 13
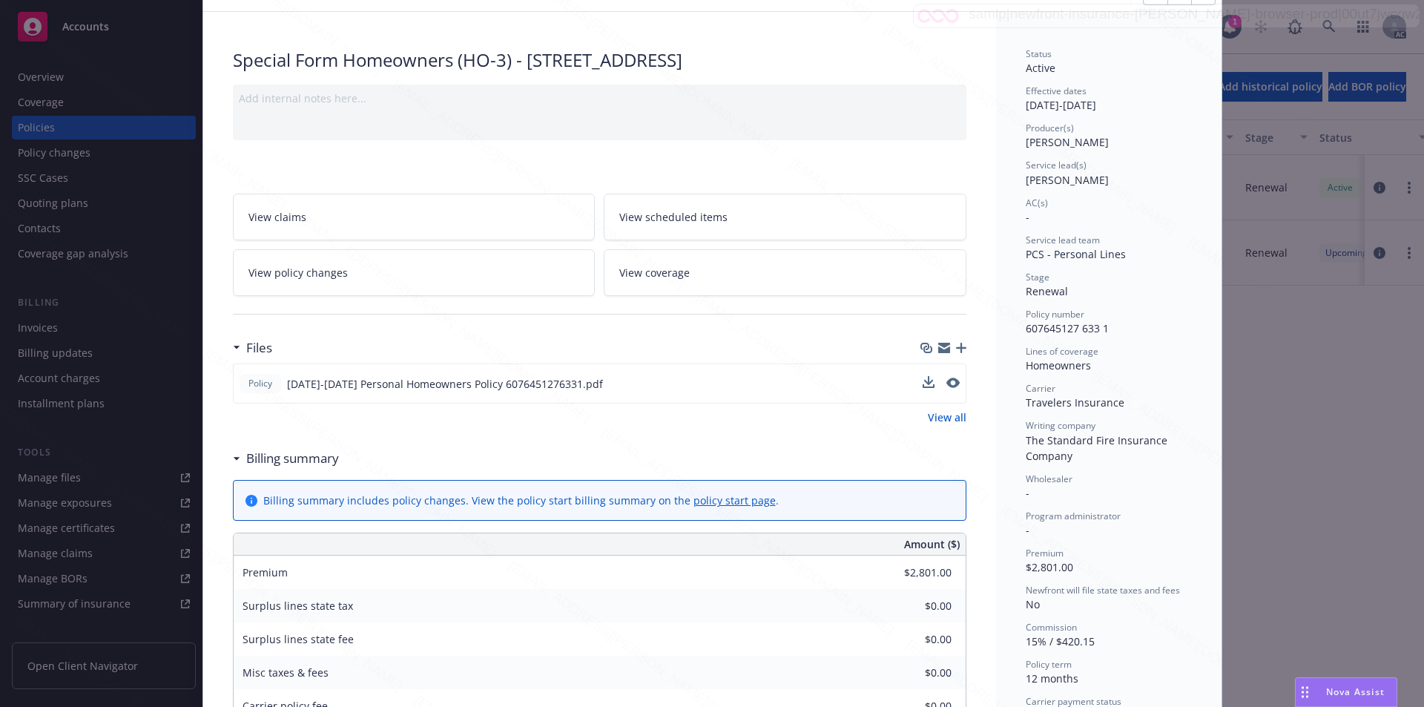
scroll to position [0, 0]
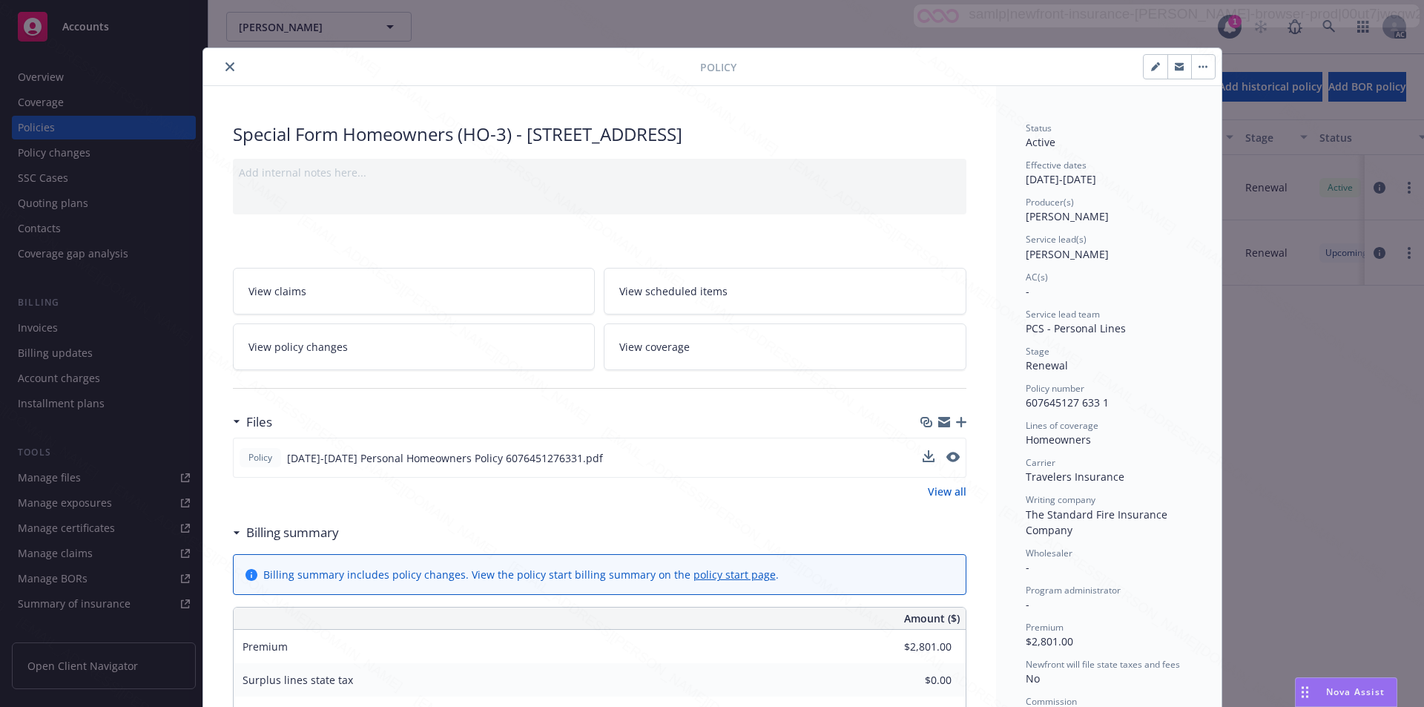
click at [1195, 62] on button "button" at bounding box center [1204, 67] width 24 height 24
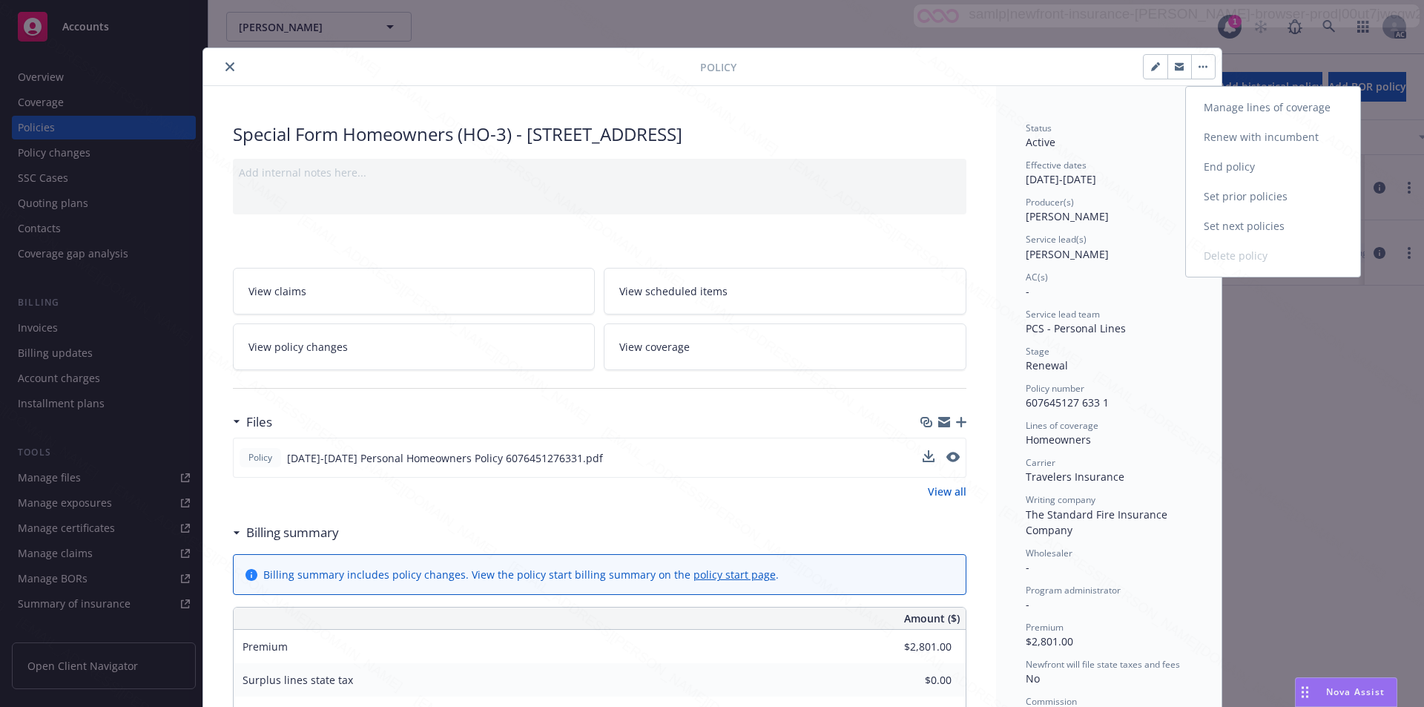
click at [1241, 160] on link "End policy" at bounding box center [1273, 167] width 174 height 30
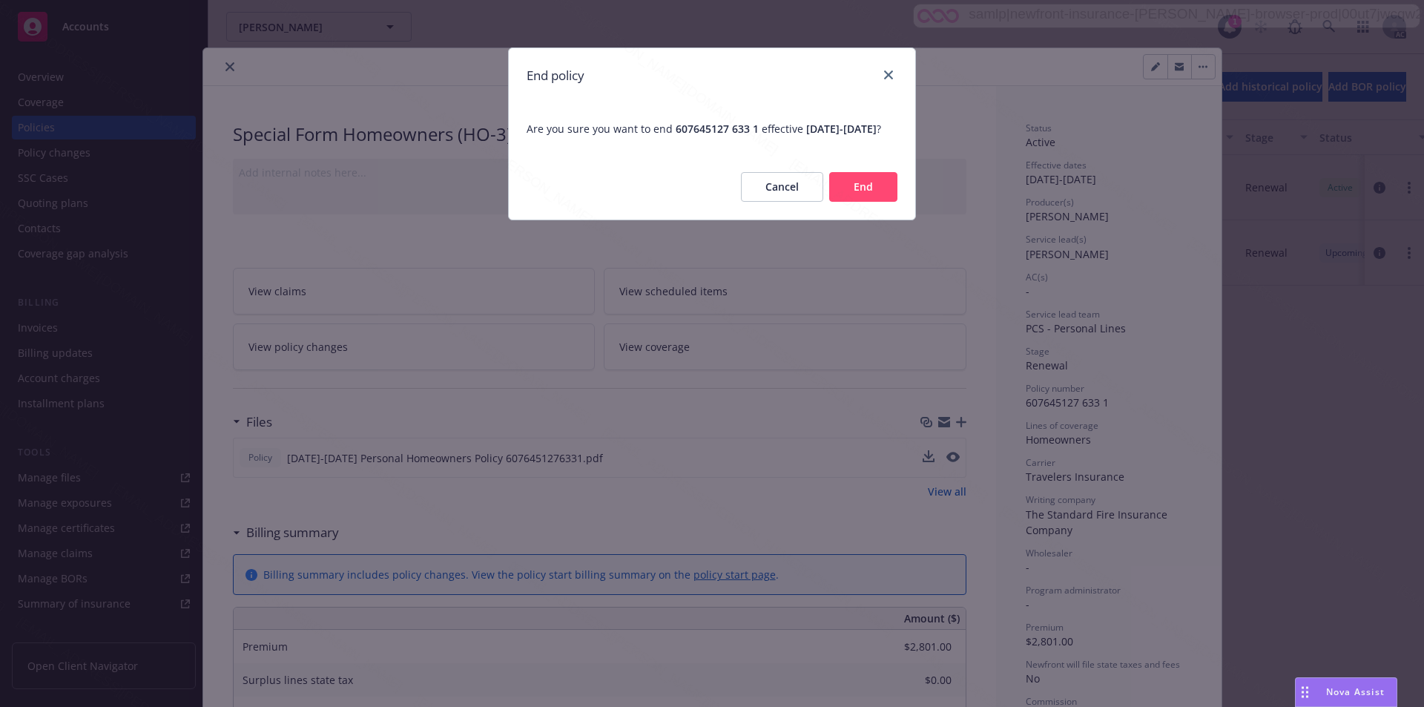
click at [864, 200] on button "End" at bounding box center [863, 187] width 68 height 30
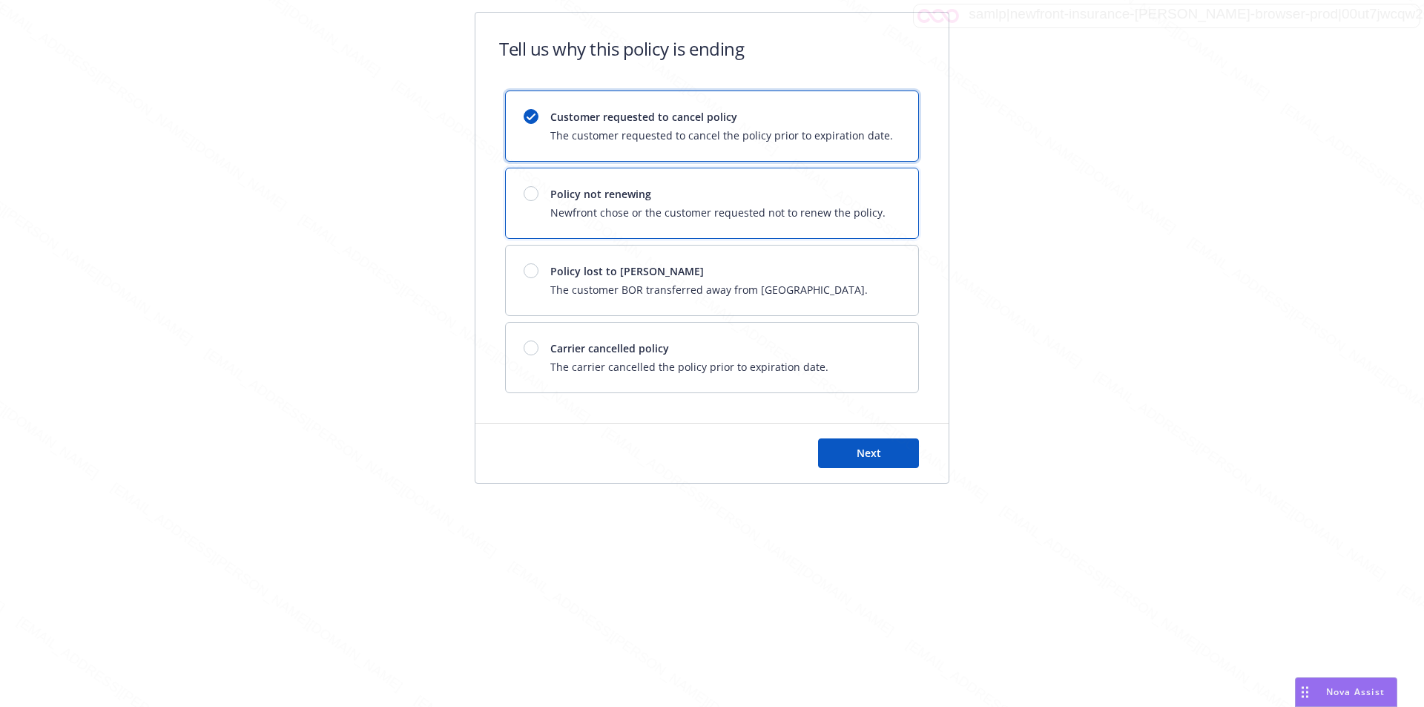
click at [804, 200] on span "Policy not renewing" at bounding box center [718, 194] width 335 height 16
click at [878, 453] on span "Next" at bounding box center [869, 453] width 24 height 14
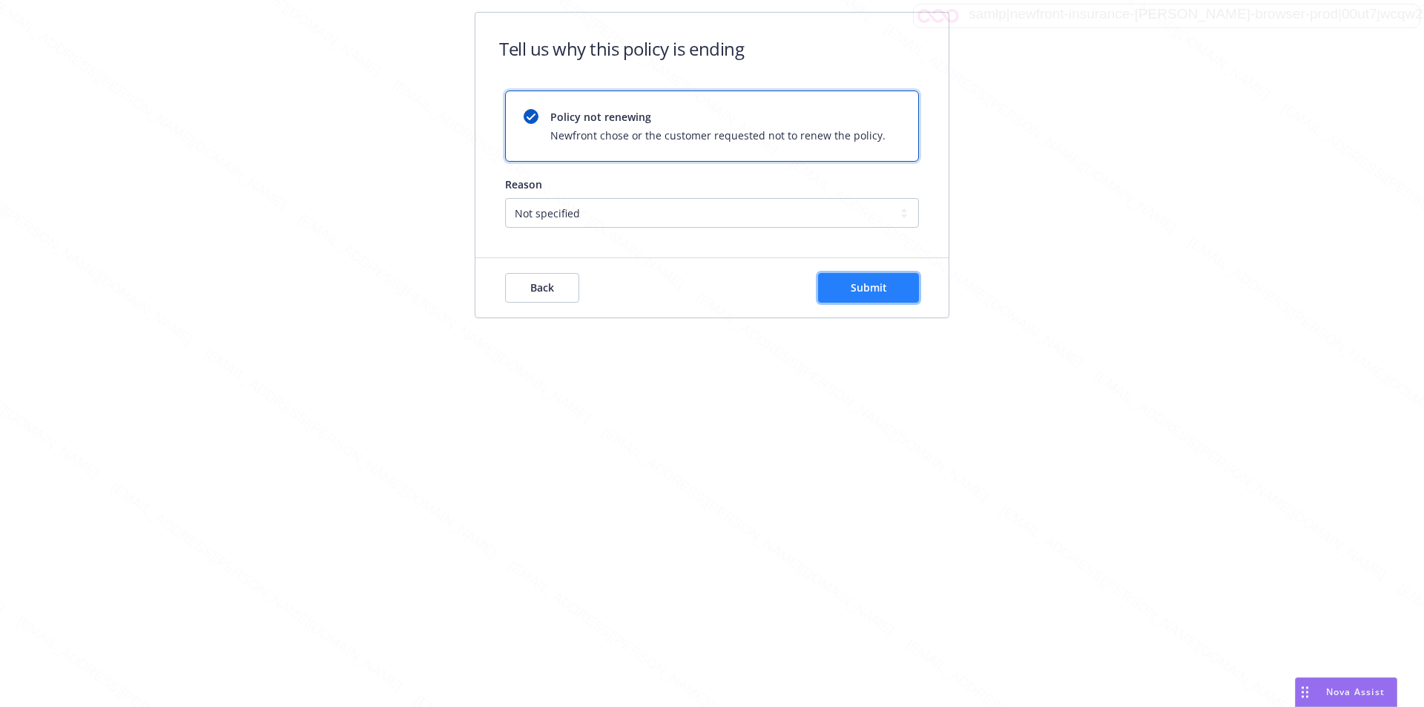
click at [859, 288] on span "Submit" at bounding box center [869, 287] width 36 height 14
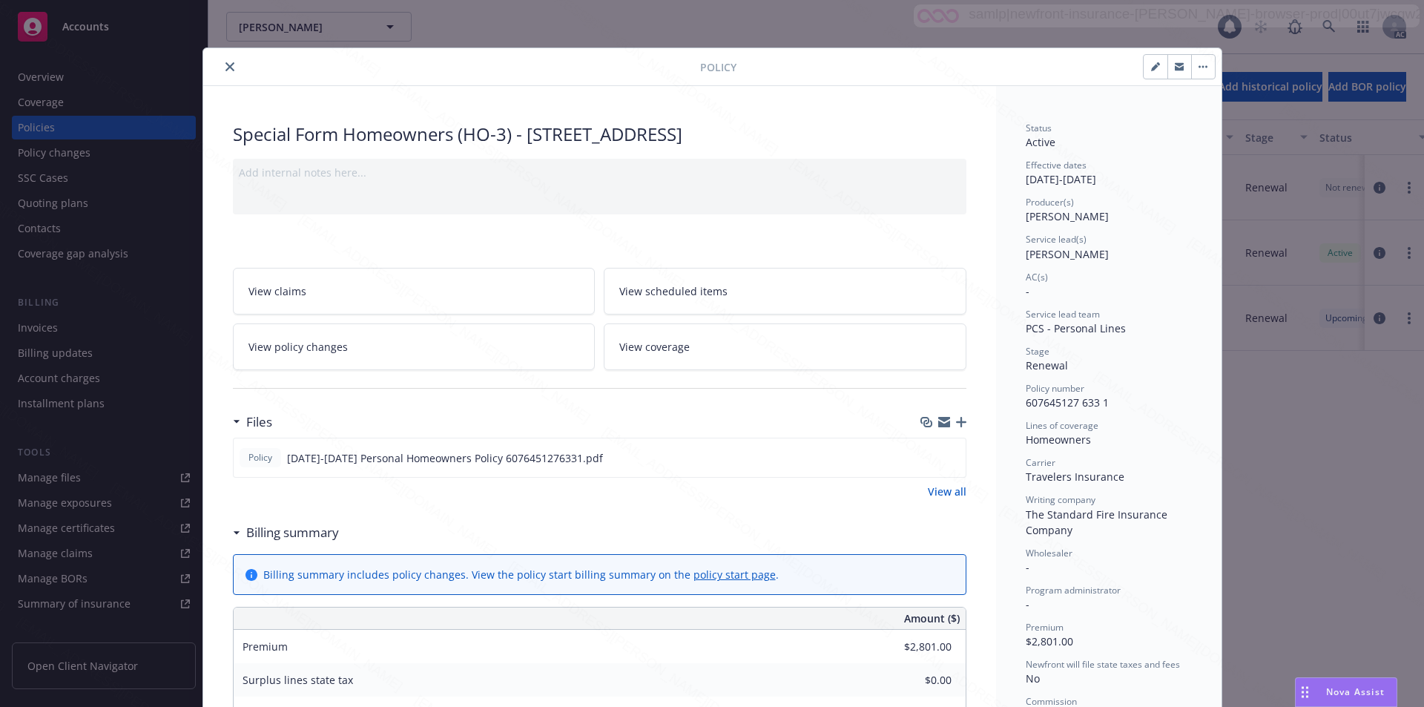
scroll to position [45, 0]
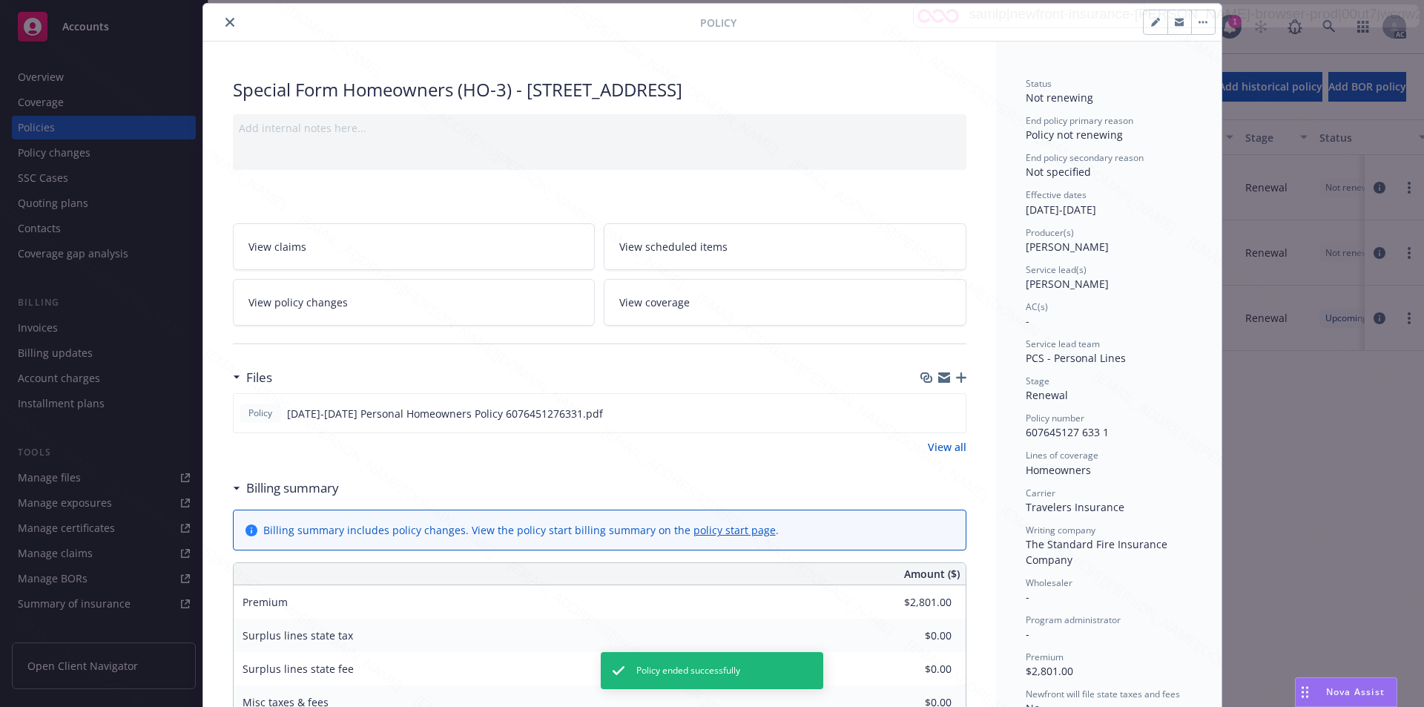
click at [223, 27] on button "close" at bounding box center [230, 22] width 18 height 18
